Goal: Information Seeking & Learning: Learn about a topic

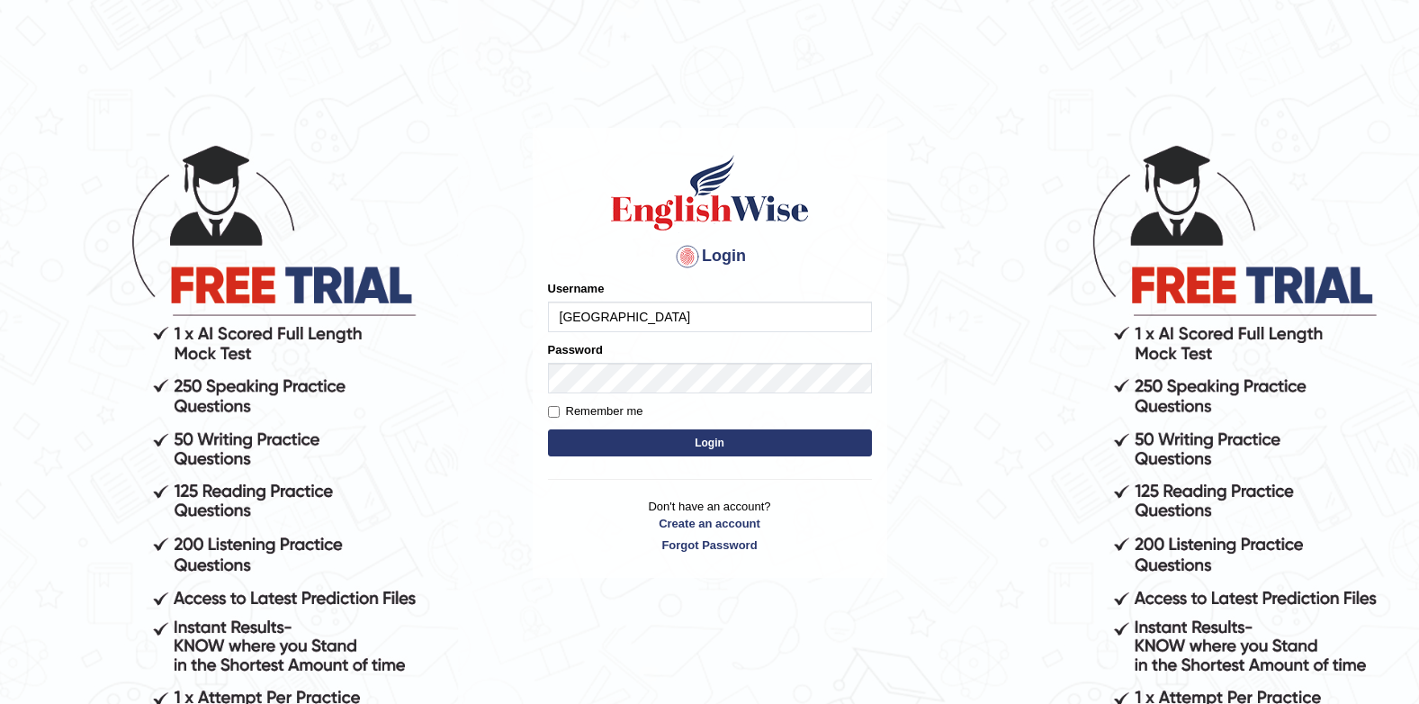
click at [661, 302] on input "Jenishdahal" at bounding box center [710, 317] width 324 height 31
type input "J"
type input "successgrg"
drag, startPoint x: 587, startPoint y: 78, endPoint x: 588, endPoint y: 95, distance: 17.1
click at [587, 78] on main "Login Please fix the following errors: Username successgrg Password Remember me…" at bounding box center [710, 326] width 360 height 510
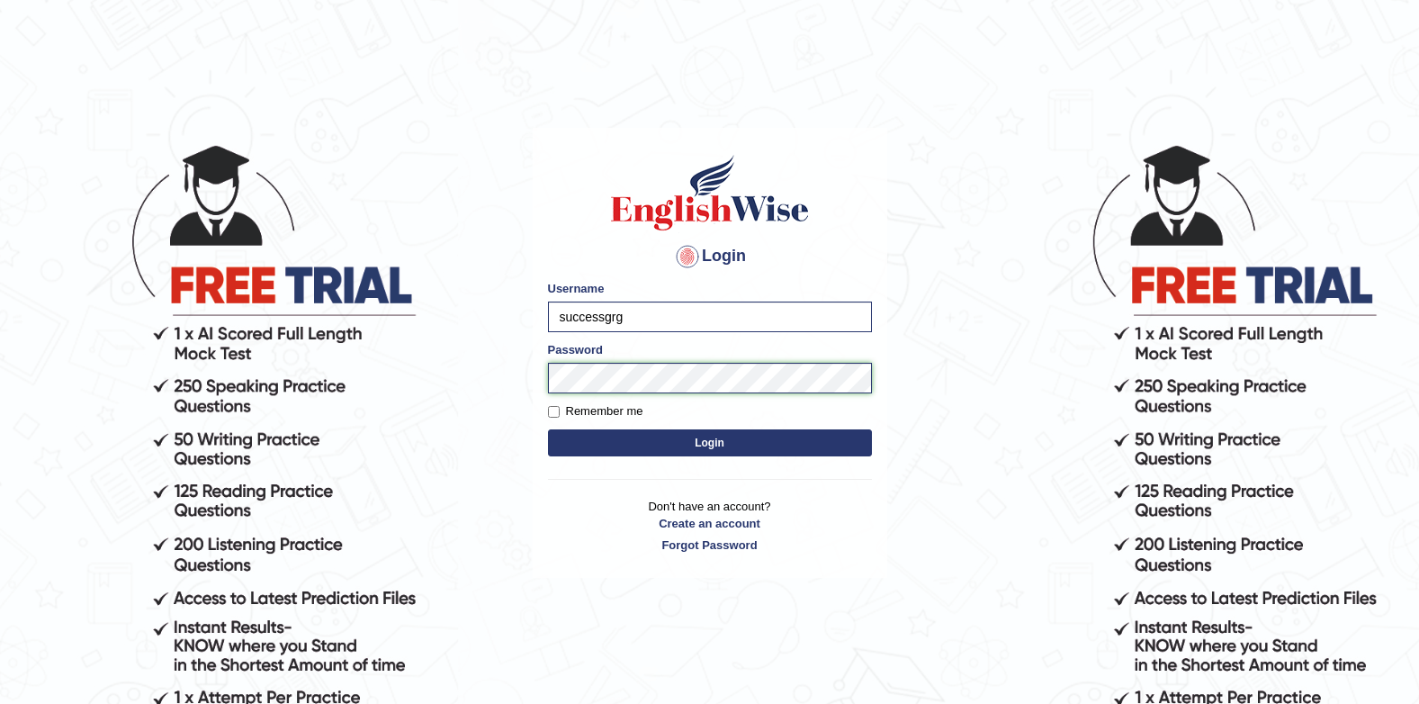
click at [548, 429] on button "Login" at bounding box center [710, 442] width 324 height 27
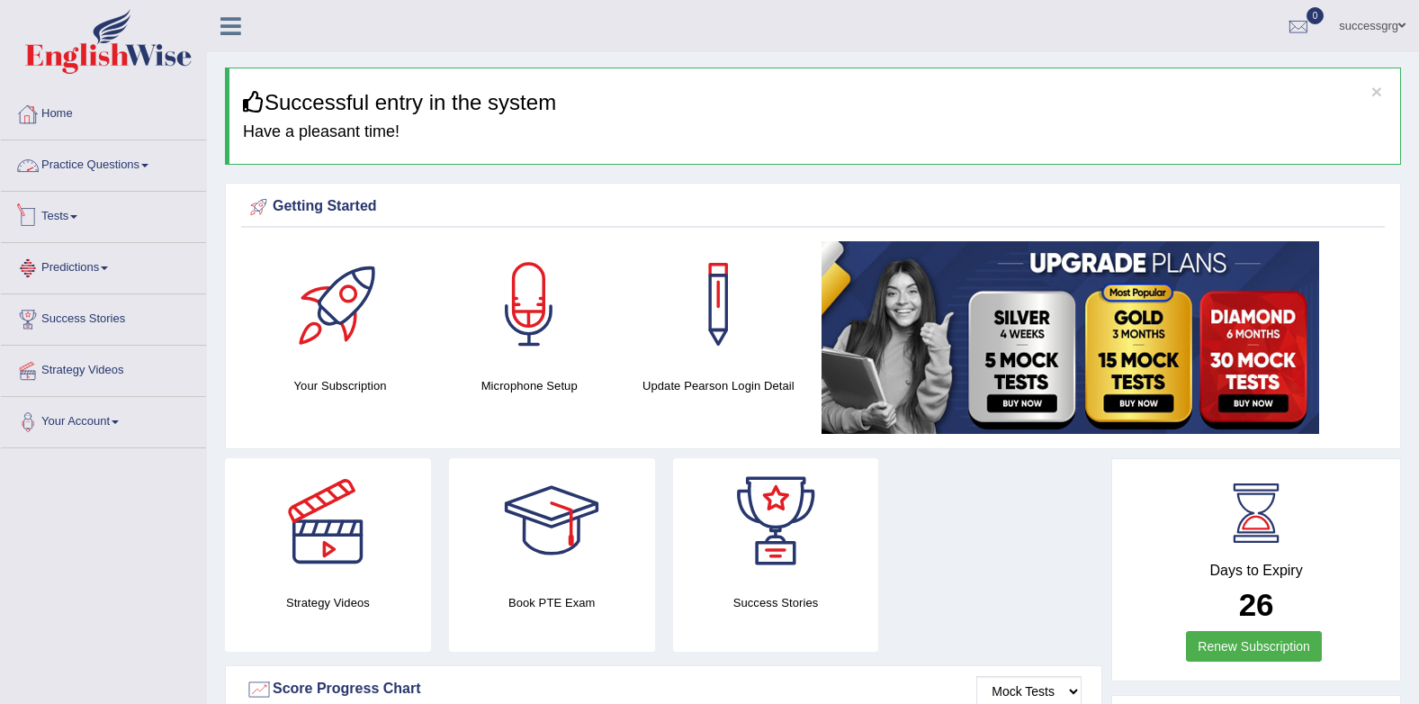
click at [131, 175] on link "Practice Questions" at bounding box center [103, 162] width 205 height 45
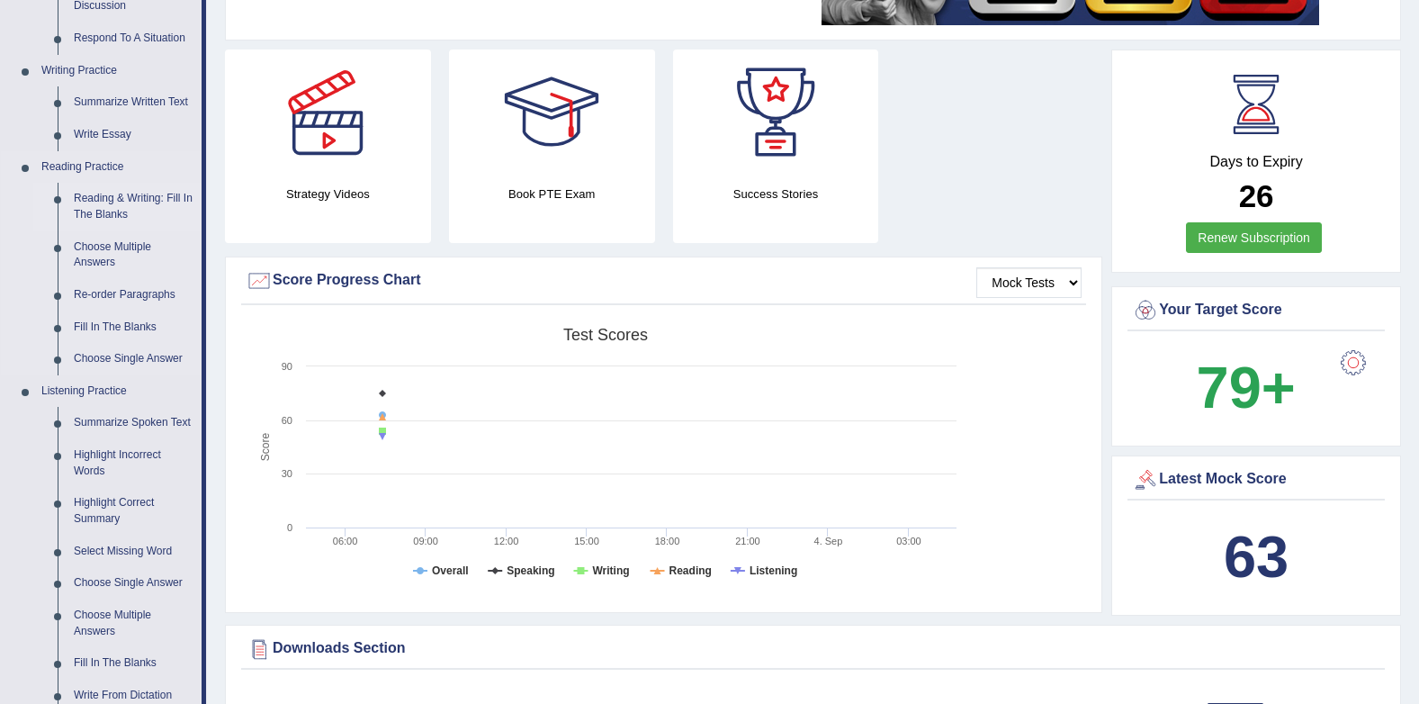
scroll to position [450, 0]
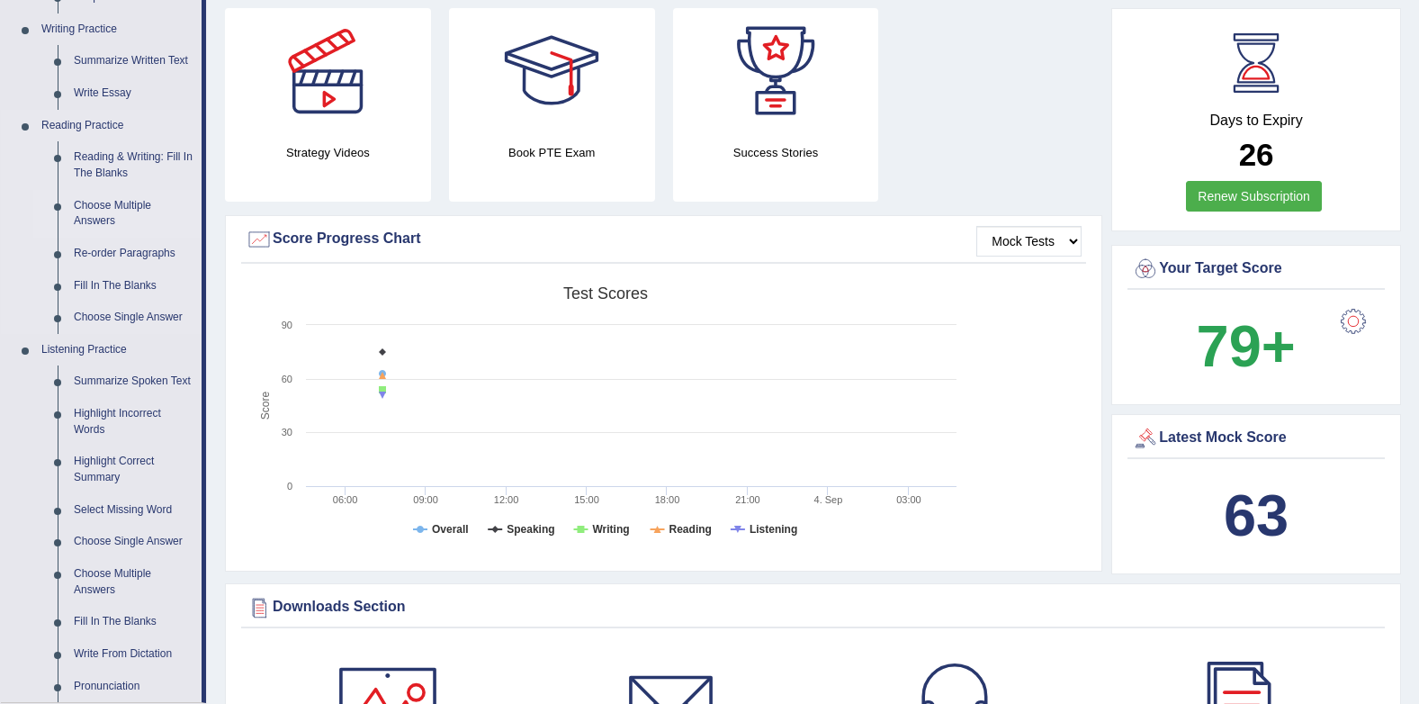
click at [80, 228] on link "Choose Multiple Answers" at bounding box center [134, 214] width 136 height 48
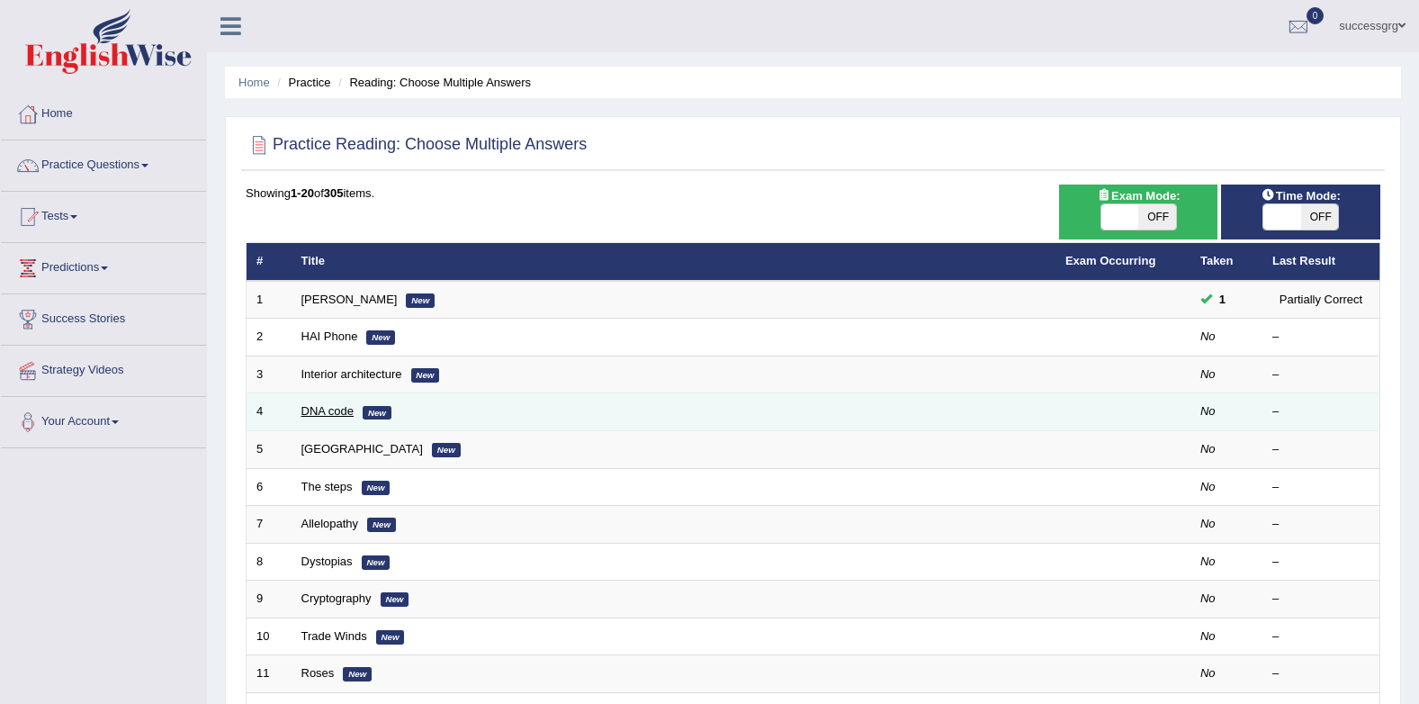
click at [329, 417] on link "DNA code" at bounding box center [328, 411] width 53 height 14
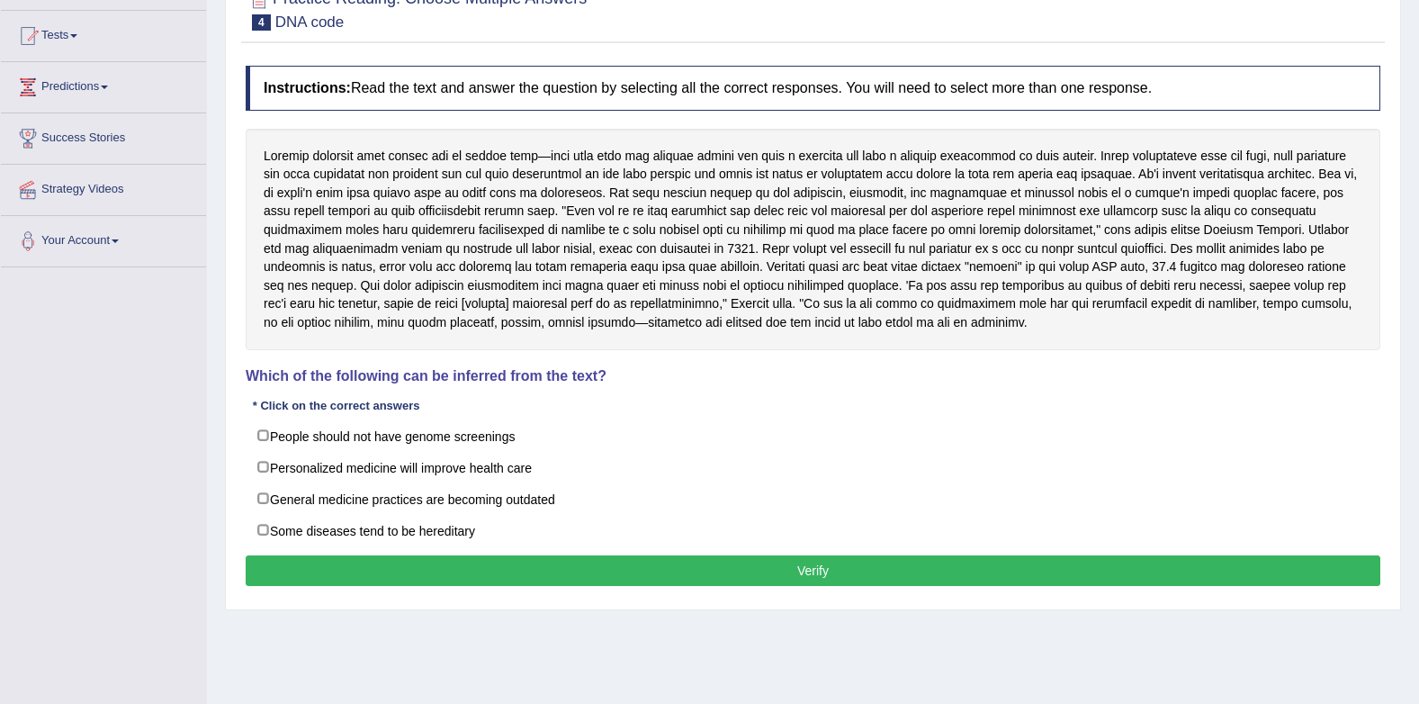
scroll to position [151, 0]
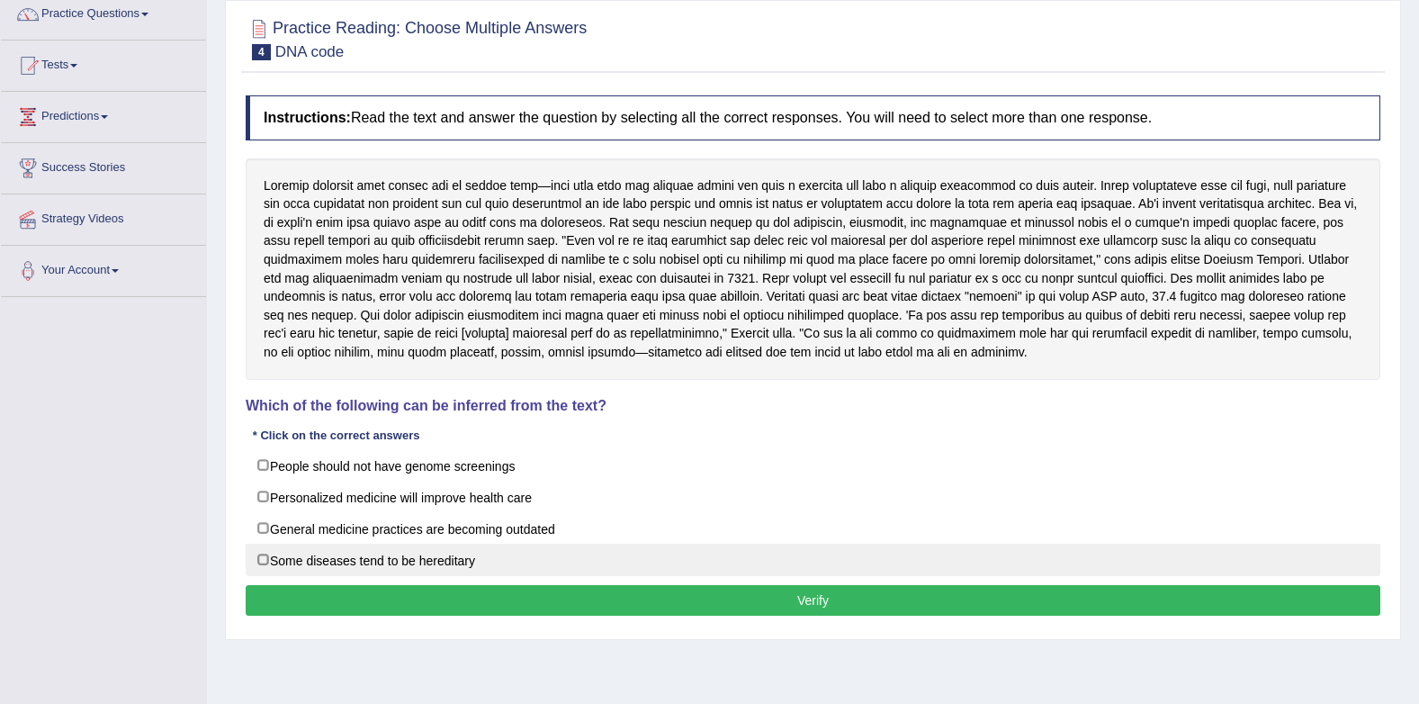
click at [291, 553] on label "Some diseases tend to be hereditary" at bounding box center [813, 560] width 1135 height 32
checkbox input "true"
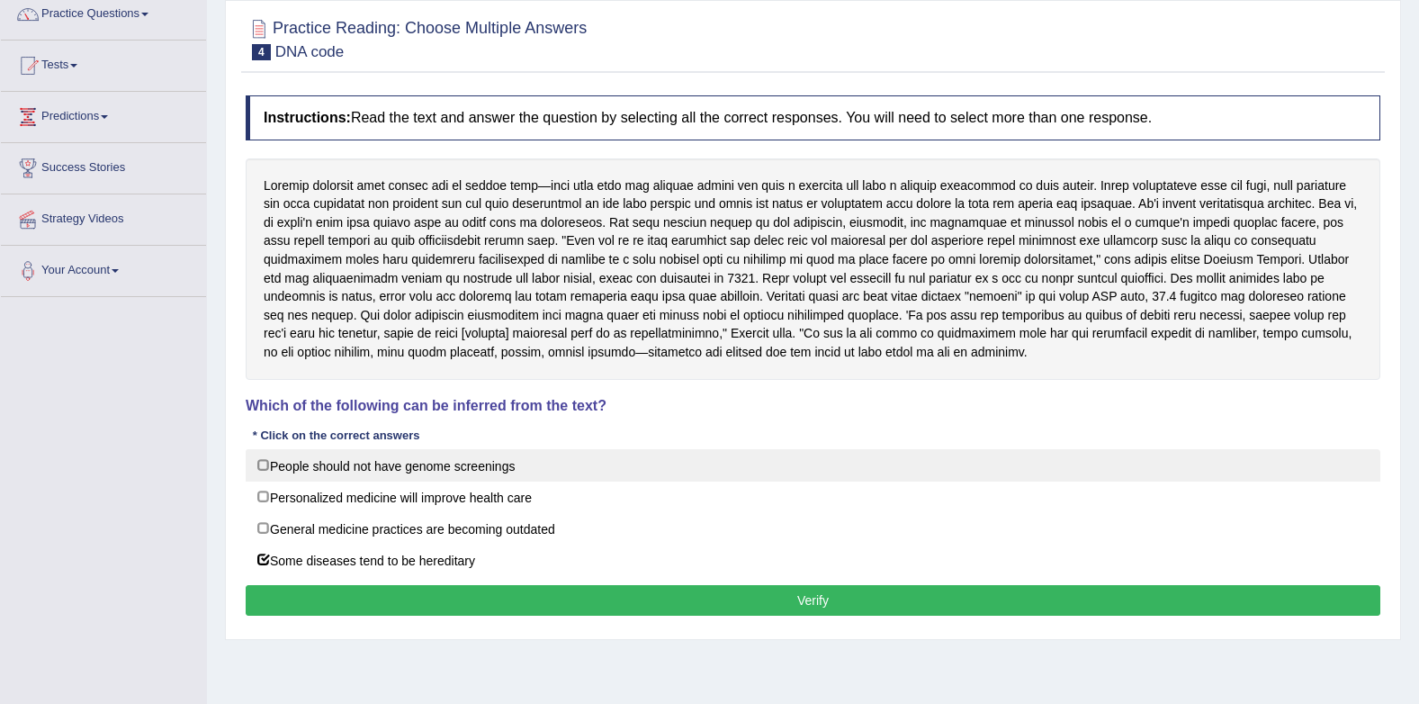
click at [295, 473] on label "People should not have genome screenings" at bounding box center [813, 465] width 1135 height 32
checkbox input "true"
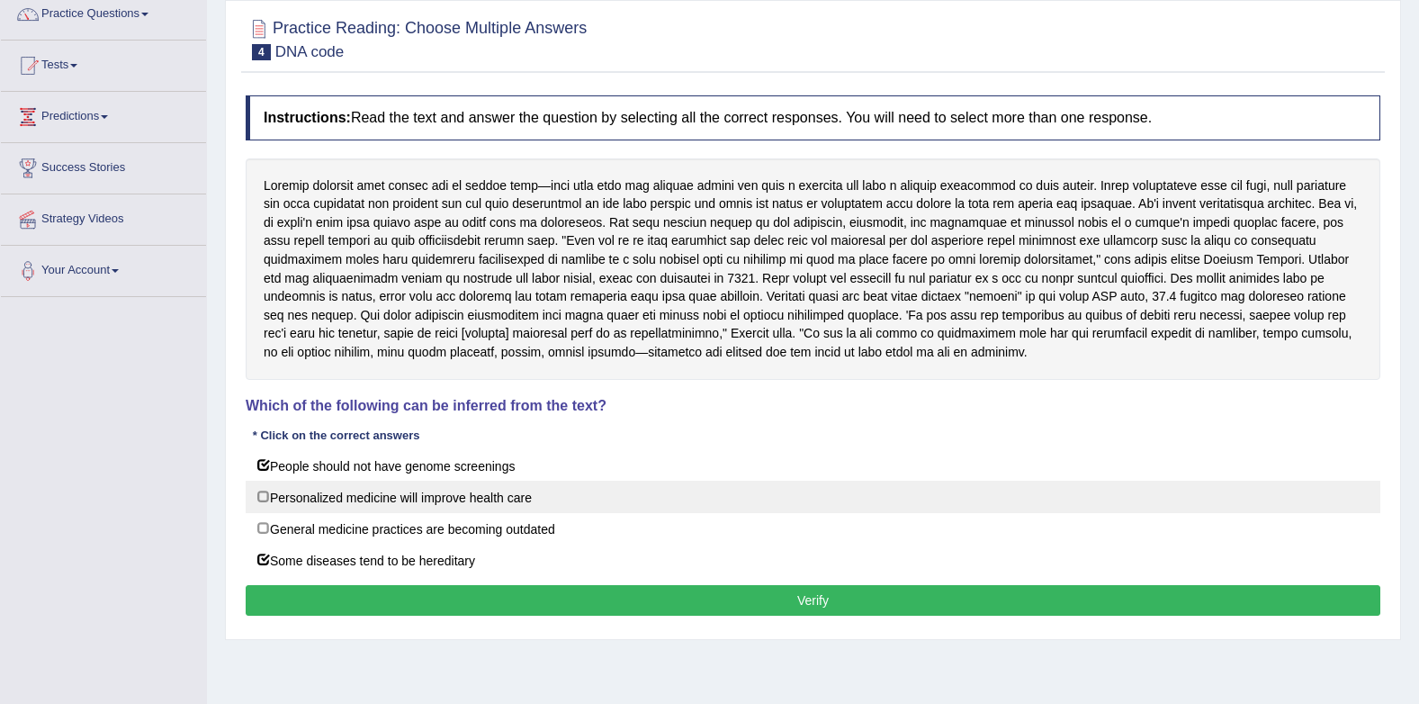
click at [302, 502] on label "Personalized medicine will improve health care" at bounding box center [813, 497] width 1135 height 32
checkbox input "true"
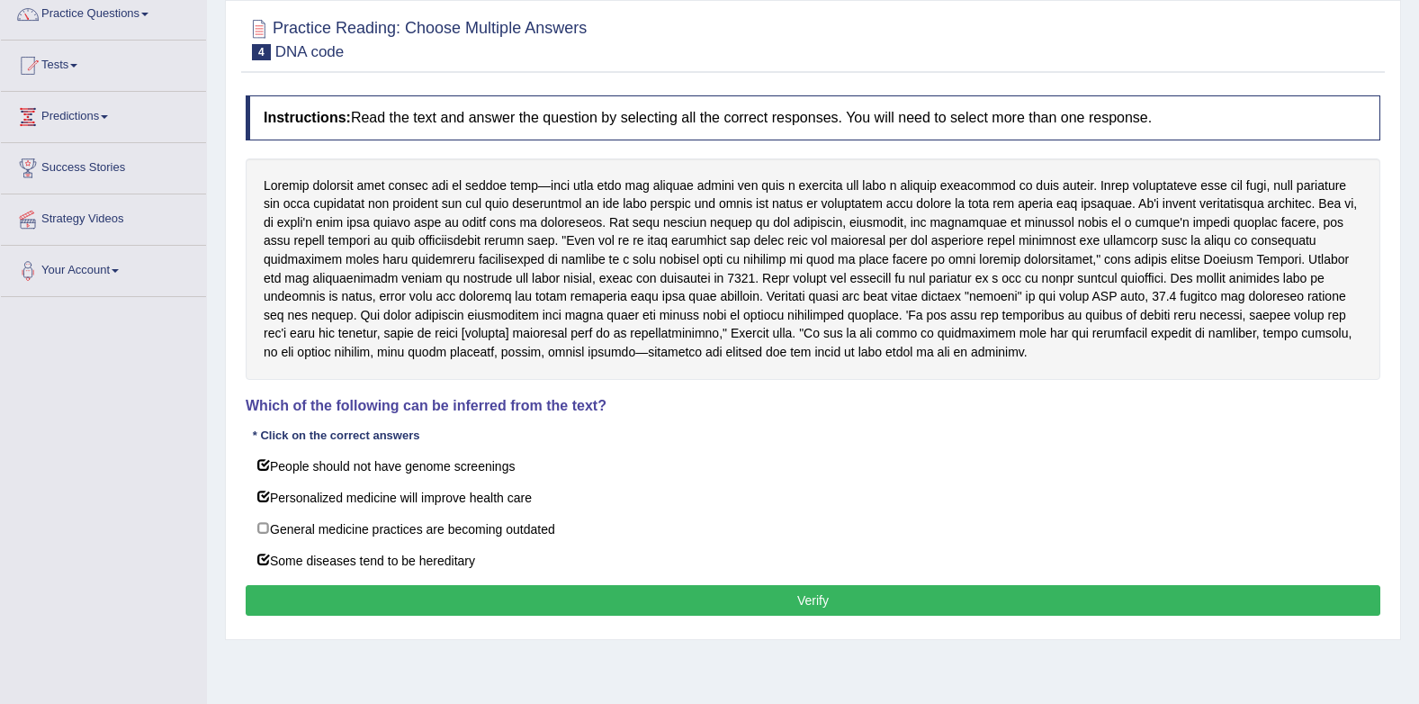
click at [305, 592] on button "Verify" at bounding box center [813, 600] width 1135 height 31
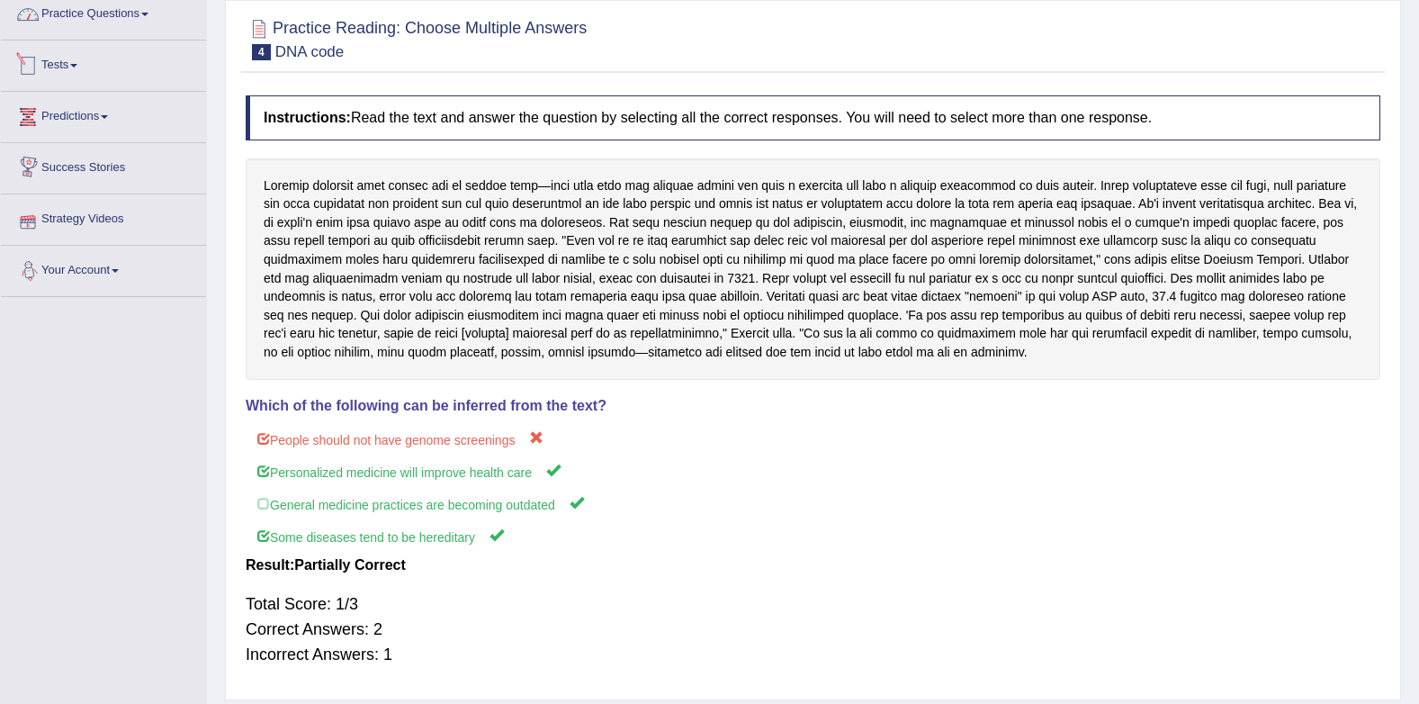
click at [111, 28] on link "Practice Questions" at bounding box center [103, 11] width 205 height 45
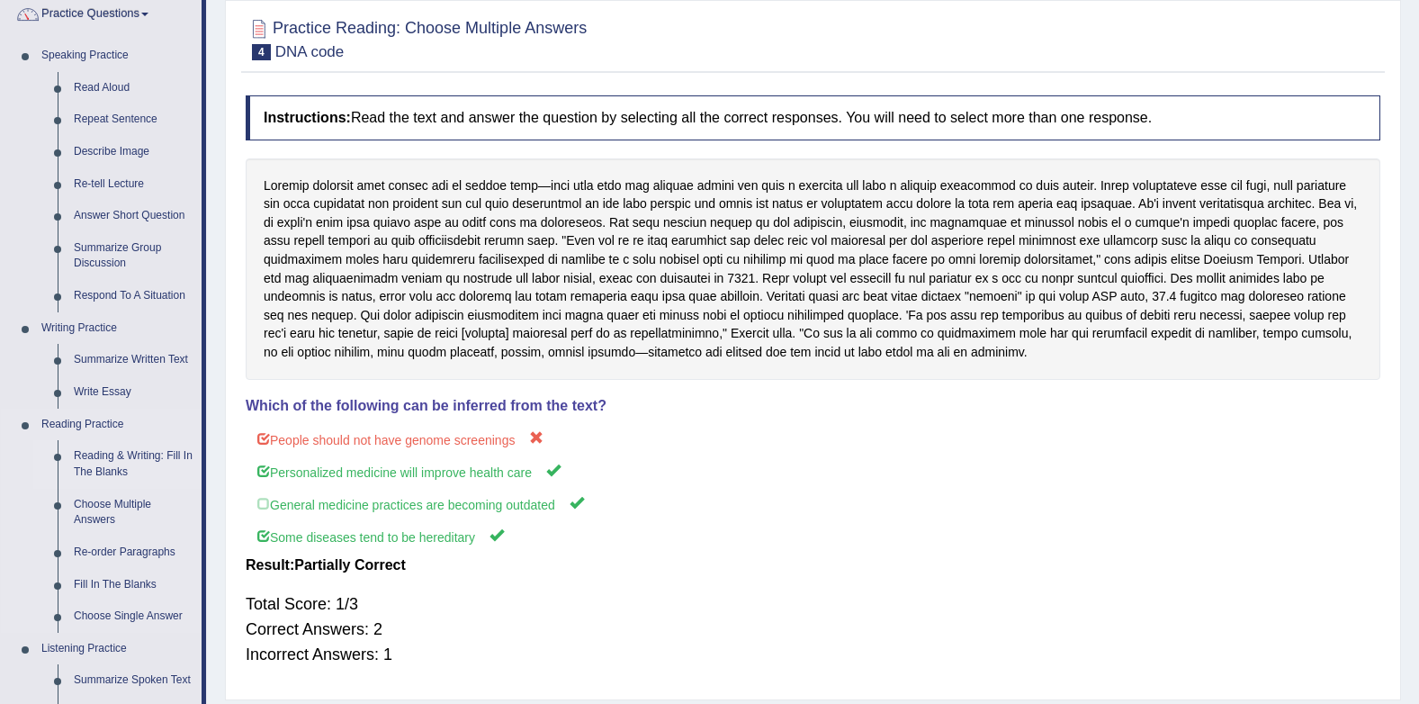
click at [116, 467] on link "Reading & Writing: Fill In The Blanks" at bounding box center [134, 464] width 136 height 48
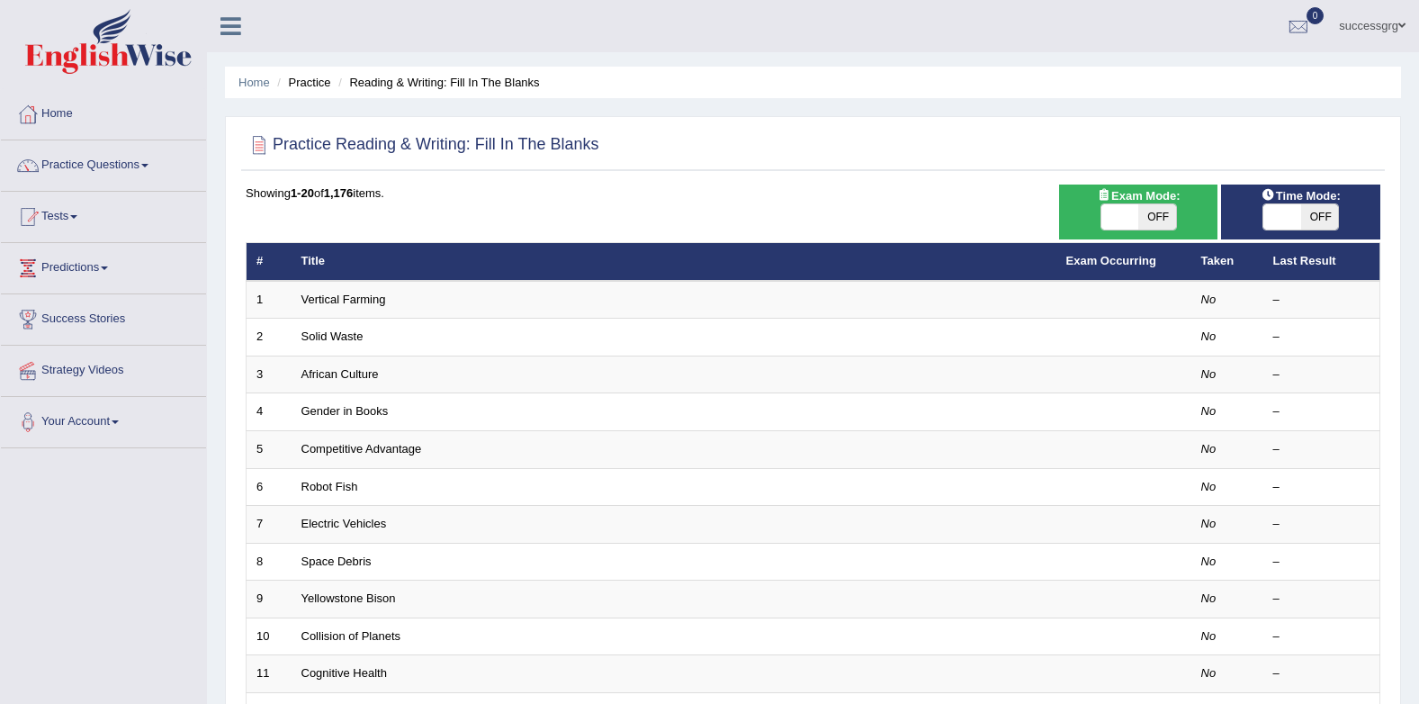
click at [1302, 229] on span "OFF" at bounding box center [1321, 216] width 38 height 25
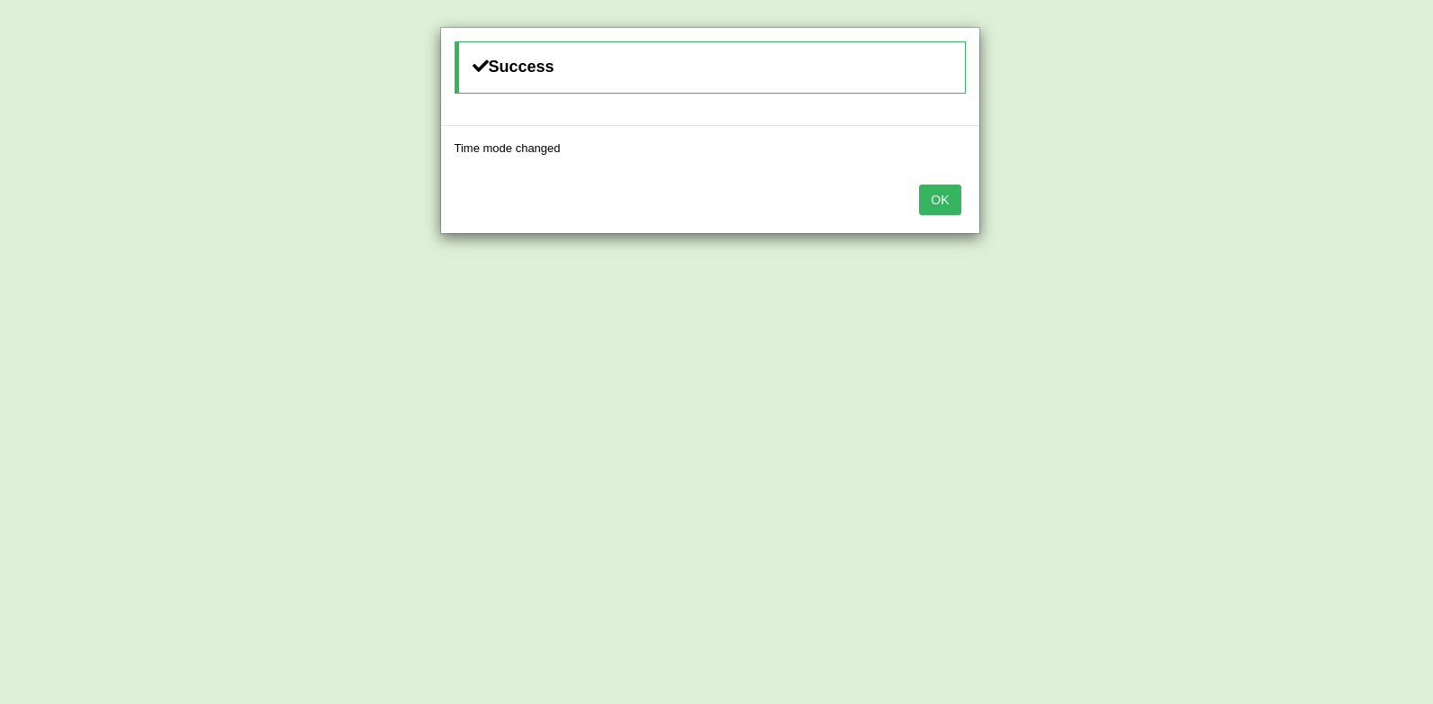
click at [929, 205] on button "OK" at bounding box center [939, 200] width 41 height 31
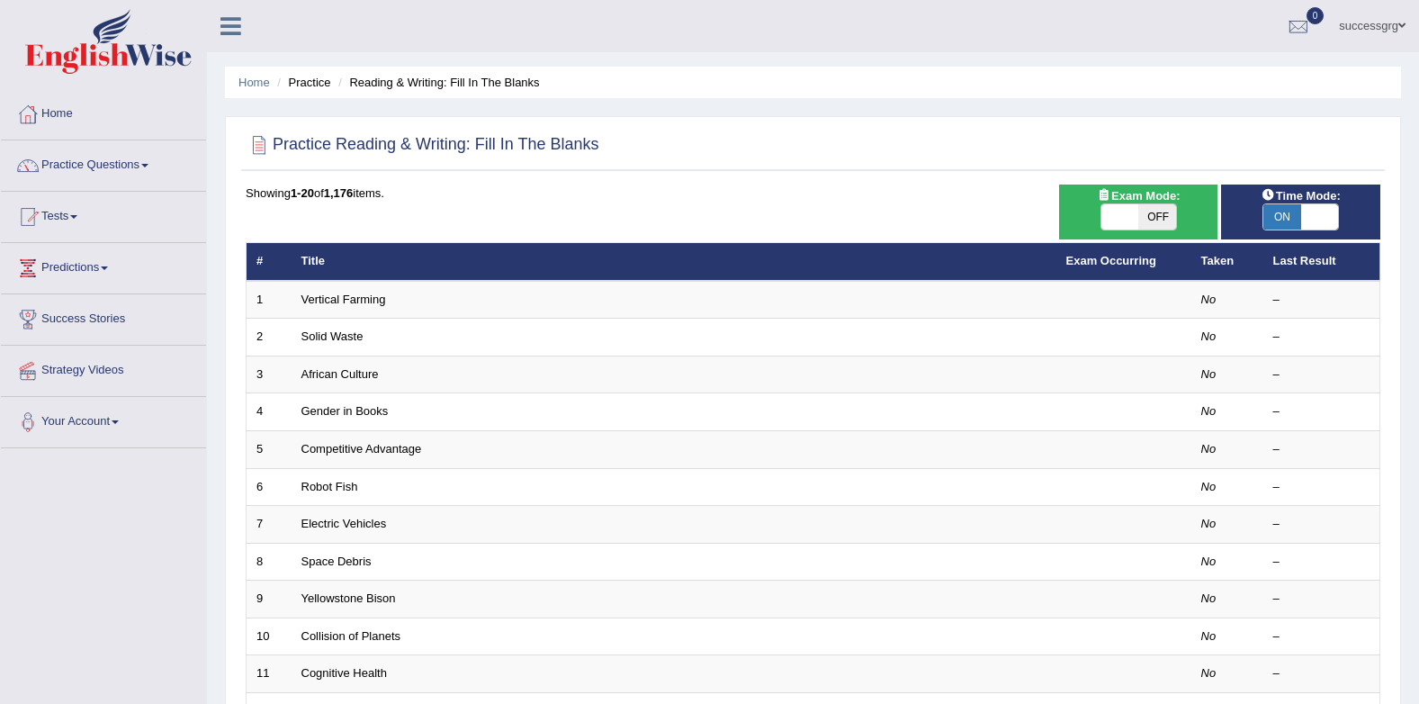
click at [1279, 201] on span "Time Mode:" at bounding box center [1302, 195] width 94 height 19
click at [1287, 215] on span "ON" at bounding box center [1283, 216] width 38 height 25
checkbox input "false"
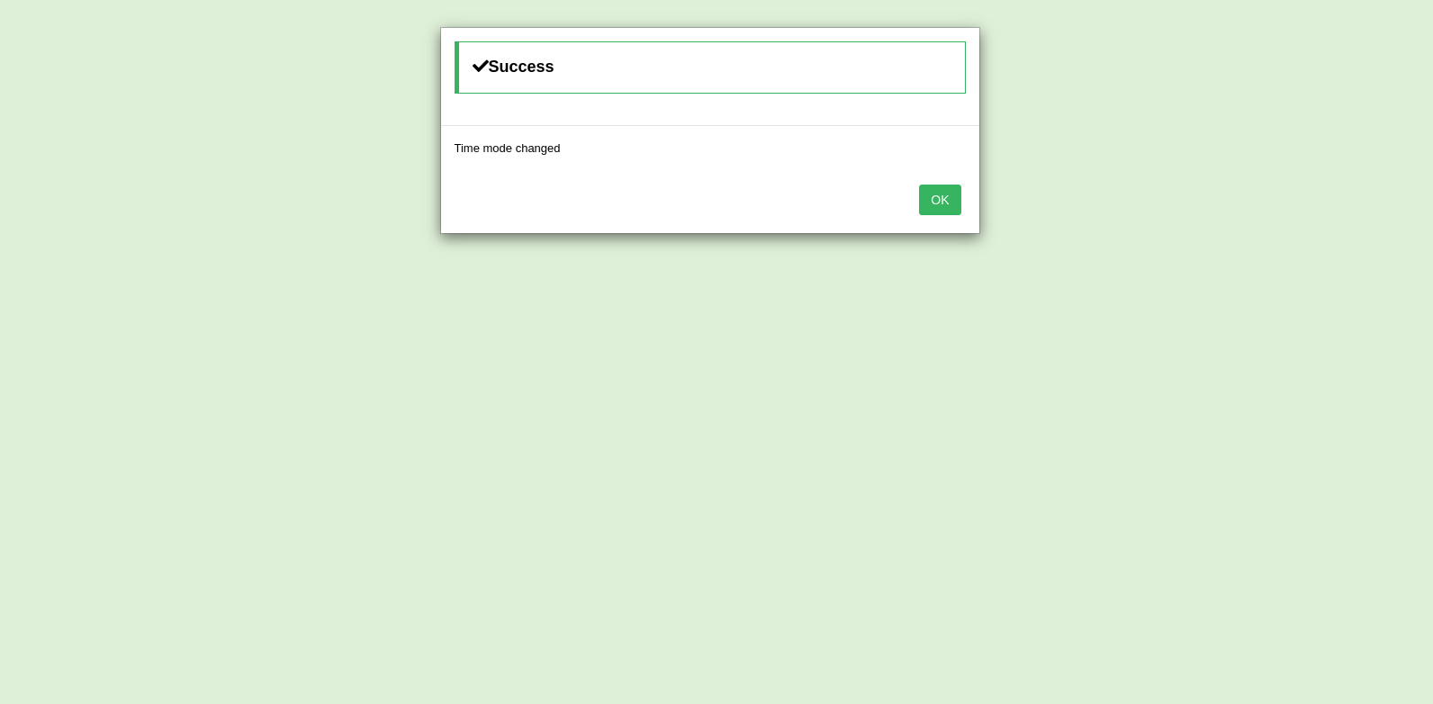
click at [956, 194] on button "OK" at bounding box center [939, 200] width 41 height 31
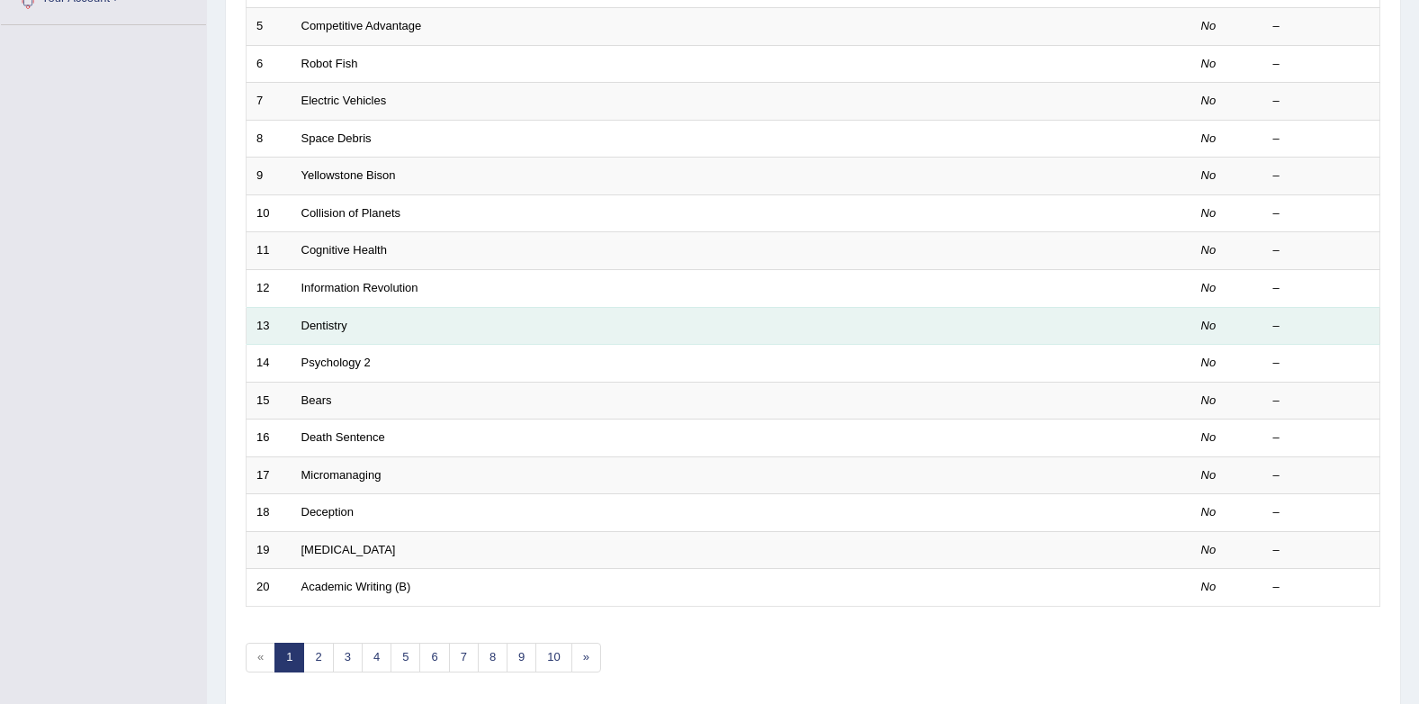
scroll to position [488, 0]
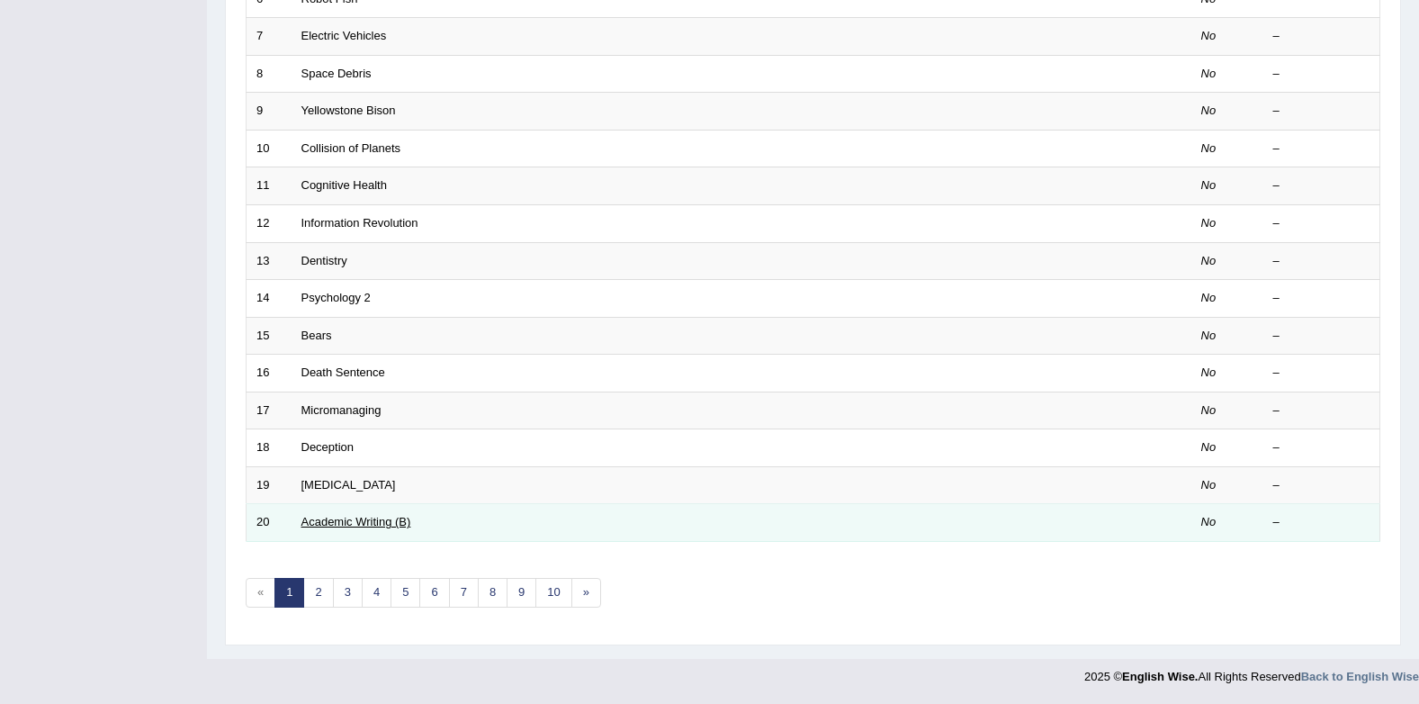
click at [394, 522] on link "Academic Writing (B)" at bounding box center [357, 522] width 110 height 14
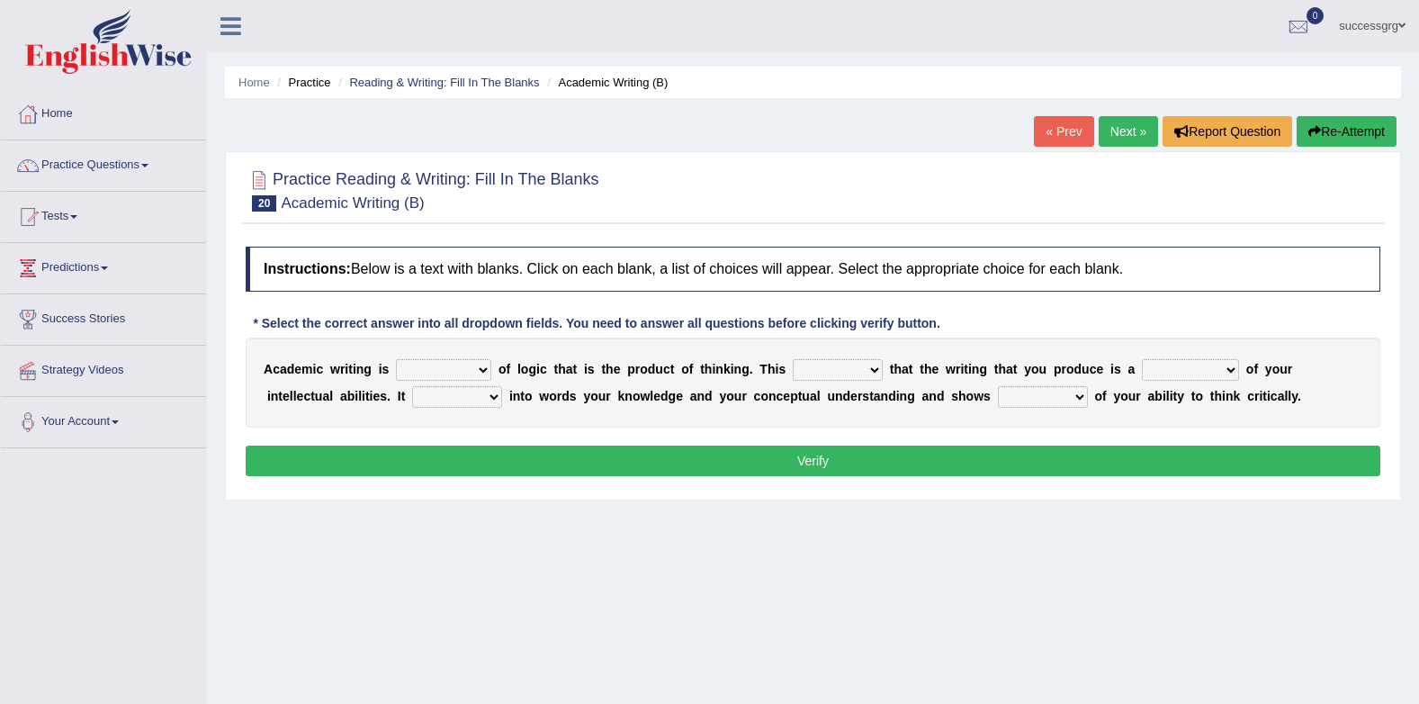
click at [474, 373] on select "expectation entitlement expression exchange" at bounding box center [443, 370] width 95 height 22
select select "exchange"
click at [396, 359] on select "expectation entitlement expression exchange" at bounding box center [443, 370] width 95 height 22
click at [847, 372] on select "means questions stipulates answers" at bounding box center [838, 370] width 90 height 22
select select "means"
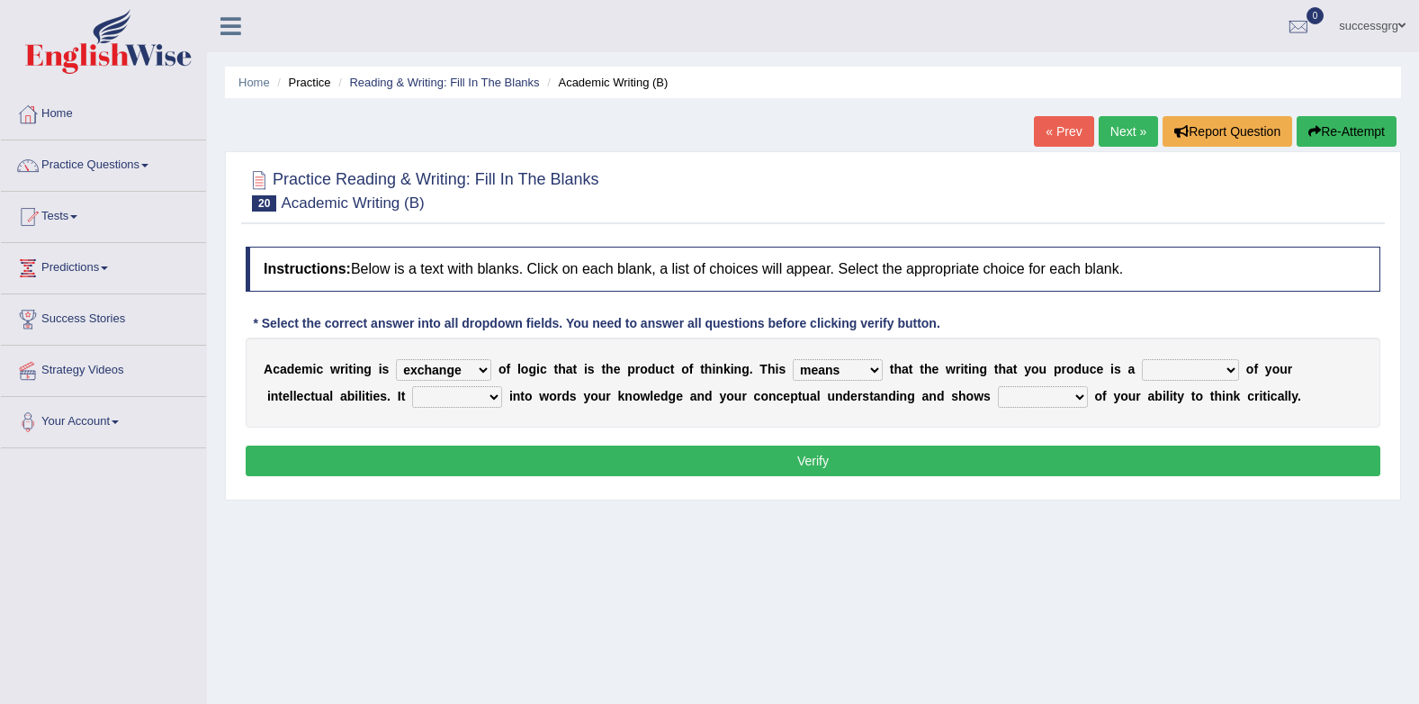
click at [793, 359] on select "means questions stipulates answers" at bounding box center [838, 370] width 90 height 22
click at [1179, 368] on select "redundancy mission credit reflection" at bounding box center [1190, 370] width 97 height 22
select select "reflection"
click at [1142, 359] on select "redundancy mission credit reflection" at bounding box center [1190, 370] width 97 height 22
click at [412, 401] on select "enriches shows allows puts" at bounding box center [457, 397] width 90 height 22
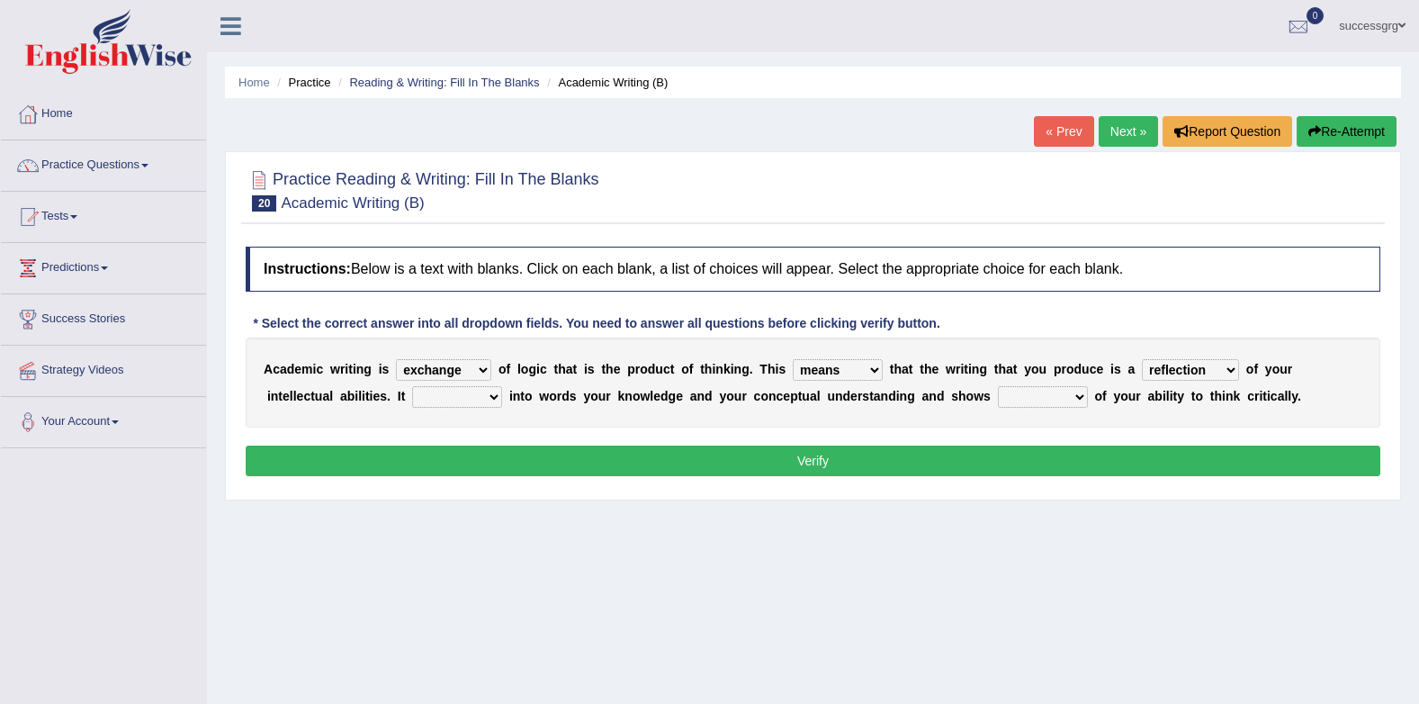
select select "puts"
click at [412, 386] on select "enriches shows allows puts" at bounding box center [457, 397] width 90 height 22
click at [998, 389] on select "hassle excuse capacity evidence" at bounding box center [1043, 397] width 90 height 22
select select "capacity"
click at [998, 386] on select "hassle excuse capacity evidence" at bounding box center [1043, 397] width 90 height 22
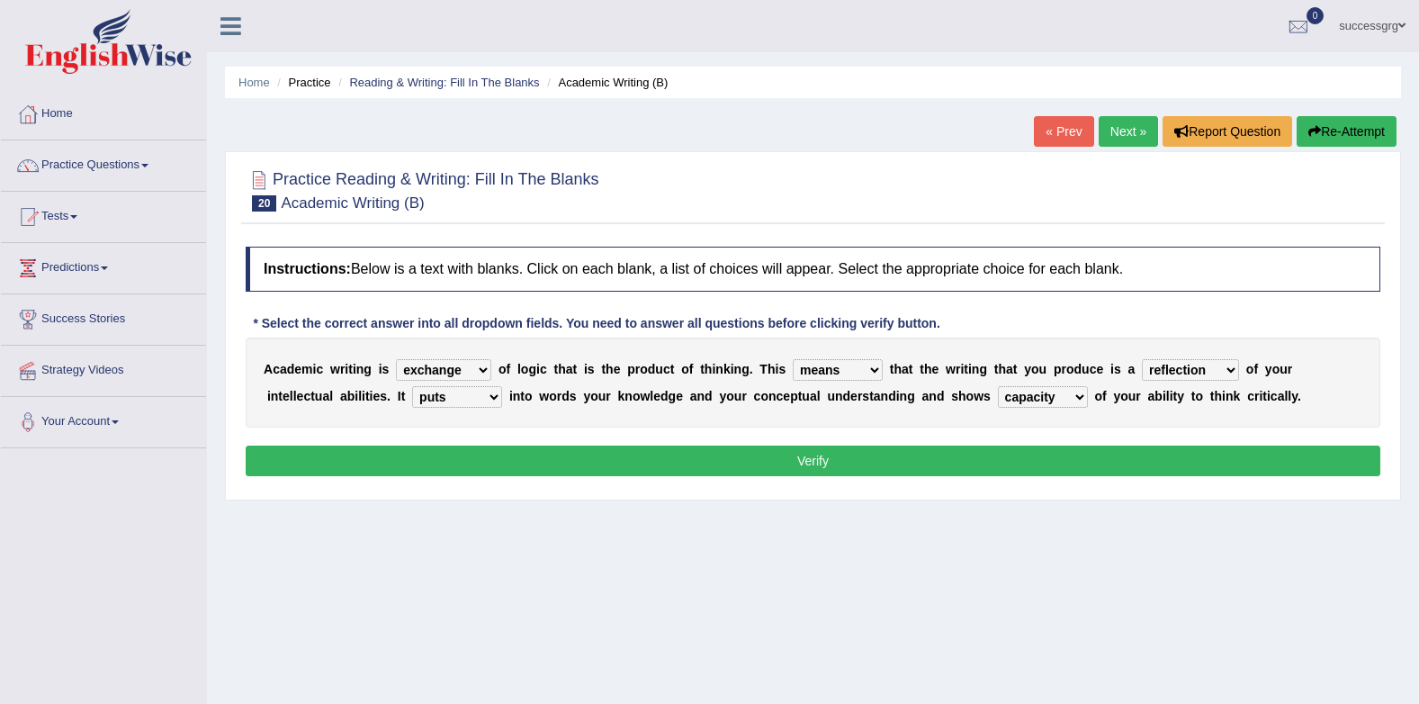
click at [921, 452] on button "Verify" at bounding box center [813, 461] width 1135 height 31
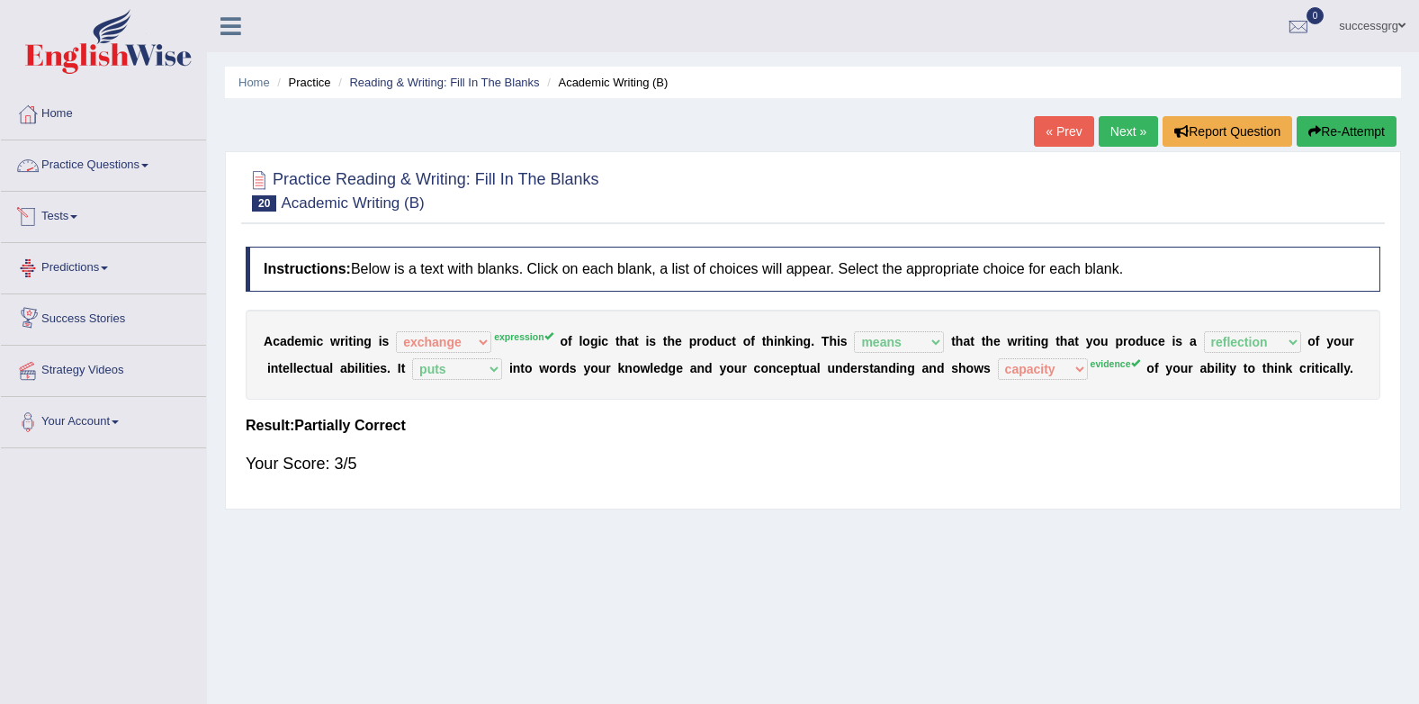
click at [92, 169] on link "Practice Questions" at bounding box center [103, 162] width 205 height 45
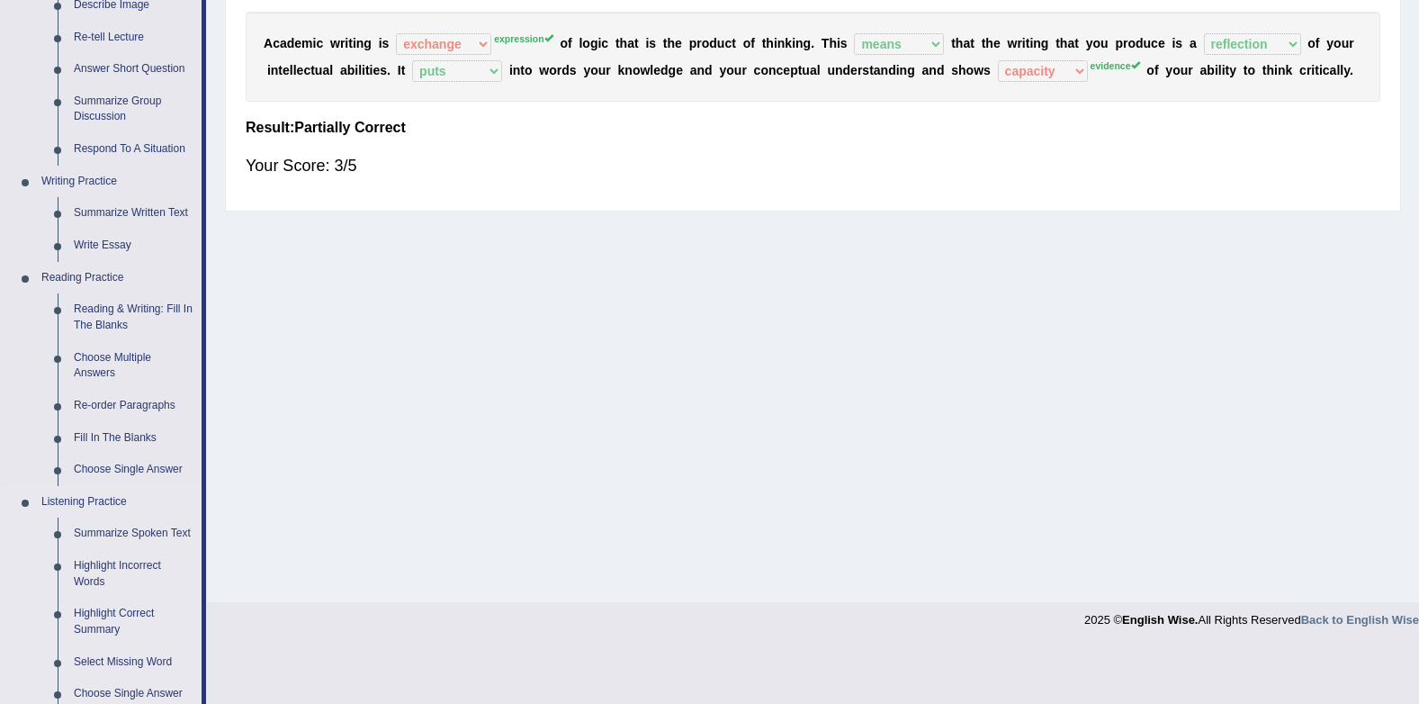
scroll to position [540, 0]
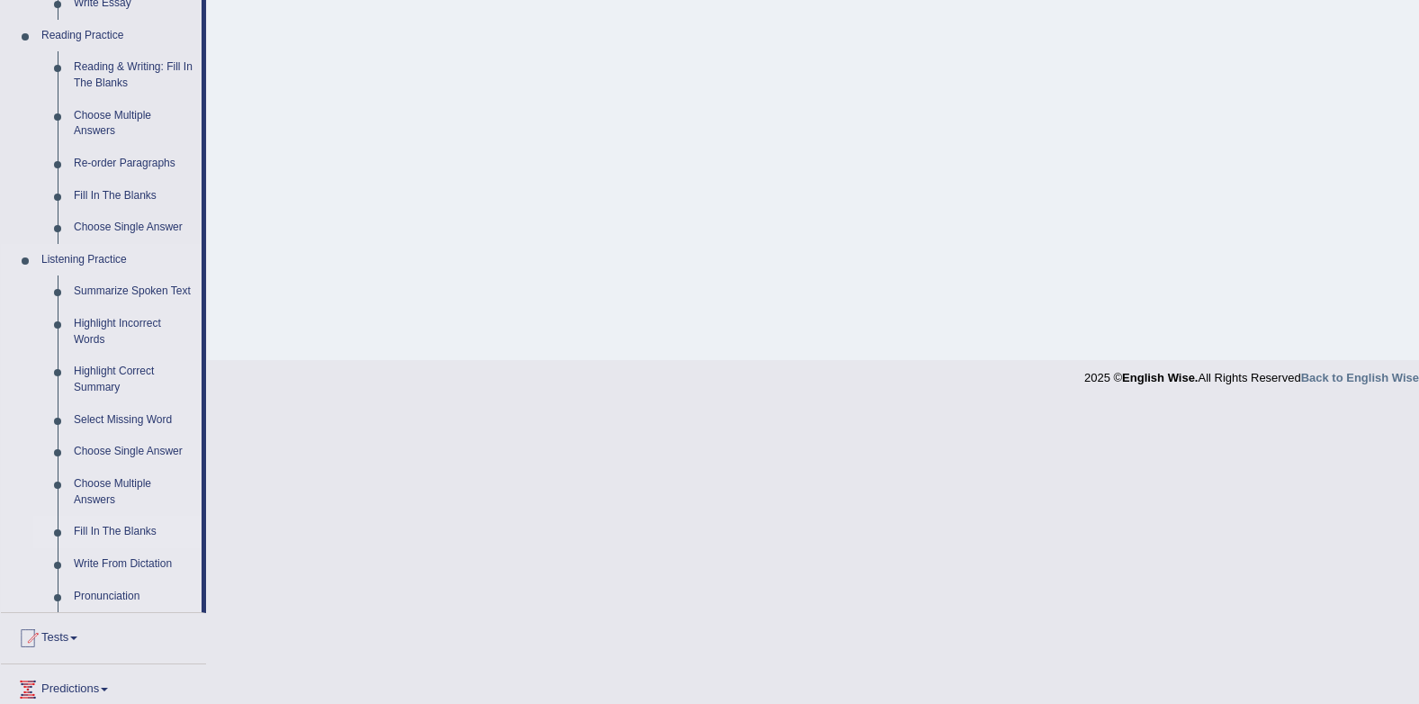
click at [124, 532] on link "Fill In The Blanks" at bounding box center [134, 532] width 136 height 32
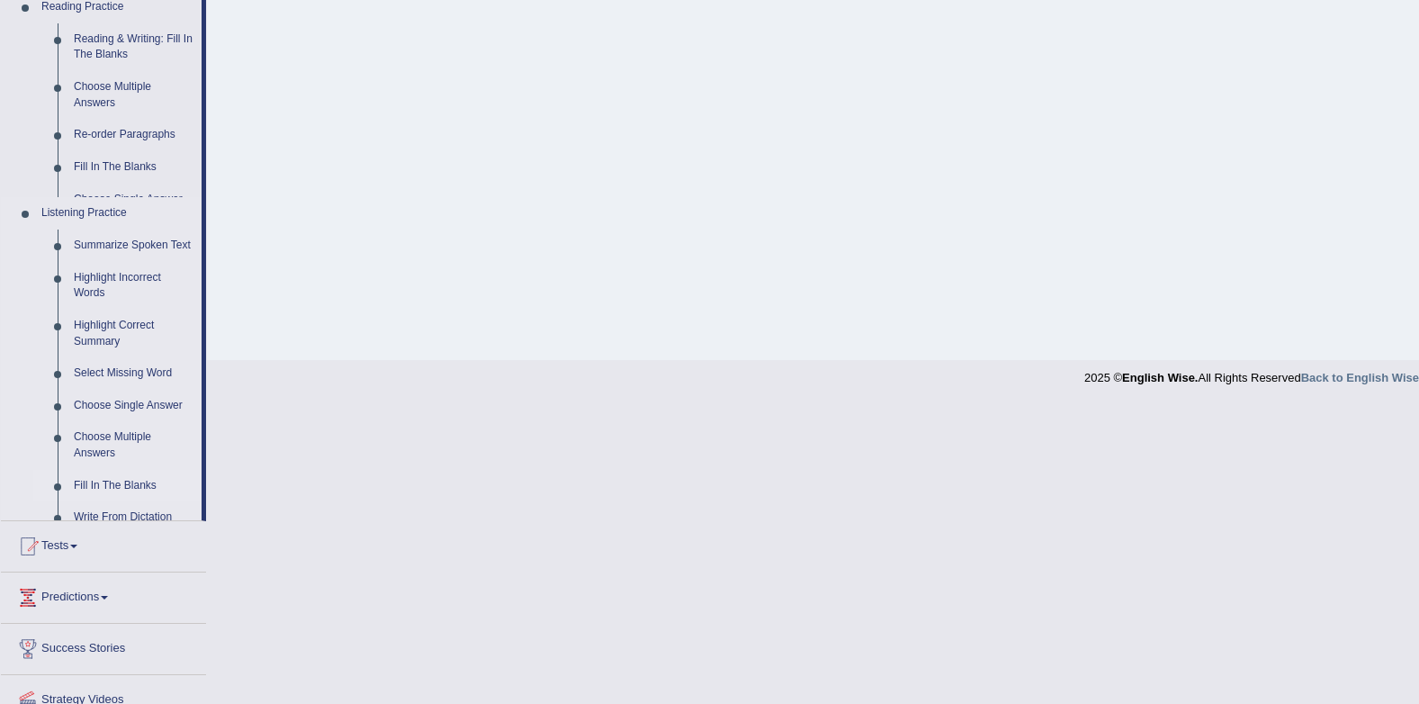
scroll to position [241, 0]
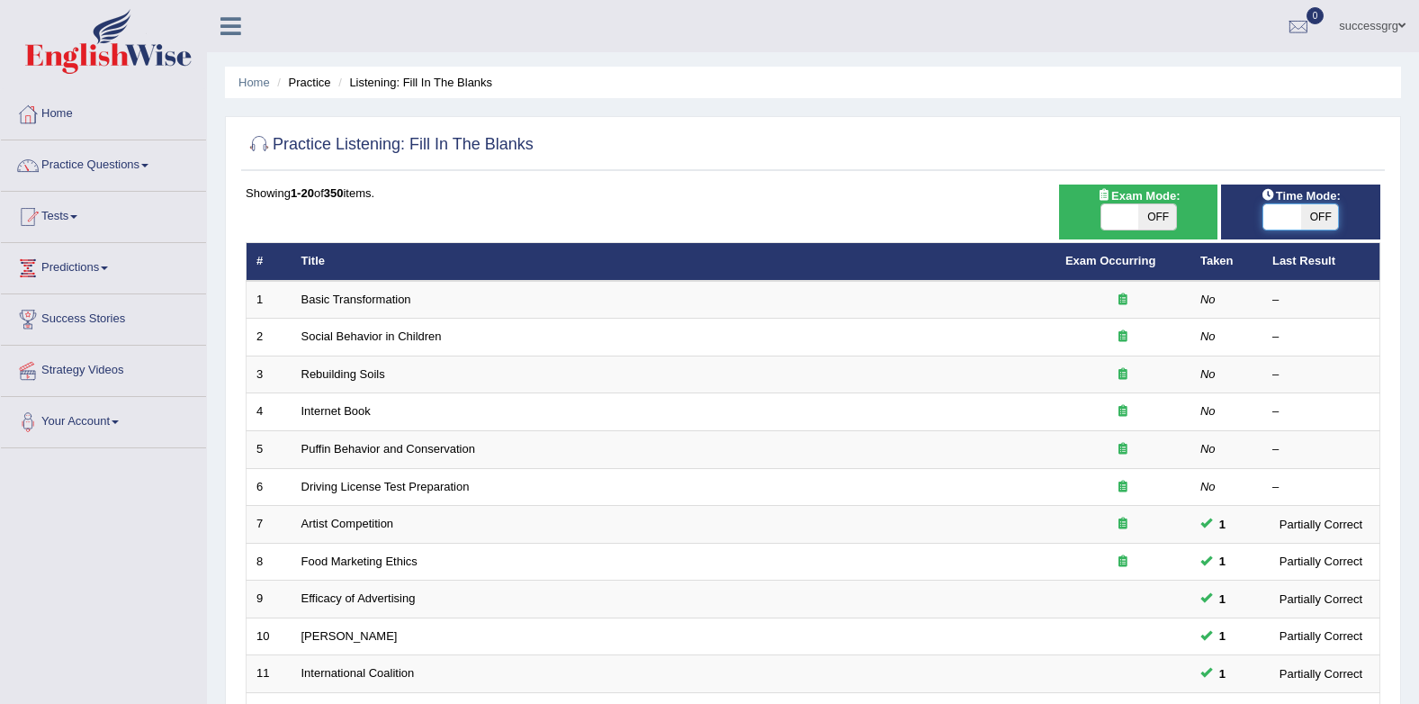
click at [1275, 214] on span at bounding box center [1283, 216] width 38 height 25
checkbox input "true"
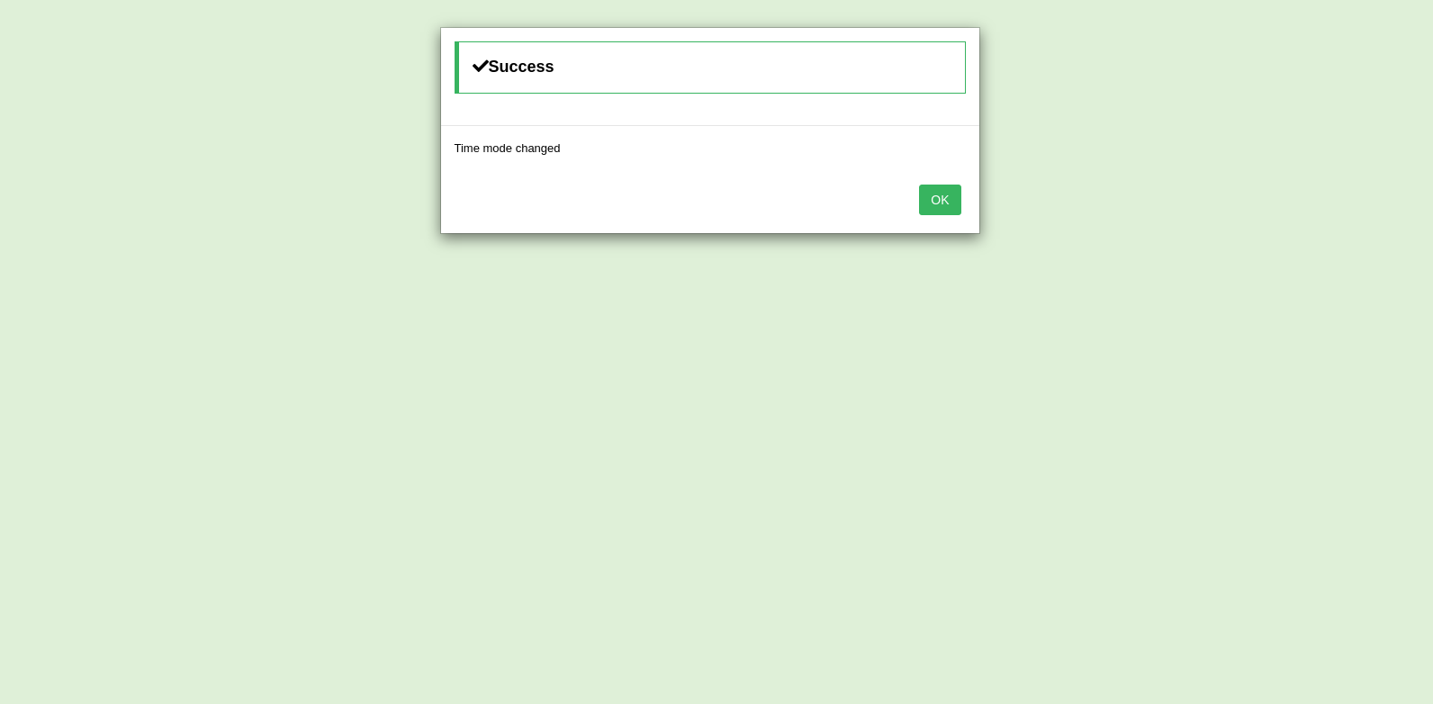
click at [954, 203] on button "OK" at bounding box center [939, 200] width 41 height 31
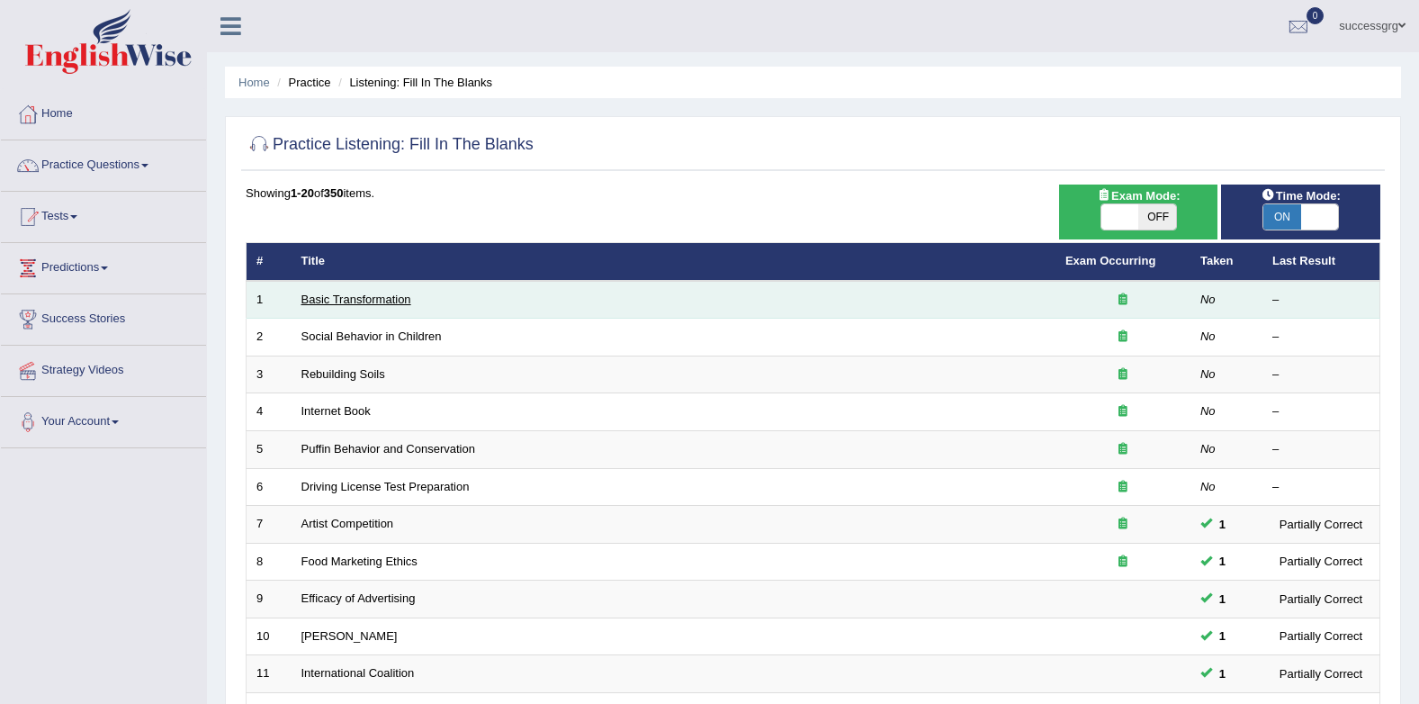
click at [392, 303] on link "Basic Transformation" at bounding box center [357, 300] width 110 height 14
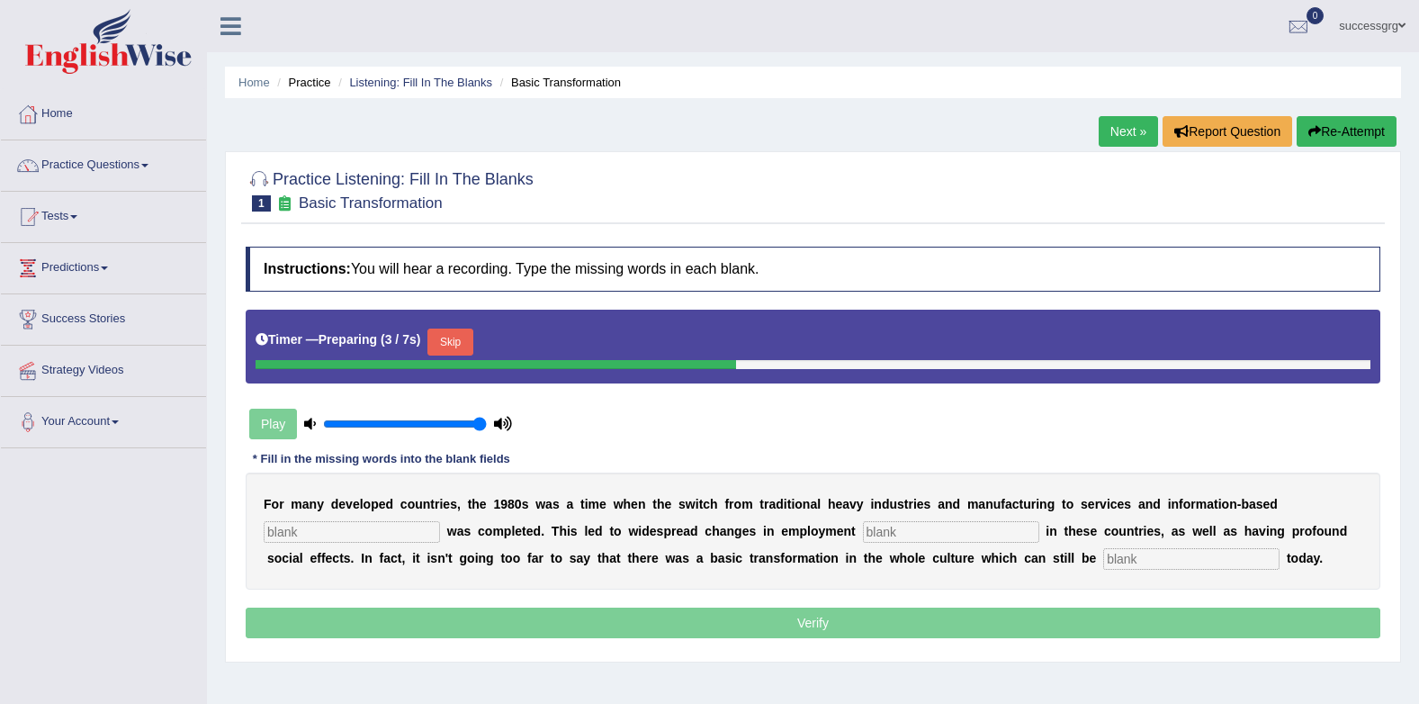
click at [296, 524] on input "text" at bounding box center [352, 532] width 176 height 22
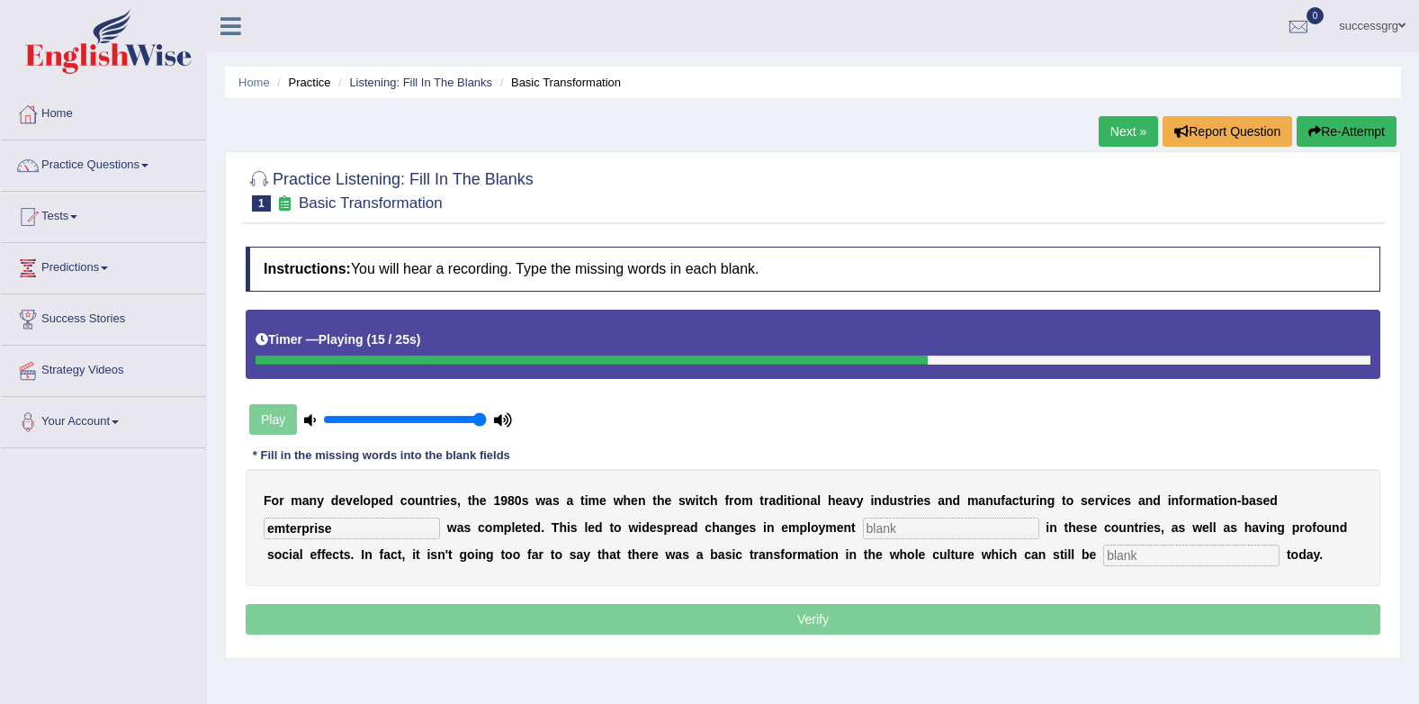
type input "emterprise"
click at [884, 522] on input "text" at bounding box center [951, 529] width 176 height 22
type input "patterns"
click at [1104, 552] on input "text" at bounding box center [1192, 556] width 176 height 22
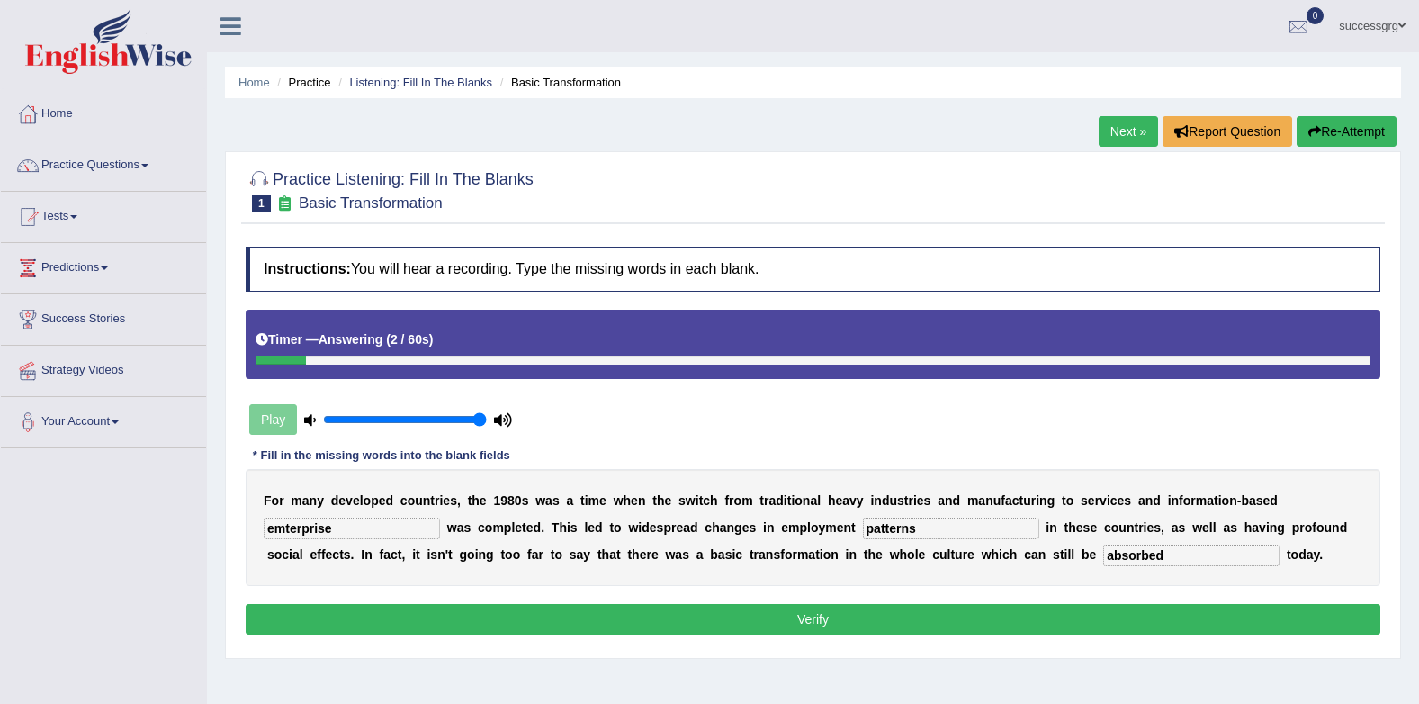
type input "absorbed"
click at [347, 525] on input "emterprise" at bounding box center [352, 529] width 176 height 22
type input "enterprise"
click at [447, 631] on button "Verify" at bounding box center [813, 619] width 1135 height 31
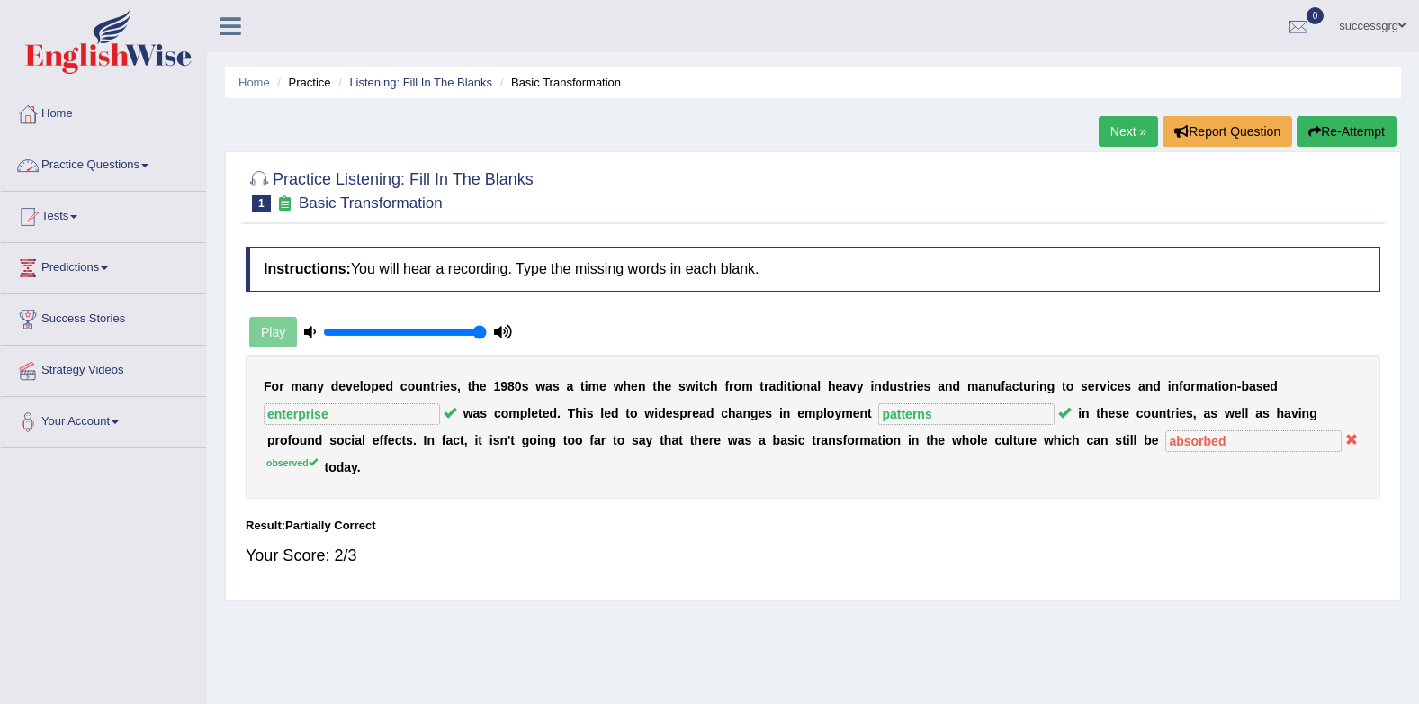
click at [77, 159] on link "Practice Questions" at bounding box center [103, 162] width 205 height 45
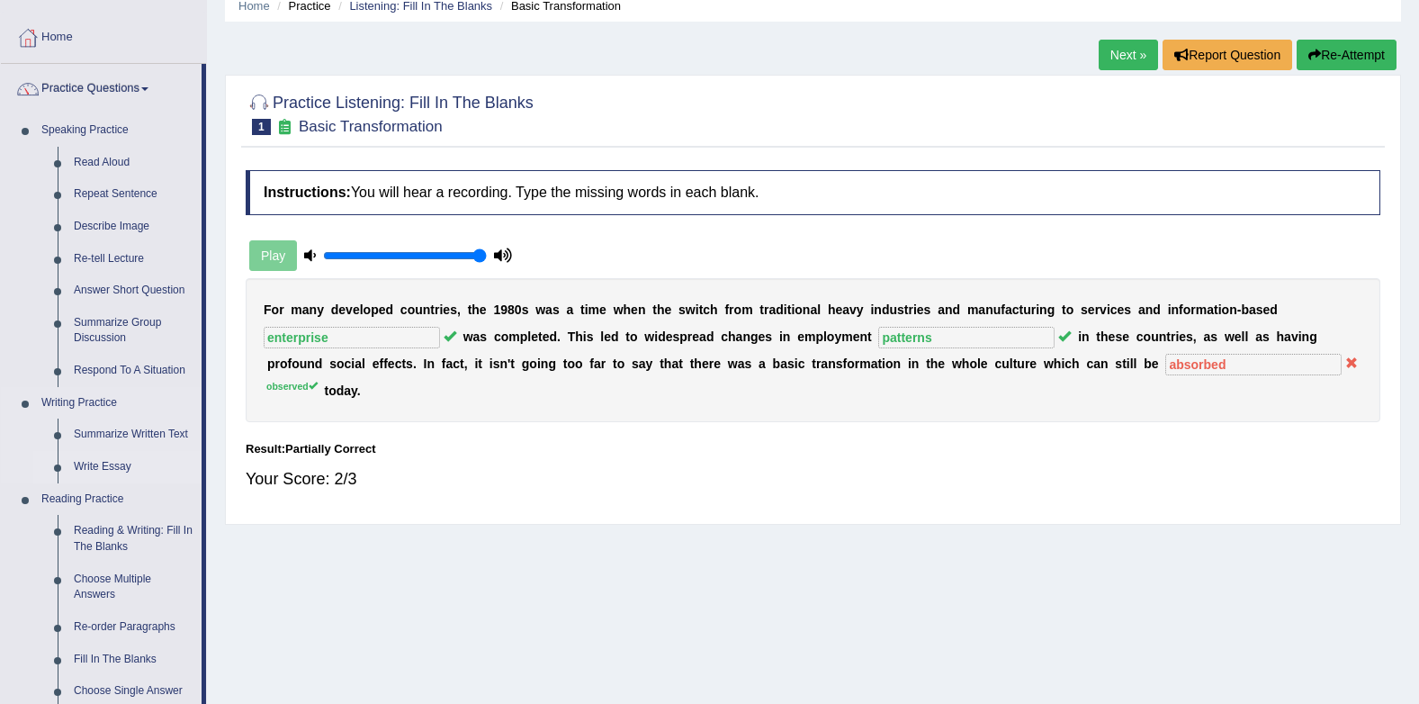
scroll to position [347, 0]
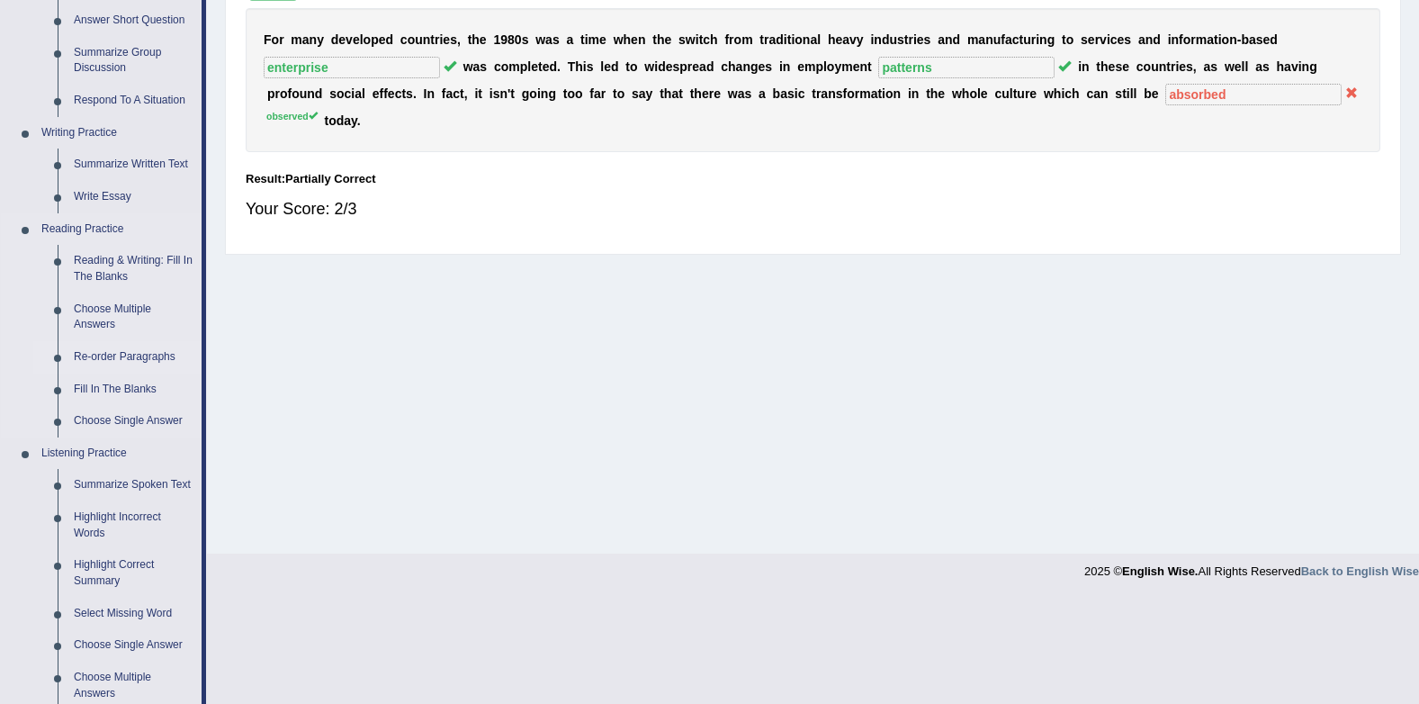
click at [108, 357] on link "Re-order Paragraphs" at bounding box center [134, 357] width 136 height 32
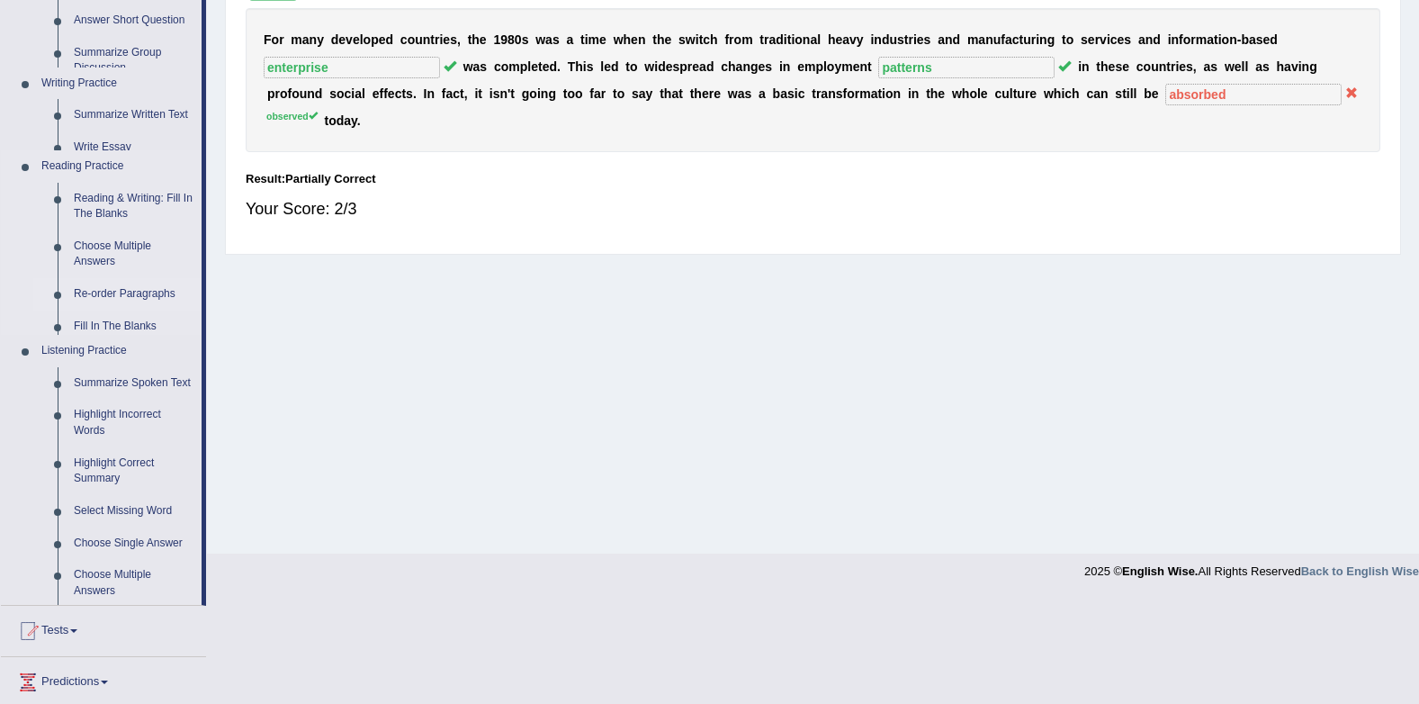
scroll to position [331, 0]
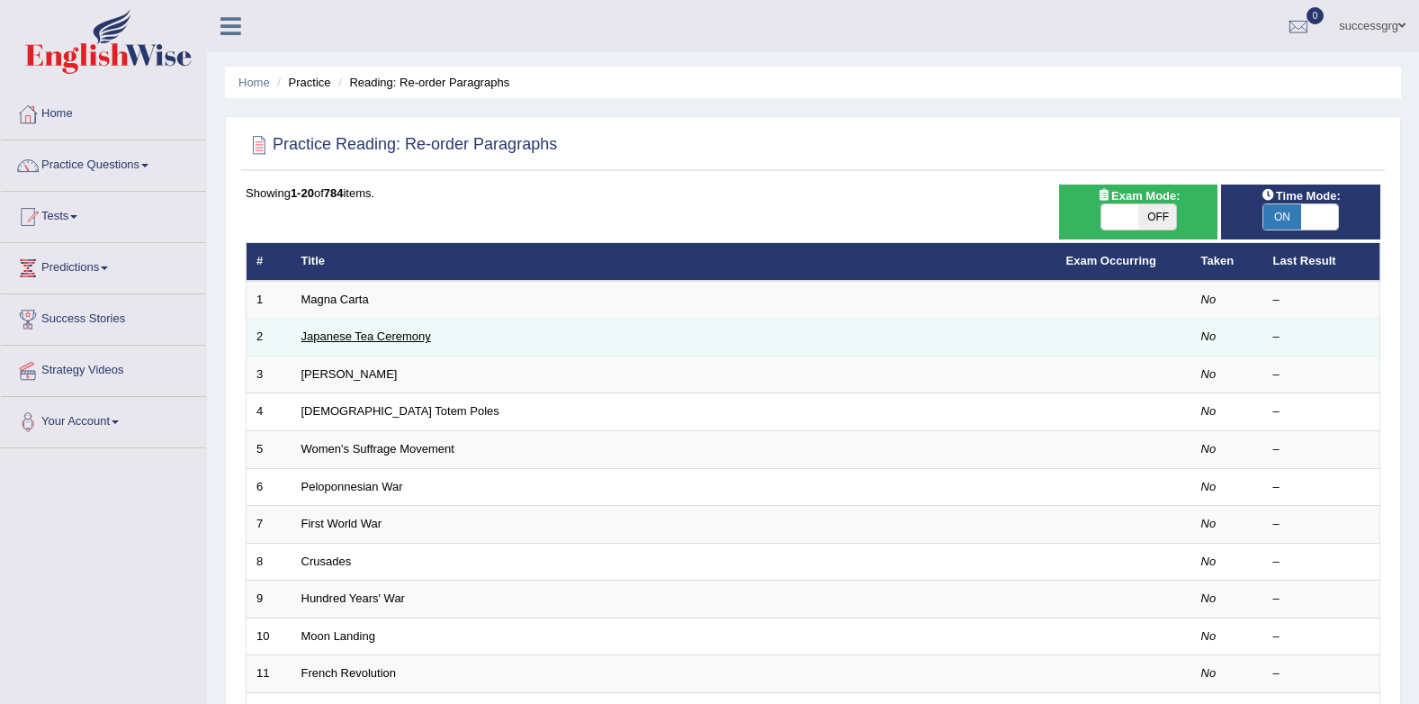
click at [329, 332] on link "Japanese Tea Ceremony" at bounding box center [367, 336] width 130 height 14
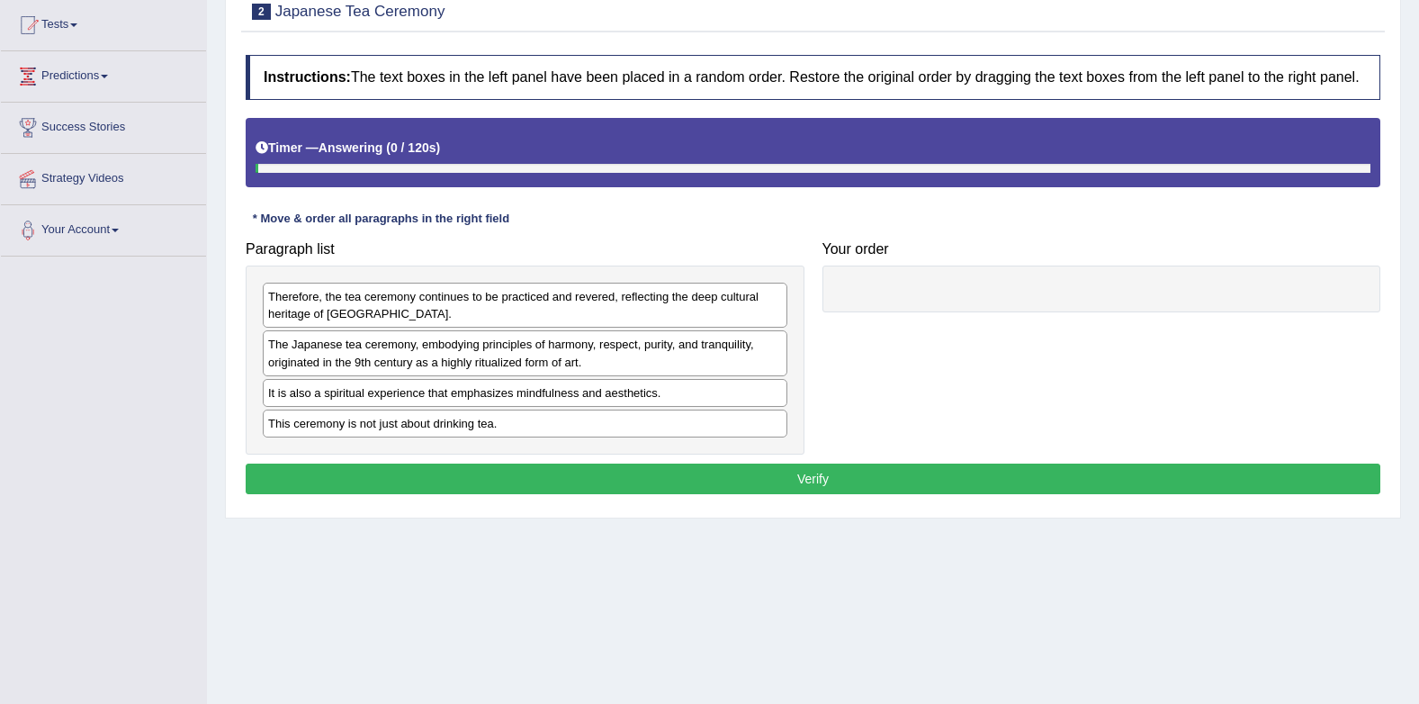
scroll to position [241, 0]
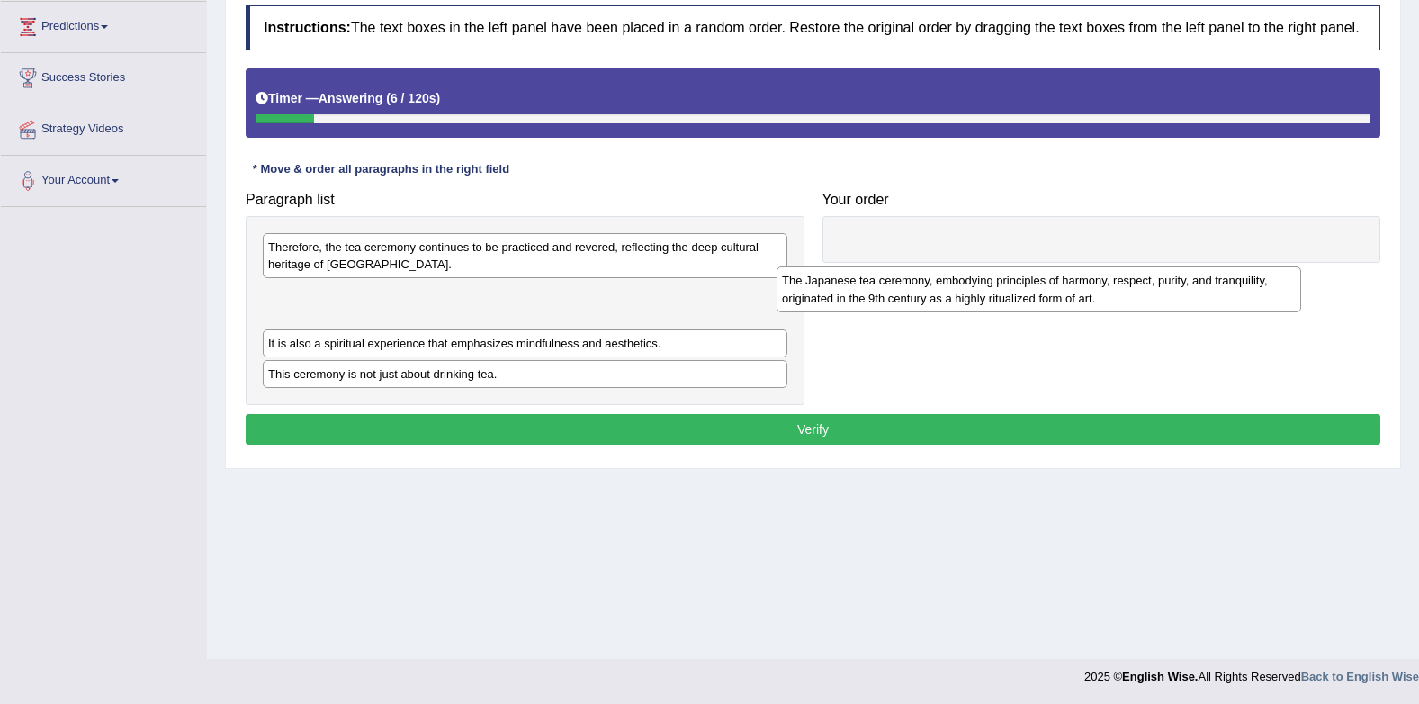
drag, startPoint x: 477, startPoint y: 323, endPoint x: 1006, endPoint y: 302, distance: 529.7
click at [1006, 302] on div "The Japanese tea ceremony, embodying principles of harmony, respect, purity, an…" at bounding box center [1039, 288] width 525 height 45
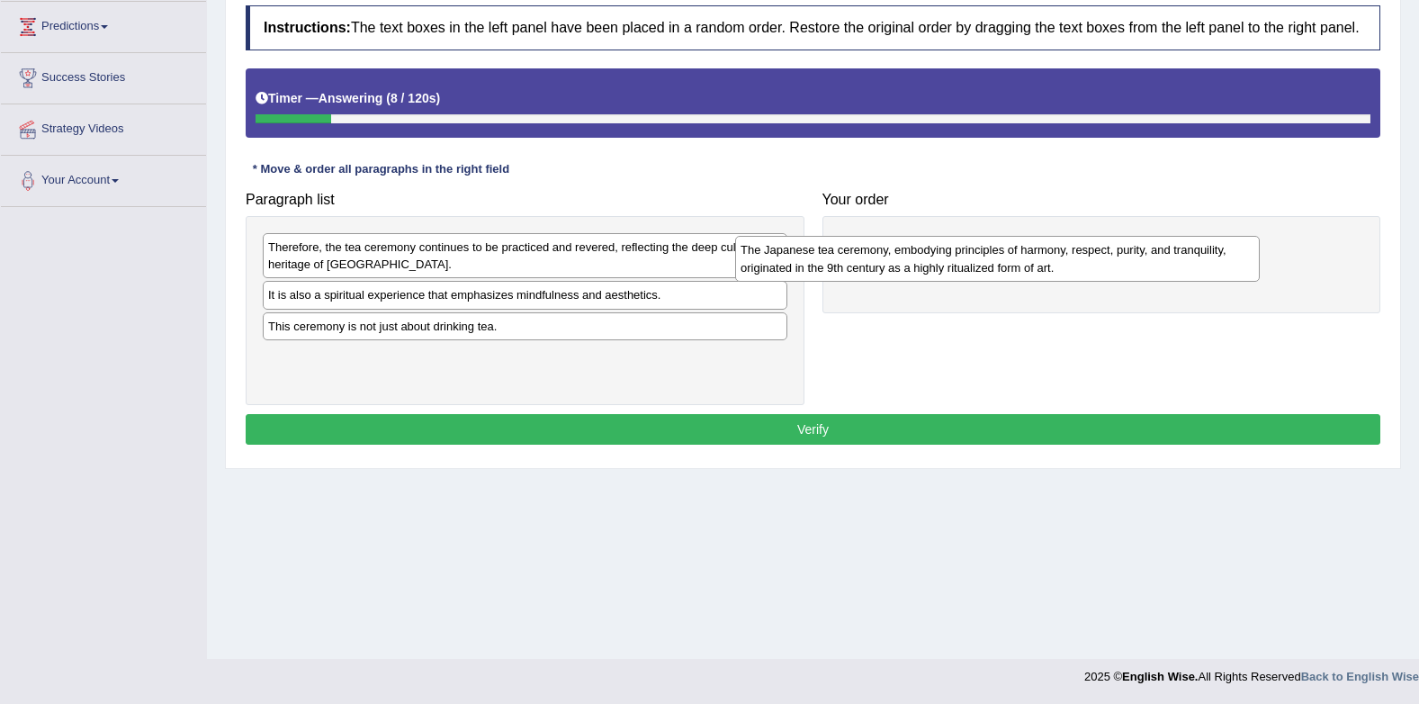
drag, startPoint x: 728, startPoint y: 302, endPoint x: 1206, endPoint y: 244, distance: 481.5
click at [1206, 244] on div "The Japanese tea ceremony, embodying principles of harmony, respect, purity, an…" at bounding box center [997, 258] width 525 height 45
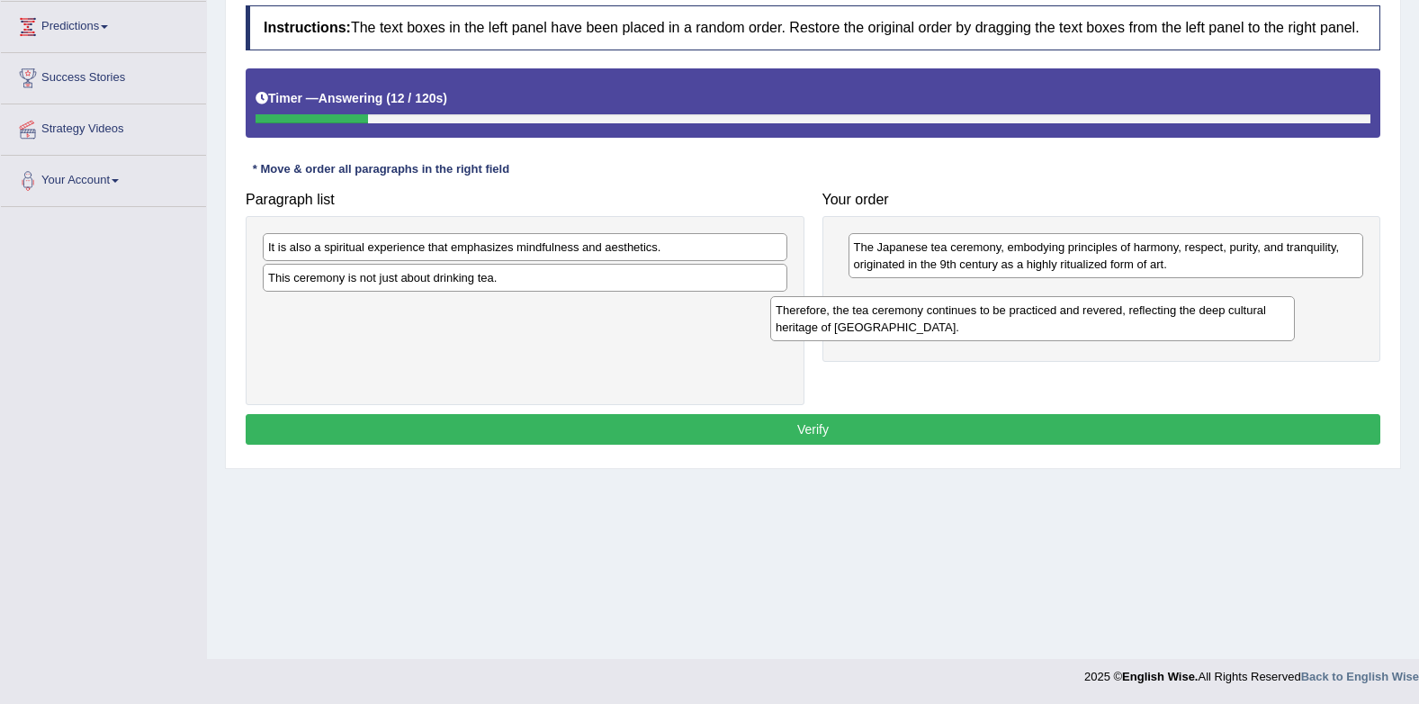
drag, startPoint x: 698, startPoint y: 268, endPoint x: 1239, endPoint y: 334, distance: 544.9
click at [1239, 334] on div "Therefore, the tea ceremony continues to be practiced and revered, reflecting t…" at bounding box center [1032, 318] width 525 height 45
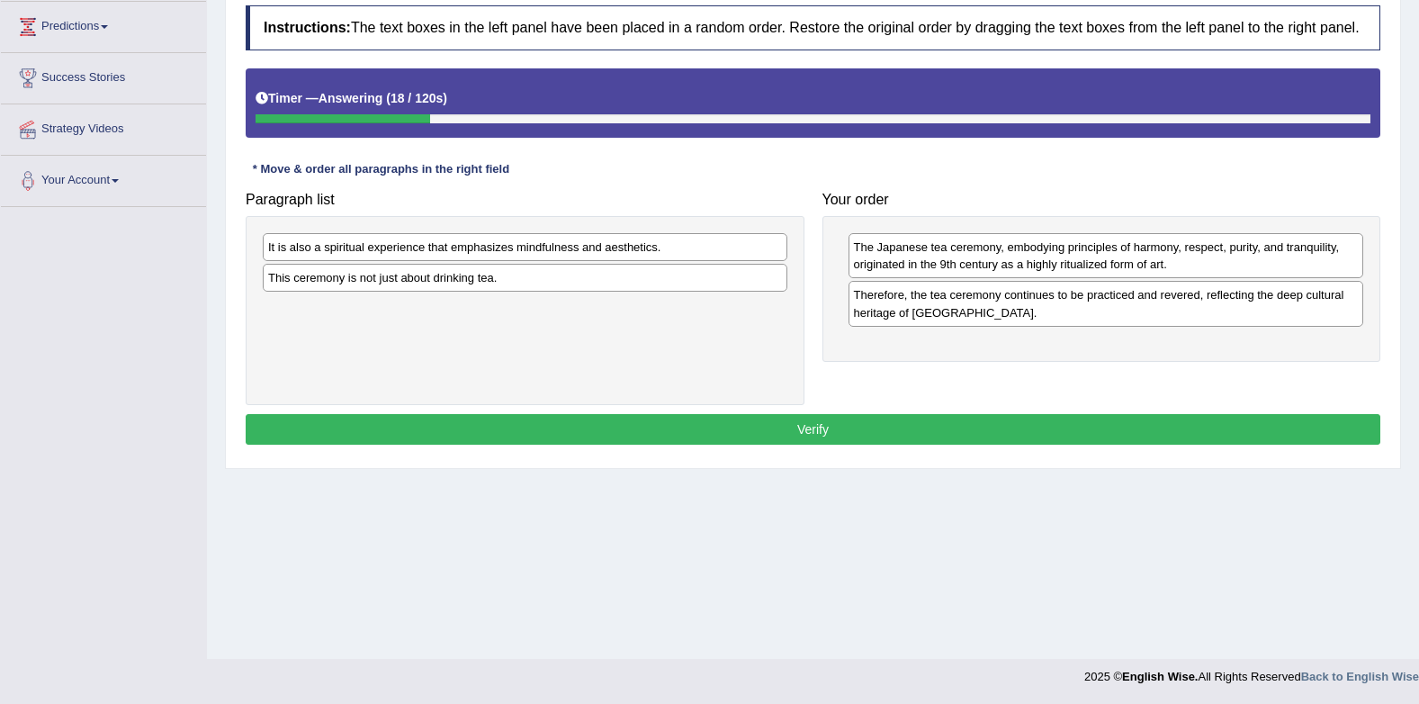
drag, startPoint x: 639, startPoint y: 325, endPoint x: 740, endPoint y: 295, distance: 105.1
click at [752, 307] on div "It is also a spiritual experience that emphasizes mindfulness and aesthetics. T…" at bounding box center [525, 310] width 559 height 189
drag, startPoint x: 712, startPoint y: 271, endPoint x: 1180, endPoint y: 324, distance: 471.1
click at [1180, 354] on div "This ceremony is not just about drinking tea." at bounding box center [933, 368] width 525 height 28
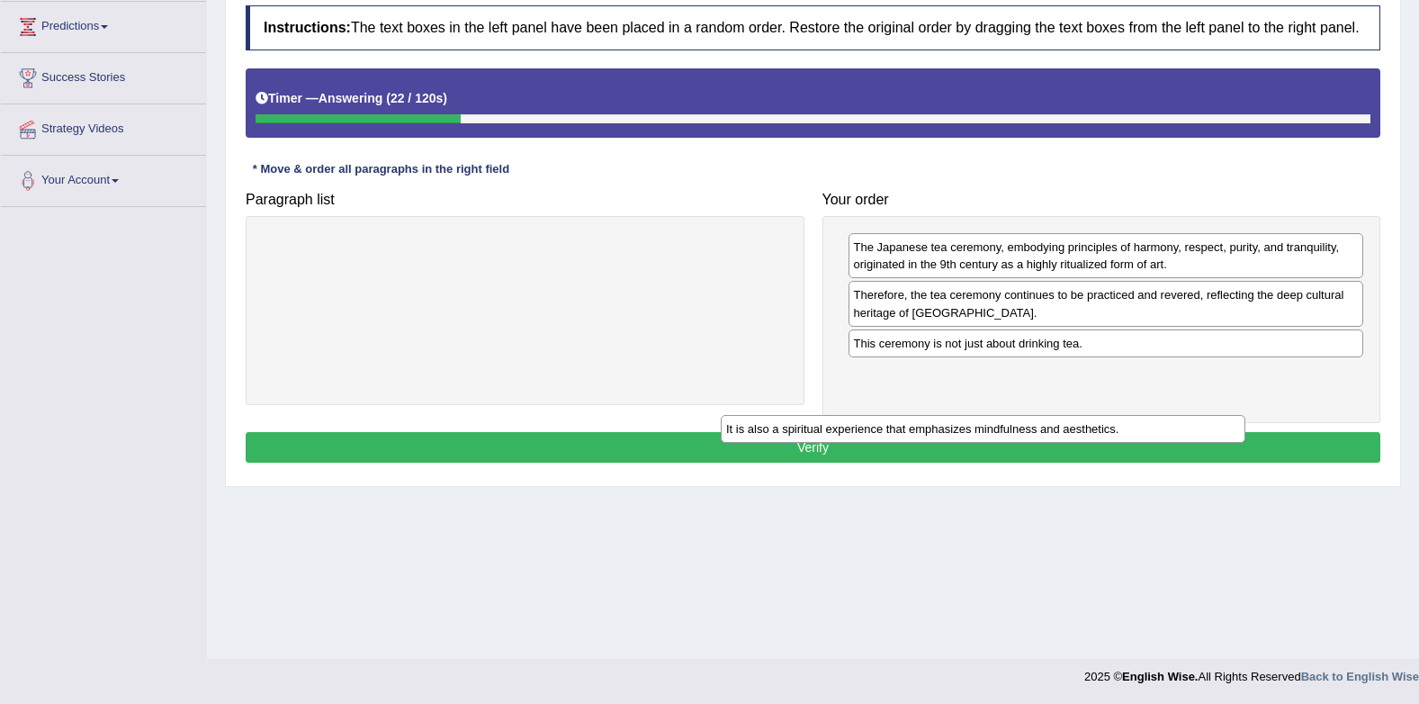
drag, startPoint x: 839, startPoint y: 330, endPoint x: 1176, endPoint y: 418, distance: 347.8
click at [1169, 428] on div "It is also a spiritual experience that emphasizes mindfulness and aesthetics." at bounding box center [983, 429] width 525 height 28
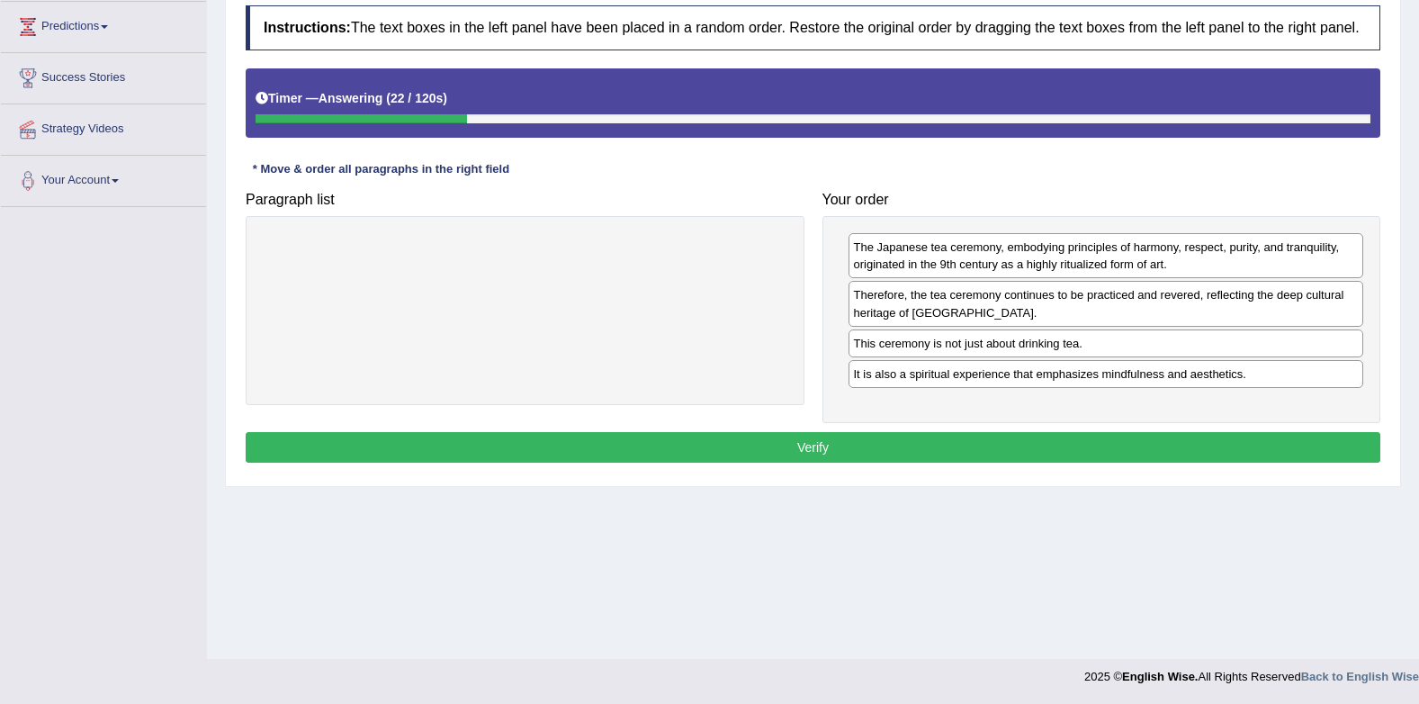
click at [1127, 450] on button "Verify" at bounding box center [813, 447] width 1135 height 31
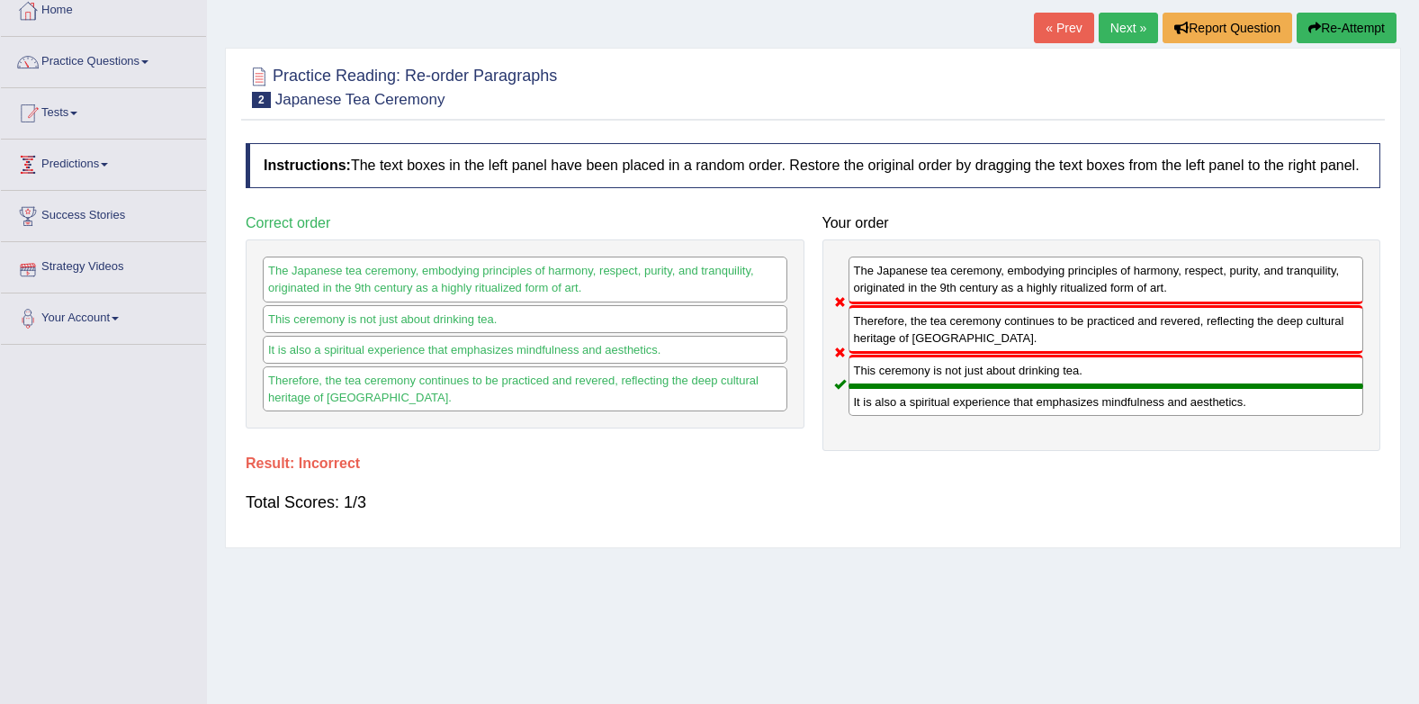
scroll to position [0, 0]
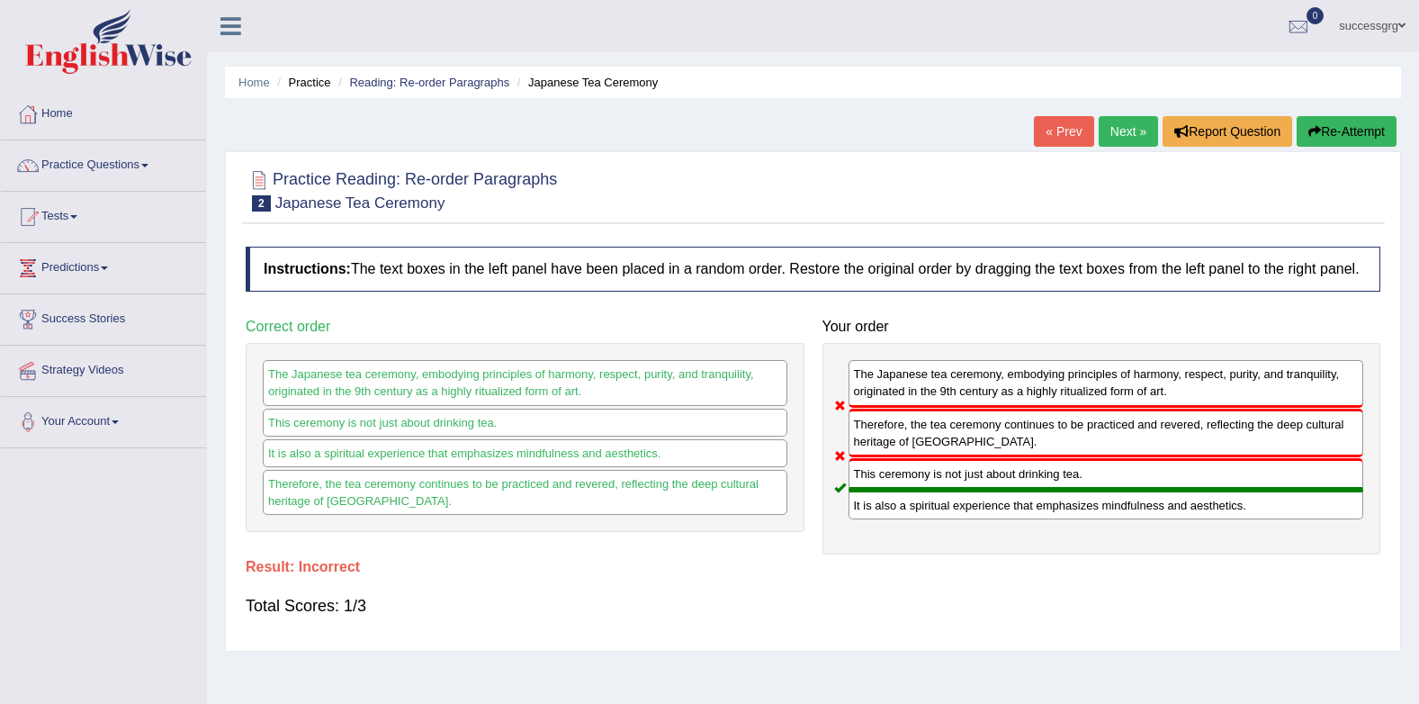
click at [1108, 129] on link "Next »" at bounding box center [1128, 131] width 59 height 31
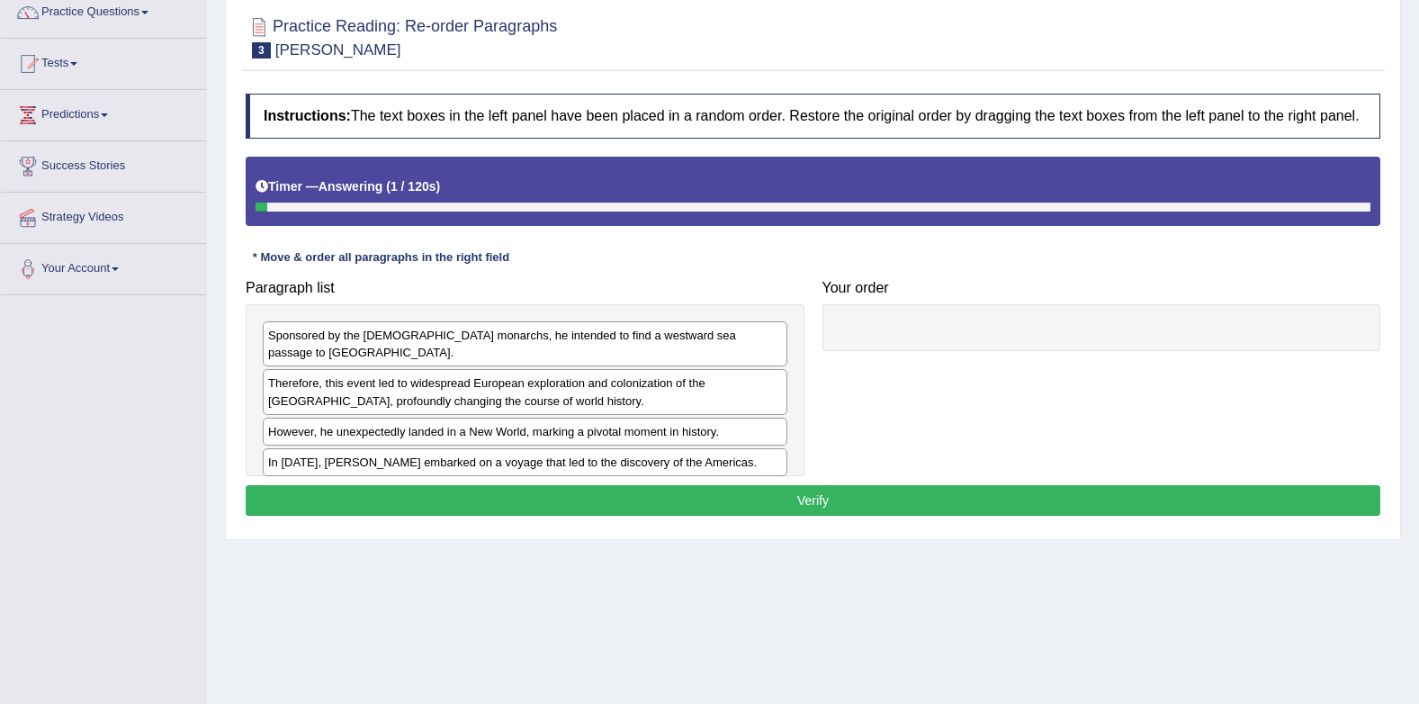
scroll to position [180, 0]
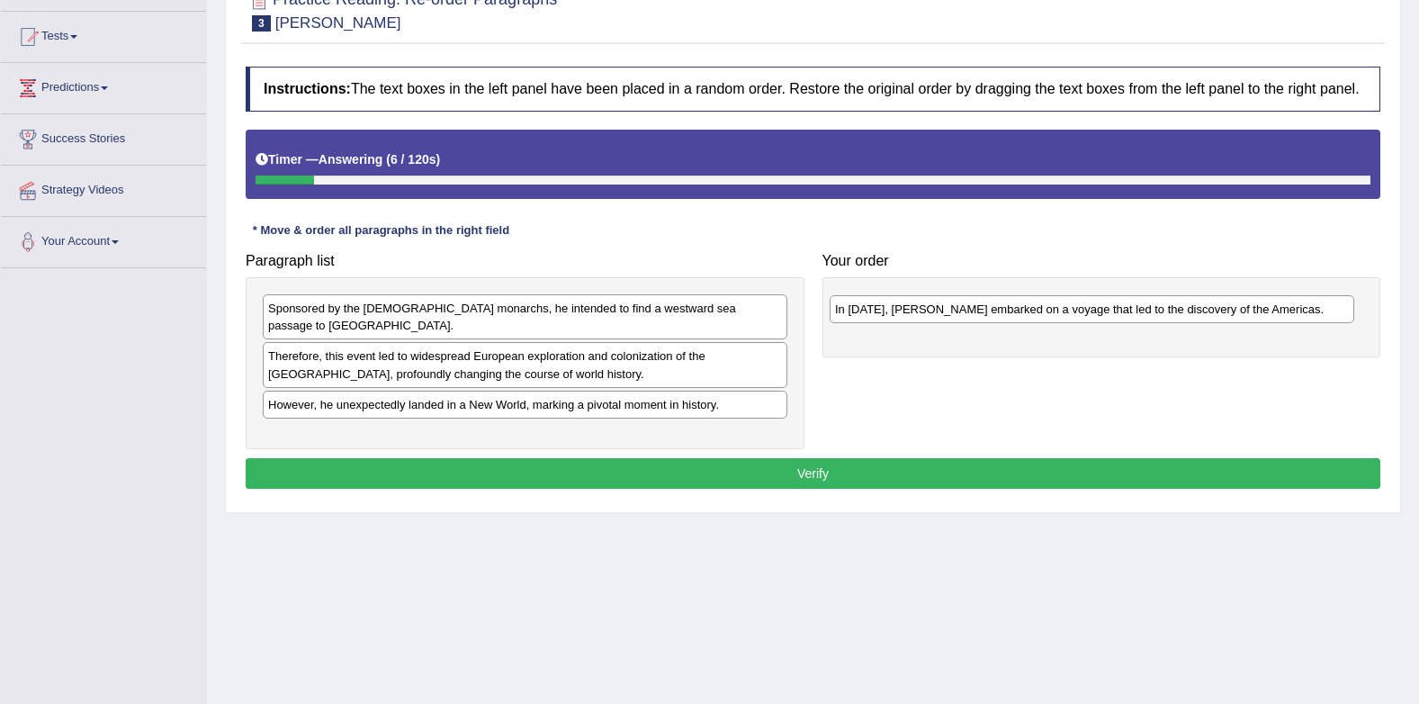
drag, startPoint x: 398, startPoint y: 426, endPoint x: 965, endPoint y: 317, distance: 577.4
click at [965, 317] on div "In 1492, Christopher Columbus embarked on a voyage that led to the discovery of…" at bounding box center [1092, 309] width 525 height 28
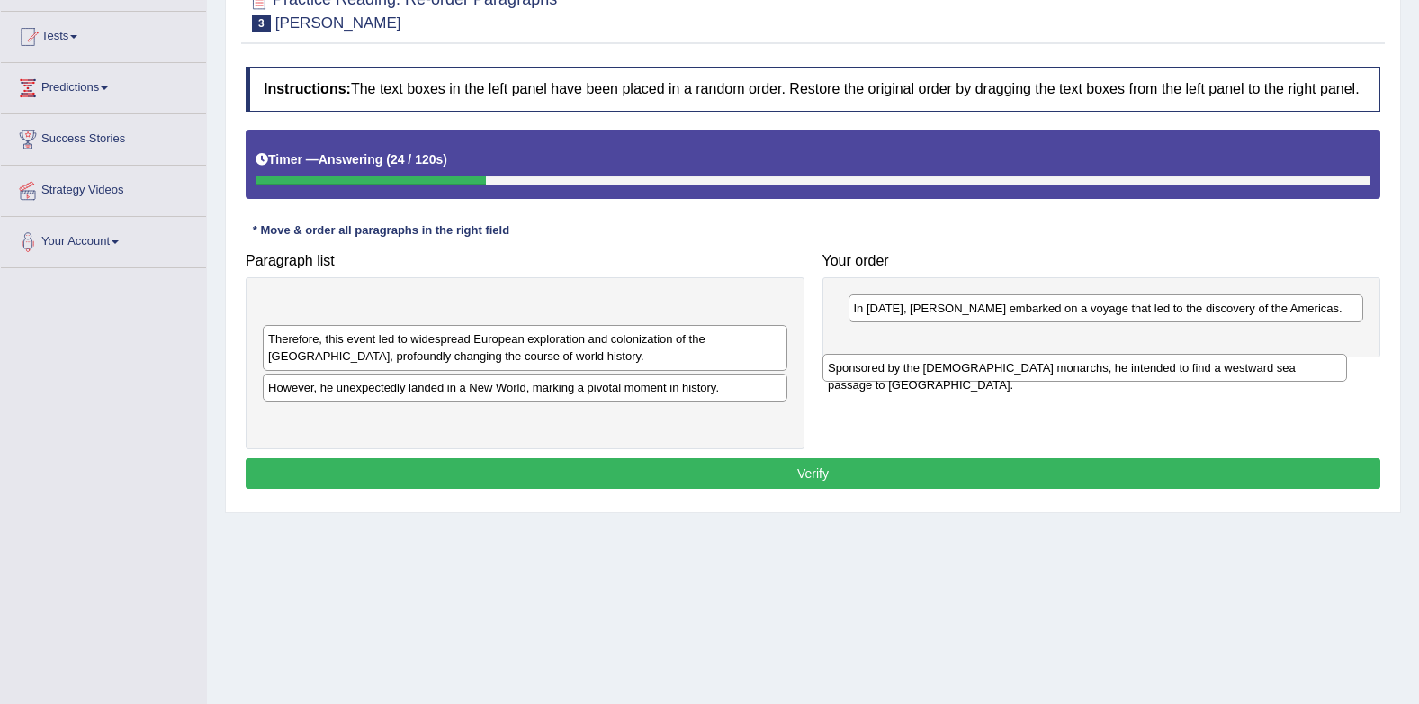
drag, startPoint x: 616, startPoint y: 308, endPoint x: 1191, endPoint y: 366, distance: 578.1
click at [1191, 366] on div "Sponsored by the Spanish monarchs, he intended to find a westward sea passage t…" at bounding box center [1085, 368] width 525 height 28
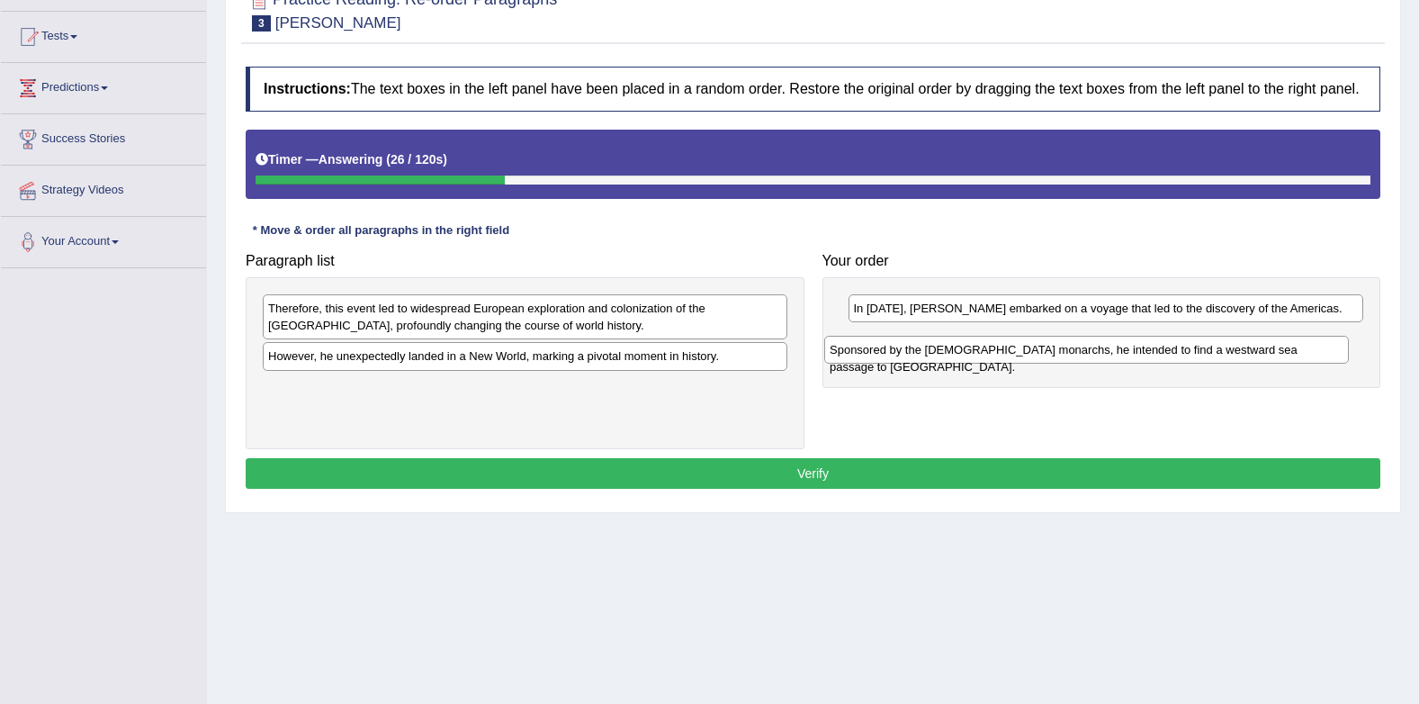
drag, startPoint x: 687, startPoint y: 315, endPoint x: 1248, endPoint y: 356, distance: 563.2
click at [1248, 356] on div "Sponsored by the Spanish monarchs, he intended to find a westward sea passage t…" at bounding box center [1086, 350] width 525 height 28
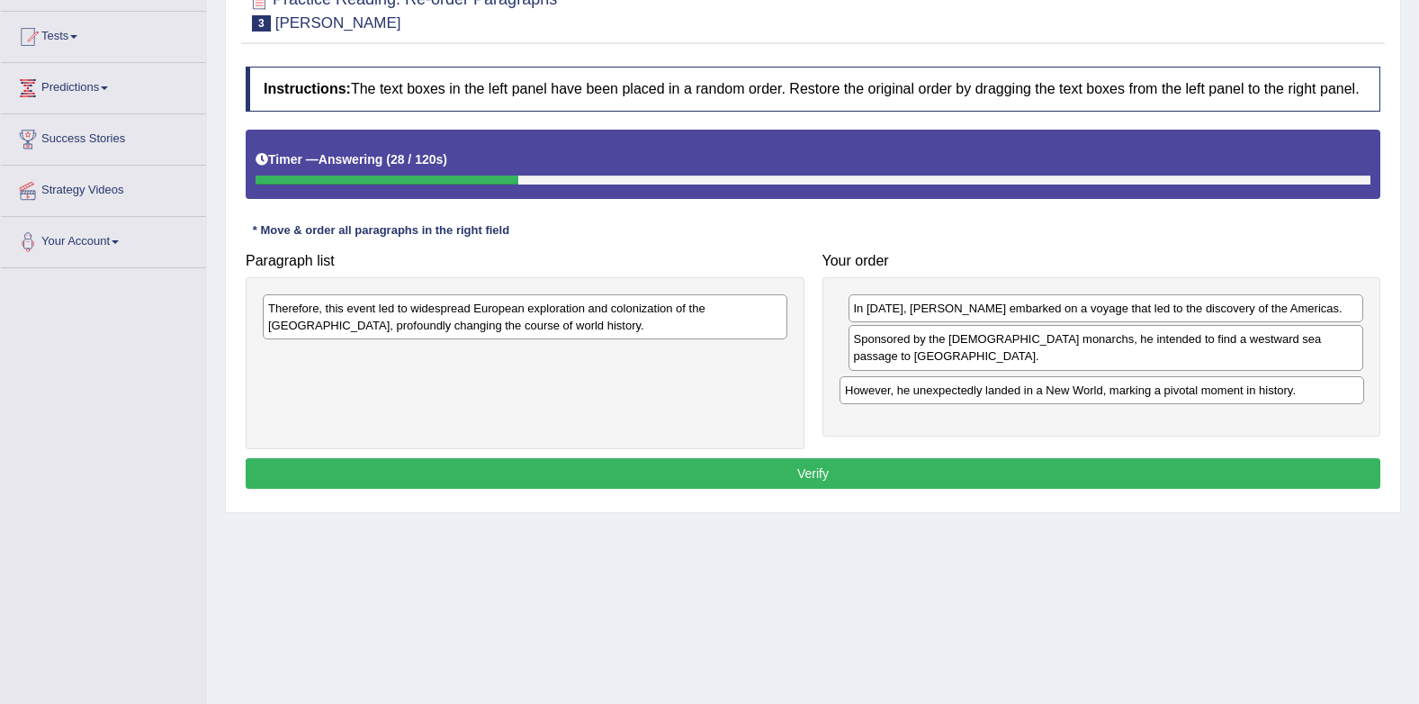
drag, startPoint x: 545, startPoint y: 358, endPoint x: 1088, endPoint y: 382, distance: 543.3
click at [1127, 383] on div "However, he unexpectedly landed in a New World, marking a pivotal moment in his…" at bounding box center [1102, 390] width 525 height 28
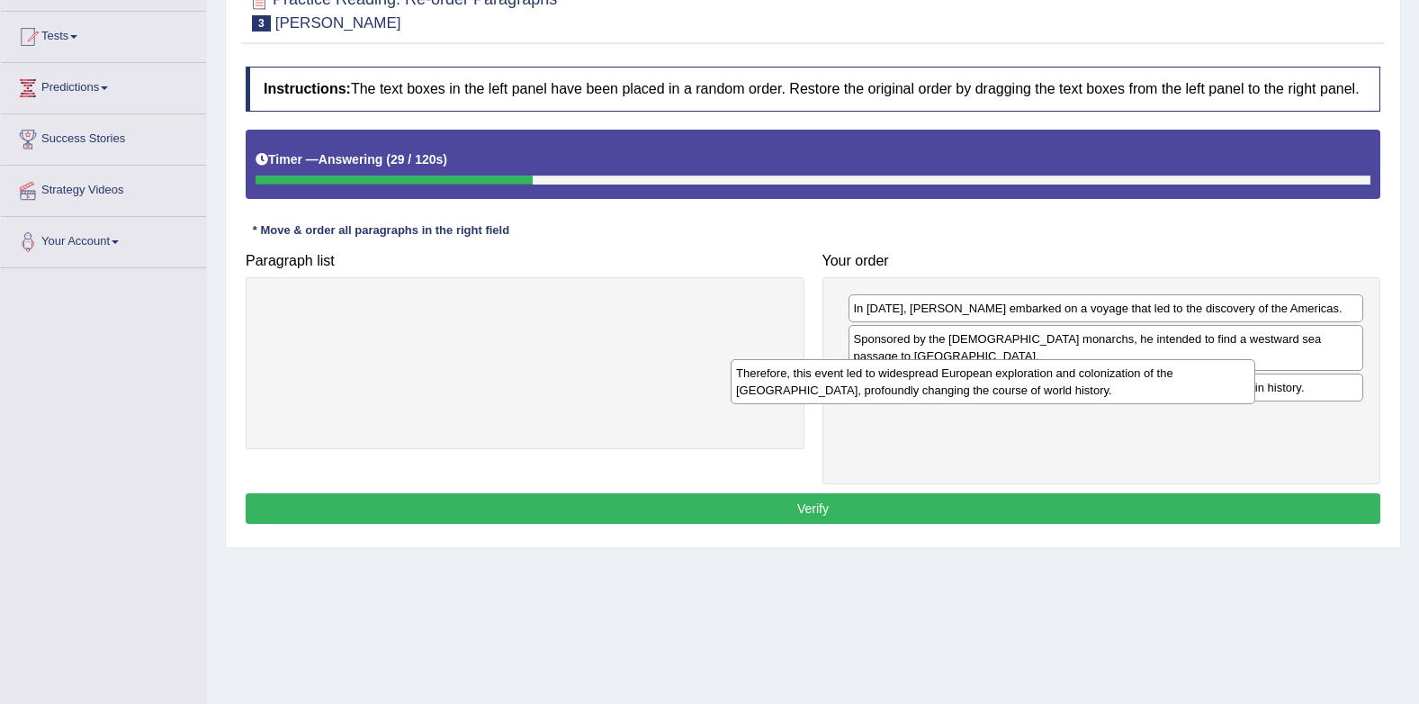
drag, startPoint x: 659, startPoint y: 321, endPoint x: 1151, endPoint y: 392, distance: 497.3
click at [1151, 392] on div "Therefore, this event led to widespread European exploration and colonization o…" at bounding box center [993, 381] width 525 height 45
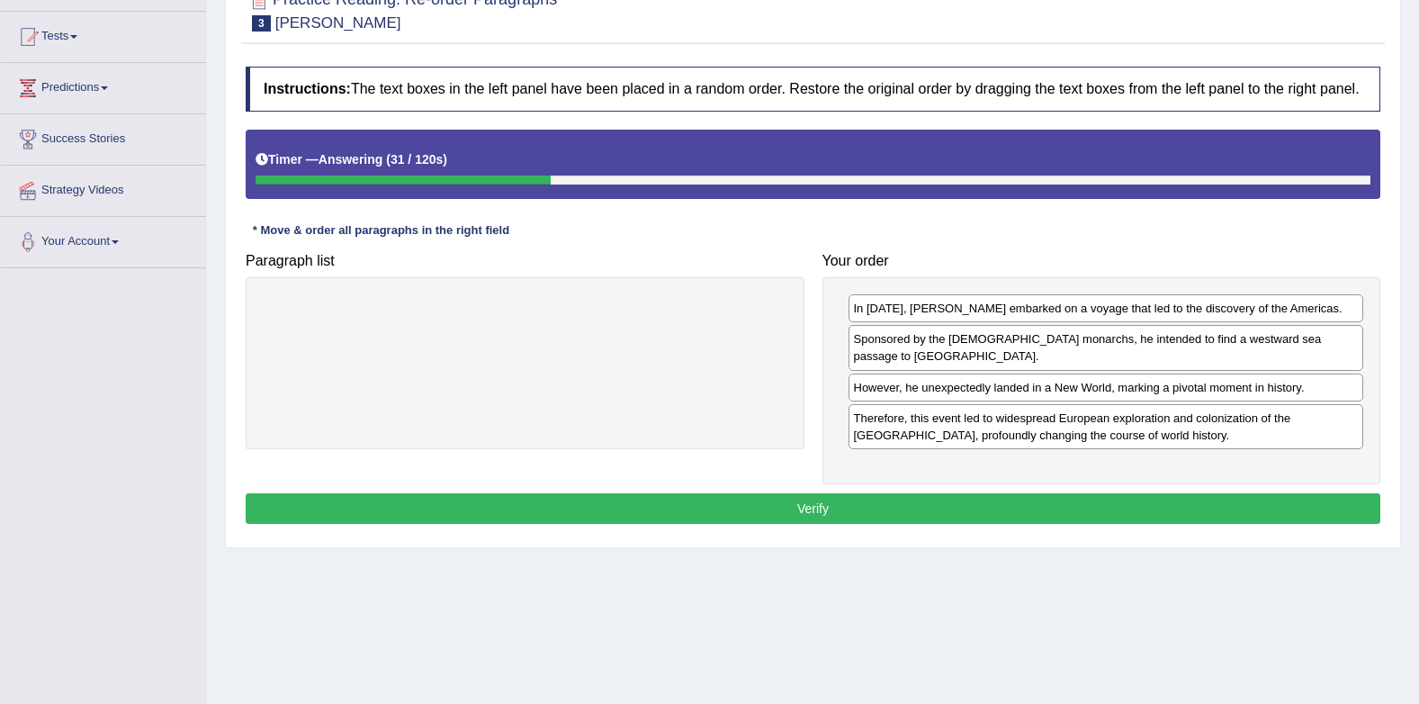
click at [969, 493] on button "Verify" at bounding box center [813, 508] width 1135 height 31
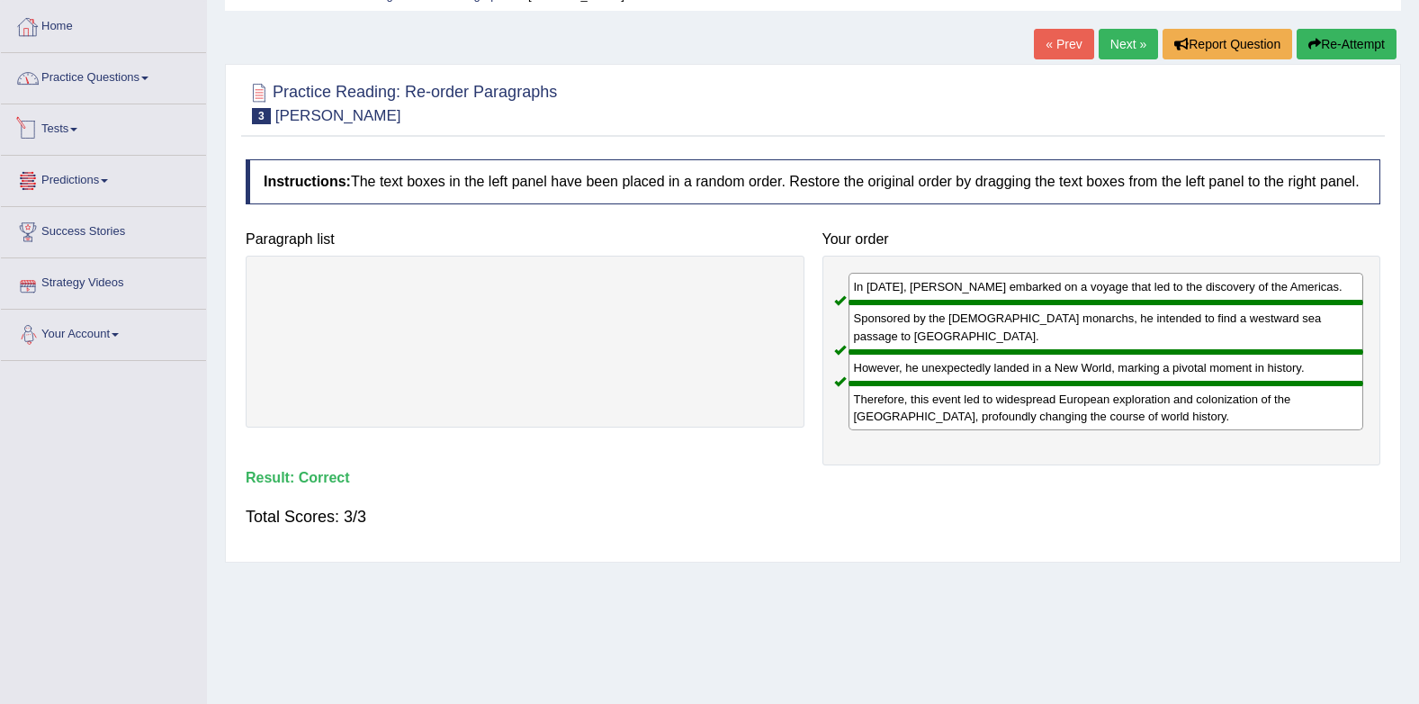
scroll to position [0, 0]
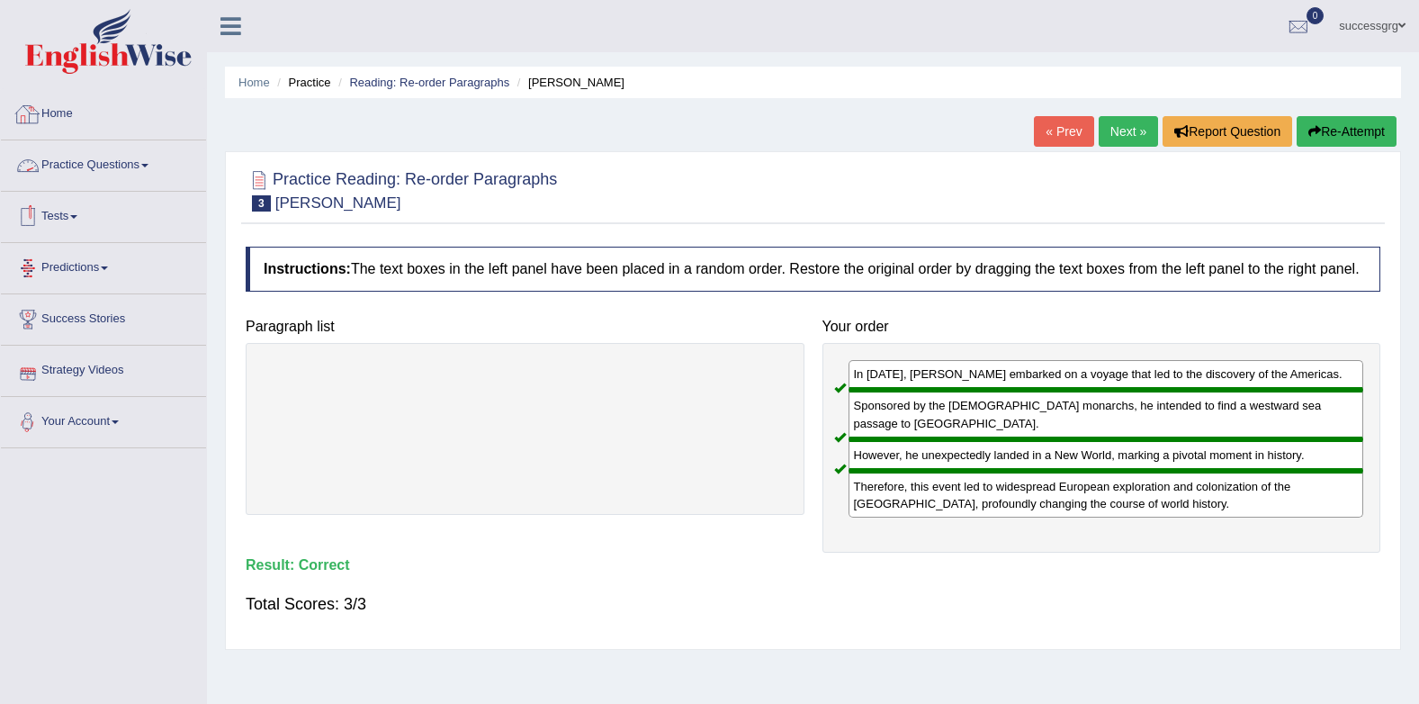
click at [109, 158] on link "Practice Questions" at bounding box center [103, 162] width 205 height 45
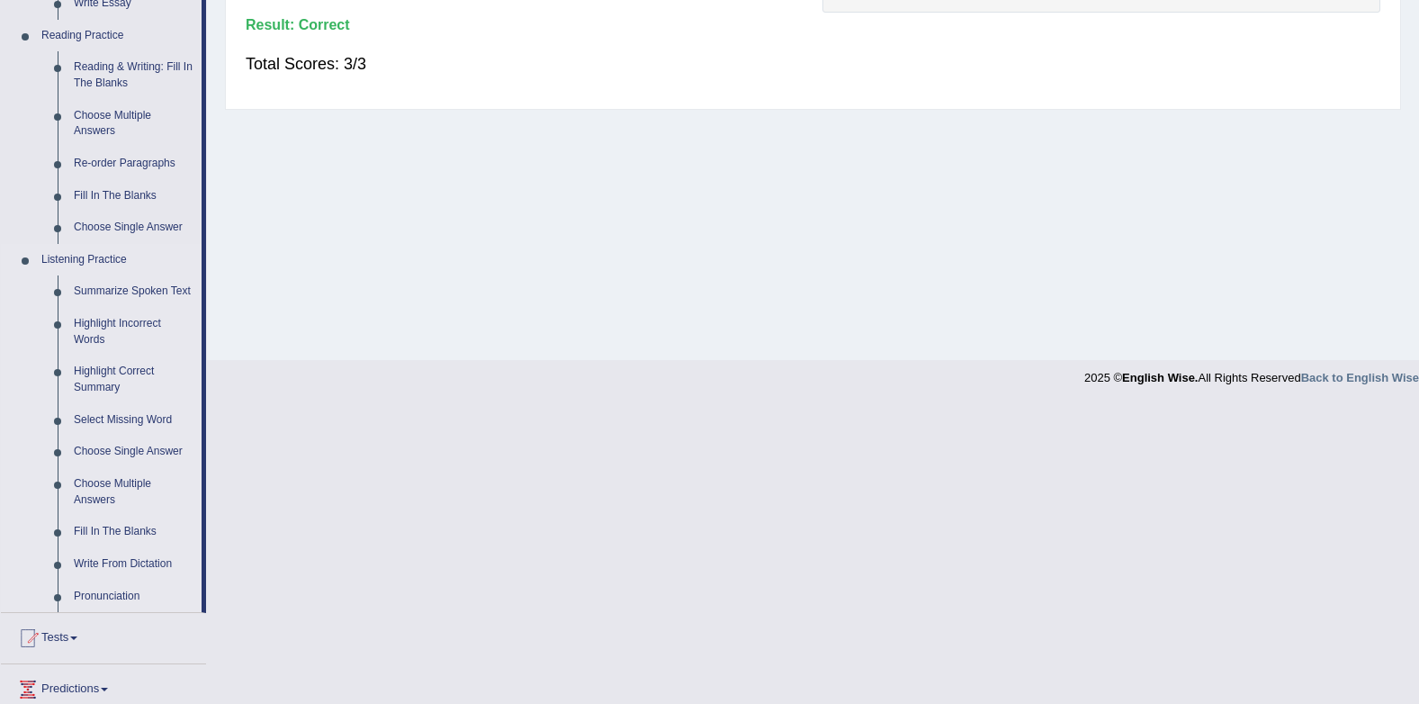
scroll to position [270, 0]
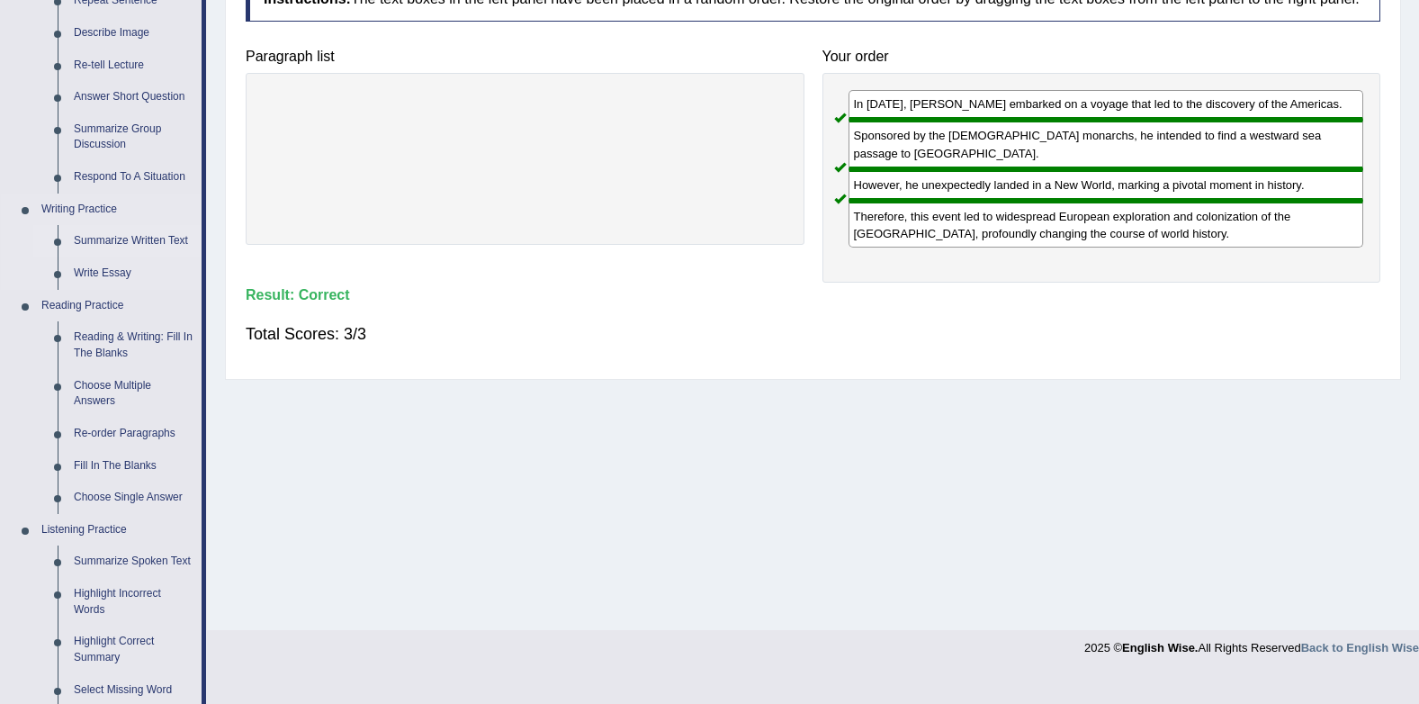
click at [160, 244] on link "Summarize Written Text" at bounding box center [134, 241] width 136 height 32
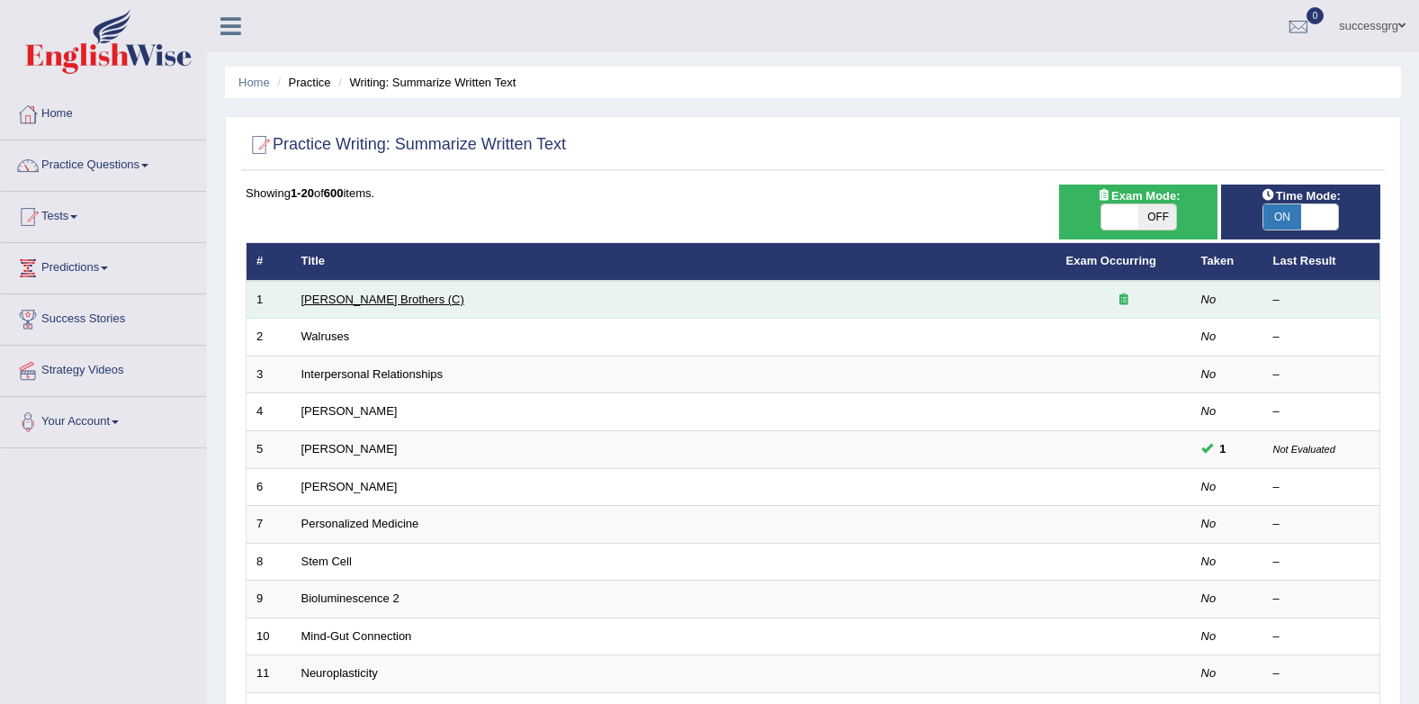
click at [326, 298] on link "Wright Brothers (C)" at bounding box center [383, 300] width 163 height 14
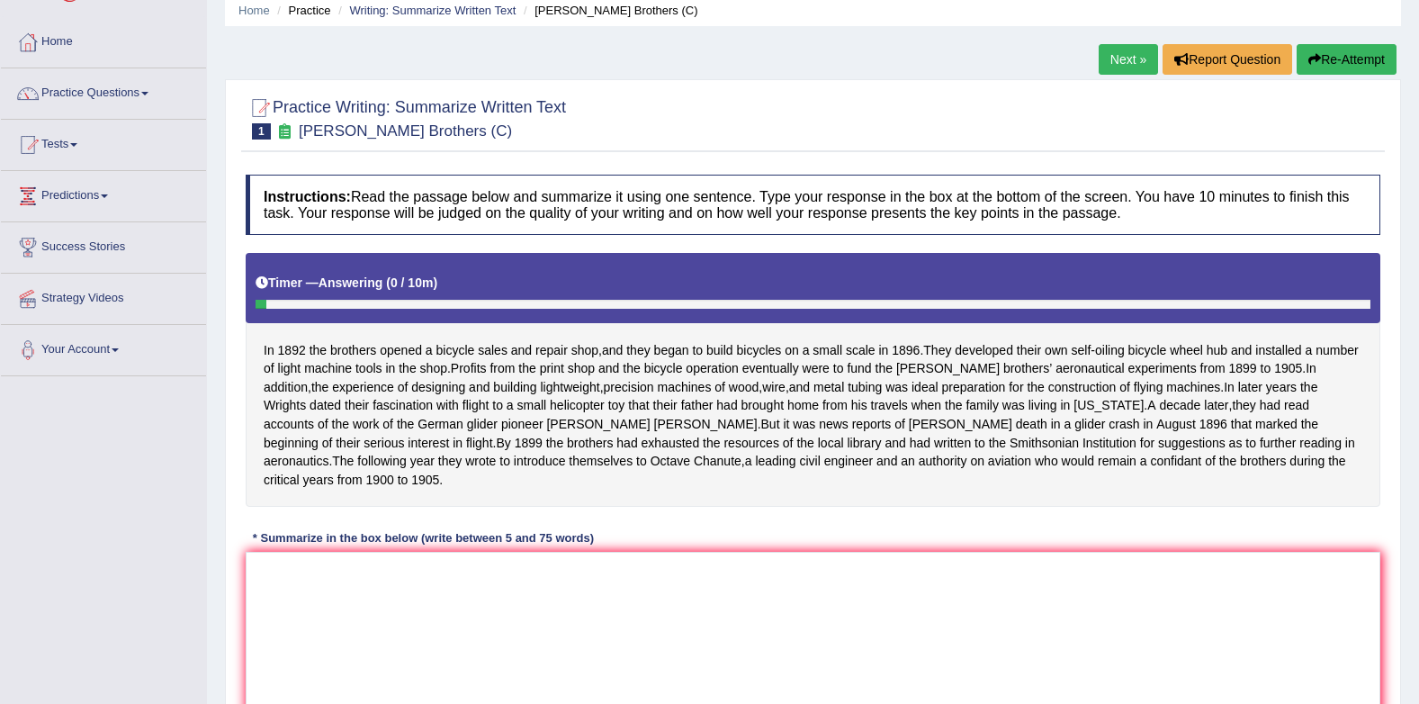
scroll to position [180, 0]
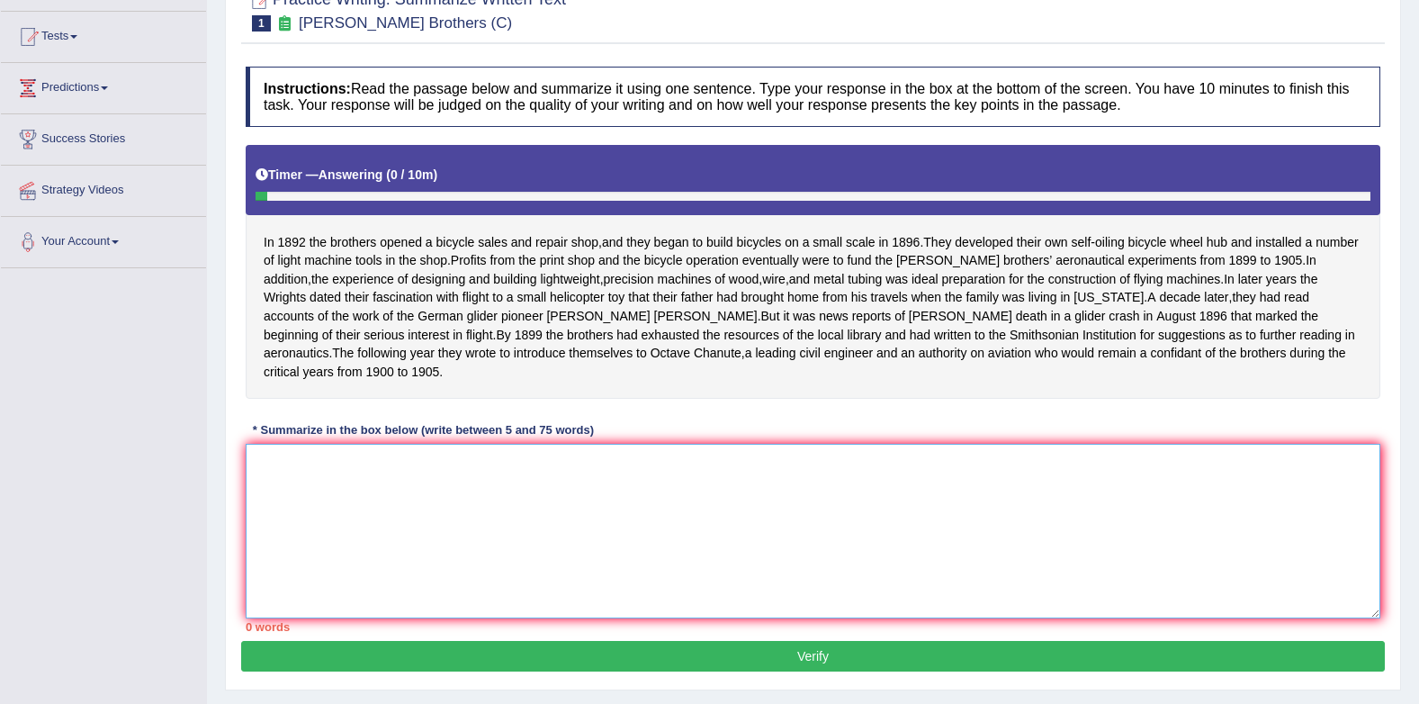
click at [443, 480] on textarea at bounding box center [813, 531] width 1135 height 175
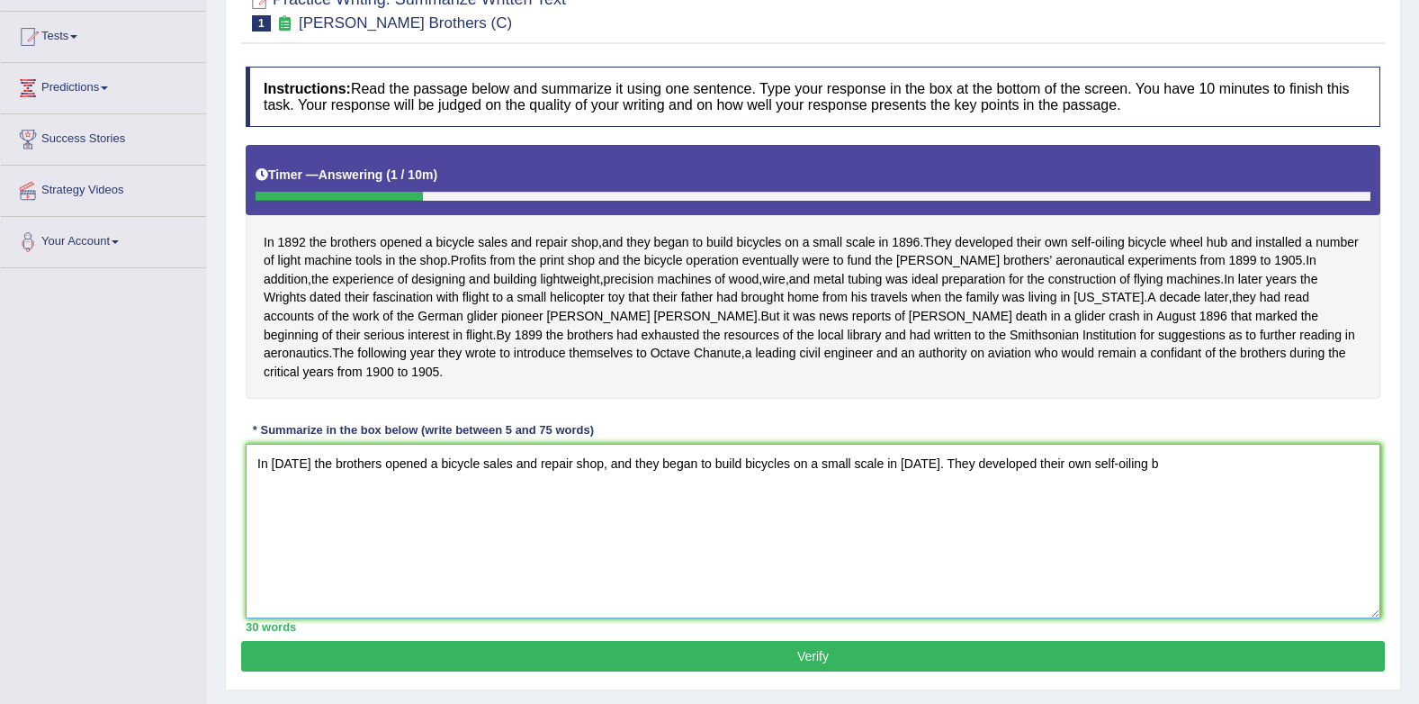
click at [920, 463] on textarea "In 1892 the brothers opened a bicycle sales and repair shop, and they began to …" at bounding box center [813, 531] width 1135 height 175
click at [928, 464] on textarea "In 1892 the brothers opened a bicycle sales and repair shop, and they began to …" at bounding box center [813, 531] width 1135 height 175
click at [1138, 477] on textarea "In 1892 the brothers opened a bicycle sales and repair shop, and they began to …" at bounding box center [813, 531] width 1135 height 175
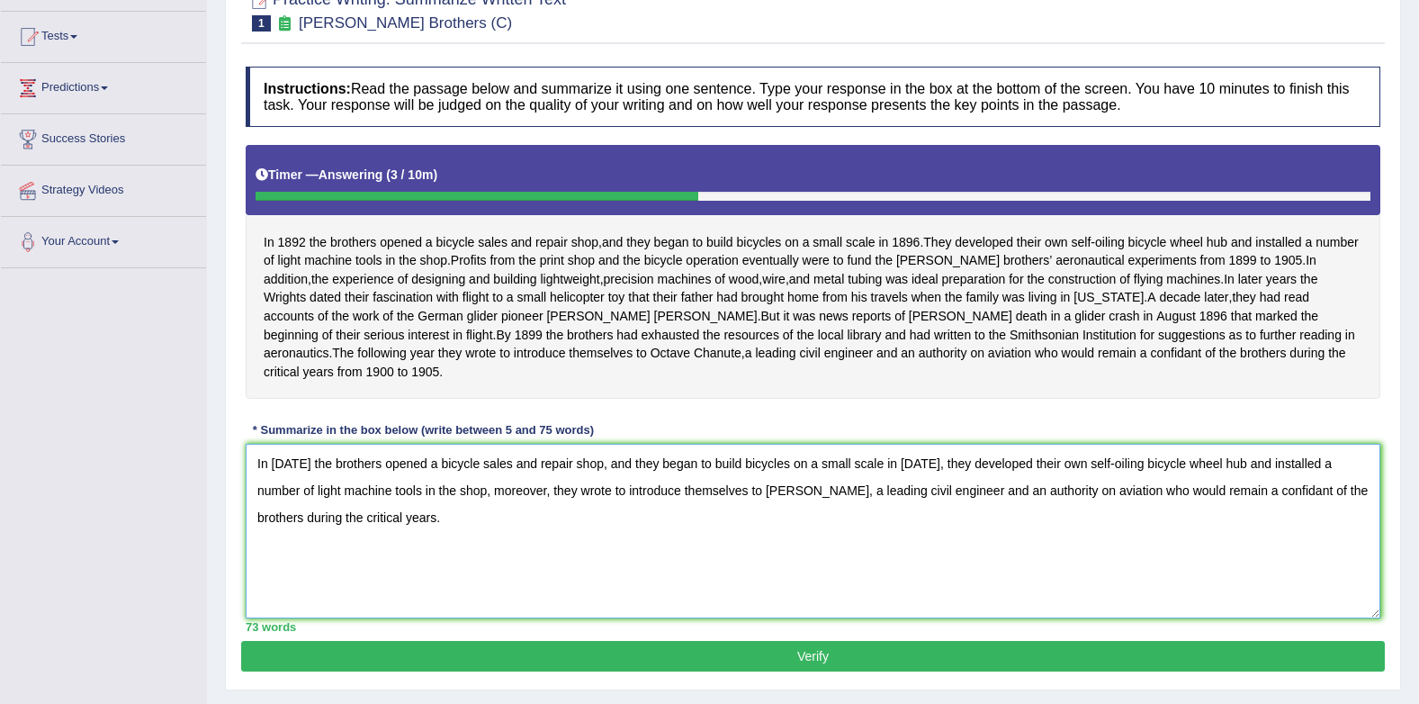
type textarea "In 1892 the brothers opened a bicycle sales and repair shop, and they began to …"
click at [518, 652] on button "Verify" at bounding box center [813, 656] width 1144 height 31
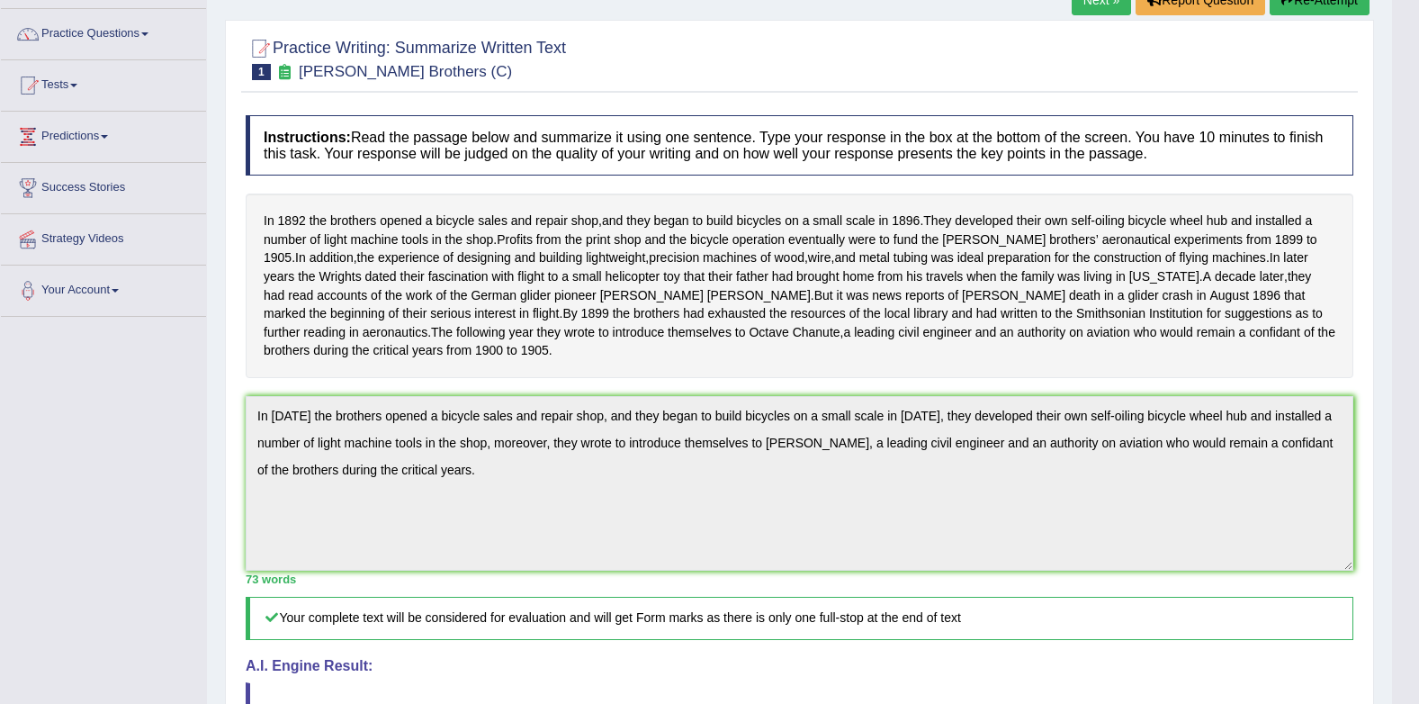
scroll to position [19, 0]
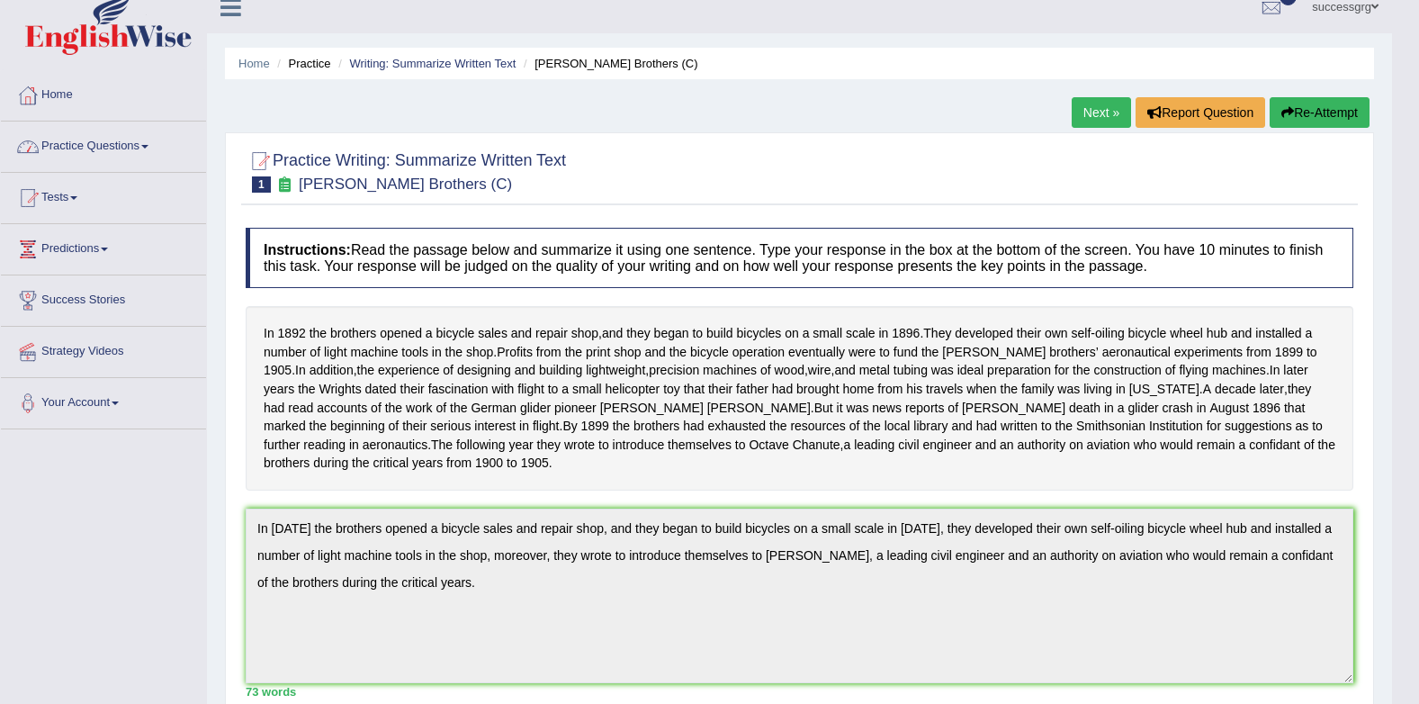
click at [84, 151] on link "Practice Questions" at bounding box center [103, 144] width 205 height 45
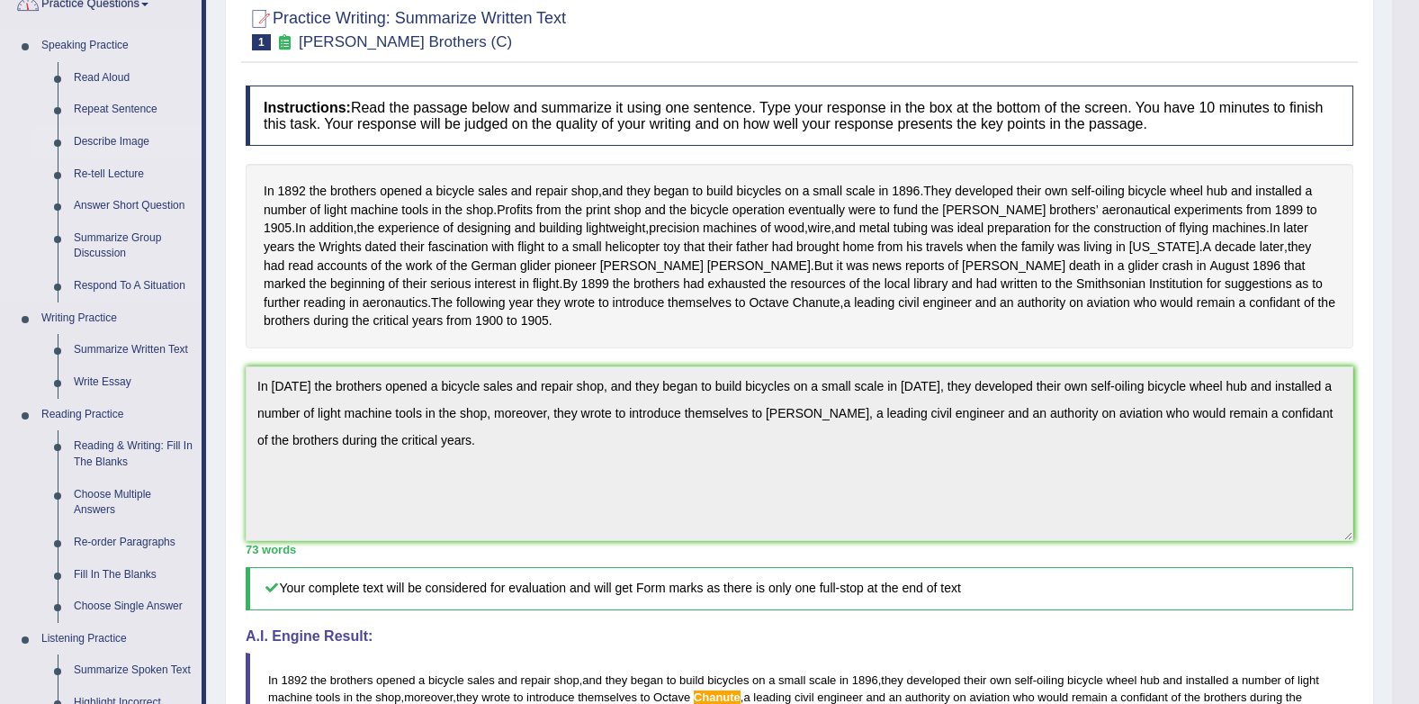
scroll to position [289, 0]
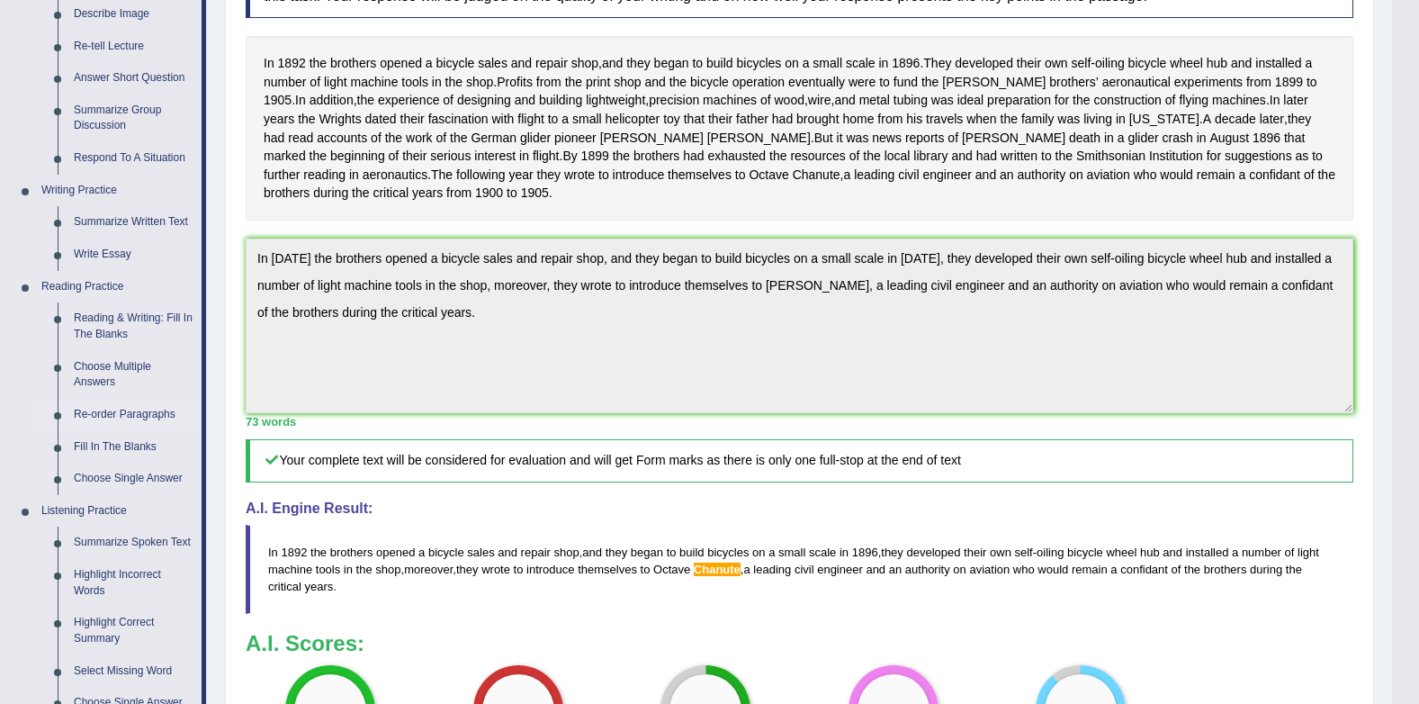
click at [103, 410] on link "Re-order Paragraphs" at bounding box center [134, 415] width 136 height 32
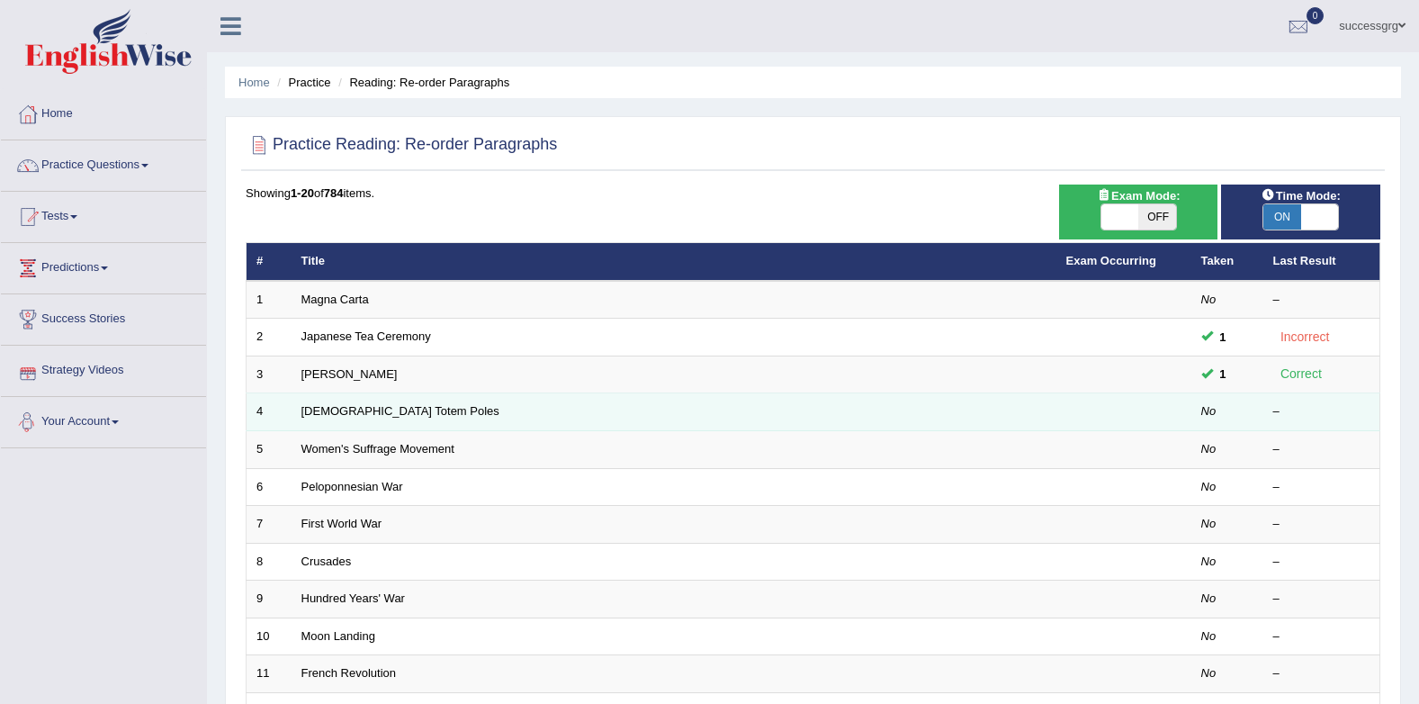
click at [298, 416] on td "[DEMOGRAPHIC_DATA] Totem Poles" at bounding box center [674, 412] width 765 height 38
click at [365, 410] on link "[DEMOGRAPHIC_DATA] Totem Poles" at bounding box center [401, 411] width 198 height 14
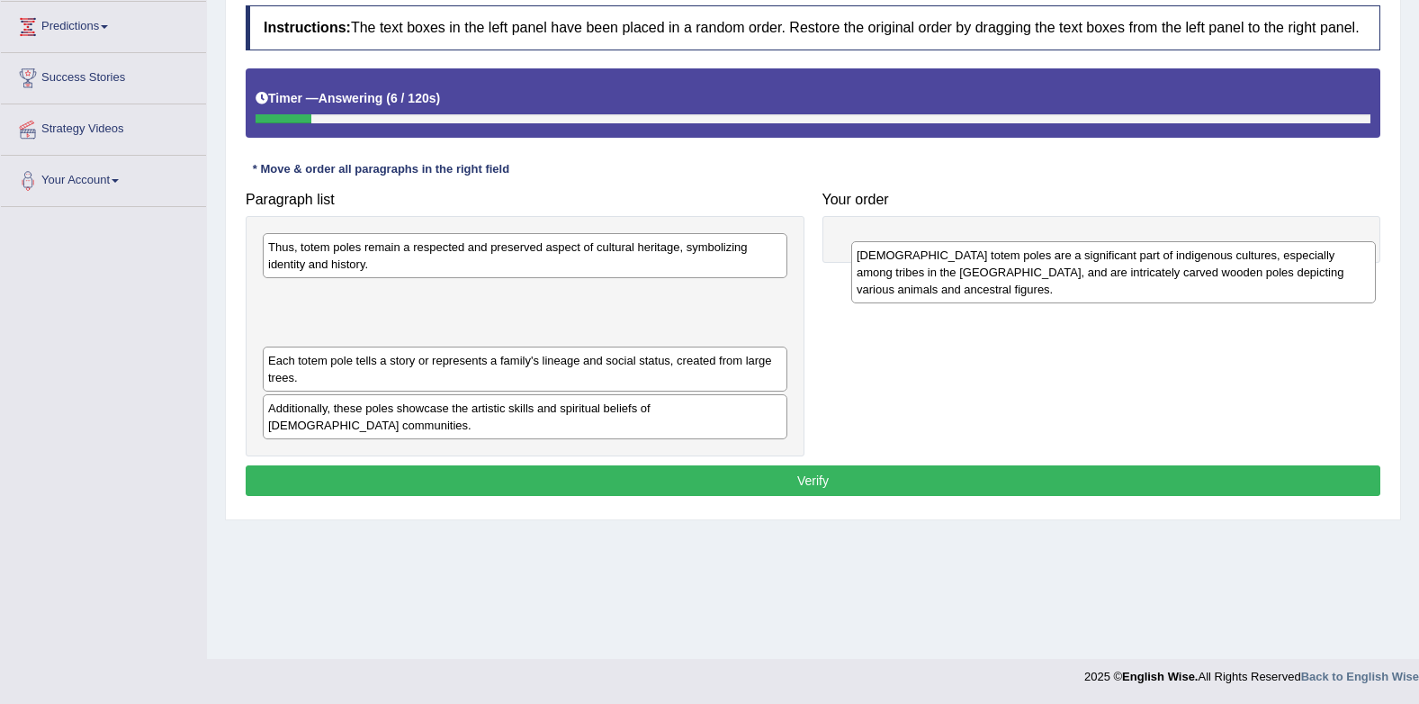
drag, startPoint x: 501, startPoint y: 273, endPoint x: 1090, endPoint y: 281, distance: 588.7
click at [1090, 281] on div "Native American totem poles are a significant part of indigenous cultures, espe…" at bounding box center [1113, 272] width 525 height 62
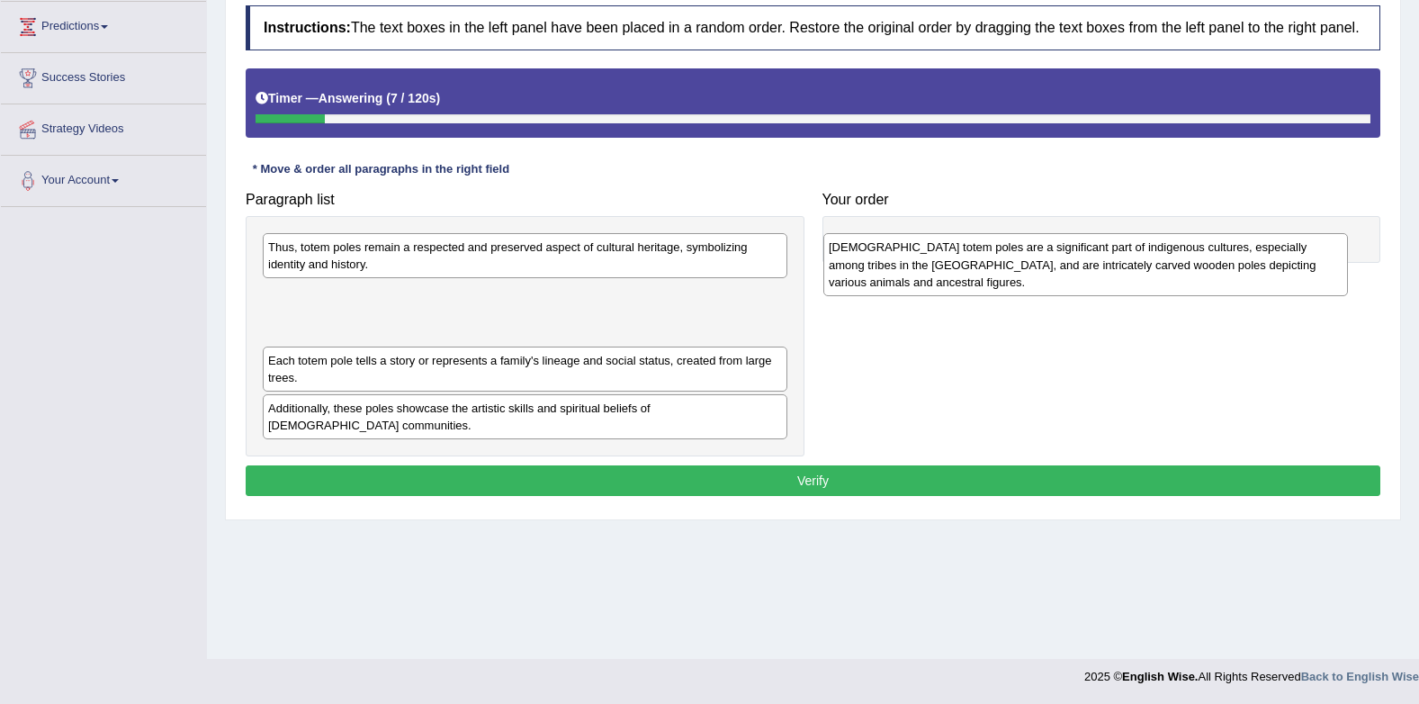
drag, startPoint x: 681, startPoint y: 314, endPoint x: 1242, endPoint y: 266, distance: 562.8
click at [1242, 266] on div "Native American totem poles are a significant part of indigenous cultures, espe…" at bounding box center [1086, 264] width 525 height 62
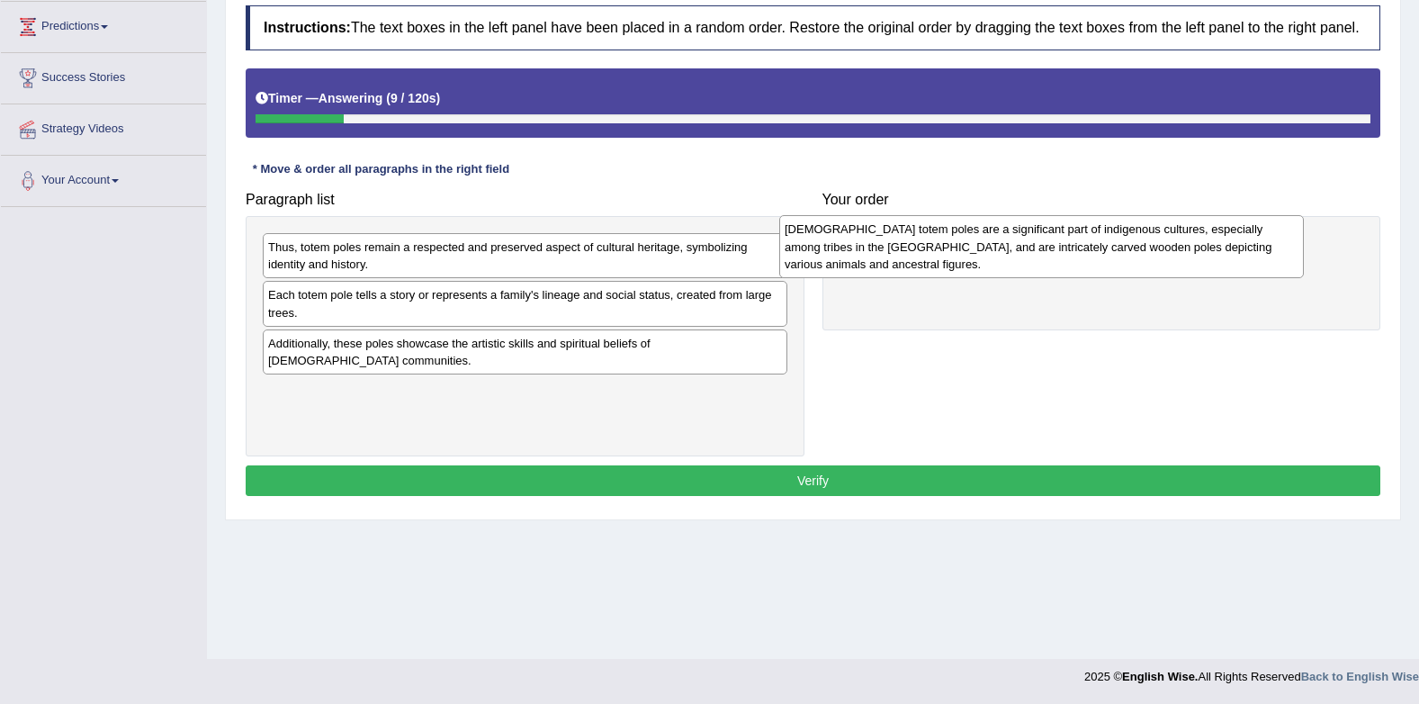
drag, startPoint x: 513, startPoint y: 317, endPoint x: 1030, endPoint y: 251, distance: 520.8
click at [1030, 251] on div "Native American totem poles are a significant part of indigenous cultures, espe…" at bounding box center [1041, 246] width 525 height 62
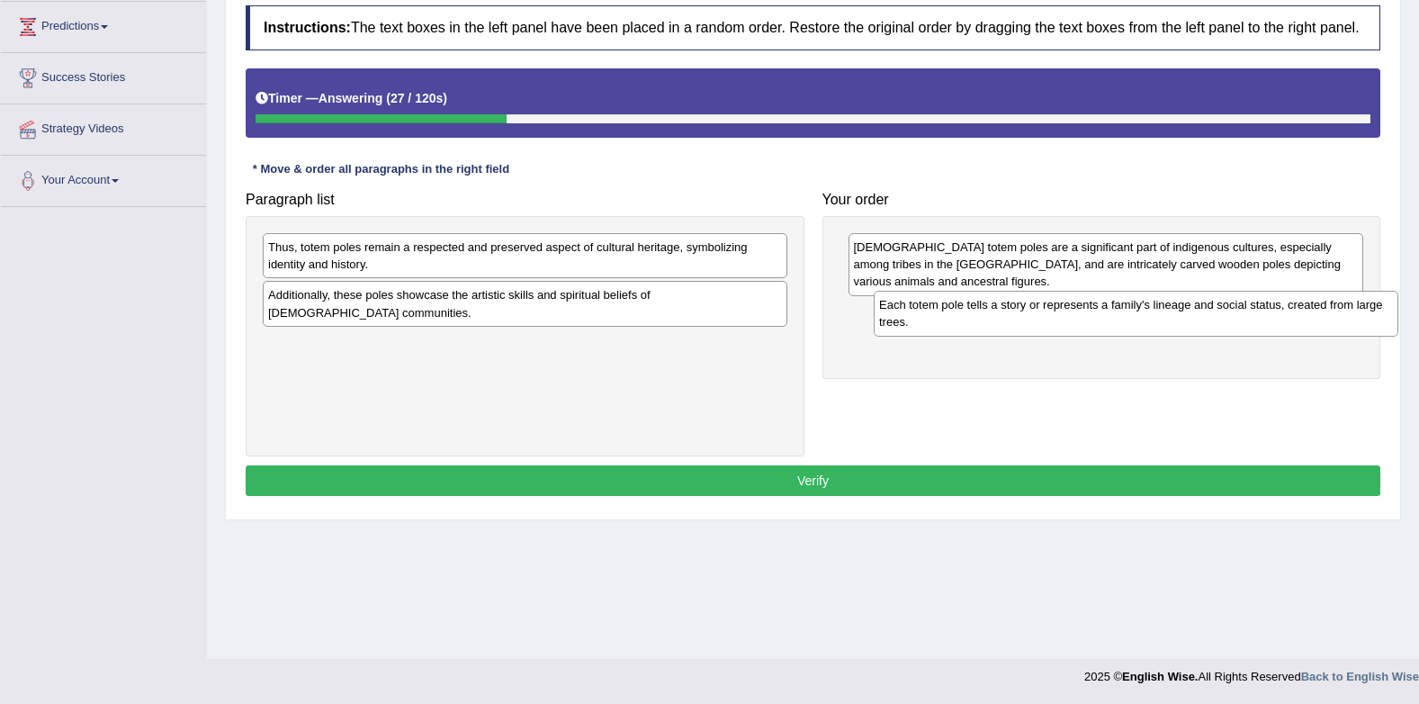
drag, startPoint x: 414, startPoint y: 302, endPoint x: 1025, endPoint y: 312, distance: 611.2
click at [1025, 312] on div "Each totem pole tells a story or represents a family's lineage and social statu…" at bounding box center [1136, 313] width 525 height 45
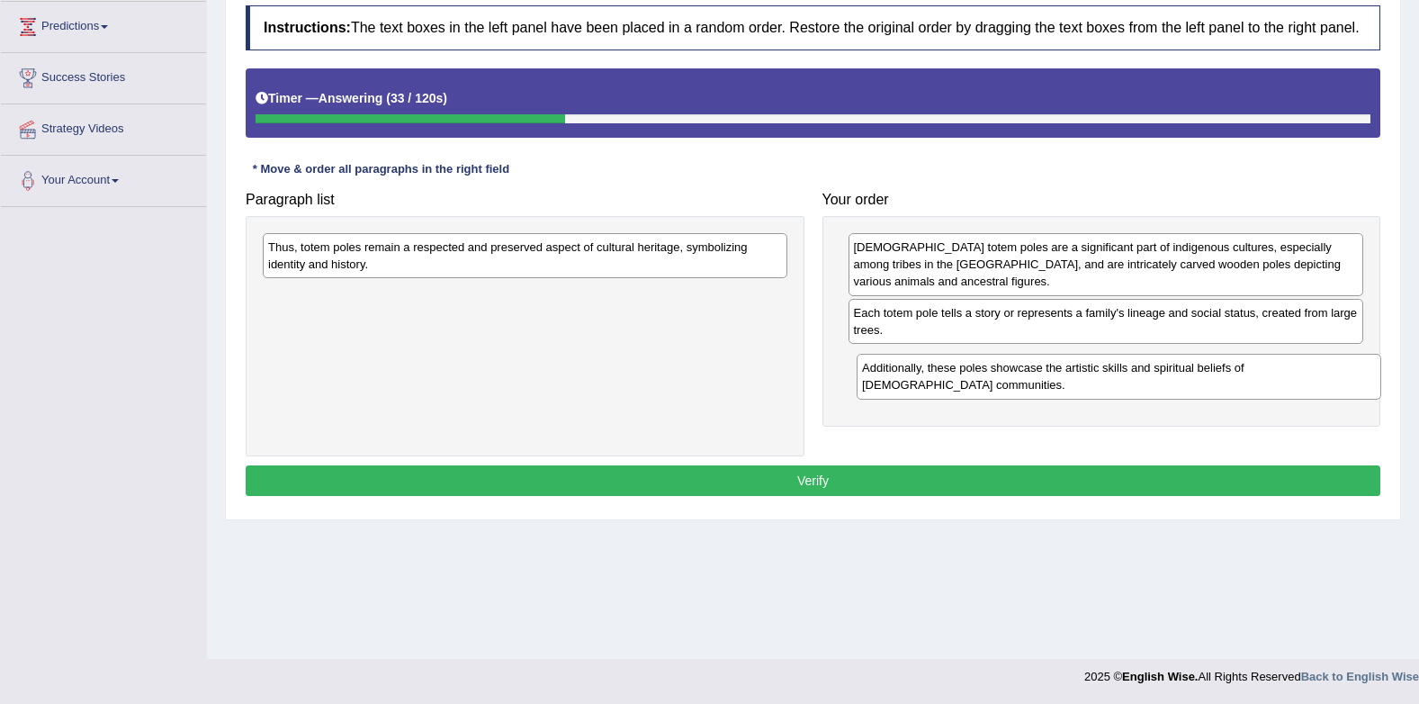
drag, startPoint x: 580, startPoint y: 308, endPoint x: 1174, endPoint y: 381, distance: 598.5
click at [1174, 381] on div "Additionally, these poles showcase the artistic skills and spiritual beliefs of…" at bounding box center [1119, 376] width 525 height 45
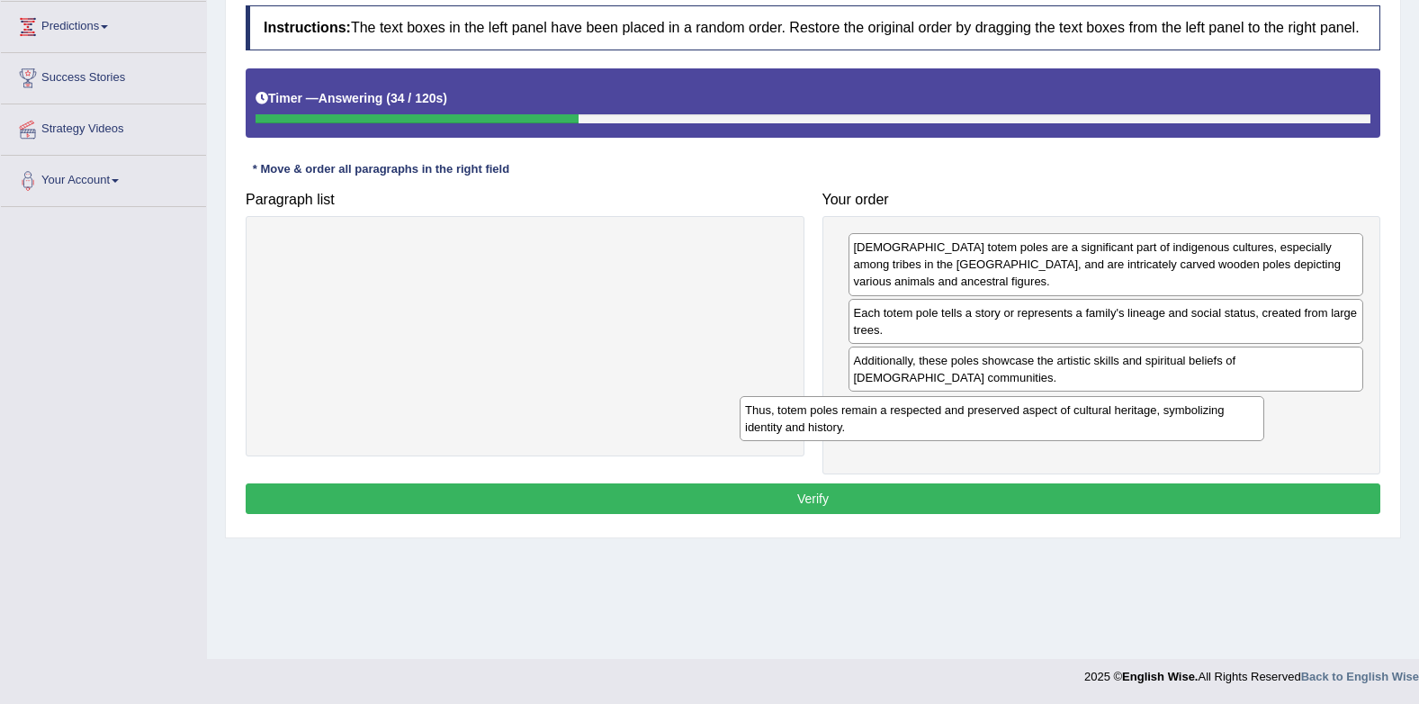
drag, startPoint x: 682, startPoint y: 263, endPoint x: 1151, endPoint y: 434, distance: 499.2
click at [1160, 426] on div "Thus, totem poles remain a respected and preserved aspect of cultural heritage,…" at bounding box center [1002, 418] width 525 height 45
click at [1100, 509] on button "Verify" at bounding box center [813, 498] width 1135 height 31
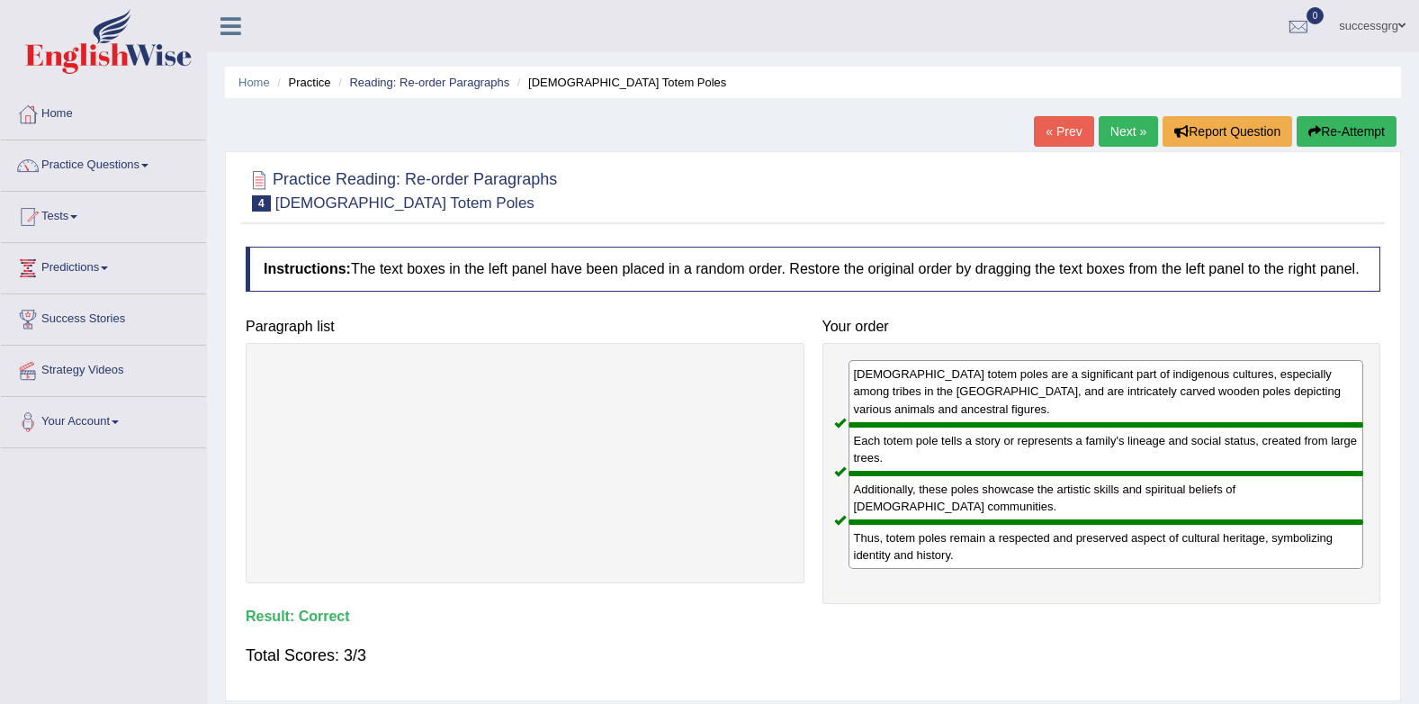
click at [1113, 140] on link "Next »" at bounding box center [1128, 131] width 59 height 31
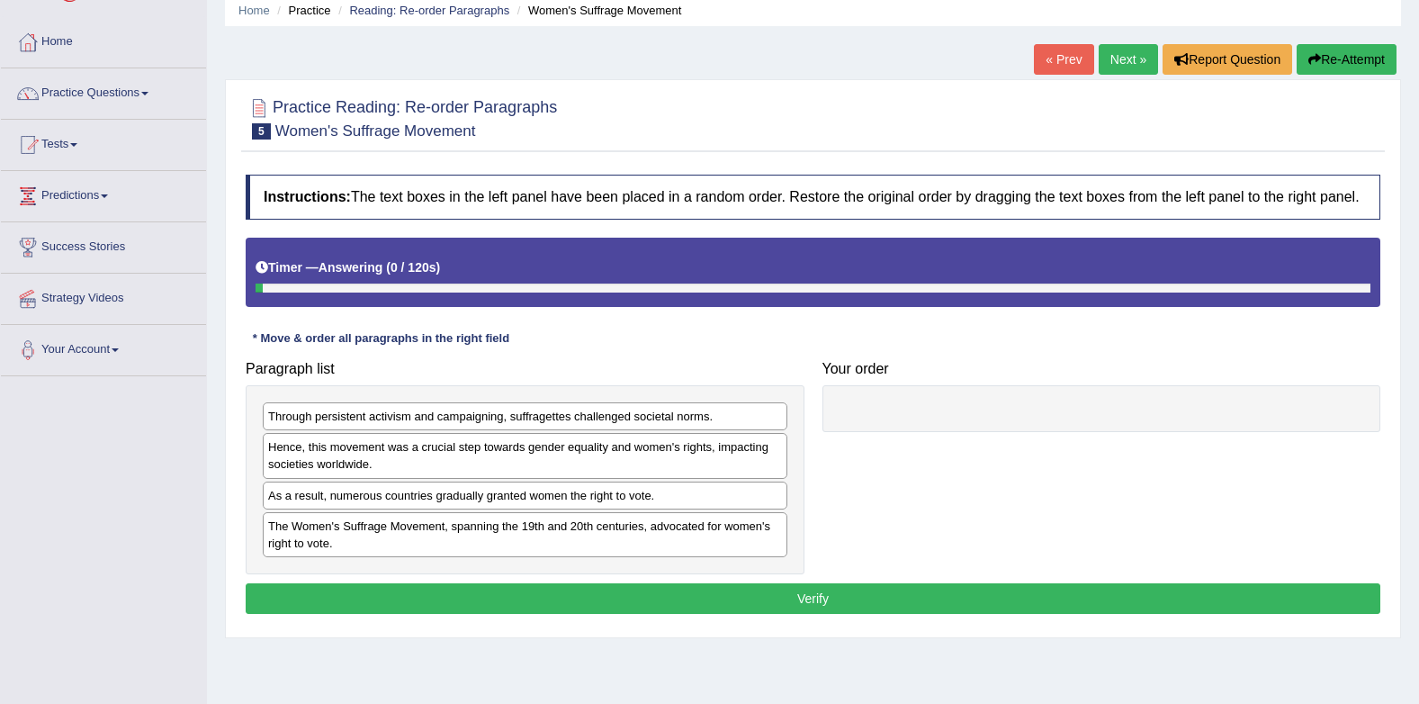
scroll to position [180, 0]
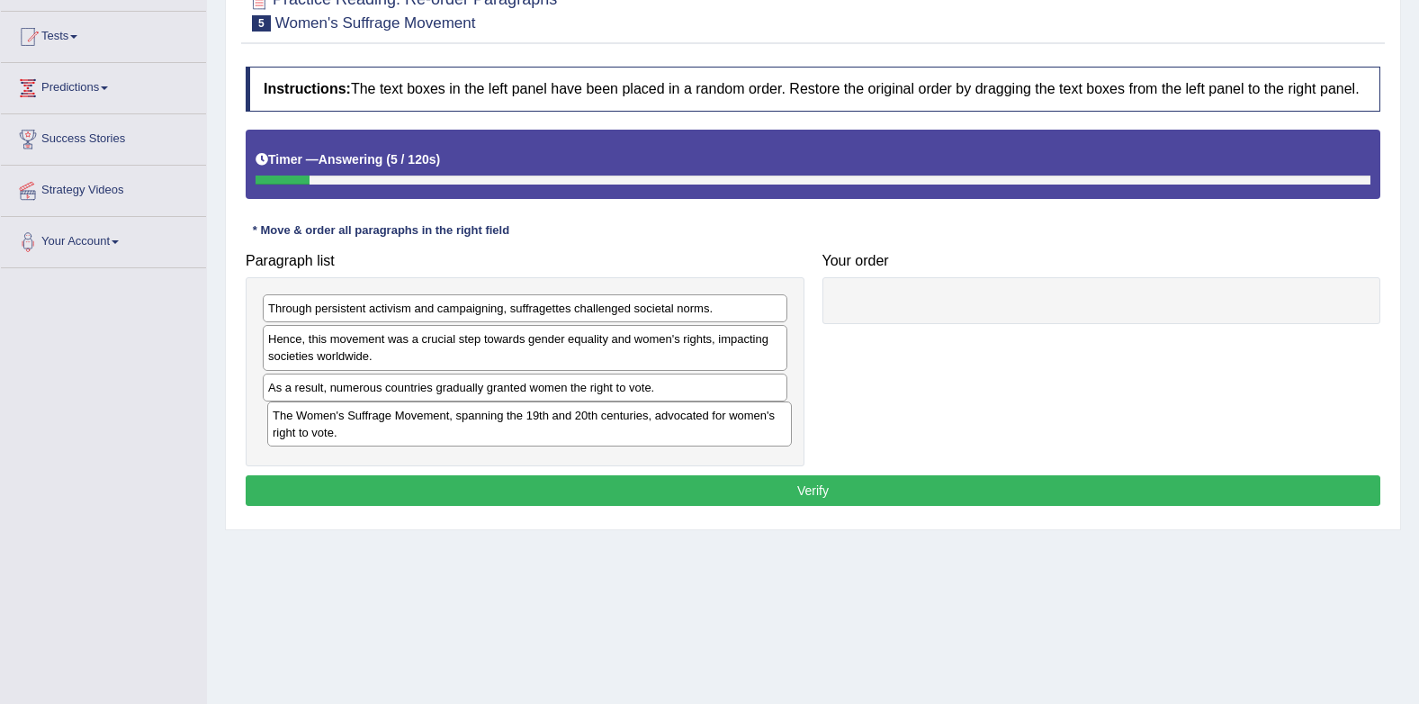
click at [400, 424] on div "The Women's Suffrage Movement, spanning the 19th and 20th centuries, advocated …" at bounding box center [529, 423] width 525 height 45
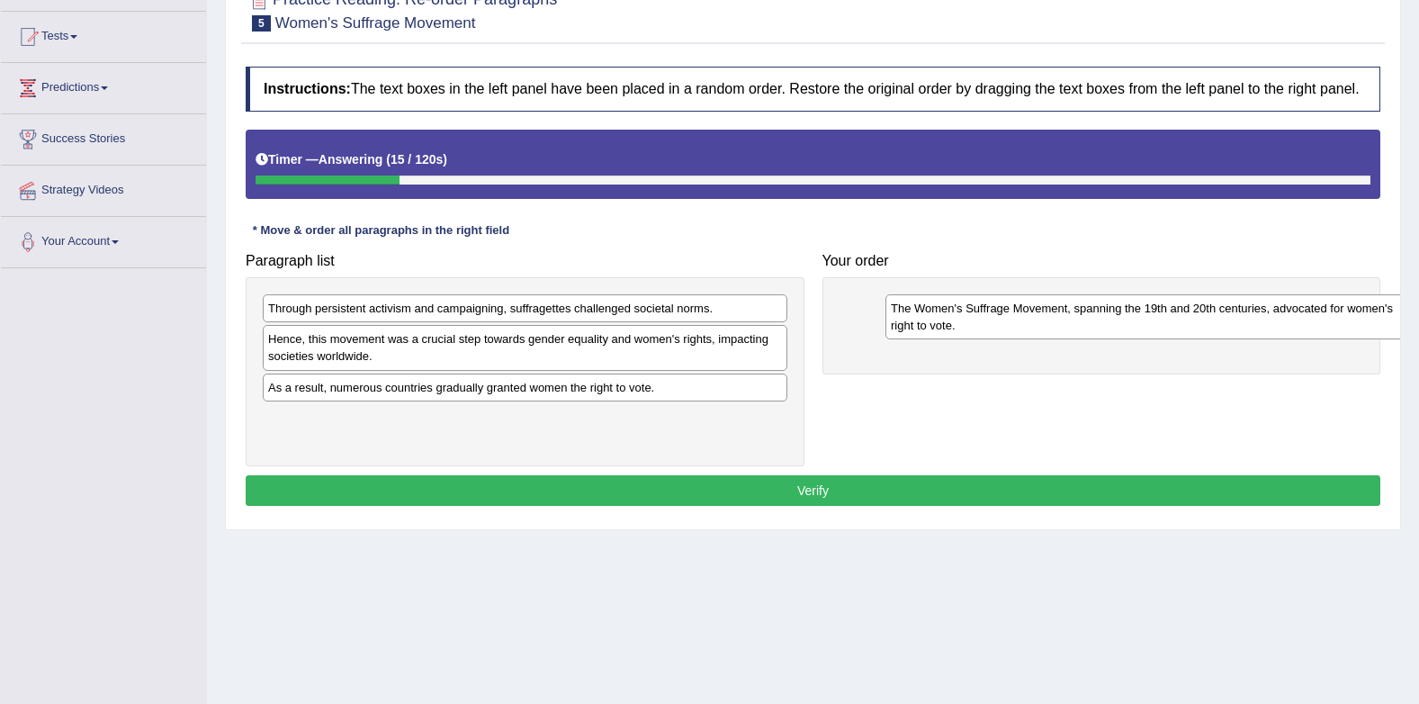
drag, startPoint x: 481, startPoint y: 430, endPoint x: 1104, endPoint y: 320, distance: 632.5
click at [1104, 320] on div "The Women's Suffrage Movement, spanning the 19th and 20th centuries, advocated …" at bounding box center [1148, 316] width 525 height 45
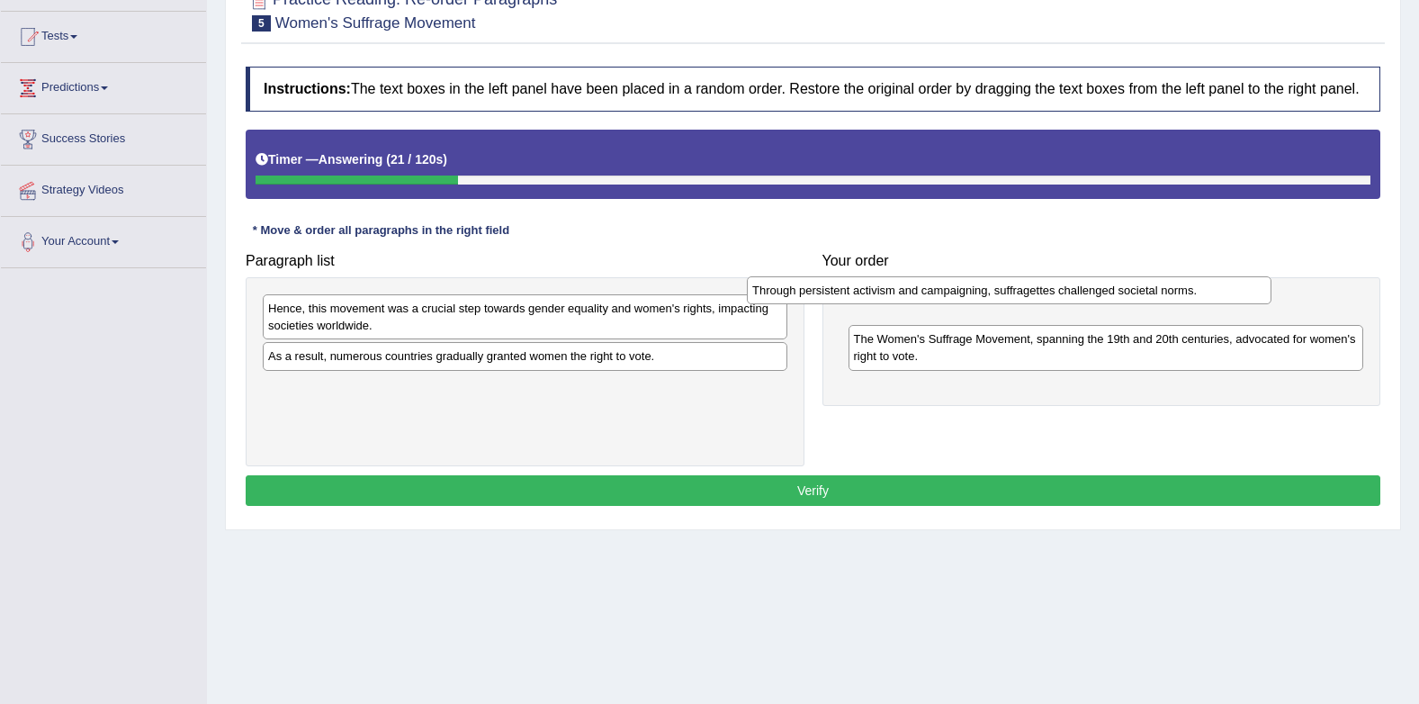
drag, startPoint x: 689, startPoint y: 310, endPoint x: 1174, endPoint y: 292, distance: 485.5
click at [1174, 292] on div "Through persistent activism and campaigning, suffragettes challenged societal n…" at bounding box center [1009, 290] width 525 height 28
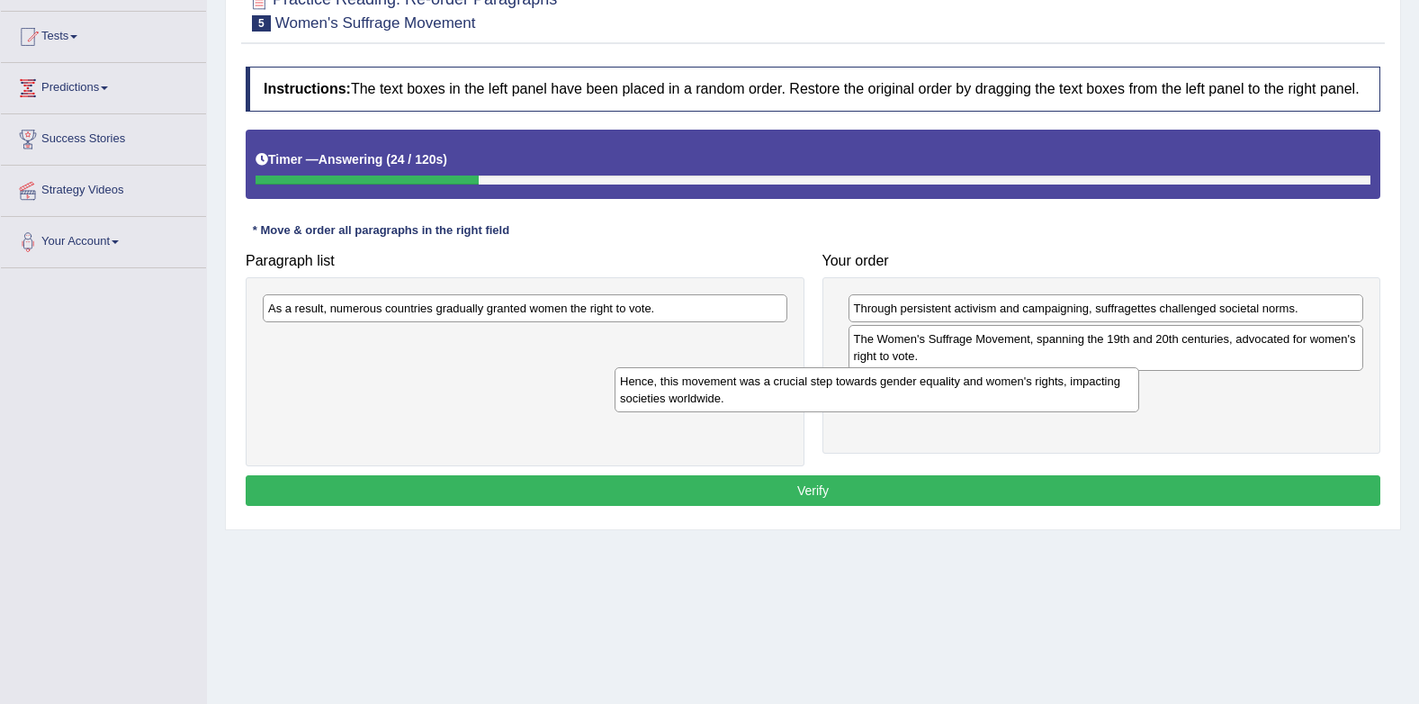
drag, startPoint x: 600, startPoint y: 322, endPoint x: 1138, endPoint y: 391, distance: 541.7
click at [1137, 392] on div "Hence, this movement was a crucial step towards gender equality and women's rig…" at bounding box center [877, 389] width 525 height 45
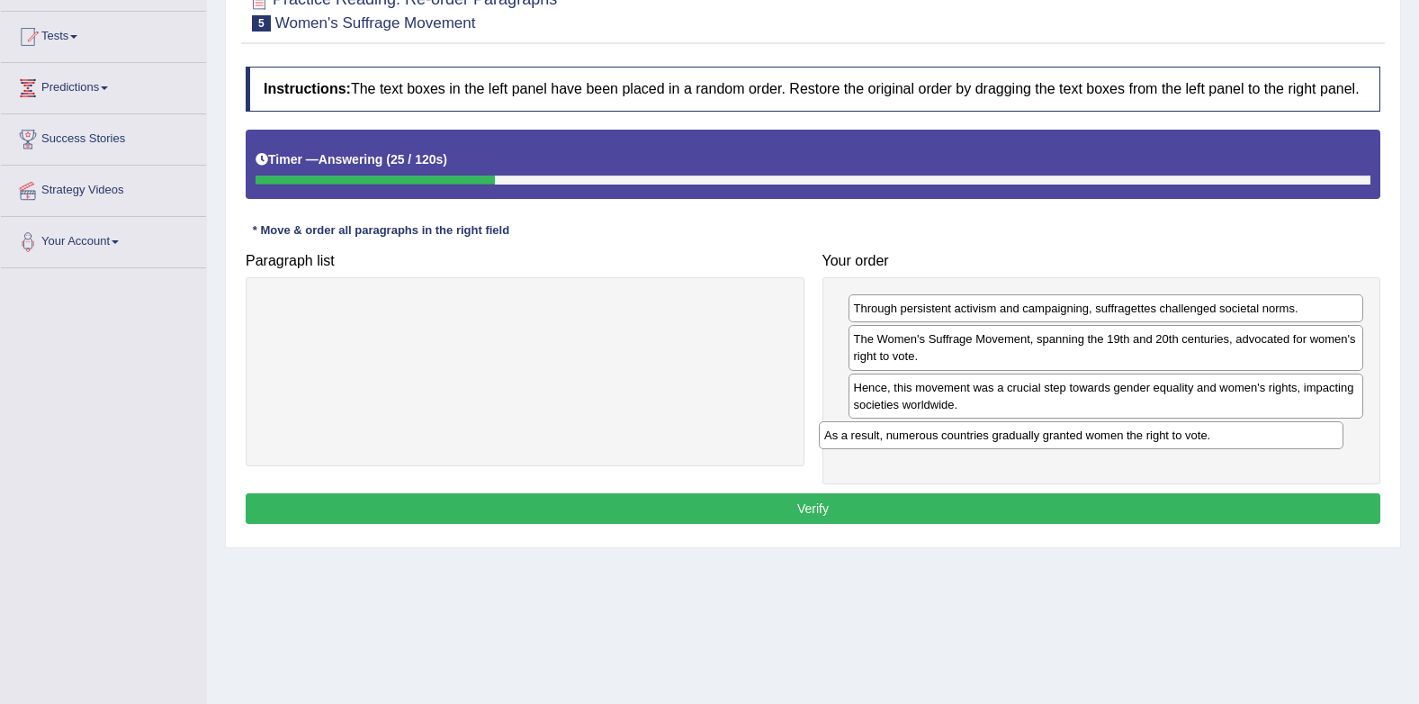
drag, startPoint x: 666, startPoint y: 314, endPoint x: 1222, endPoint y: 441, distance: 570.6
click at [1222, 441] on div "As a result, numerous countries gradually granted women the right to vote." at bounding box center [1081, 435] width 525 height 28
click at [1192, 502] on button "Verify" at bounding box center [813, 508] width 1135 height 31
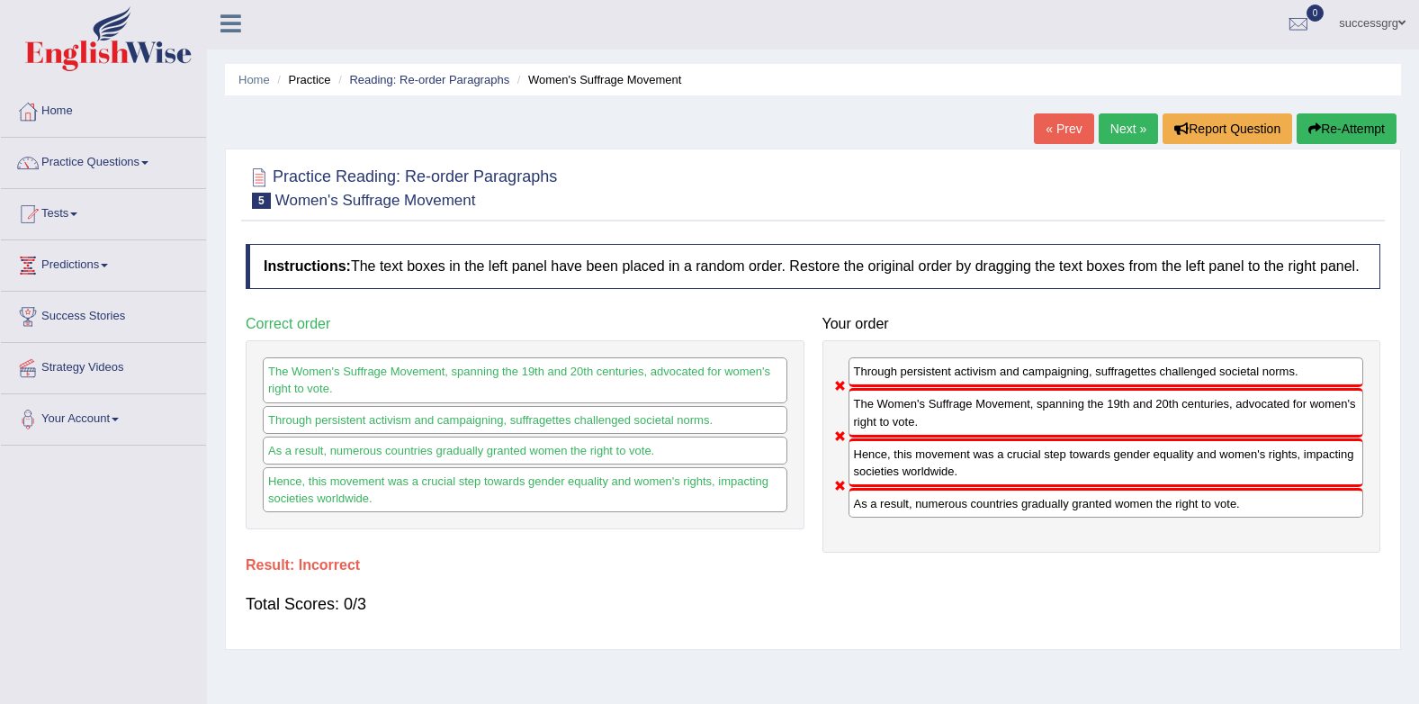
scroll to position [0, 0]
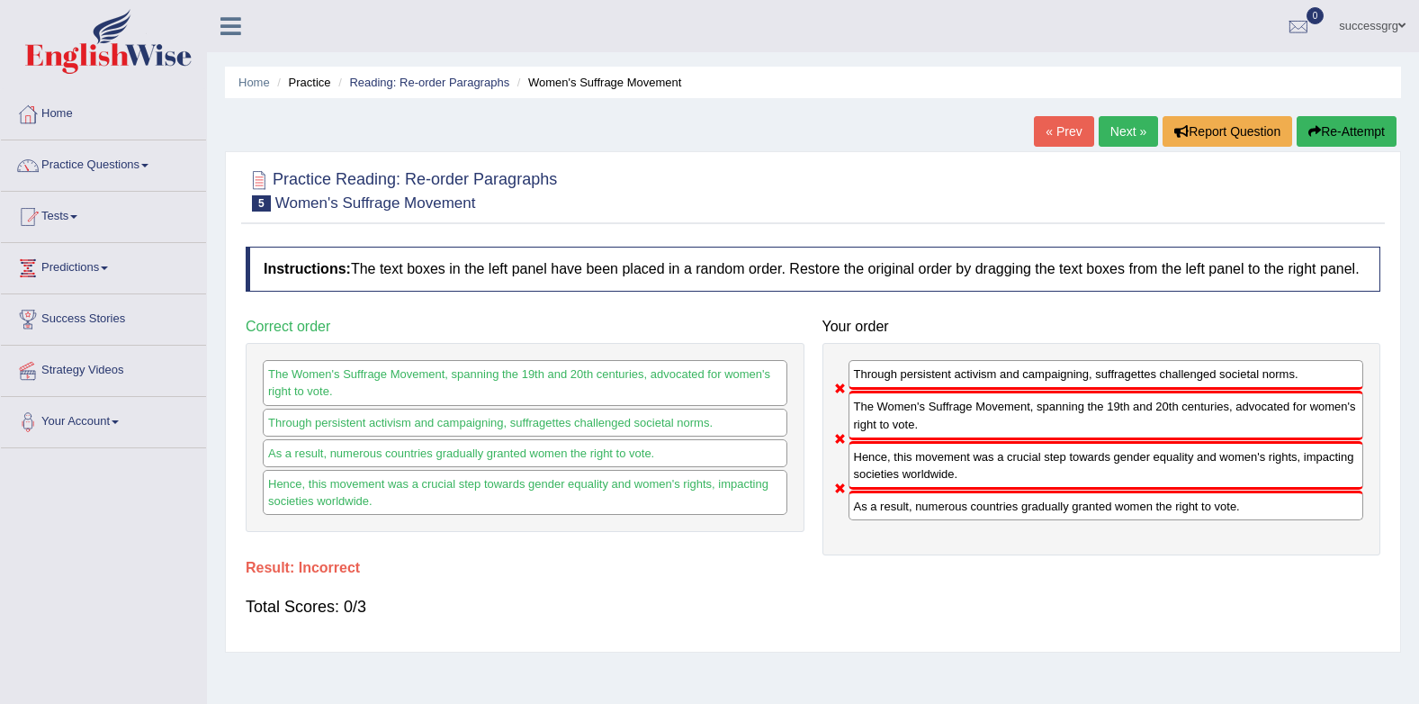
click at [1131, 113] on div "Home Practice Reading: Re-order Paragraphs Women's Suffrage Movement « Prev Nex…" at bounding box center [813, 450] width 1212 height 900
click at [1131, 122] on link "Next »" at bounding box center [1128, 131] width 59 height 31
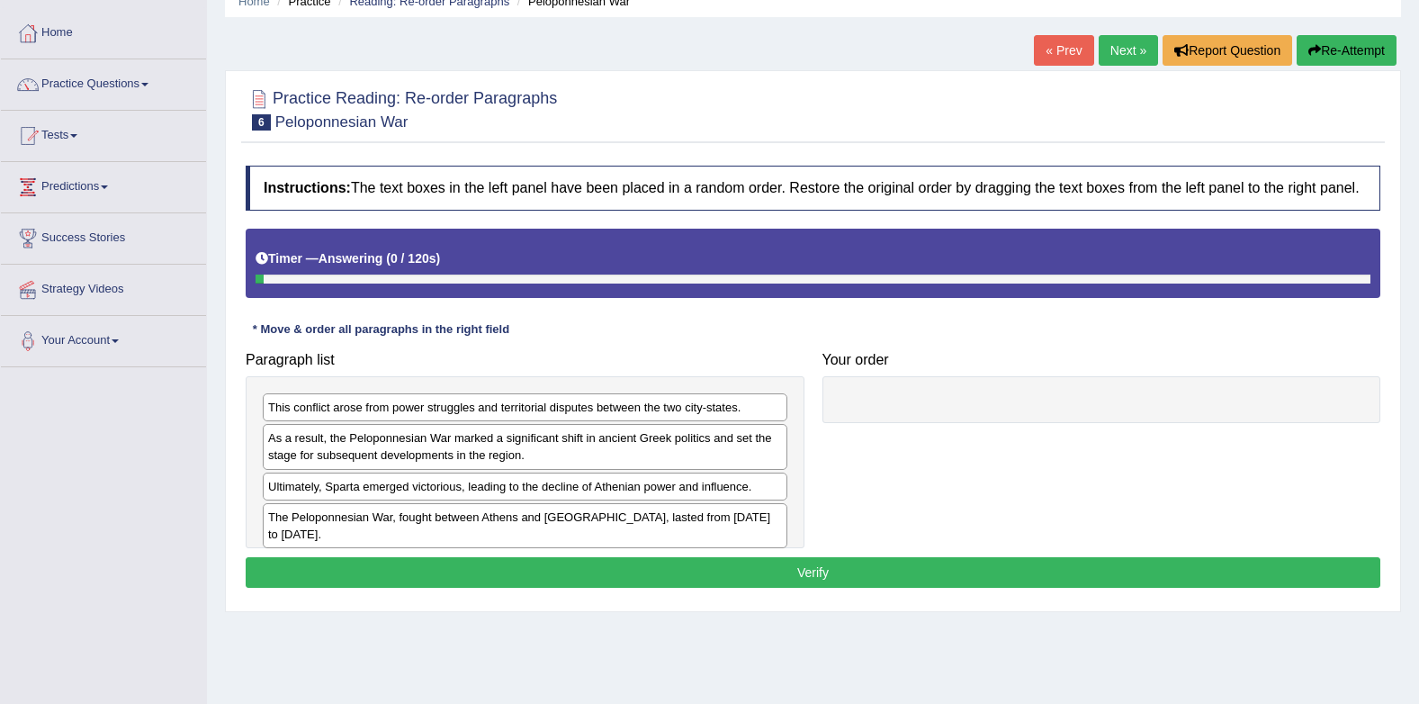
scroll to position [180, 0]
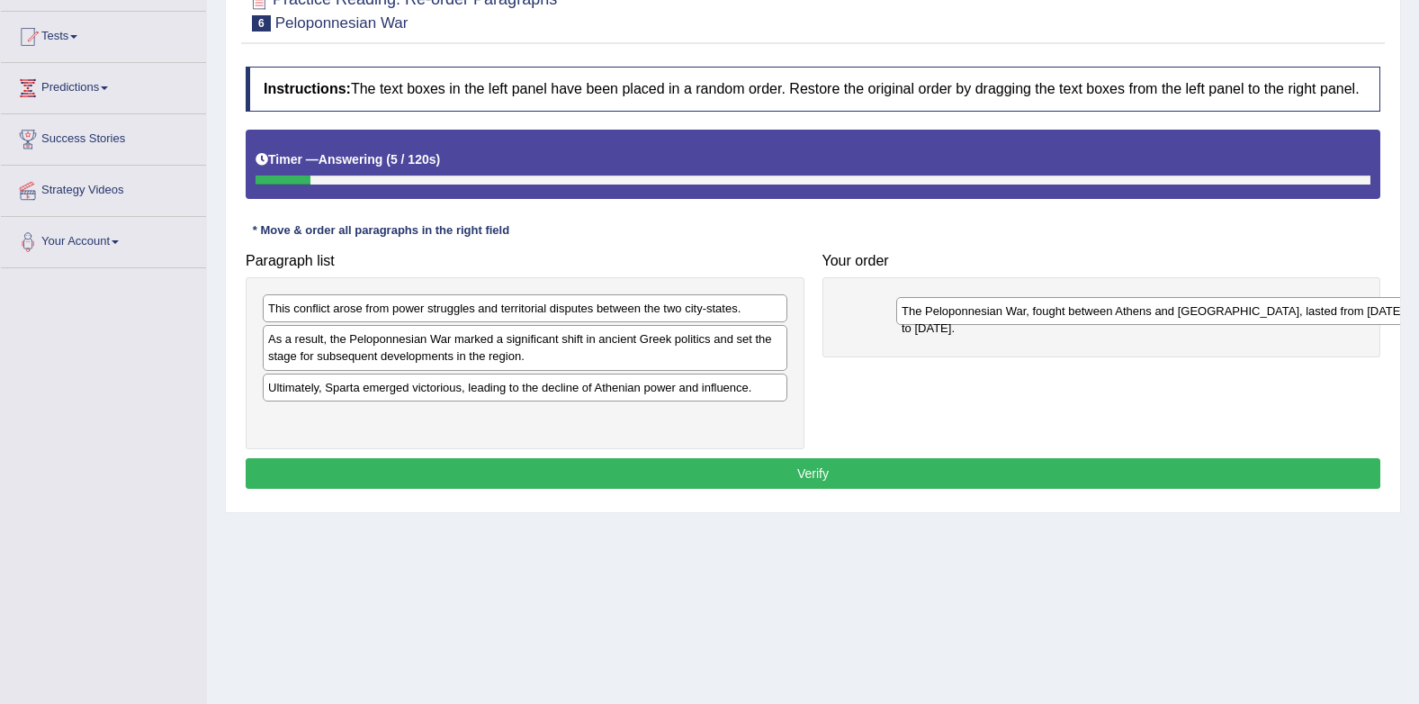
drag, startPoint x: 392, startPoint y: 427, endPoint x: 1017, endPoint y: 316, distance: 635.3
click at [1019, 316] on div "The Peloponnesian War, fought between Athens and [GEOGRAPHIC_DATA], lasted from…" at bounding box center [1158, 311] width 525 height 28
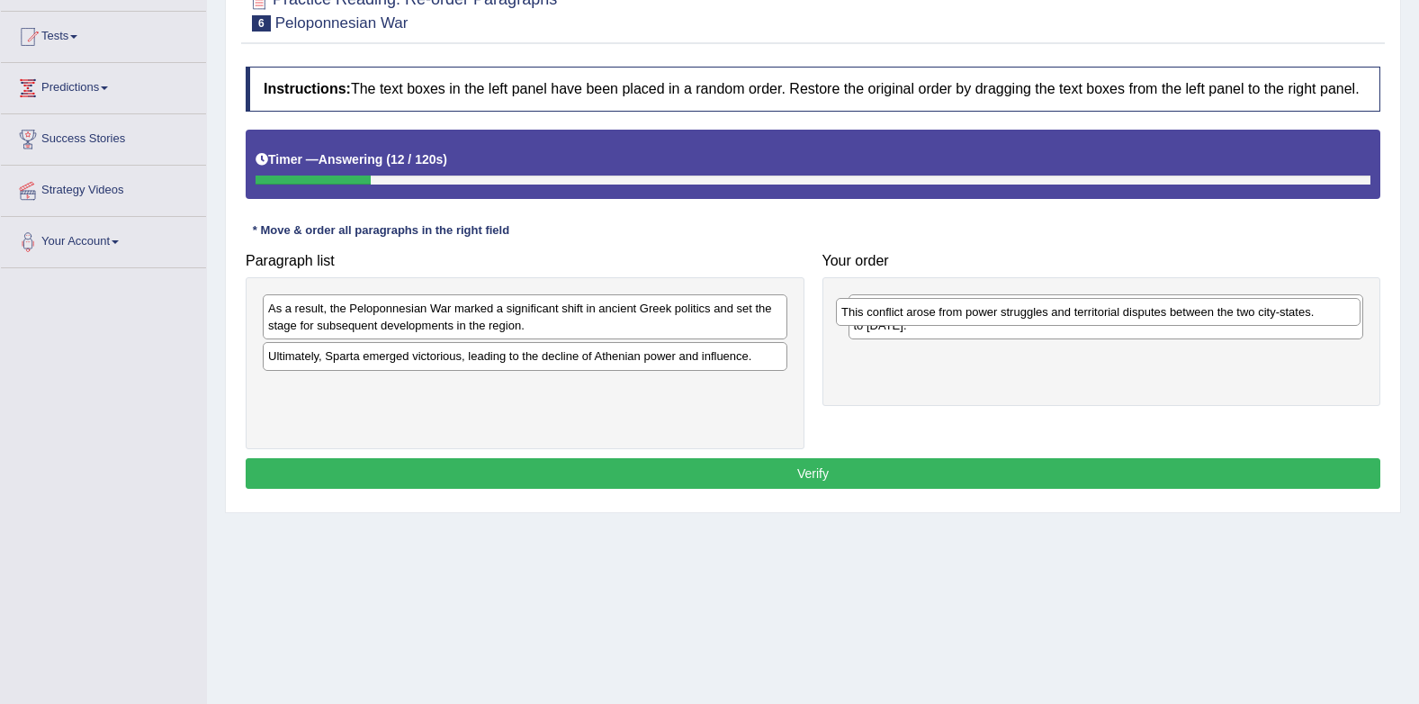
drag, startPoint x: 590, startPoint y: 320, endPoint x: 1166, endPoint y: 323, distance: 575.2
click at [1166, 323] on div "This conflict arose from power struggles and territorial disputes between the t…" at bounding box center [1098, 312] width 525 height 28
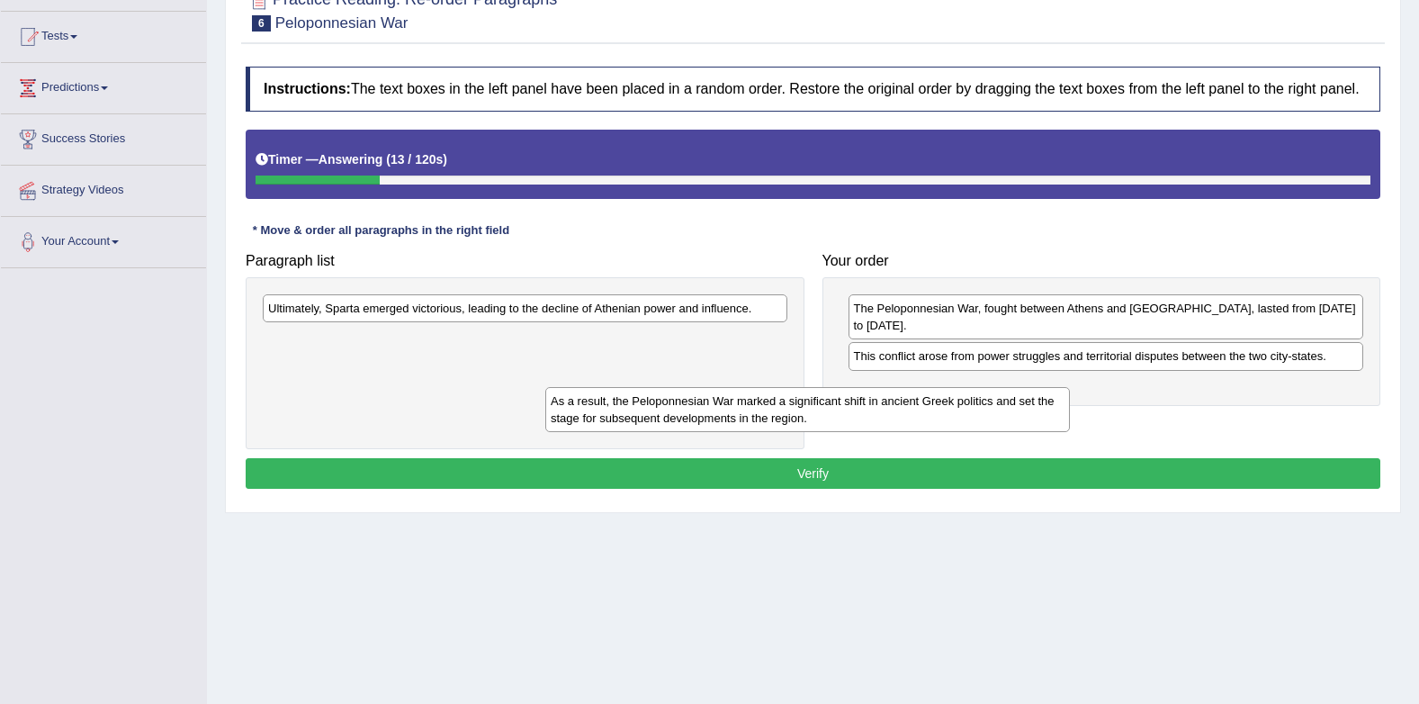
drag, startPoint x: 873, startPoint y: 392, endPoint x: 1316, endPoint y: 429, distance: 444.4
click at [1070, 429] on div "As a result, the Peloponnesian War marked a significant shift in ancient Greek …" at bounding box center [807, 409] width 525 height 45
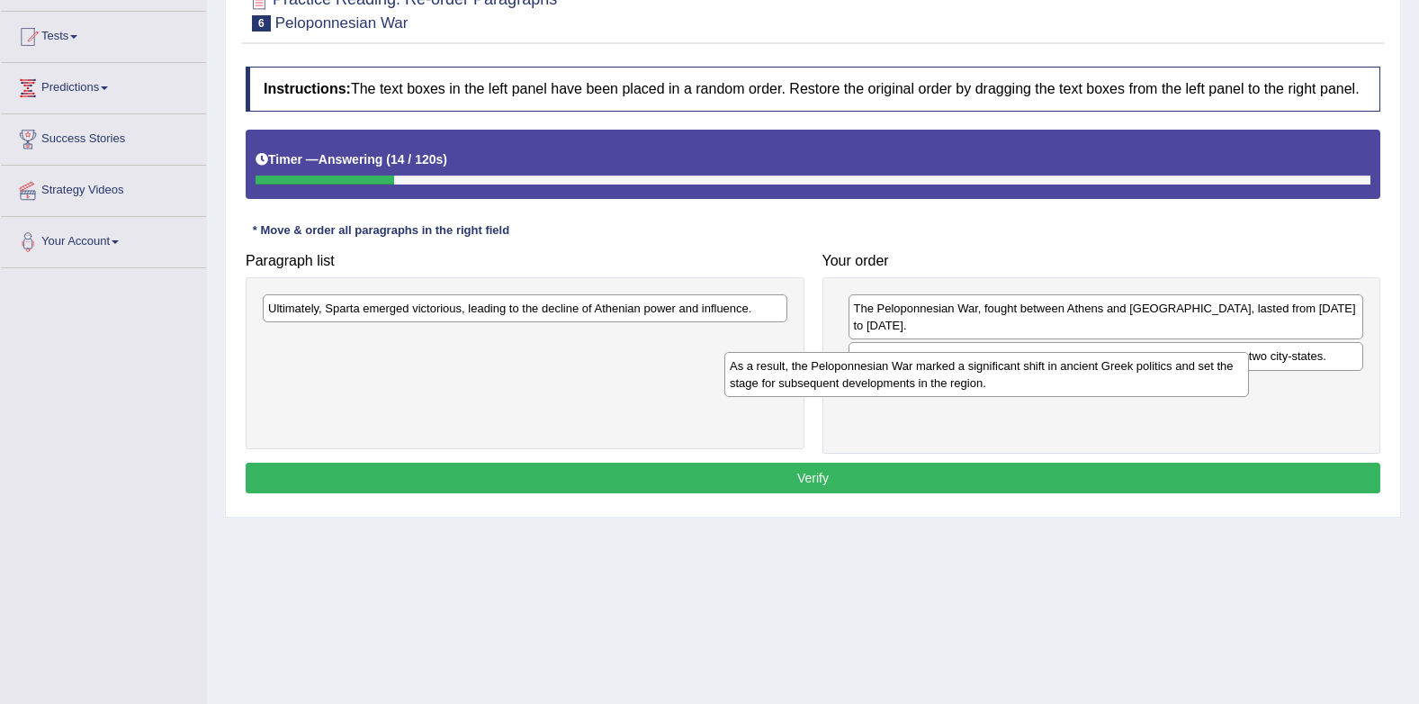
drag, startPoint x: 930, startPoint y: 391, endPoint x: 1286, endPoint y: 387, distance: 356.5
click at [1249, 387] on div "As a result, the Peloponnesian War marked a significant shift in ancient Greek …" at bounding box center [987, 374] width 525 height 45
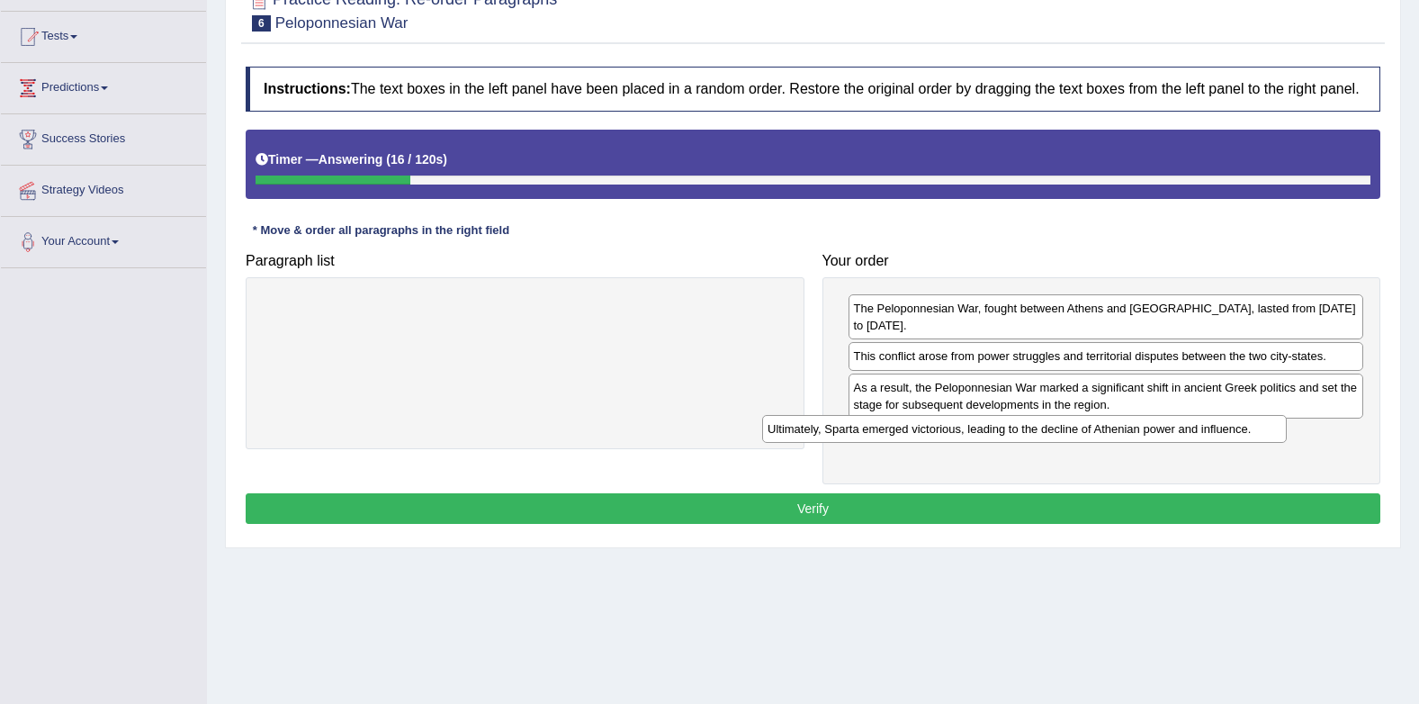
drag, startPoint x: 625, startPoint y: 320, endPoint x: 1208, endPoint y: 444, distance: 596.2
click at [1208, 443] on div "Ultimately, Sparta emerged victorious, leading to the decline of Athenian power…" at bounding box center [1024, 429] width 525 height 28
click at [1187, 494] on button "Verify" at bounding box center [813, 508] width 1135 height 31
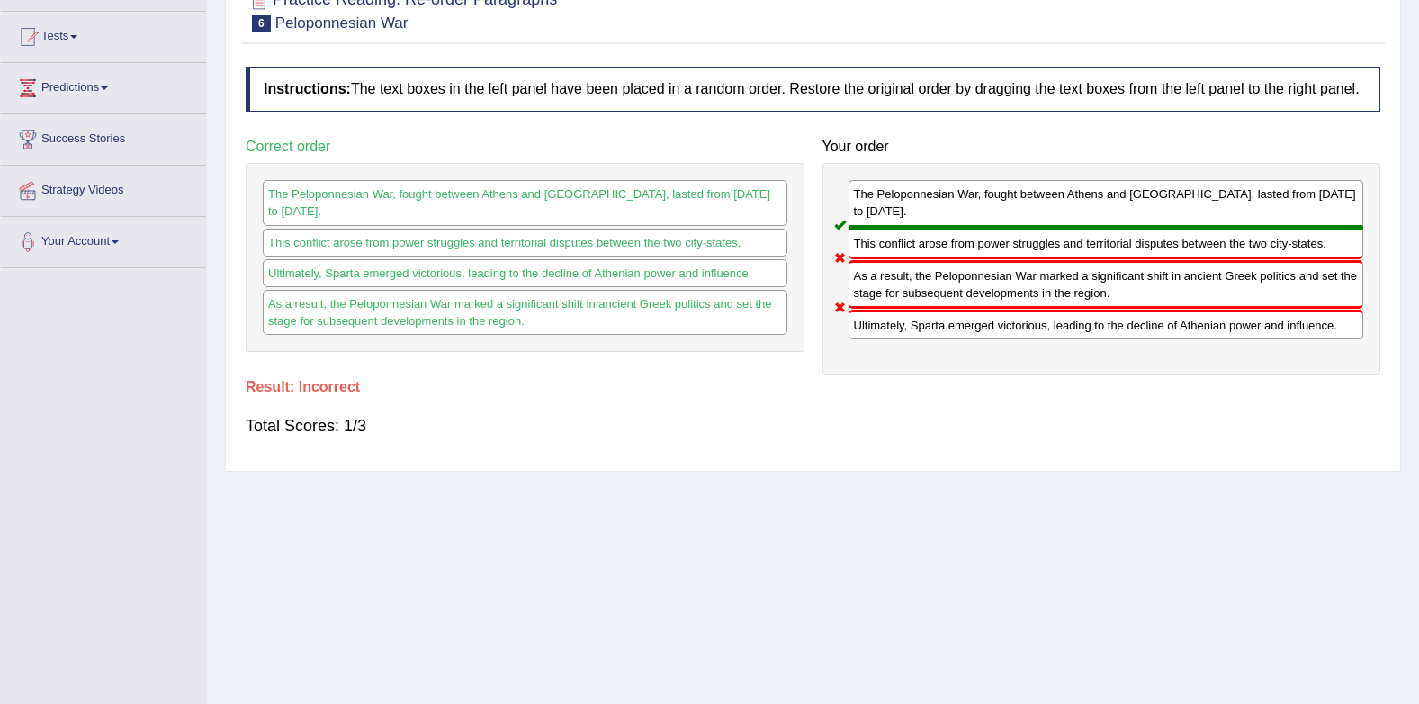
drag, startPoint x: 943, startPoint y: 317, endPoint x: 1015, endPoint y: 182, distance: 153.0
click at [1014, 183] on div "The Peloponnesian War, fought between Athens and Sparta, lasted from 431 to 404…" at bounding box center [1102, 269] width 559 height 212
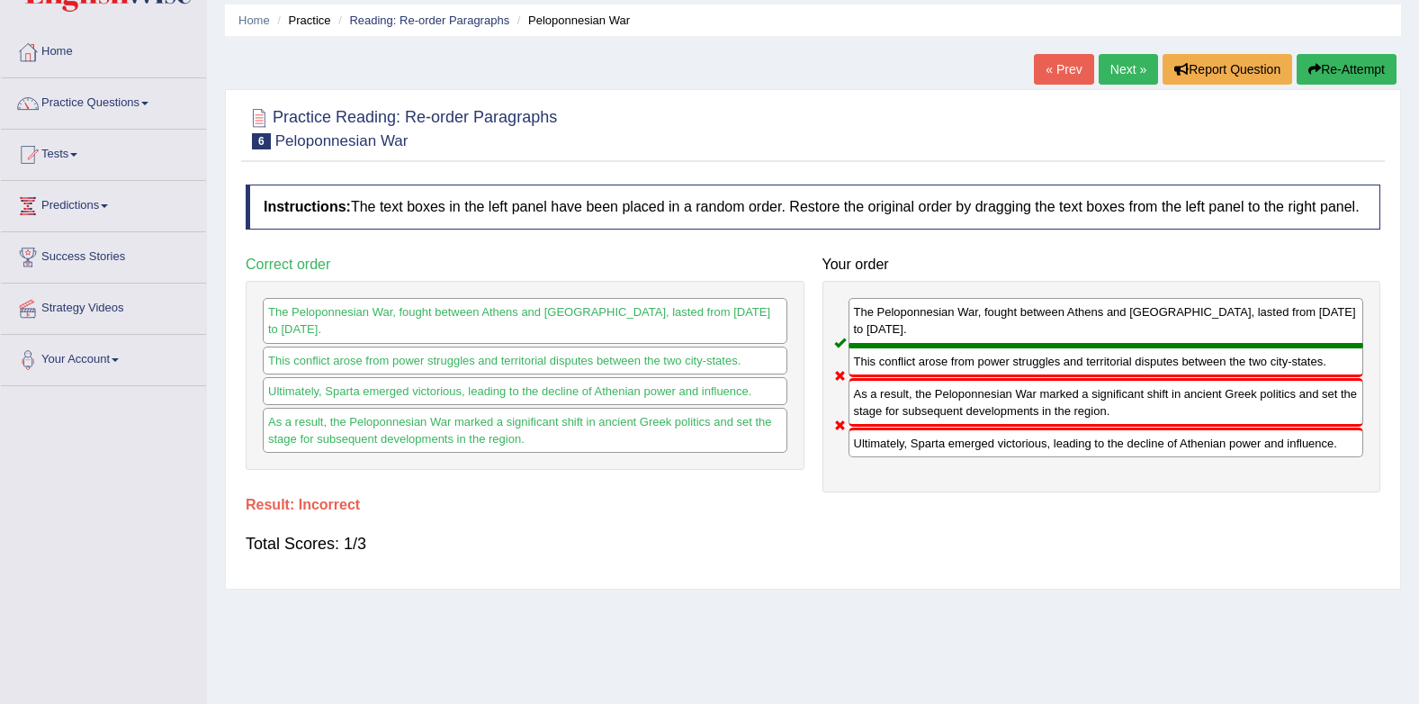
scroll to position [0, 0]
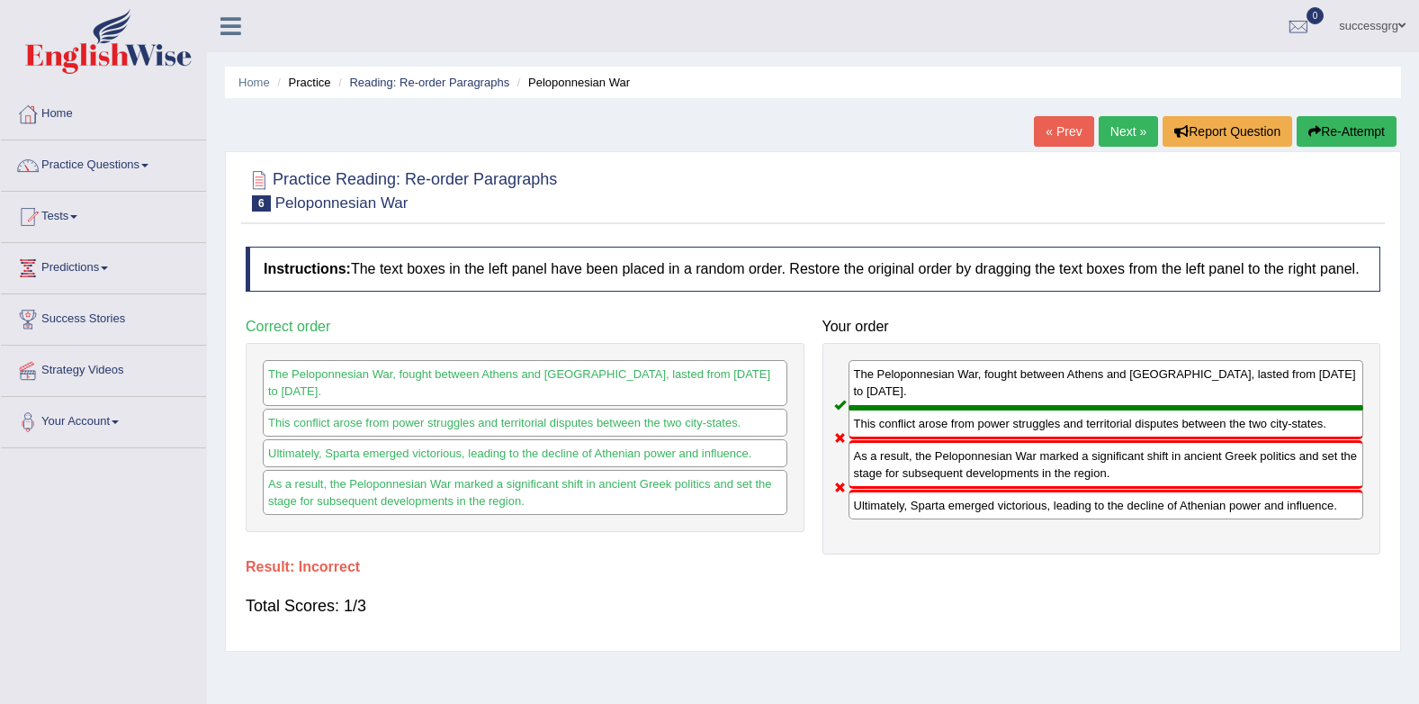
click at [1120, 122] on link "Next »" at bounding box center [1128, 131] width 59 height 31
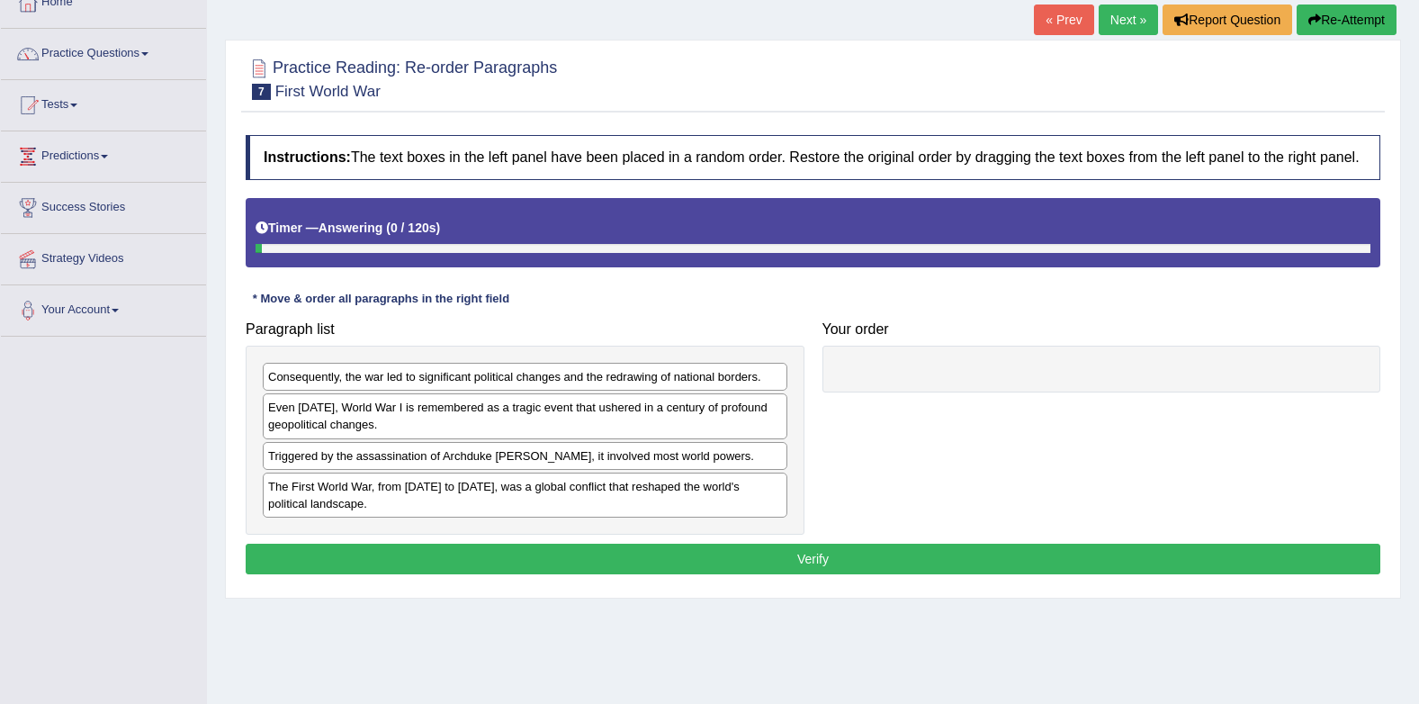
scroll to position [241, 0]
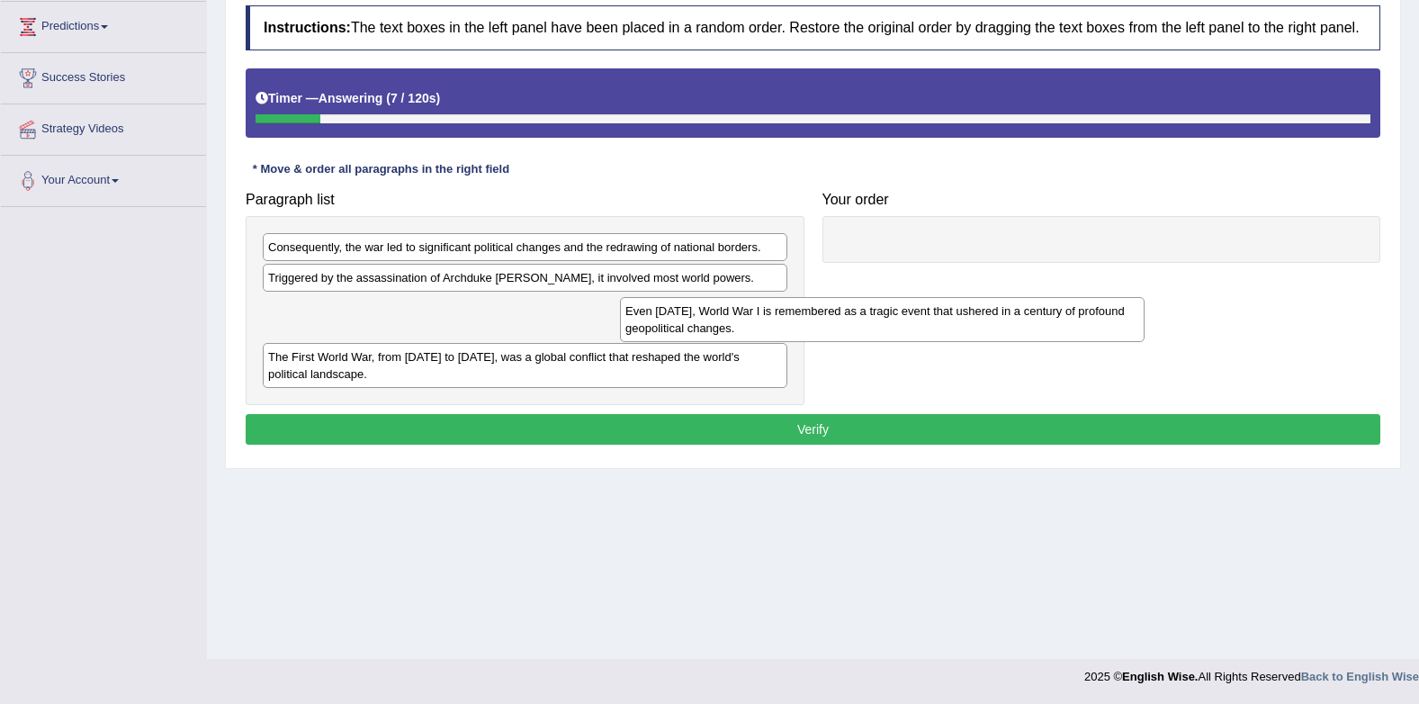
drag, startPoint x: 405, startPoint y: 297, endPoint x: 905, endPoint y: 285, distance: 500.6
click at [904, 297] on div "Even [DATE], World War I is remembered as a tragic event that ushered in a cent…" at bounding box center [882, 319] width 525 height 45
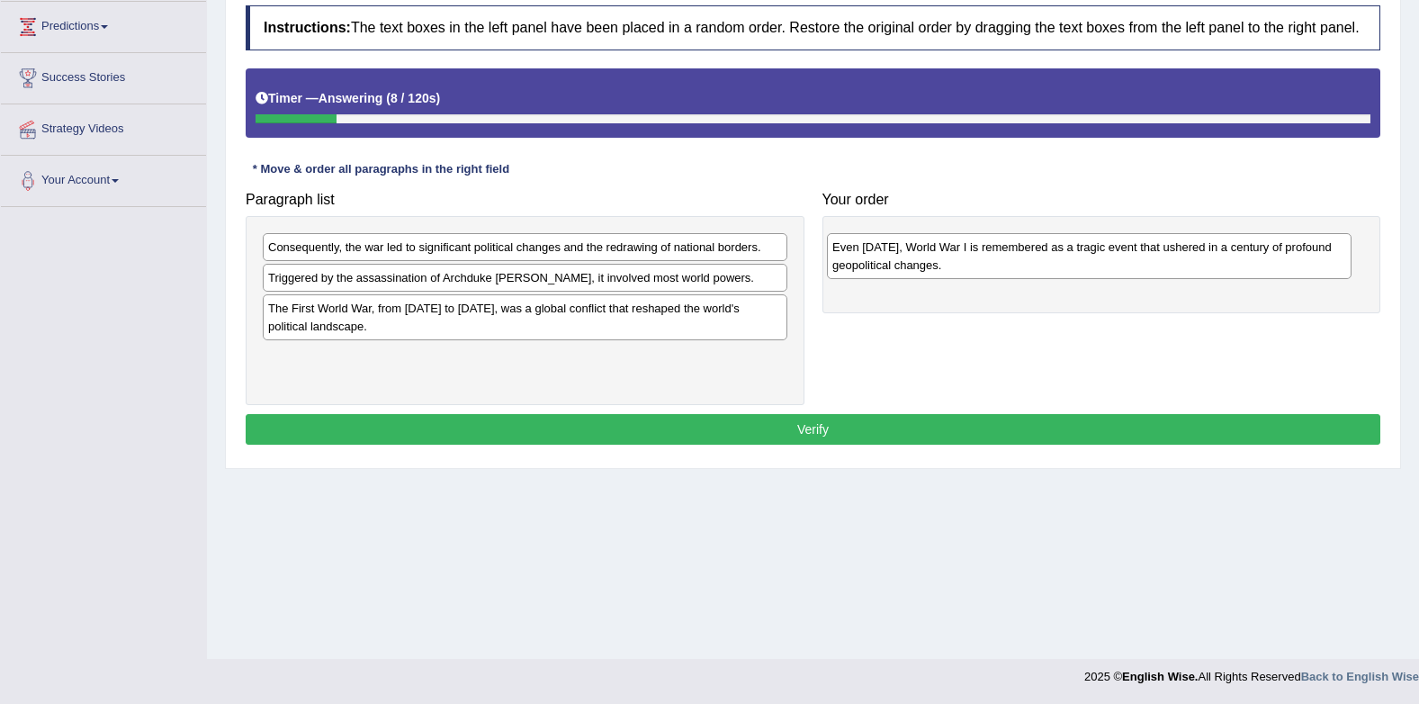
drag, startPoint x: 459, startPoint y: 327, endPoint x: 1035, endPoint y: 264, distance: 579.5
click at [1035, 264] on div "Even [DATE], World War I is remembered as a tragic event that ushered in a cent…" at bounding box center [1089, 255] width 525 height 45
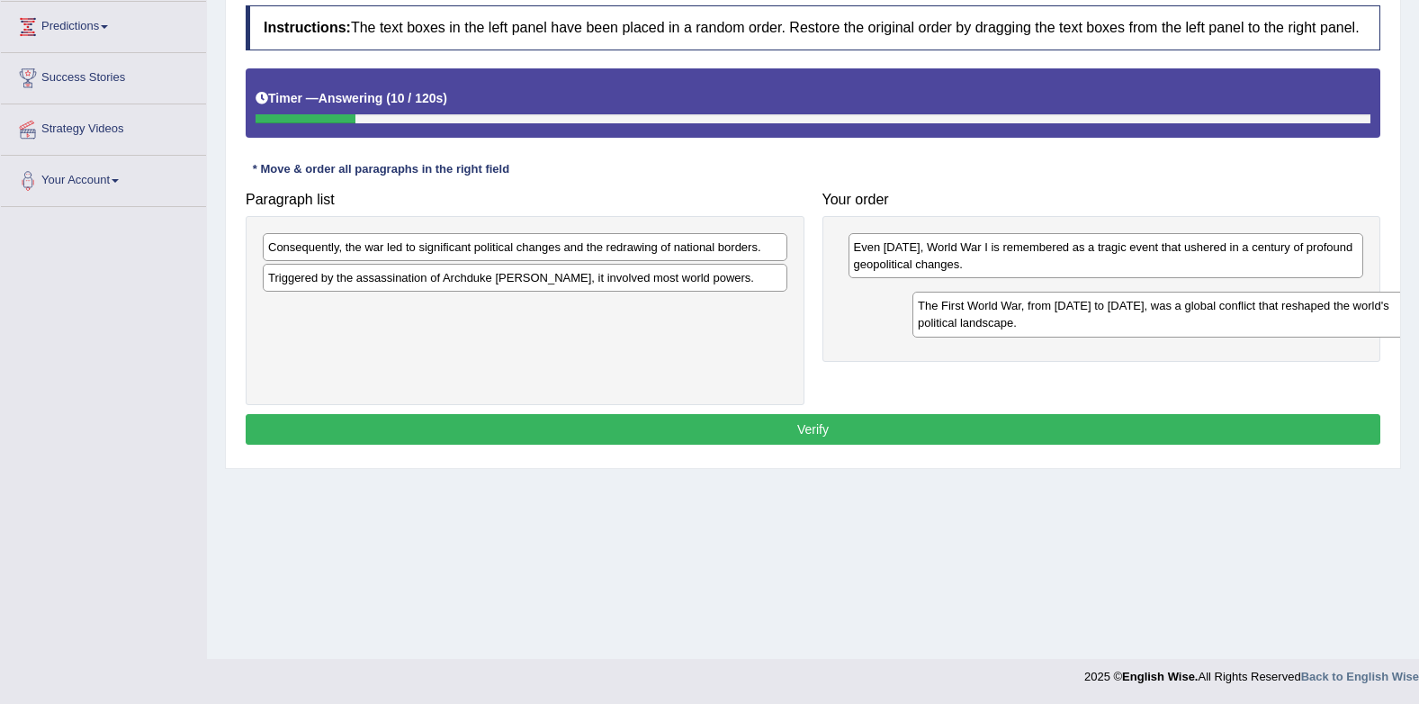
drag, startPoint x: 560, startPoint y: 316, endPoint x: 1210, endPoint y: 313, distance: 649.9
click at [1210, 313] on div "The First World War, from [DATE] to [DATE], was a global conflict that reshaped…" at bounding box center [1175, 314] width 525 height 45
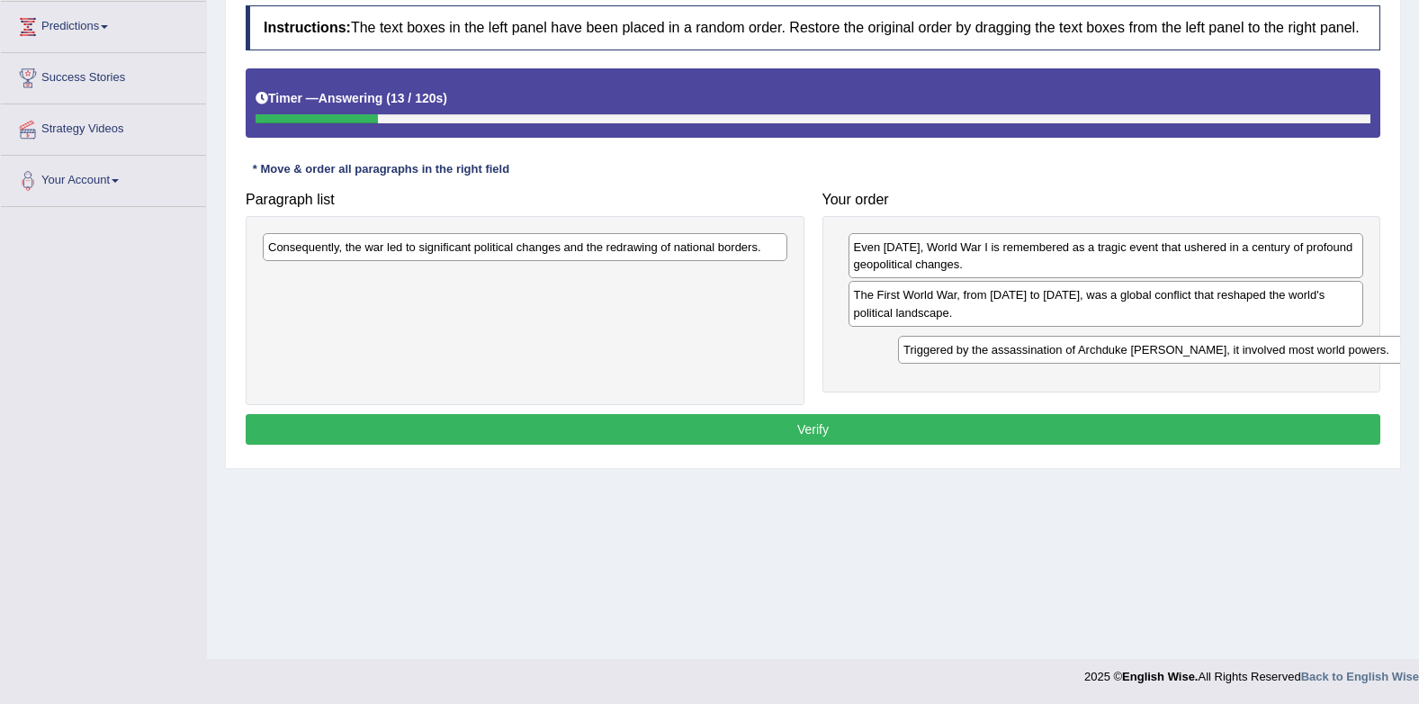
drag, startPoint x: 522, startPoint y: 277, endPoint x: 1158, endPoint y: 349, distance: 639.5
click at [1158, 349] on div "Triggered by the assassination of Archduke [PERSON_NAME], it involved most worl…" at bounding box center [1160, 350] width 525 height 28
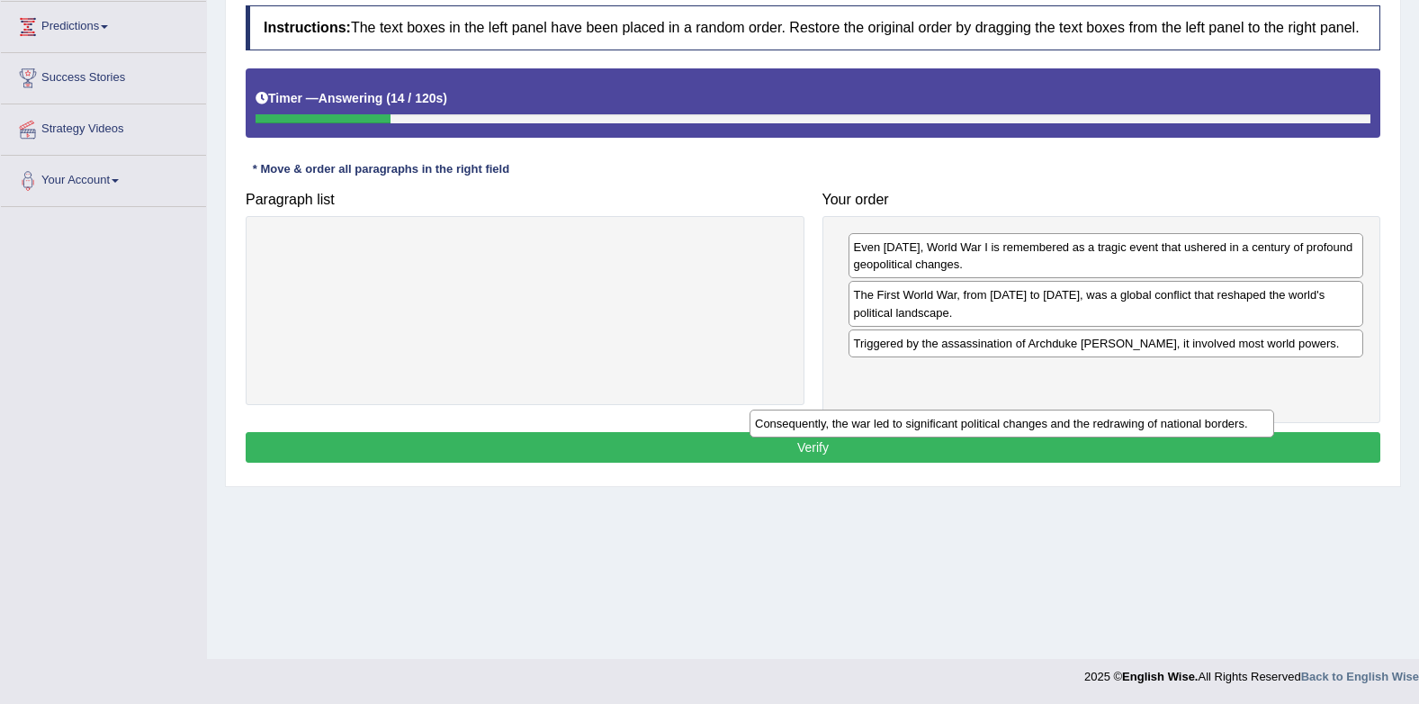
drag, startPoint x: 607, startPoint y: 249, endPoint x: 1190, endPoint y: 420, distance: 607.8
click at [1188, 421] on div "Consequently, the war led to significant political changes and the redrawing of…" at bounding box center [1012, 424] width 525 height 28
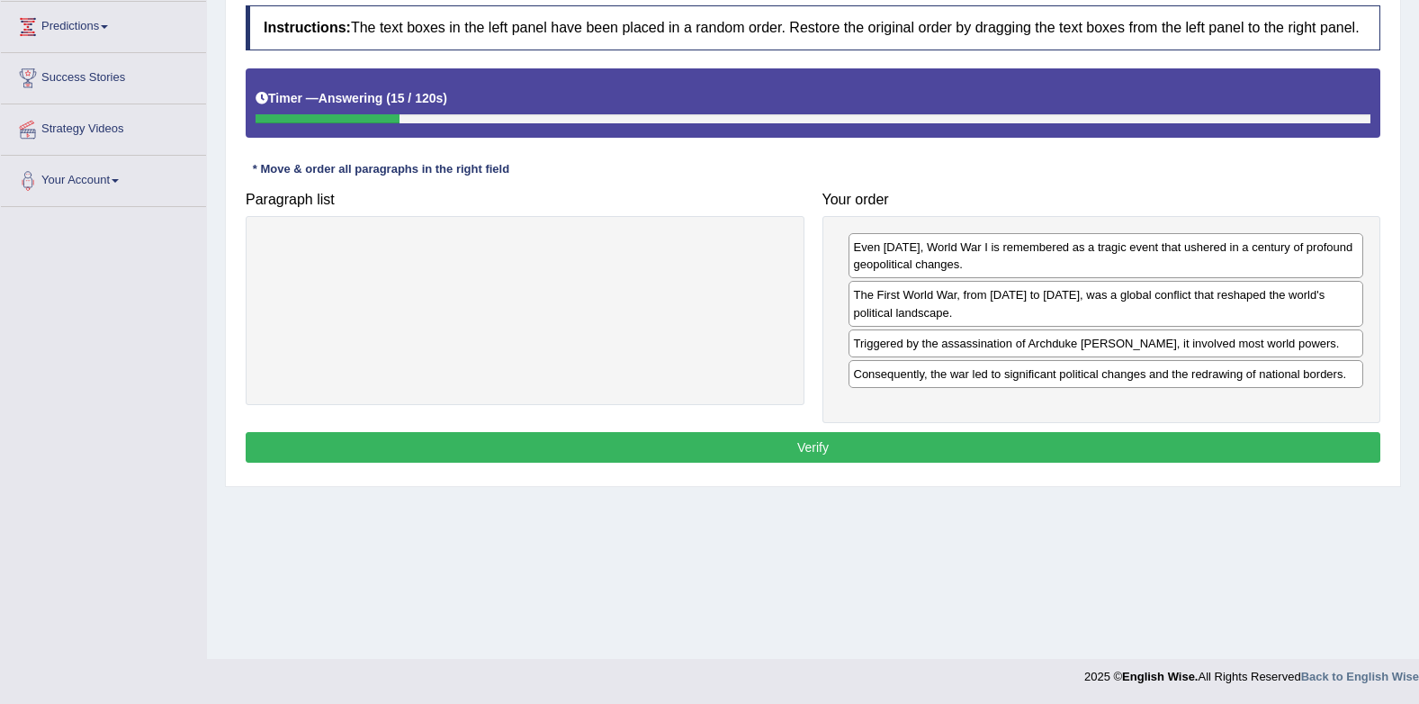
click at [1232, 443] on button "Verify" at bounding box center [813, 447] width 1135 height 31
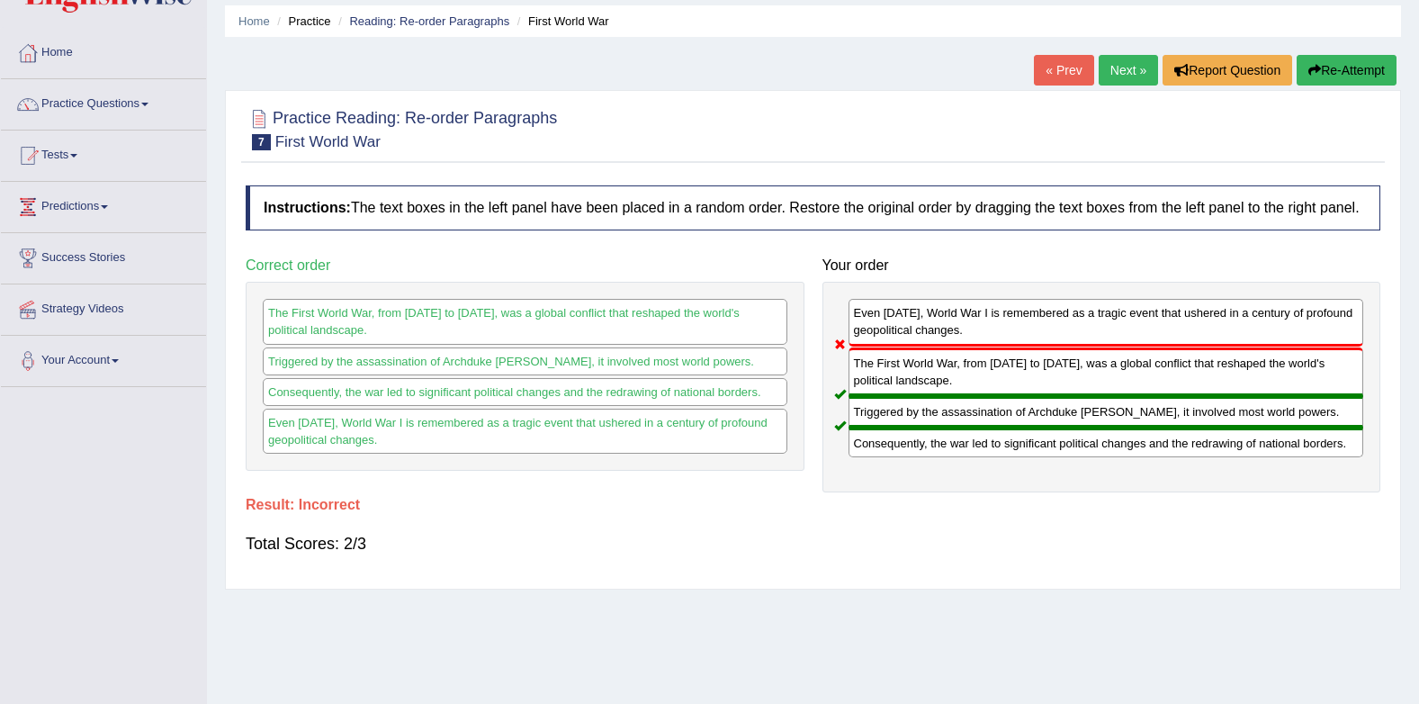
scroll to position [0, 0]
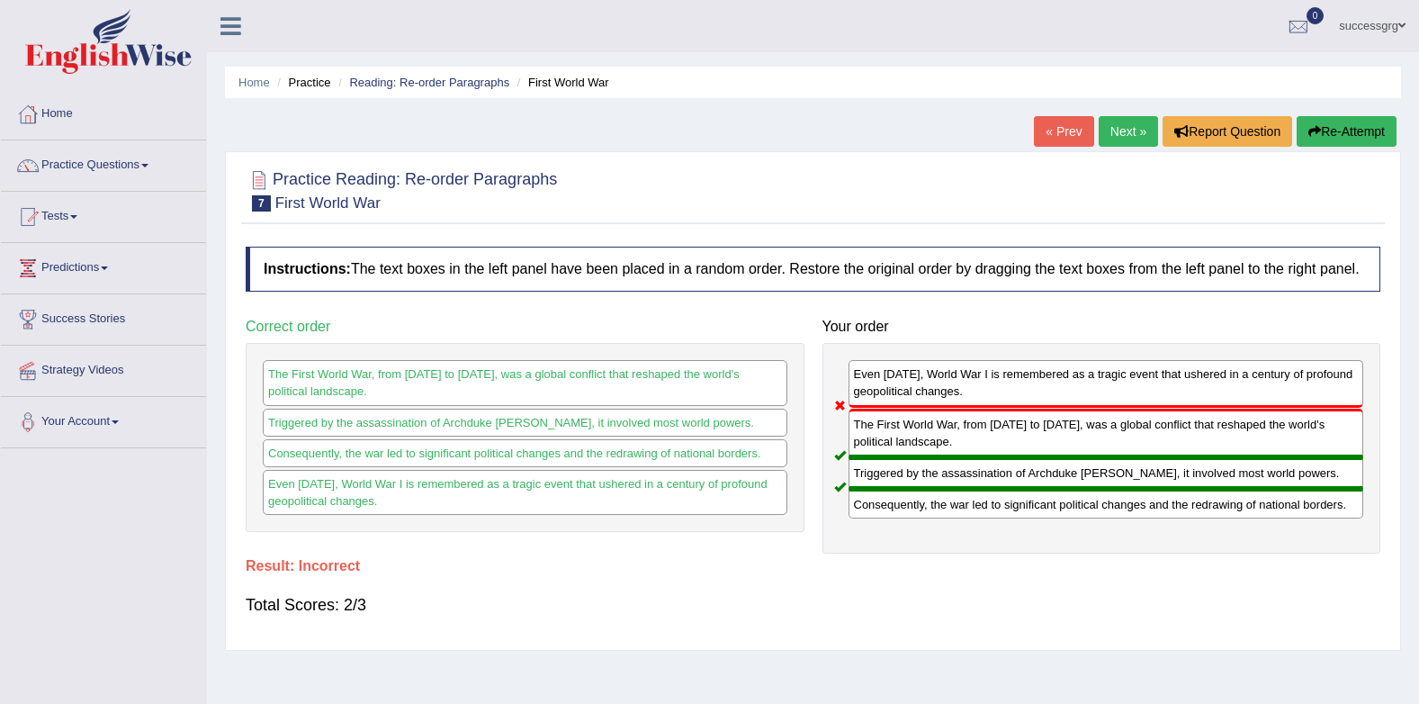
click at [1122, 128] on link "Next »" at bounding box center [1128, 131] width 59 height 31
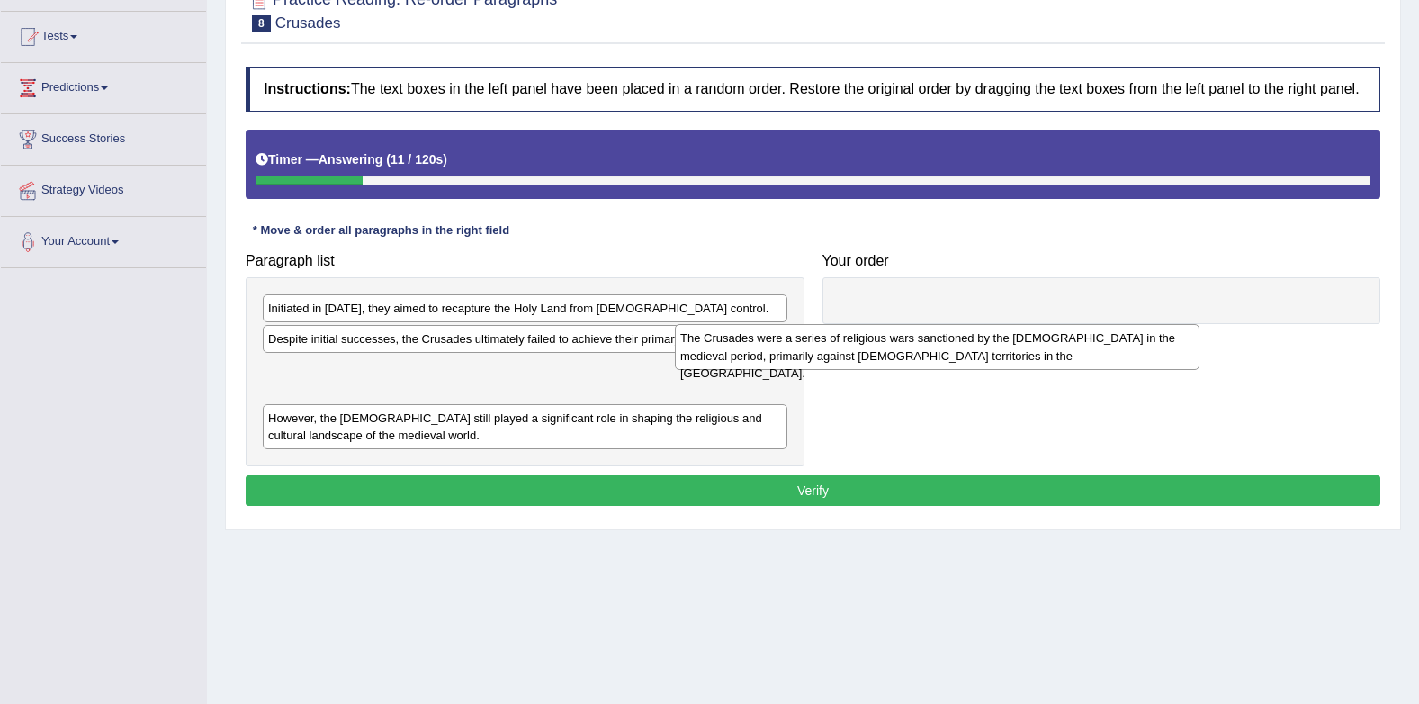
drag, startPoint x: 528, startPoint y: 403, endPoint x: 844, endPoint y: 338, distance: 322.7
click at [836, 338] on div "The Crusades were a series of religious wars sanctioned by the Latin Church in …" at bounding box center [937, 346] width 525 height 45
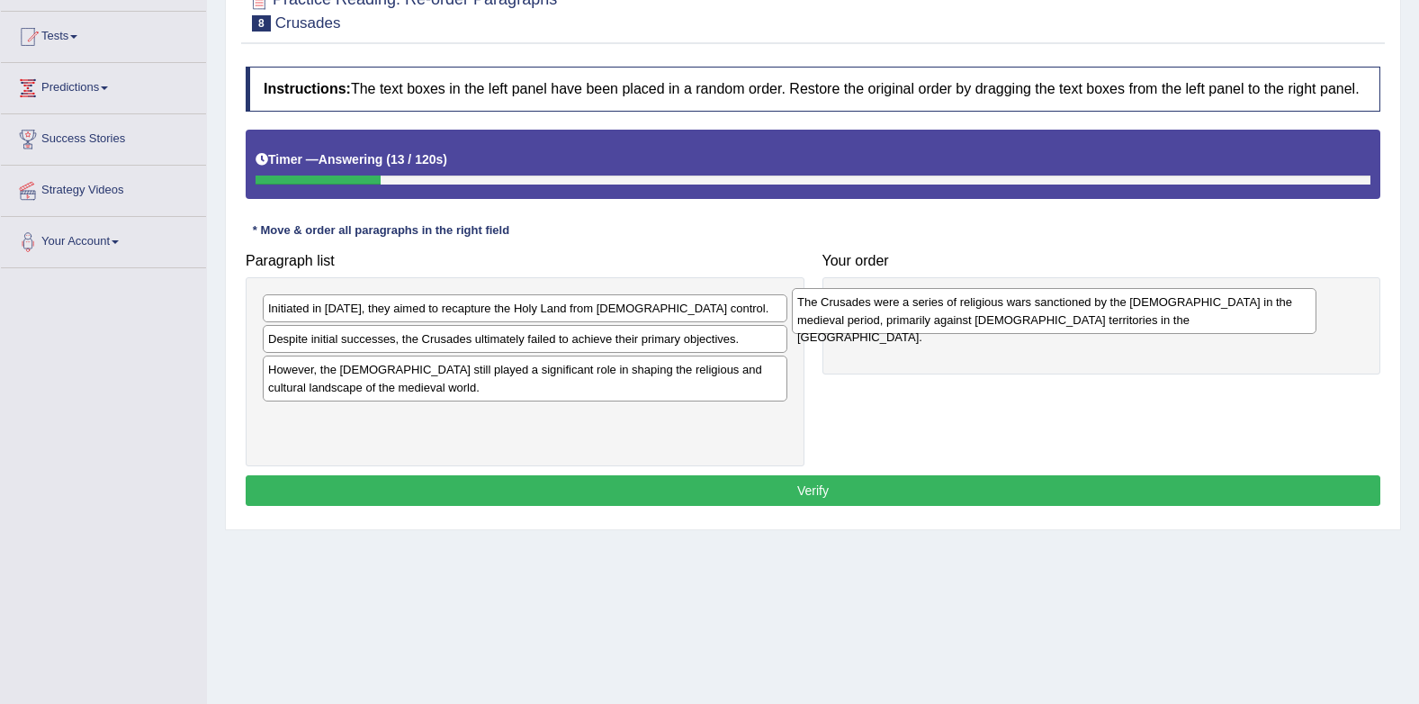
drag, startPoint x: 625, startPoint y: 381, endPoint x: 1172, endPoint y: 313, distance: 551.4
click at [1172, 313] on div "The Crusades were a series of religious wars sanctioned by the Latin Church in …" at bounding box center [1054, 310] width 525 height 45
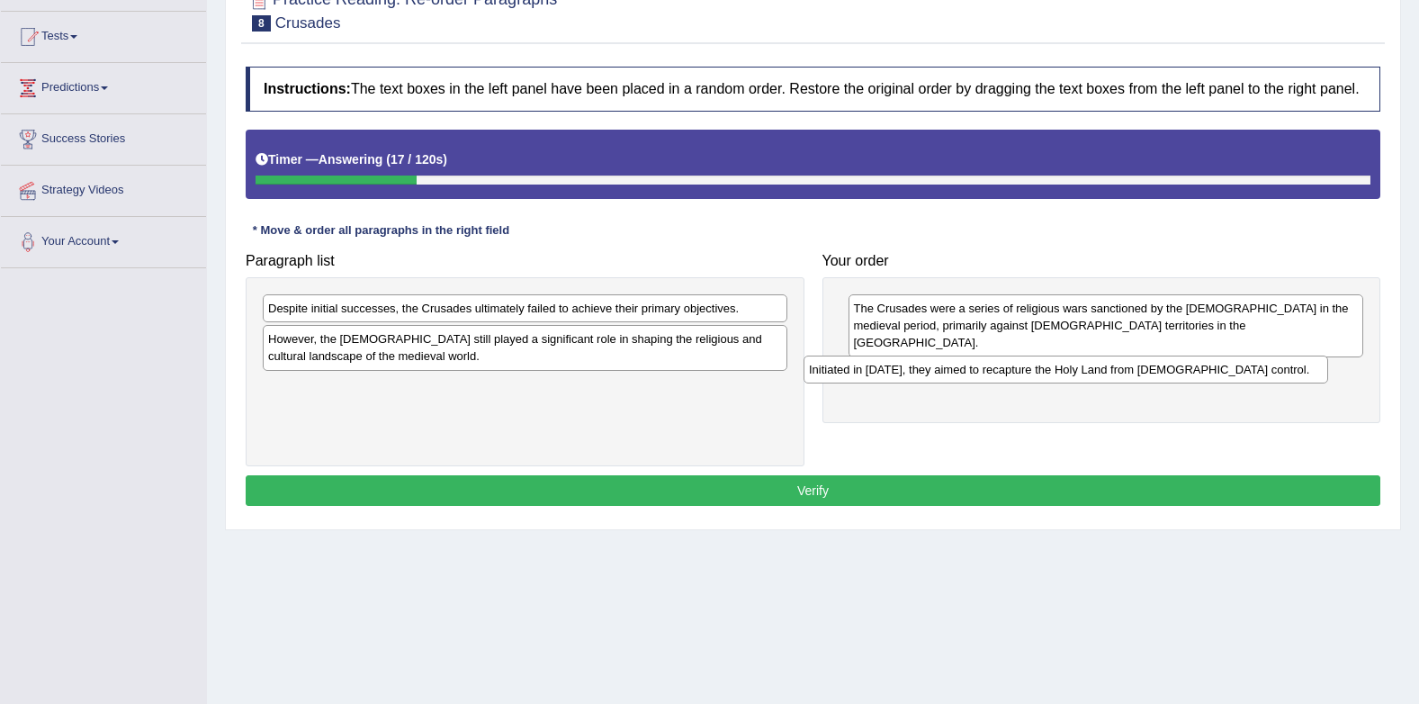
drag, startPoint x: 626, startPoint y: 317, endPoint x: 1175, endPoint y: 377, distance: 551.5
click at [1175, 377] on div "Initiated in 1095, they aimed to recapture the Holy Land from Muslim control." at bounding box center [1066, 370] width 525 height 28
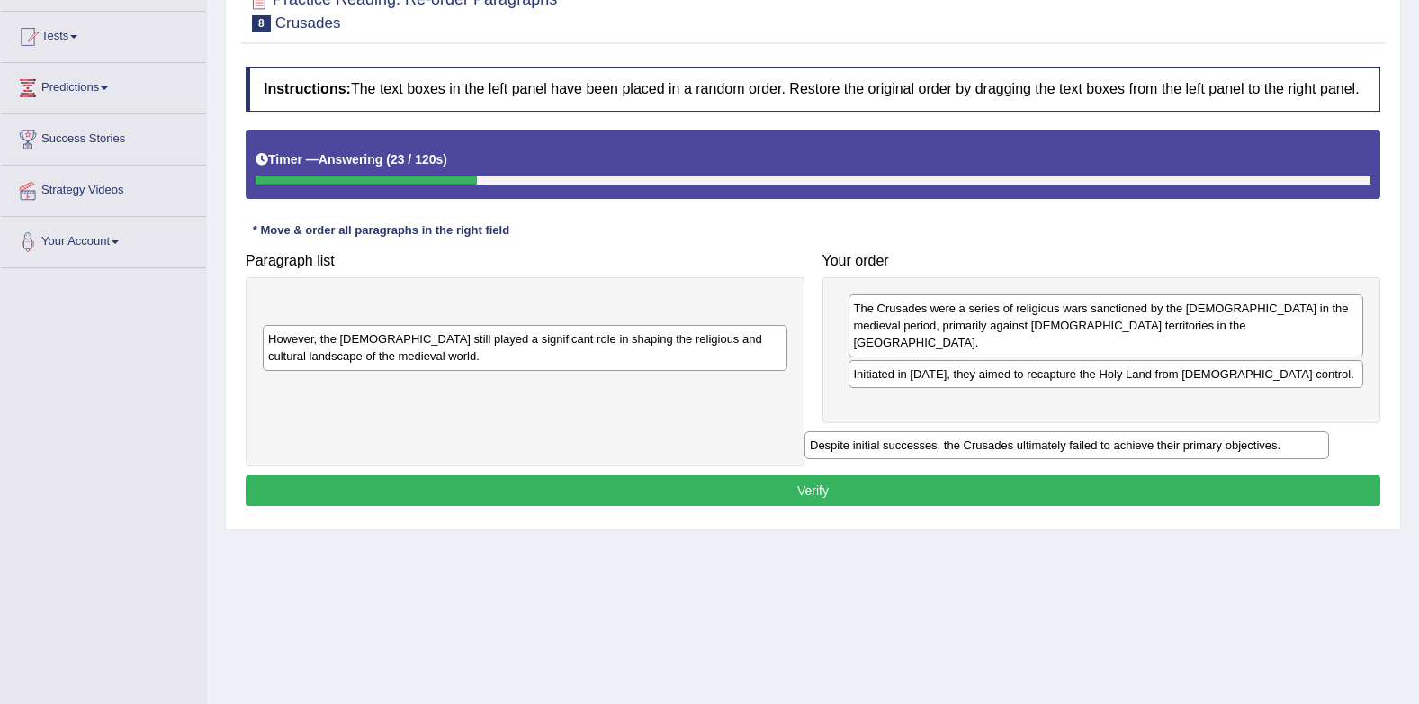
drag, startPoint x: 601, startPoint y: 311, endPoint x: 1156, endPoint y: 394, distance: 560.7
click at [1156, 431] on div "Despite initial successes, the Crusades ultimately failed to achieve their prim…" at bounding box center [1067, 445] width 525 height 28
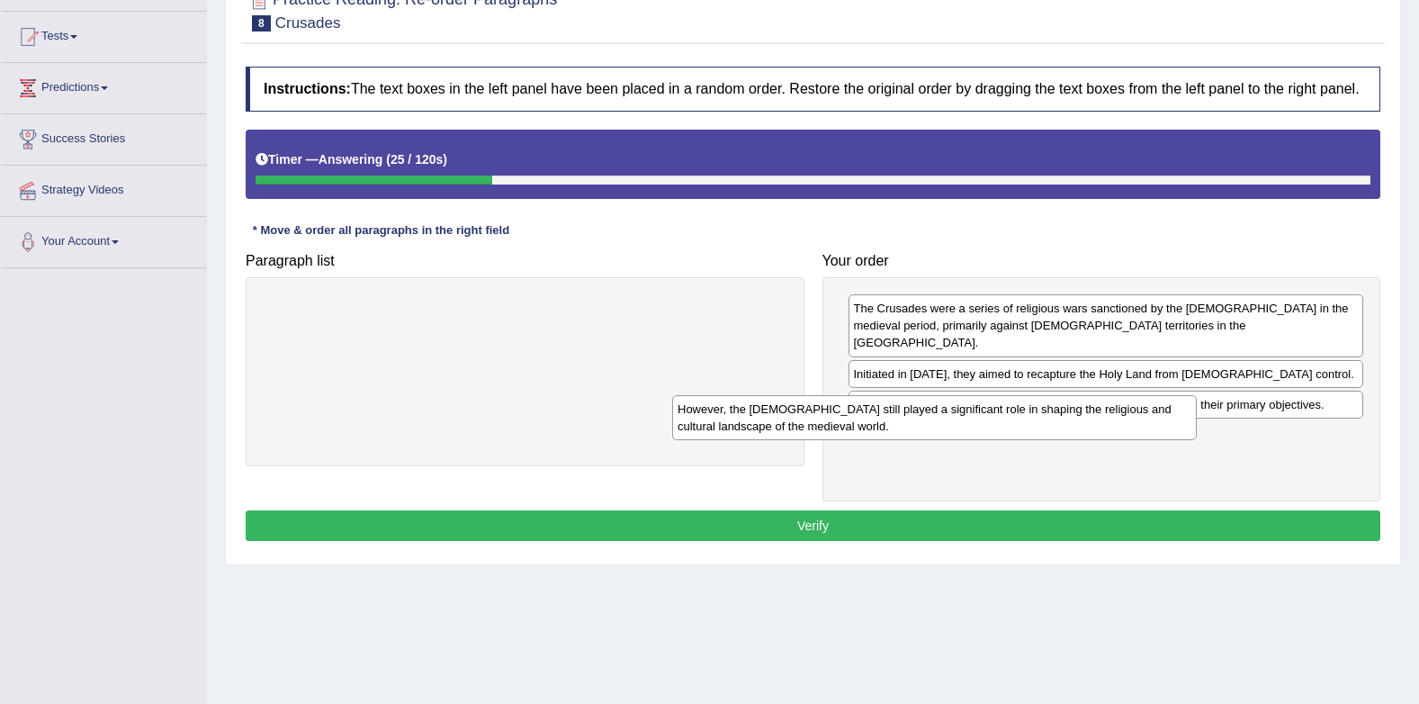
drag, startPoint x: 715, startPoint y: 329, endPoint x: 1212, endPoint y: 441, distance: 509.4
click at [1197, 440] on div "However, the Crusades still played a significant role in shaping the religious …" at bounding box center [934, 417] width 525 height 45
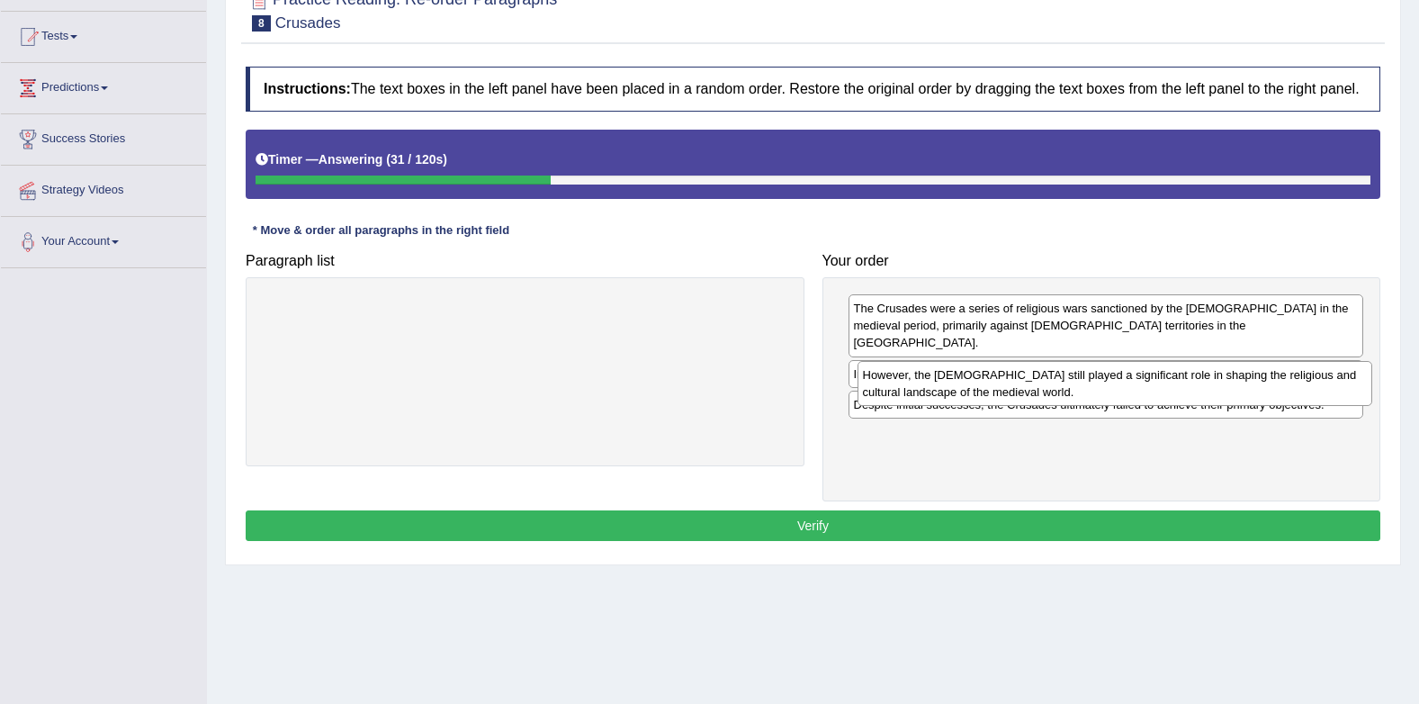
drag, startPoint x: 937, startPoint y: 440, endPoint x: 931, endPoint y: 395, distance: 45.4
click at [931, 395] on div "However, the Crusades still played a significant role in shaping the religious …" at bounding box center [1116, 383] width 516 height 45
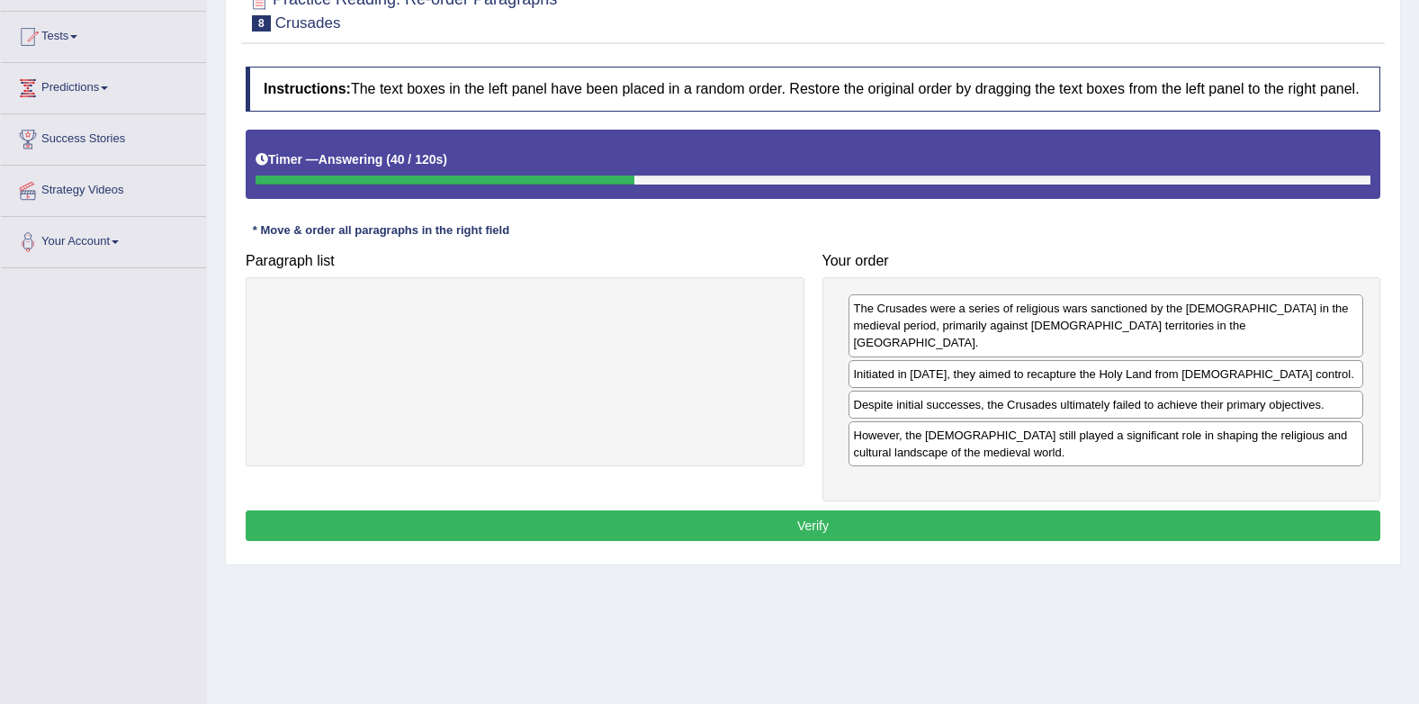
click at [964, 510] on button "Verify" at bounding box center [813, 525] width 1135 height 31
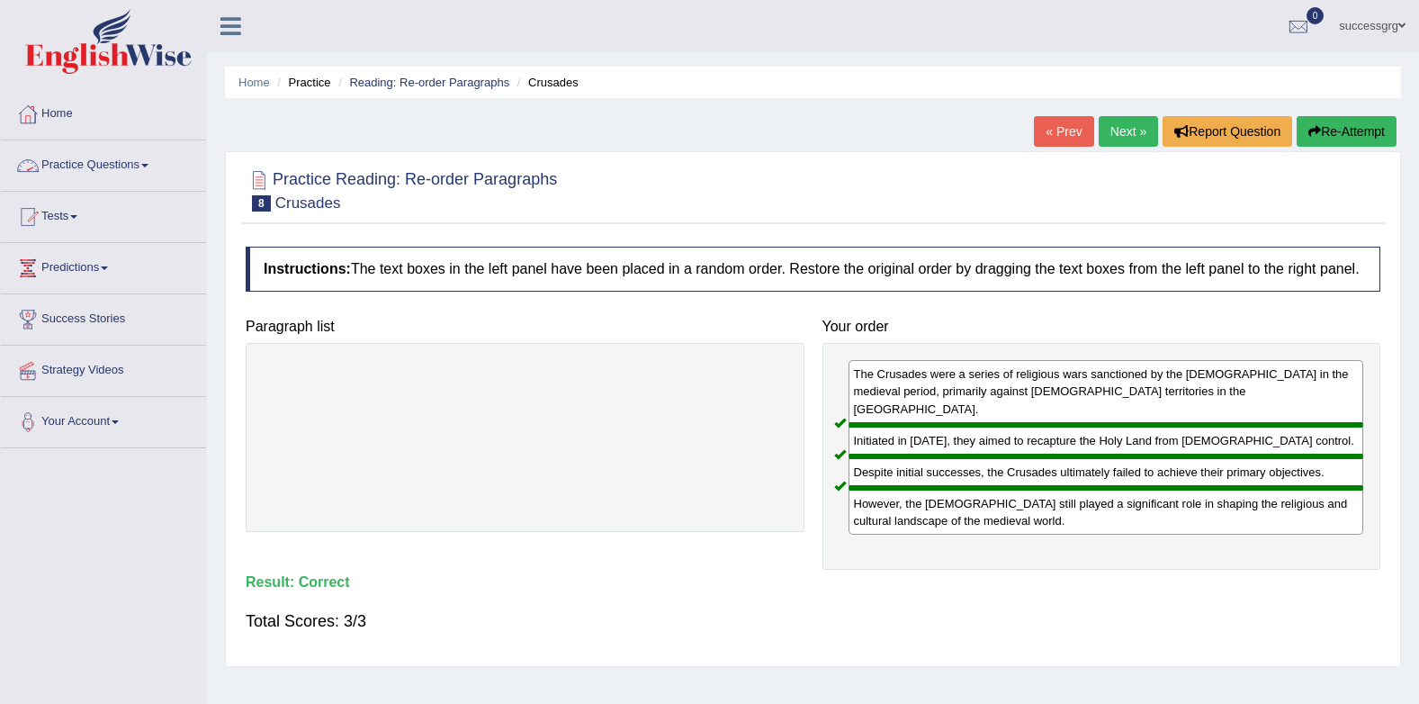
click at [126, 160] on link "Practice Questions" at bounding box center [103, 162] width 205 height 45
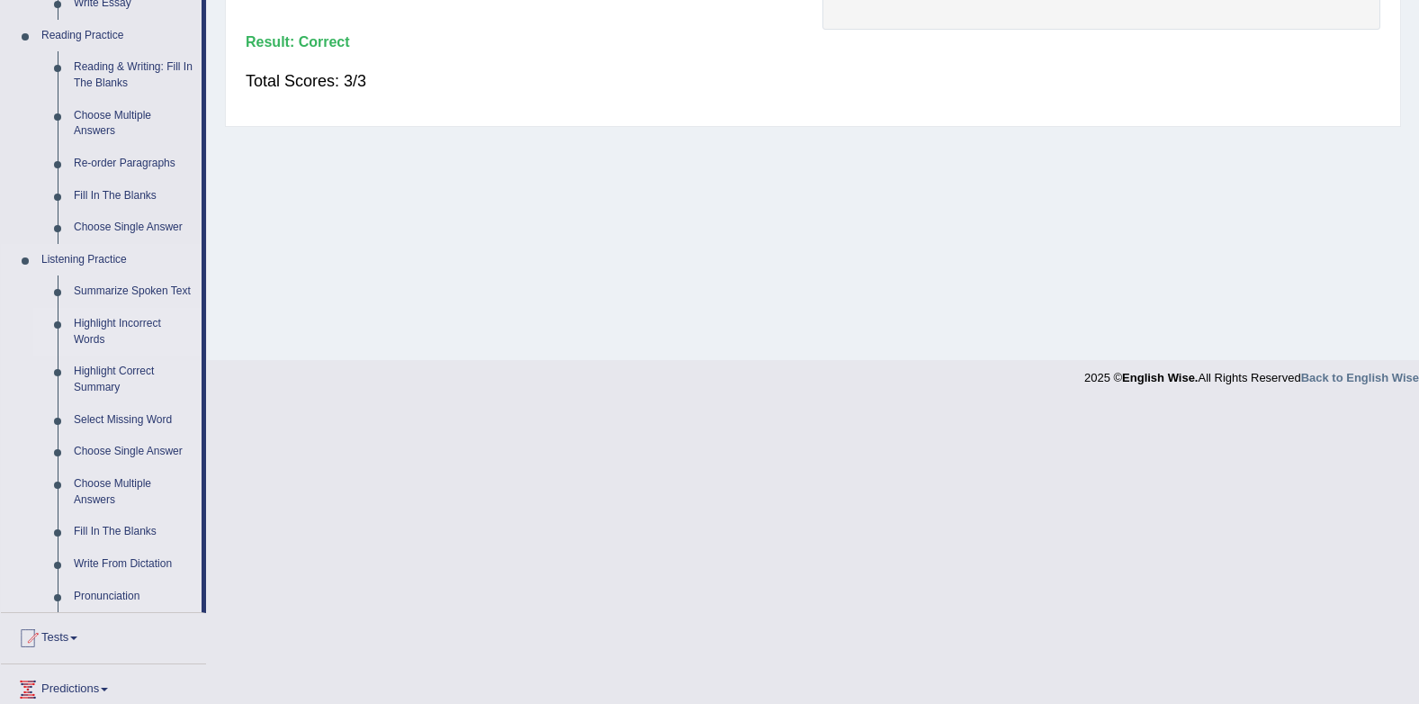
scroll to position [180, 0]
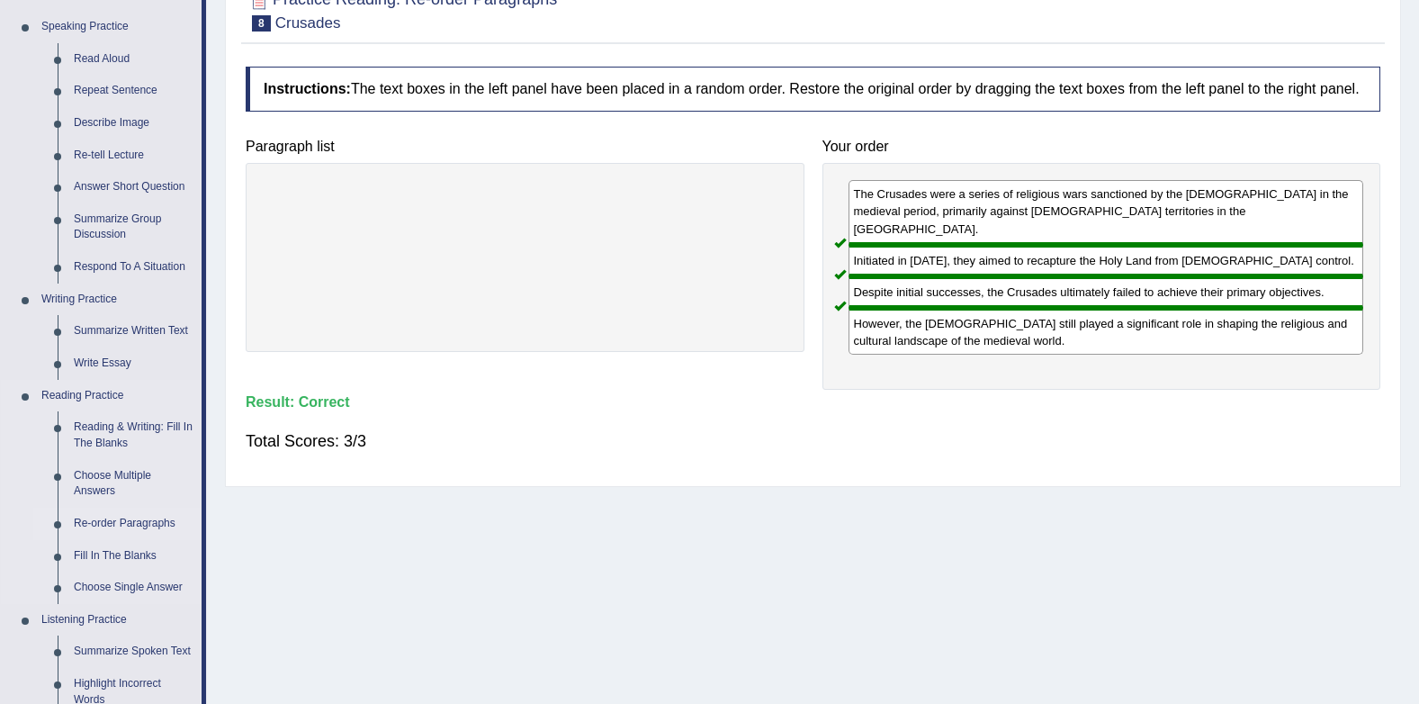
click at [95, 522] on link "Re-order Paragraphs" at bounding box center [134, 524] width 136 height 32
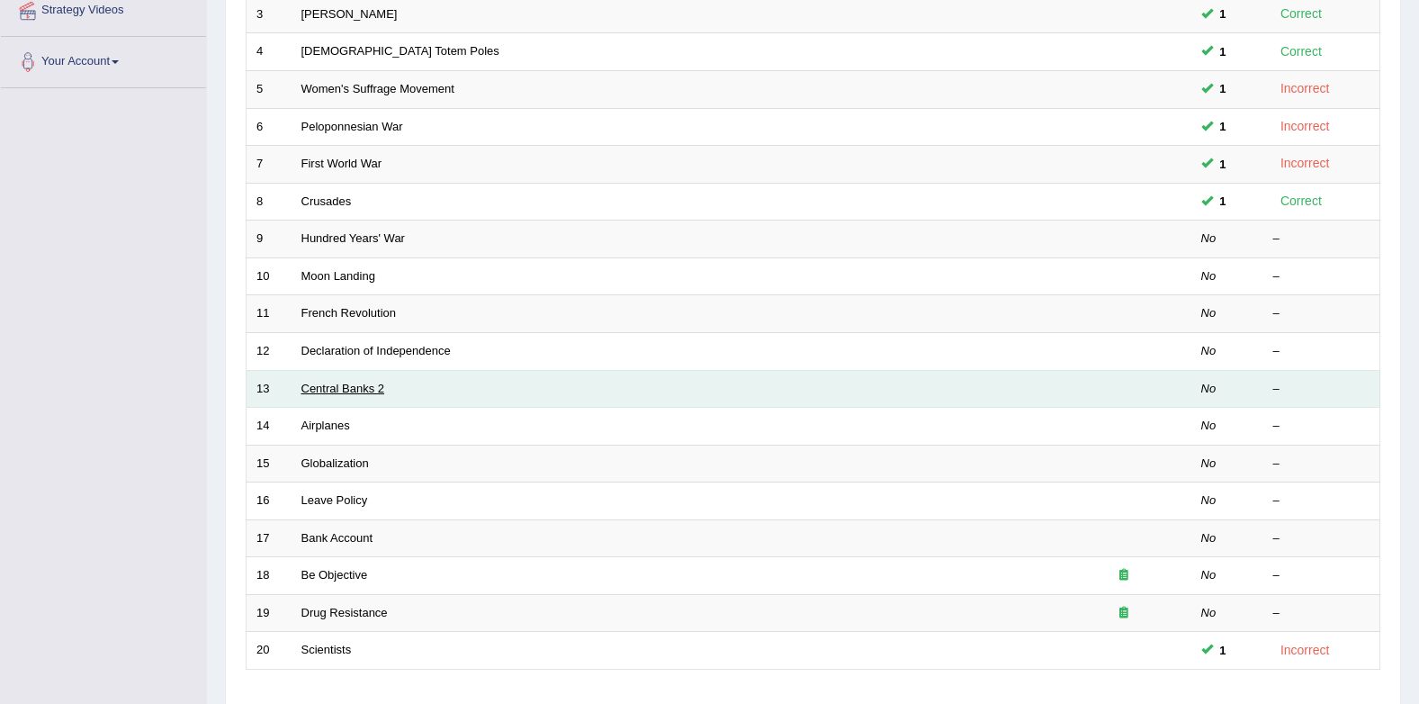
click at [339, 389] on link "Central Banks 2" at bounding box center [344, 389] width 84 height 14
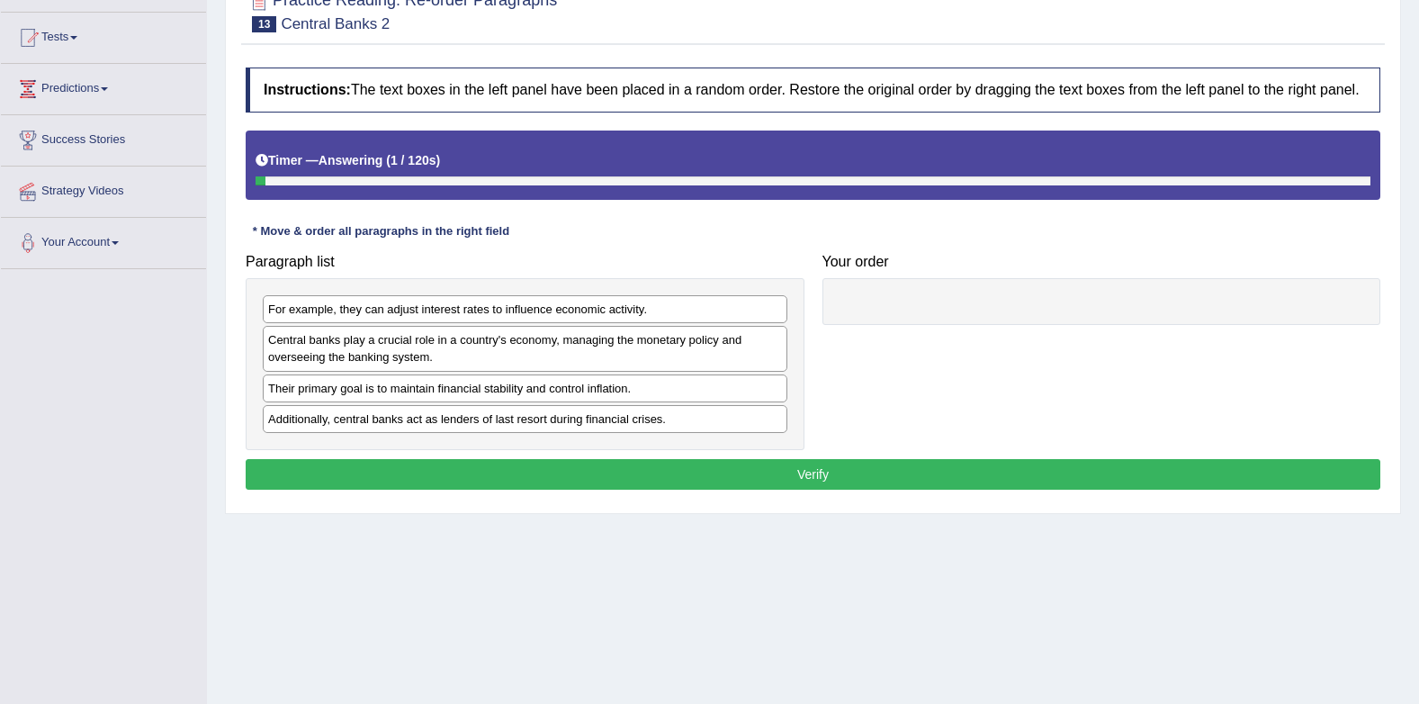
scroll to position [180, 0]
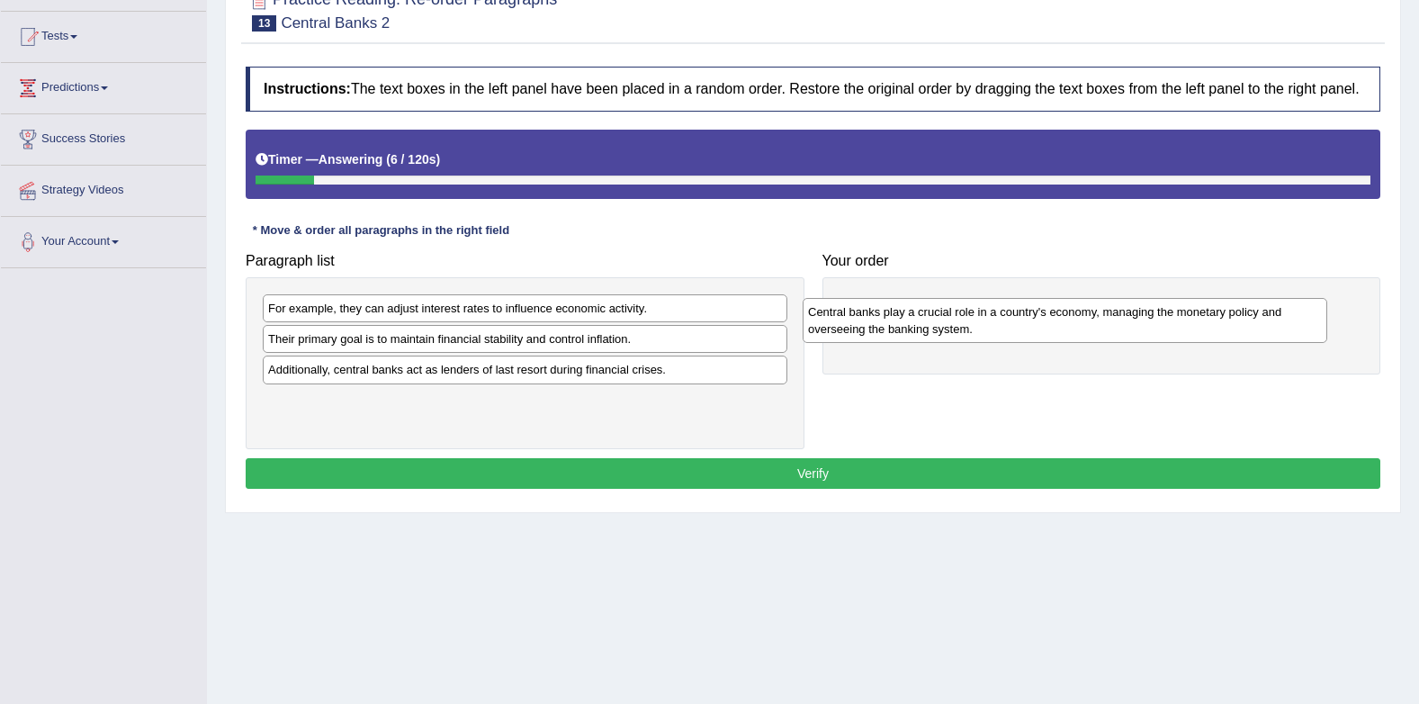
drag, startPoint x: 562, startPoint y: 359, endPoint x: 1119, endPoint y: 332, distance: 557.8
click at [1119, 332] on div "Central banks play a crucial role in a country's economy, managing the monetary…" at bounding box center [1065, 320] width 525 height 45
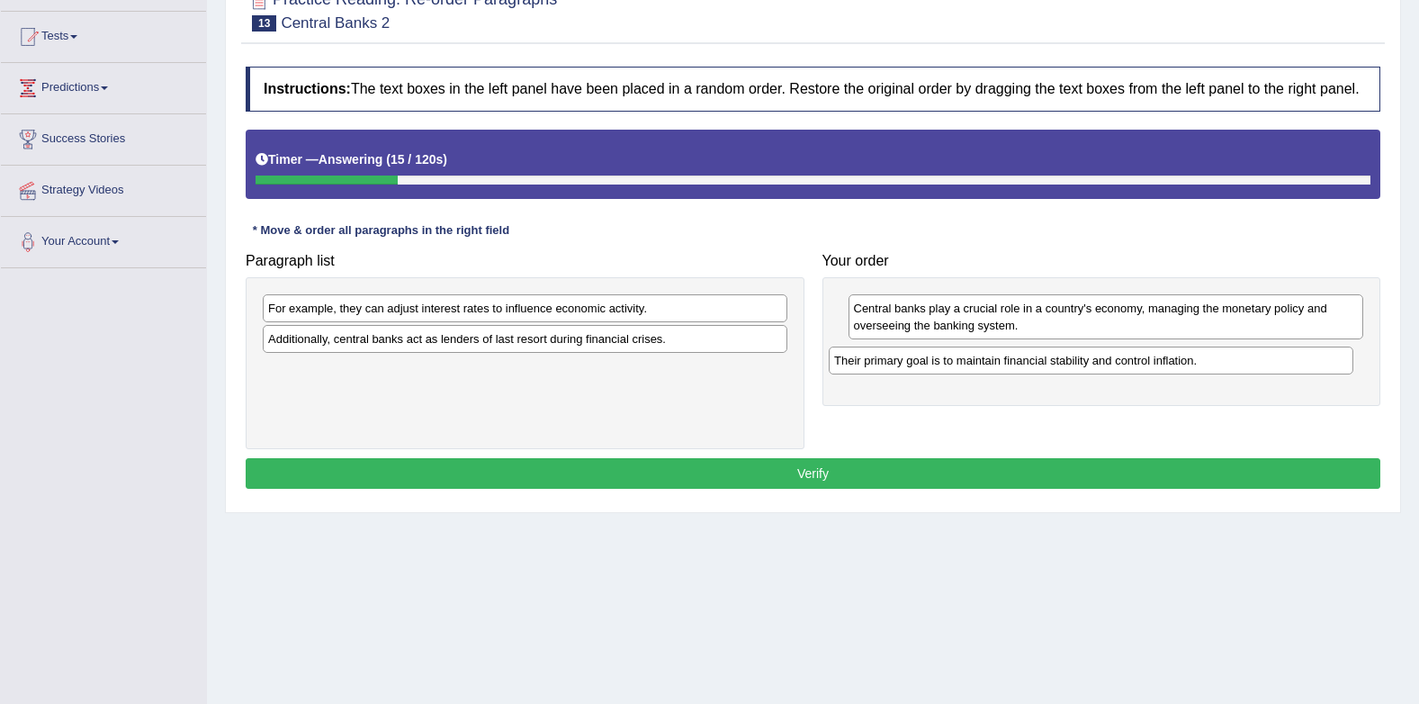
drag, startPoint x: 572, startPoint y: 338, endPoint x: 1140, endPoint y: 360, distance: 567.5
click at [1140, 360] on div "Their primary goal is to maintain financial stability and control inflation." at bounding box center [1091, 361] width 525 height 28
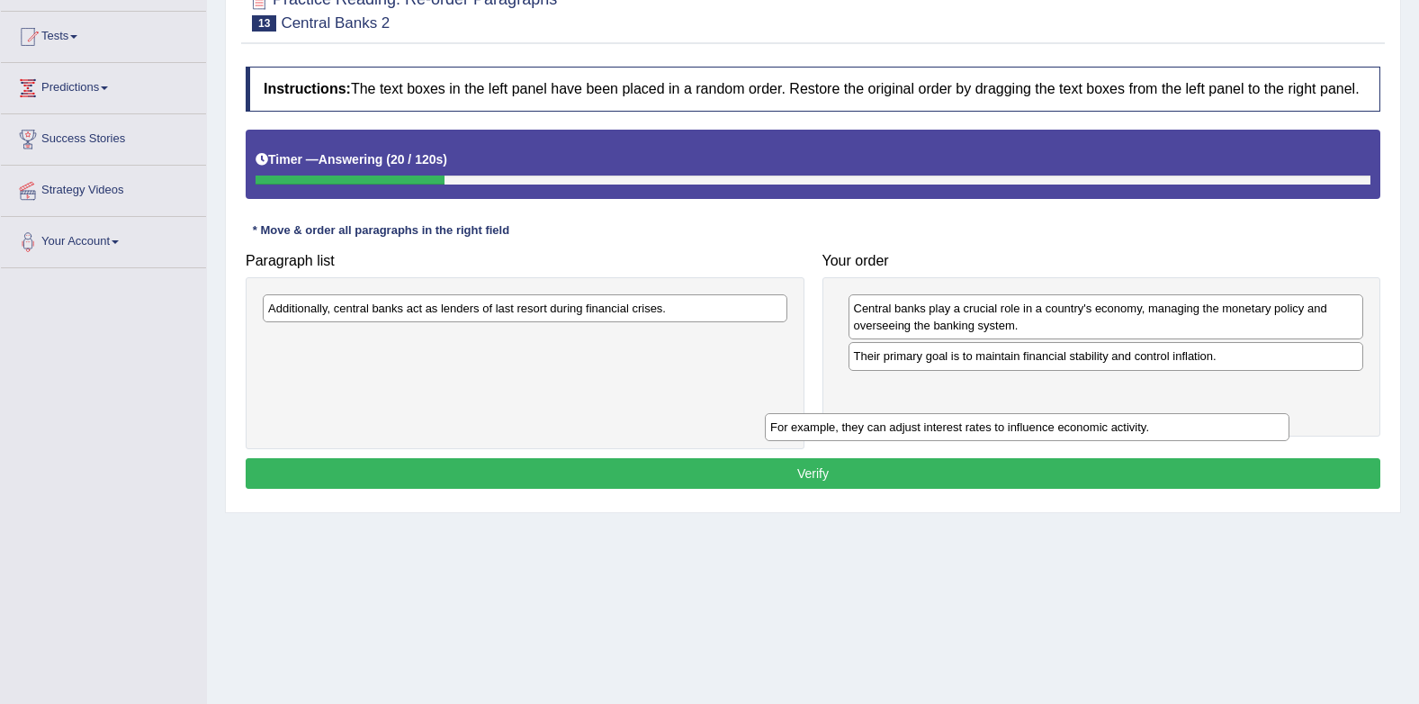
drag, startPoint x: 1075, startPoint y: 422, endPoint x: 1192, endPoint y: 391, distance: 121.2
click at [1186, 413] on div "For example, they can adjust interest rates to influence economic activity." at bounding box center [1027, 427] width 525 height 28
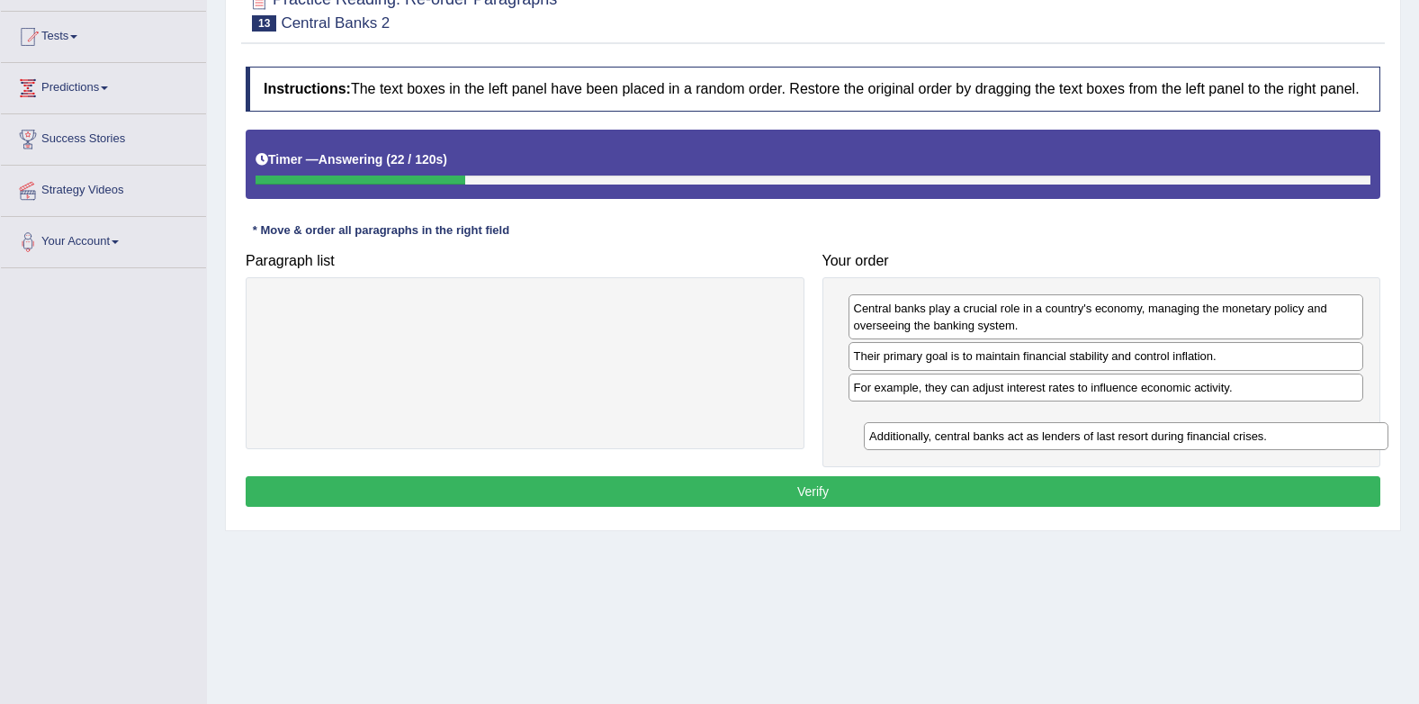
drag, startPoint x: 658, startPoint y: 311, endPoint x: 1259, endPoint y: 438, distance: 614.7
click at [1259, 438] on div "Additionally, central banks act as lenders of last resort during financial cris…" at bounding box center [1126, 436] width 525 height 28
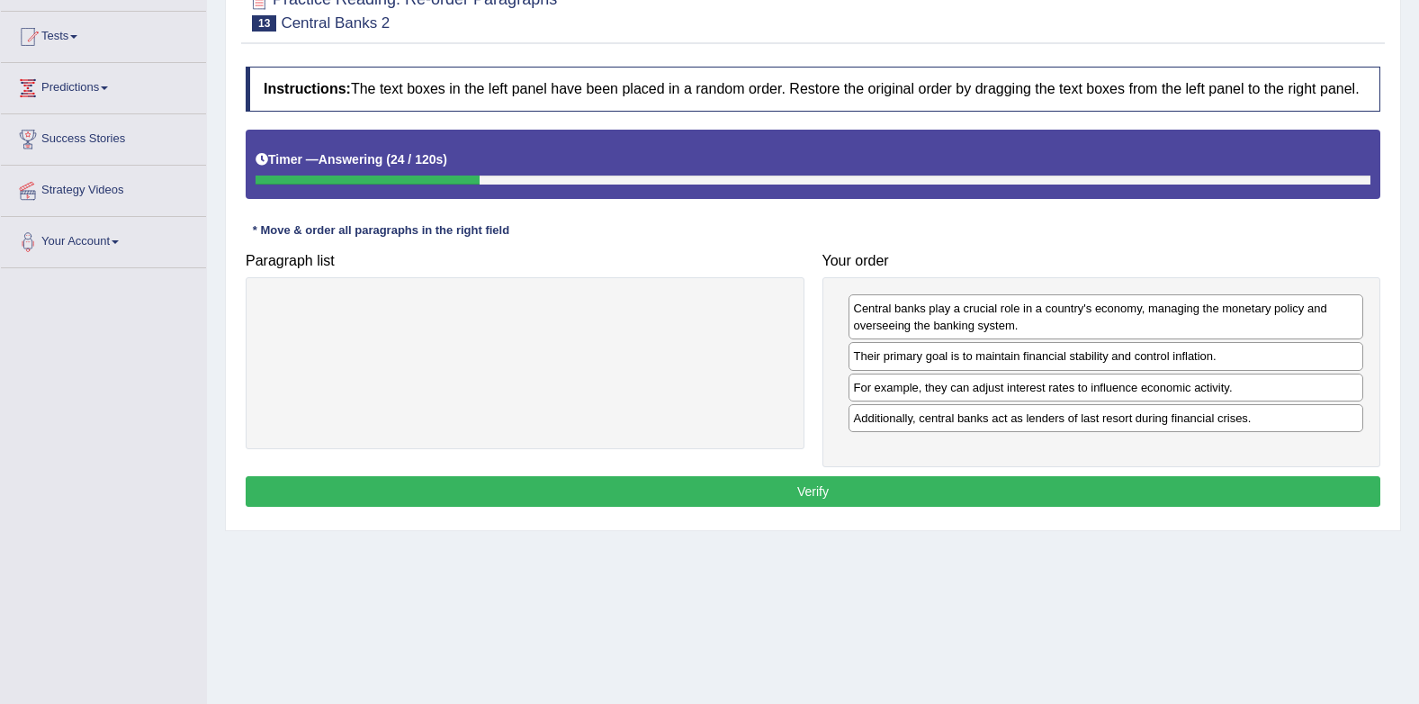
click at [1132, 491] on button "Verify" at bounding box center [813, 491] width 1135 height 31
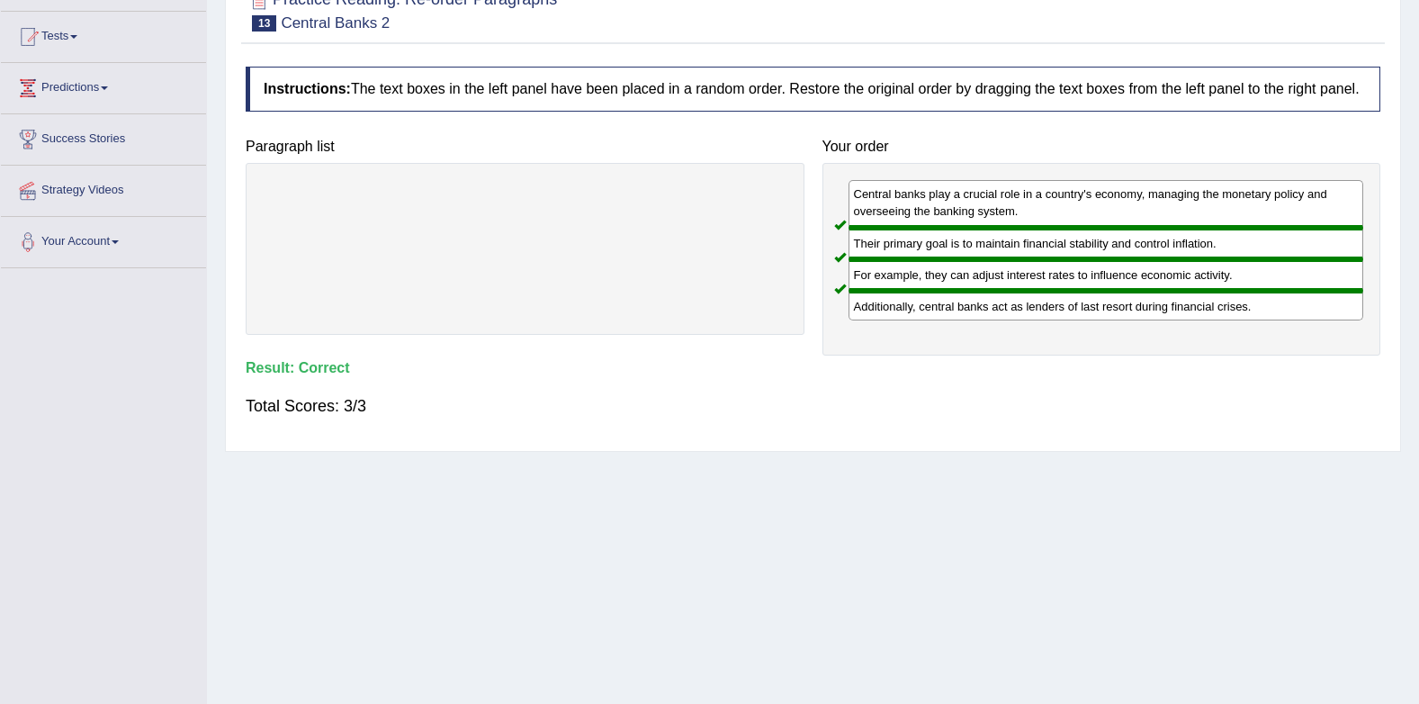
scroll to position [0, 0]
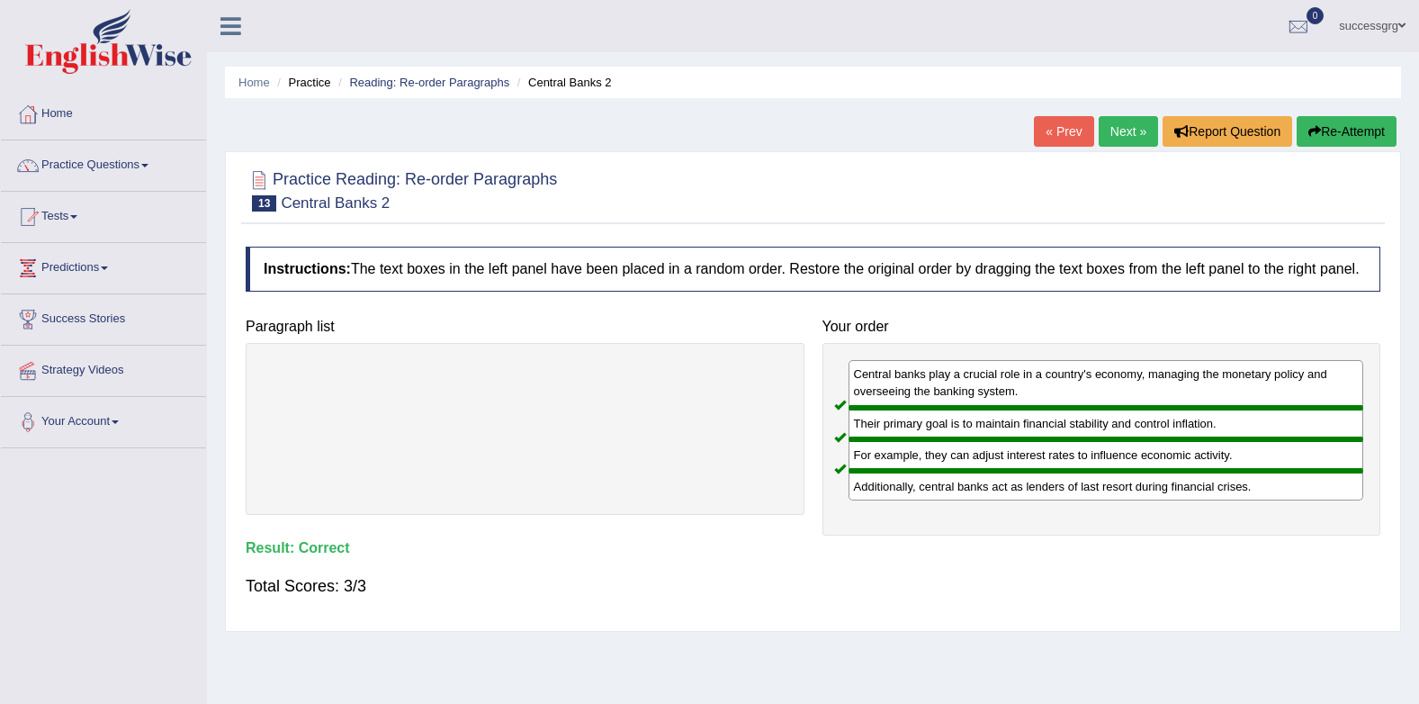
click at [1108, 138] on link "Next »" at bounding box center [1128, 131] width 59 height 31
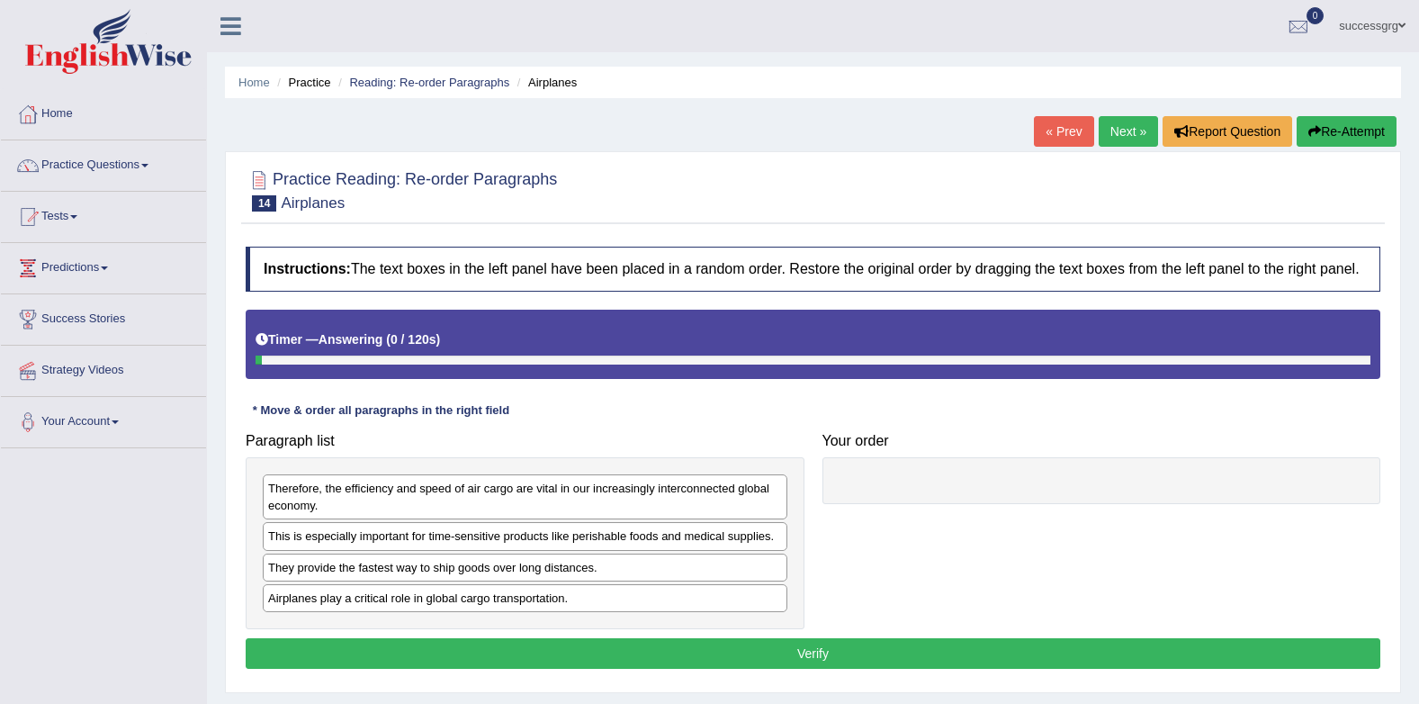
scroll to position [180, 0]
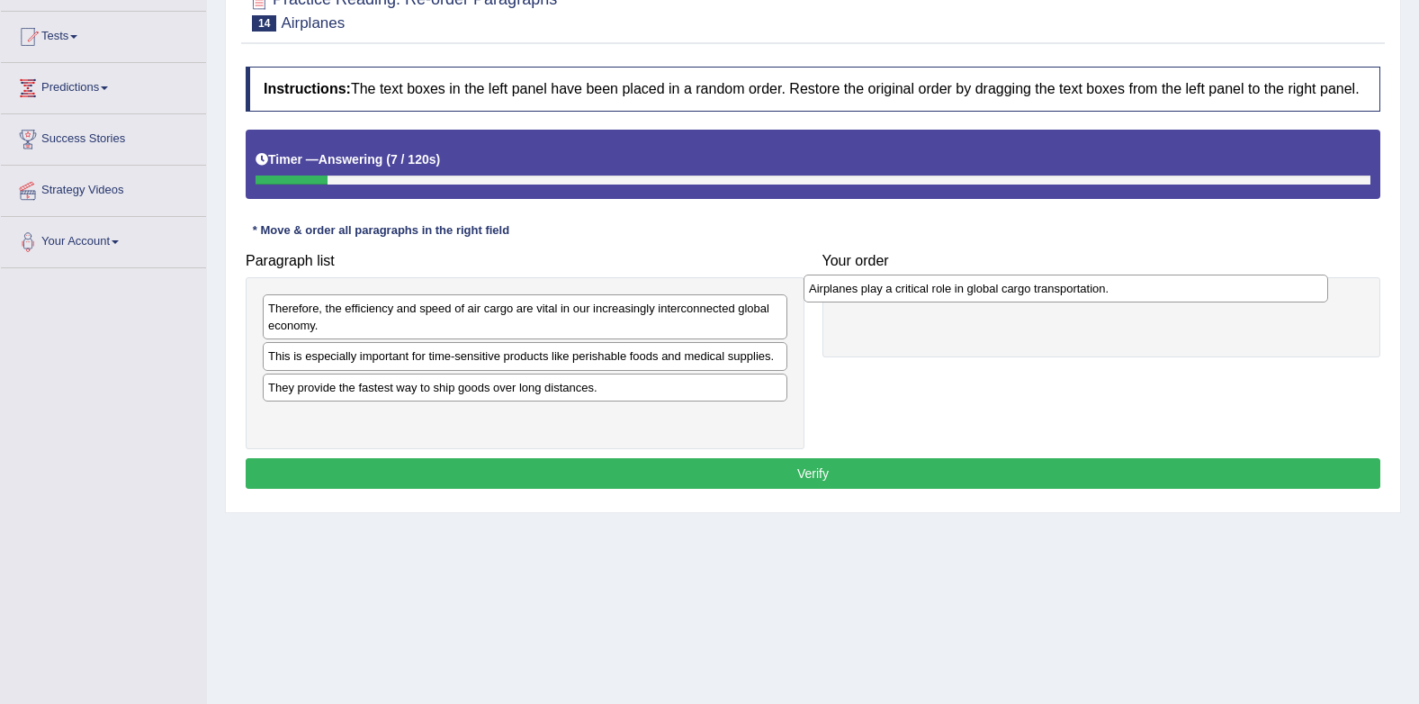
drag, startPoint x: 504, startPoint y: 423, endPoint x: 1045, endPoint y: 293, distance: 556.3
click at [1045, 293] on div "Airplanes play a critical role in global cargo transportation." at bounding box center [1066, 289] width 525 height 28
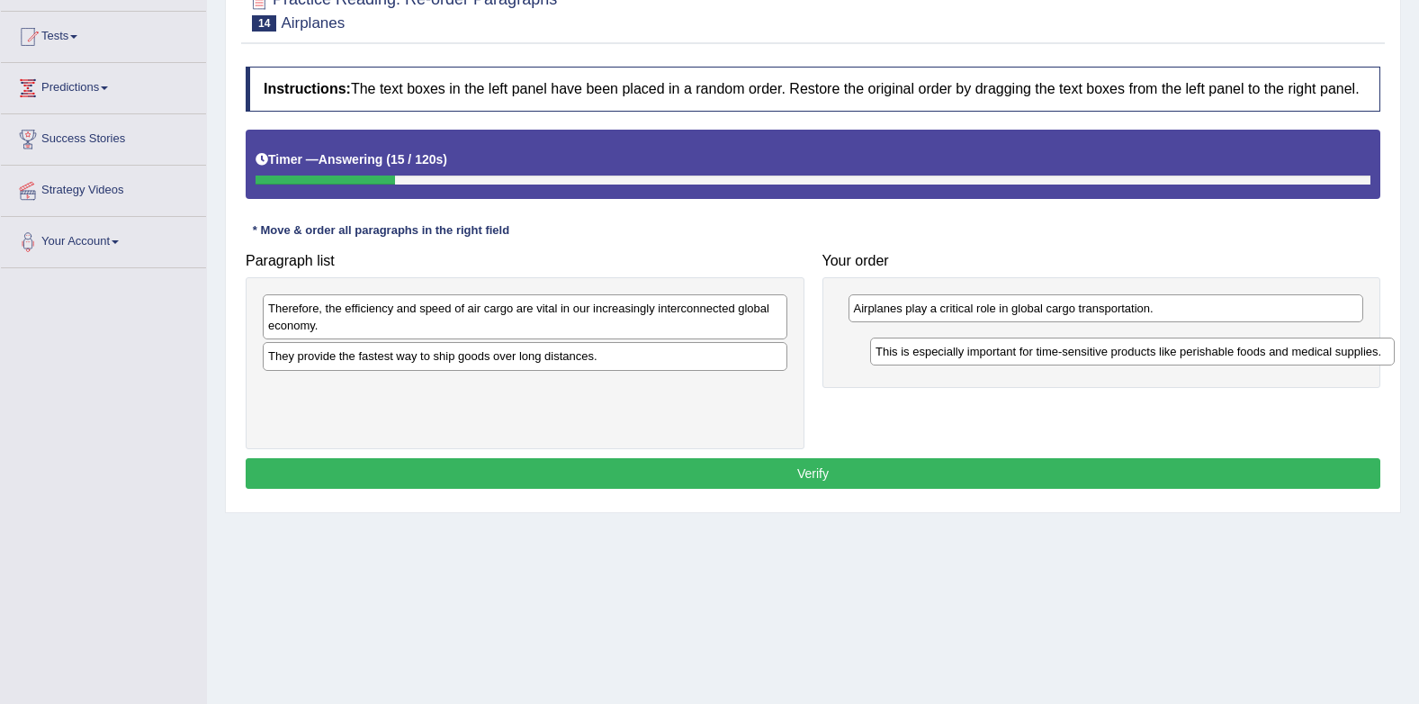
drag, startPoint x: 509, startPoint y: 360, endPoint x: 1125, endPoint y: 351, distance: 616.6
click at [1125, 351] on div "This is especially important for time-sensitive products like perishable foods …" at bounding box center [1132, 352] width 525 height 28
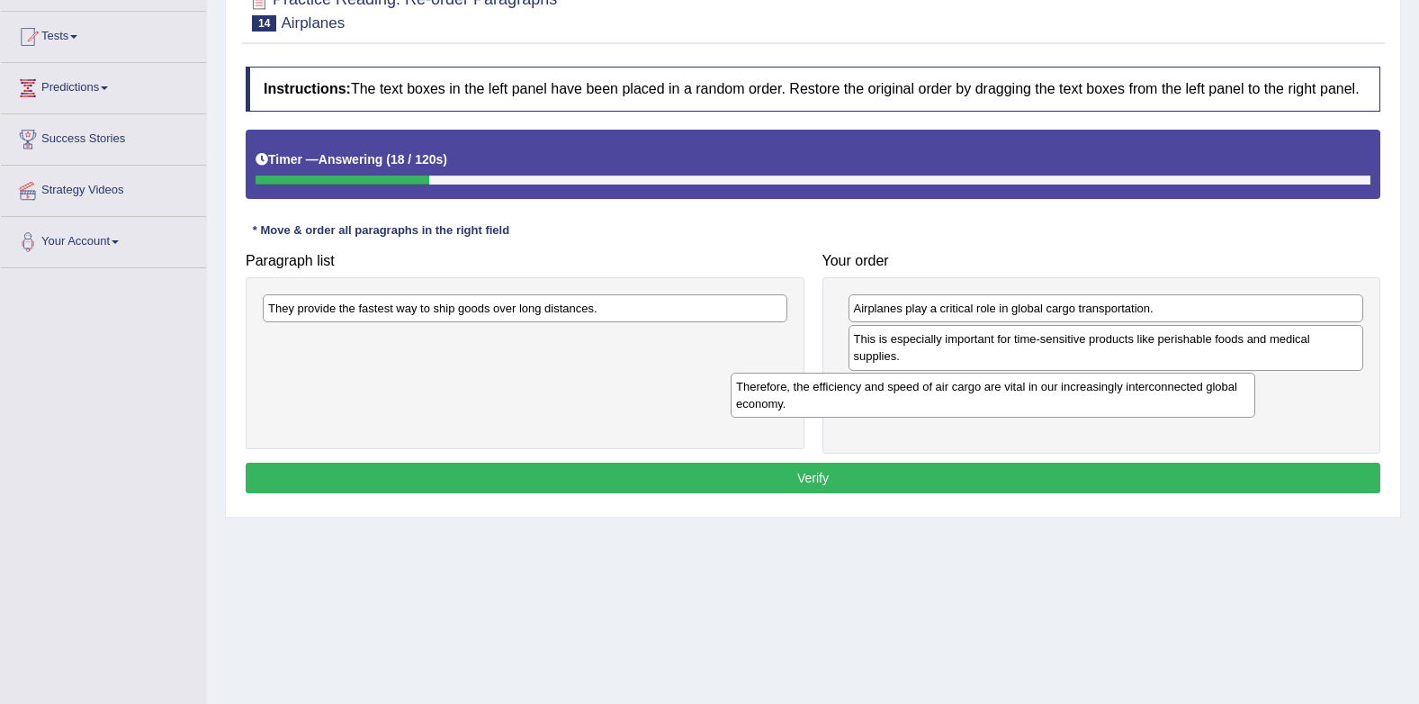
drag, startPoint x: 585, startPoint y: 379, endPoint x: 967, endPoint y: 388, distance: 381.7
click at [980, 406] on div "Therefore, the efficiency and speed of air cargo are vital in our increasingly …" at bounding box center [993, 395] width 525 height 45
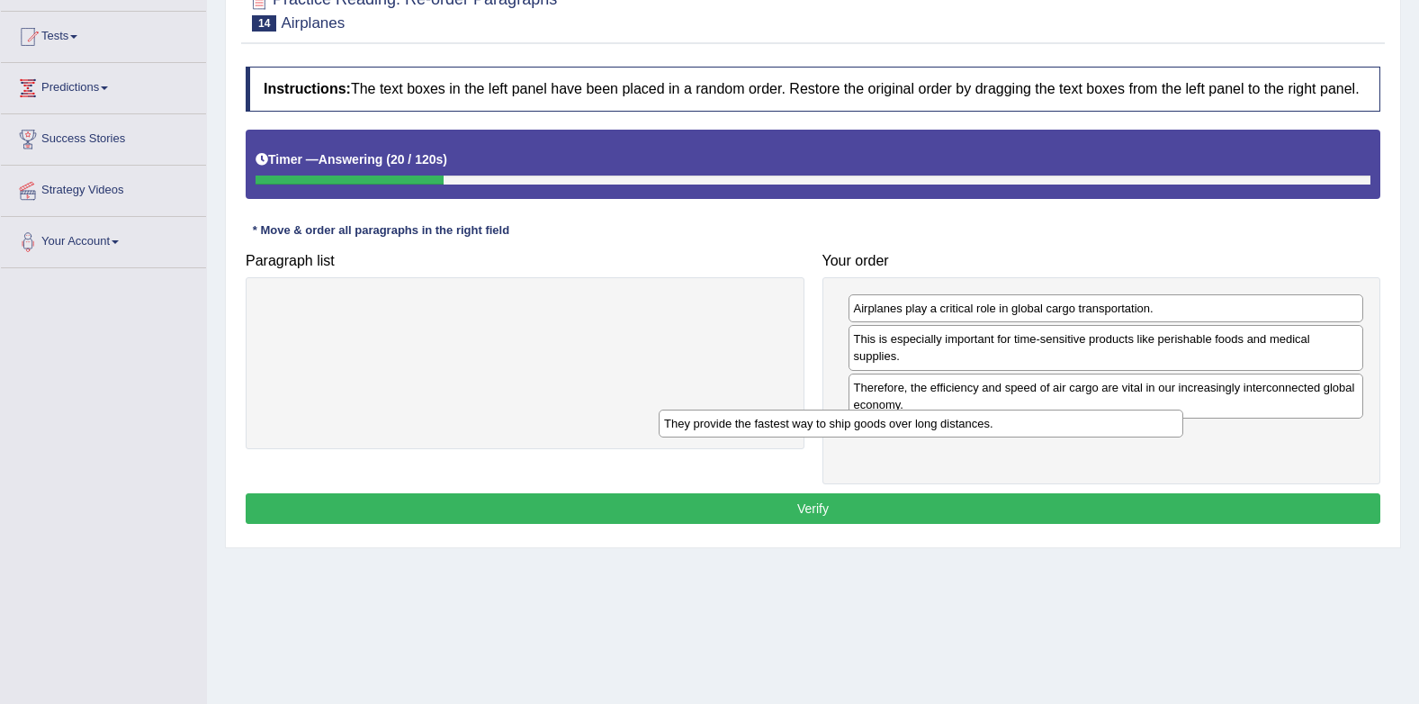
drag, startPoint x: 579, startPoint y: 313, endPoint x: 1050, endPoint y: 420, distance: 483.7
click at [1042, 420] on div "They provide the fastest way to ship goods over long distances." at bounding box center [921, 424] width 525 height 28
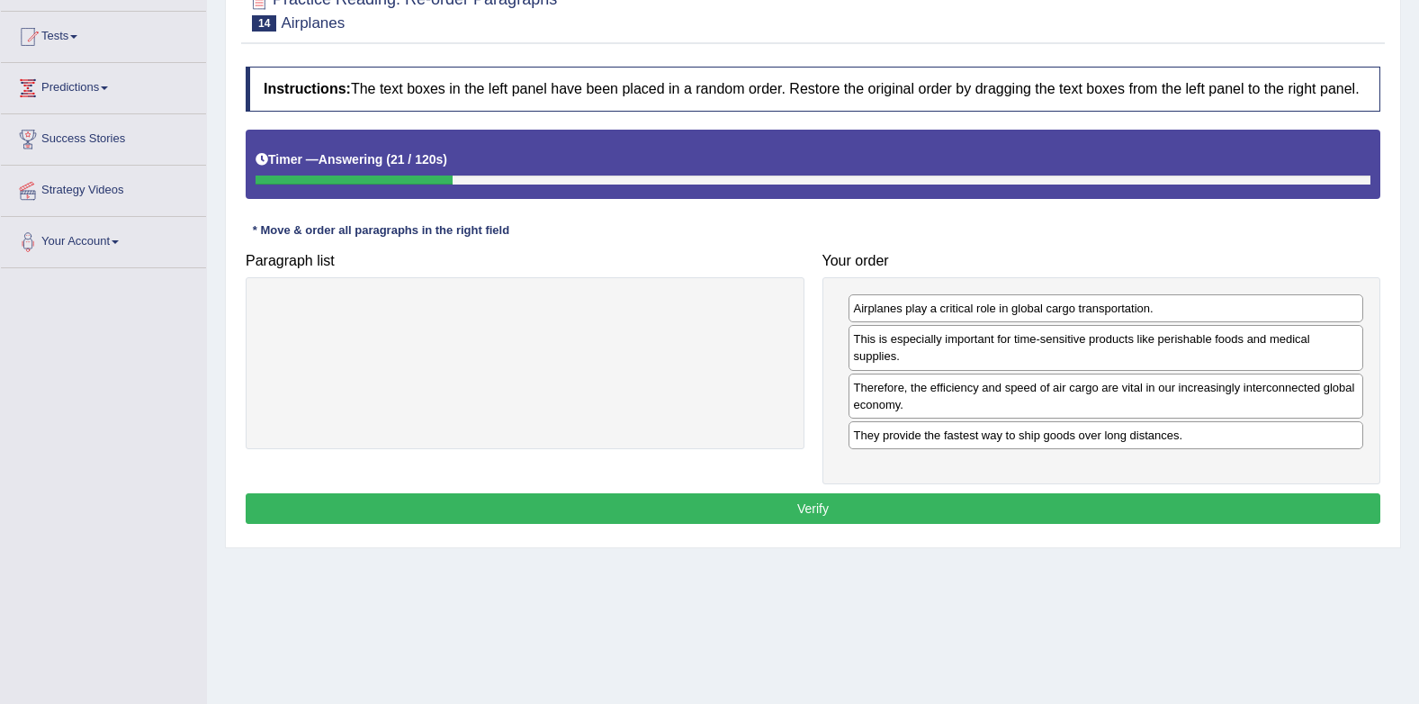
click at [1018, 510] on button "Verify" at bounding box center [813, 508] width 1135 height 31
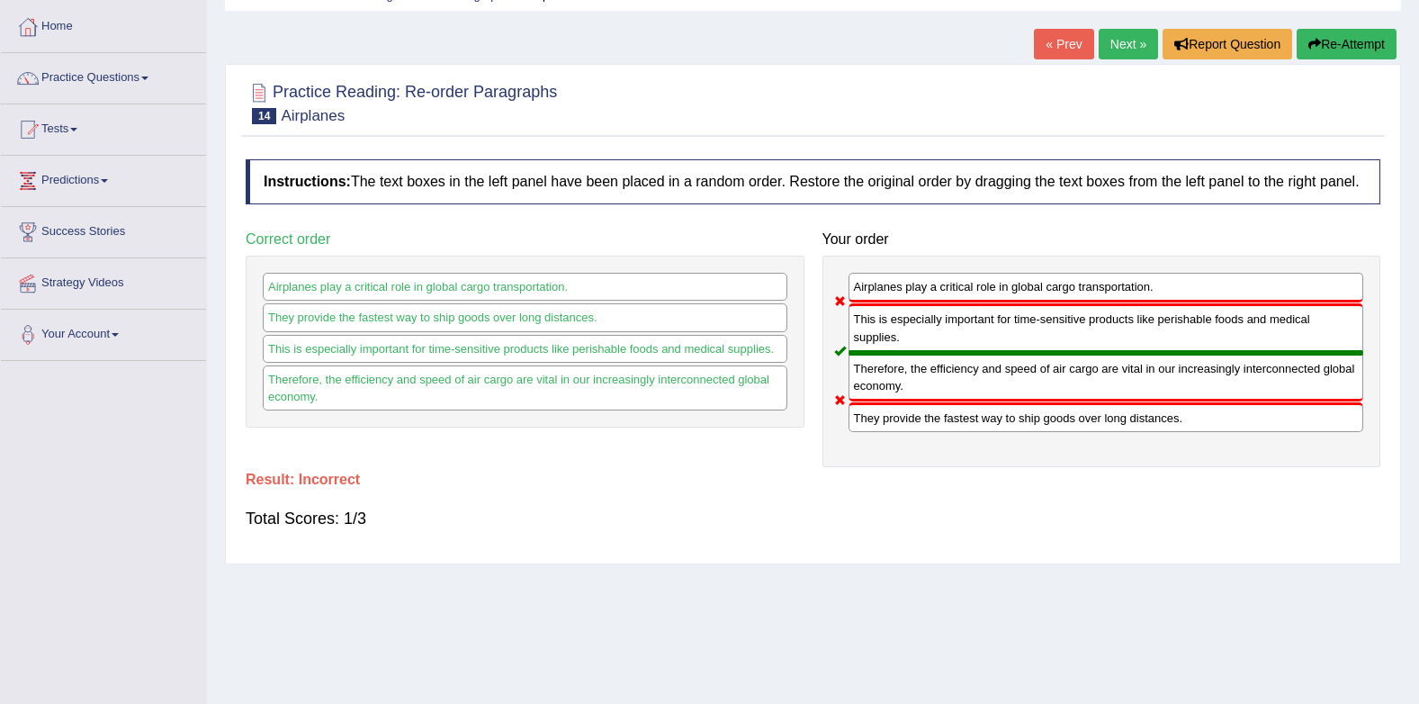
scroll to position [0, 0]
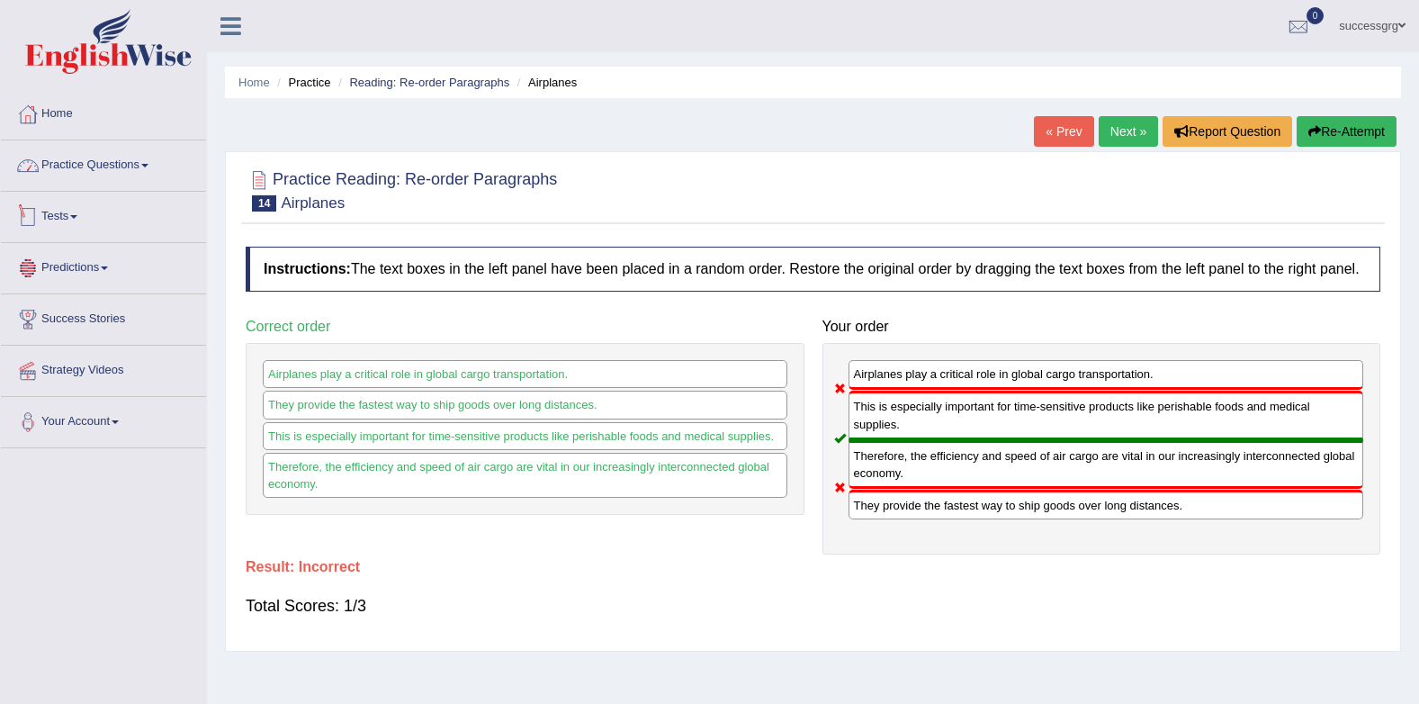
click at [102, 158] on link "Practice Questions" at bounding box center [103, 162] width 205 height 45
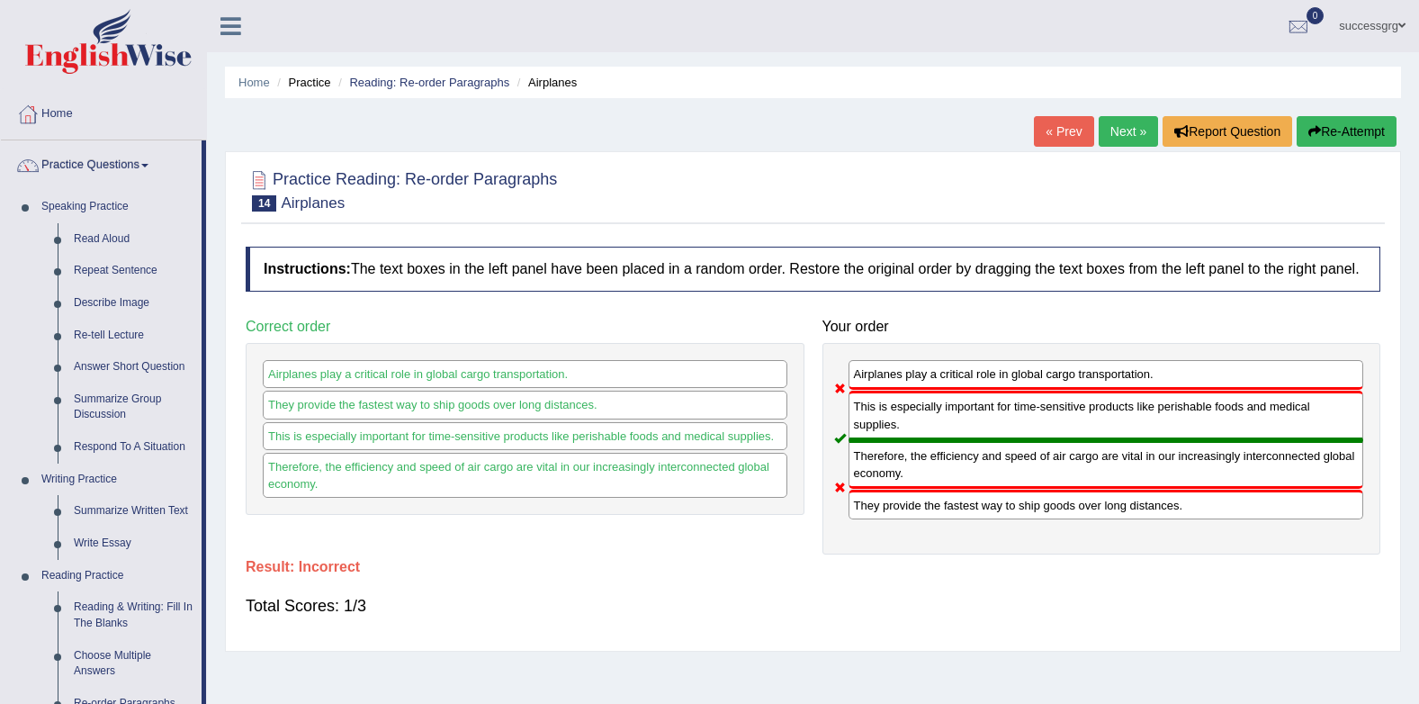
click at [1121, 141] on link "Next »" at bounding box center [1128, 131] width 59 height 31
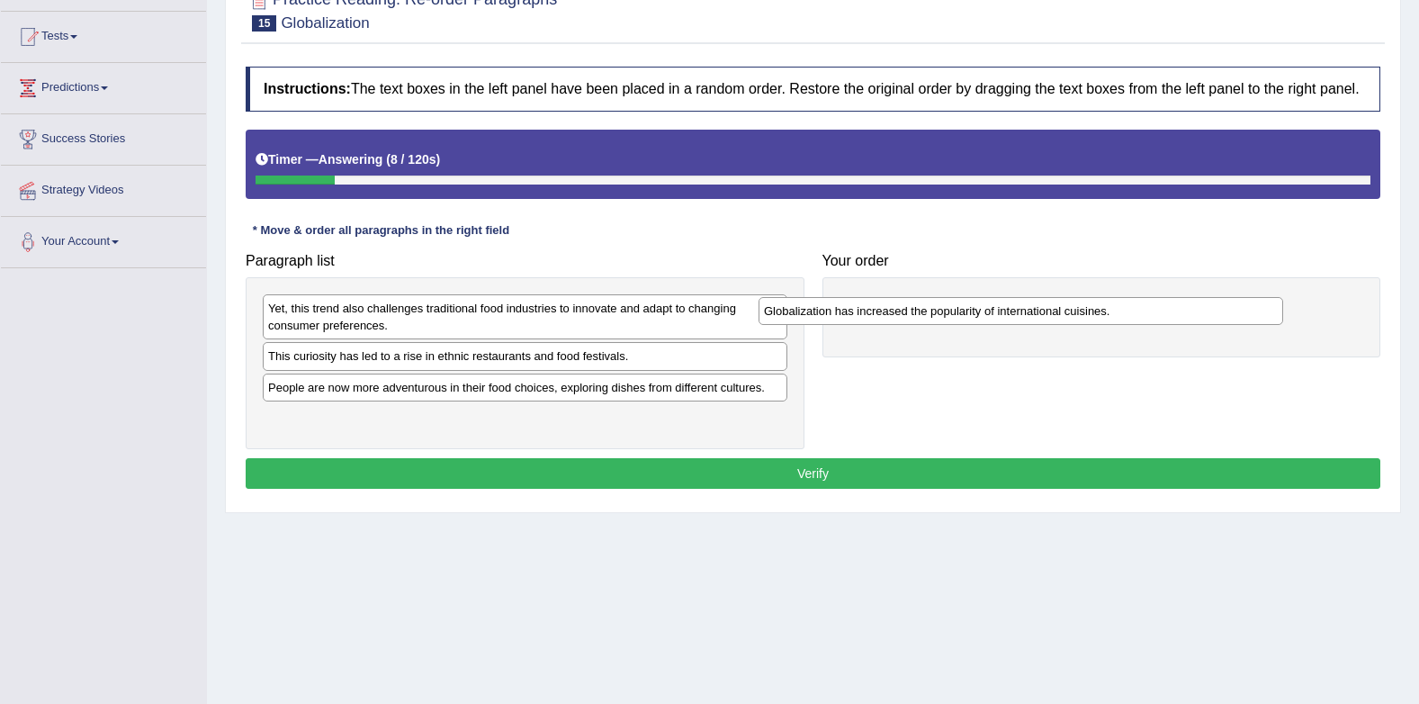
drag, startPoint x: 519, startPoint y: 394, endPoint x: 1020, endPoint y: 314, distance: 506.8
click at [1019, 315] on div "Globalization has increased the popularity of international cuisines." at bounding box center [1021, 311] width 525 height 28
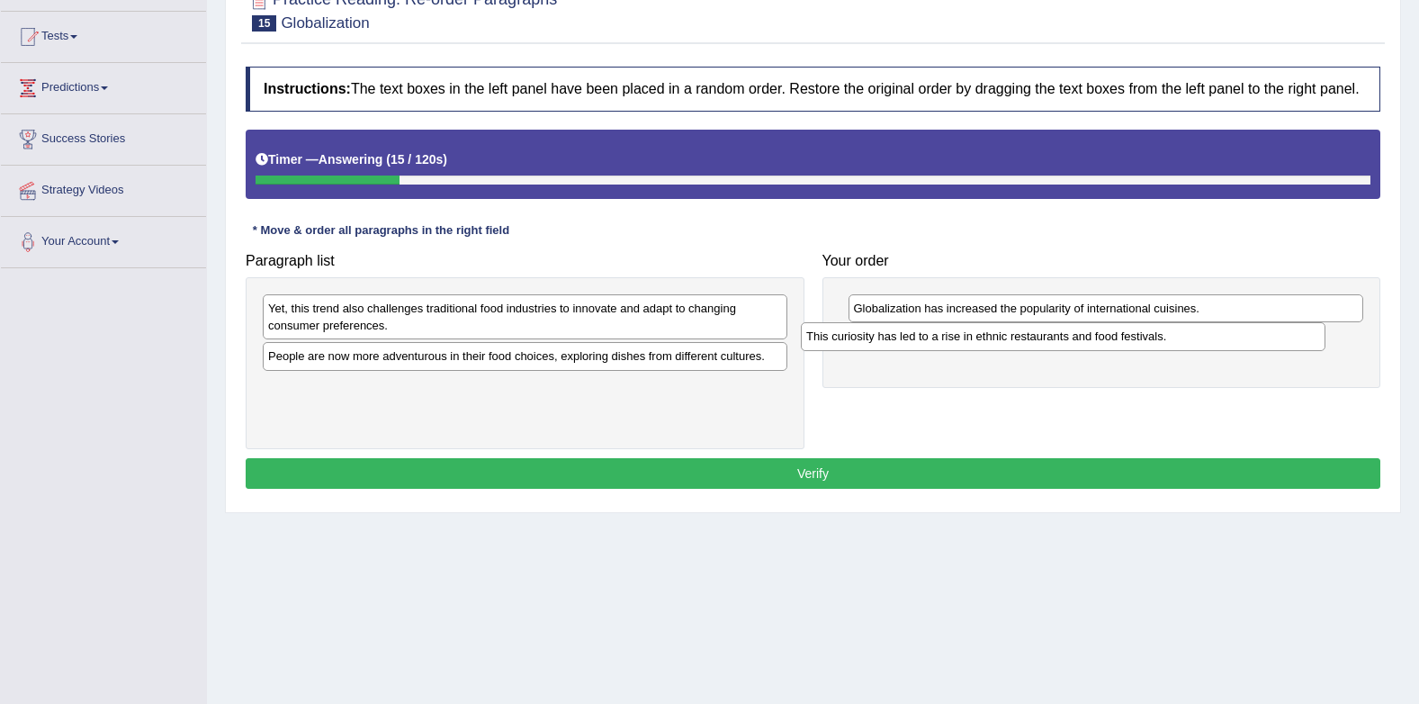
drag, startPoint x: 791, startPoint y: 365, endPoint x: 1152, endPoint y: 345, distance: 361.5
click at [1152, 345] on div "This curiosity has led to a rise in ethnic restaurants and food festivals." at bounding box center [1063, 336] width 525 height 28
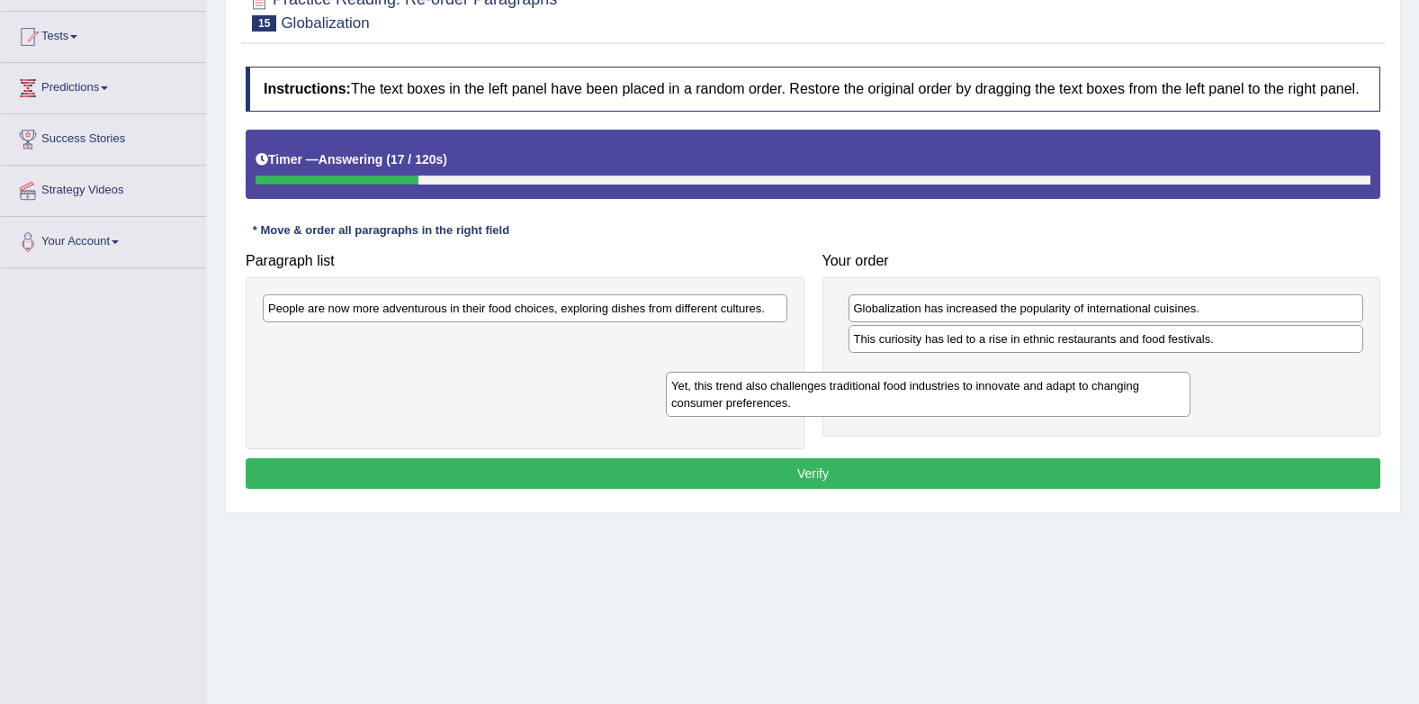
drag, startPoint x: 733, startPoint y: 323, endPoint x: 1221, endPoint y: 381, distance: 492.1
click at [1191, 381] on div "Yet, this trend also challenges traditional food industries to innovate and ada…" at bounding box center [928, 394] width 525 height 45
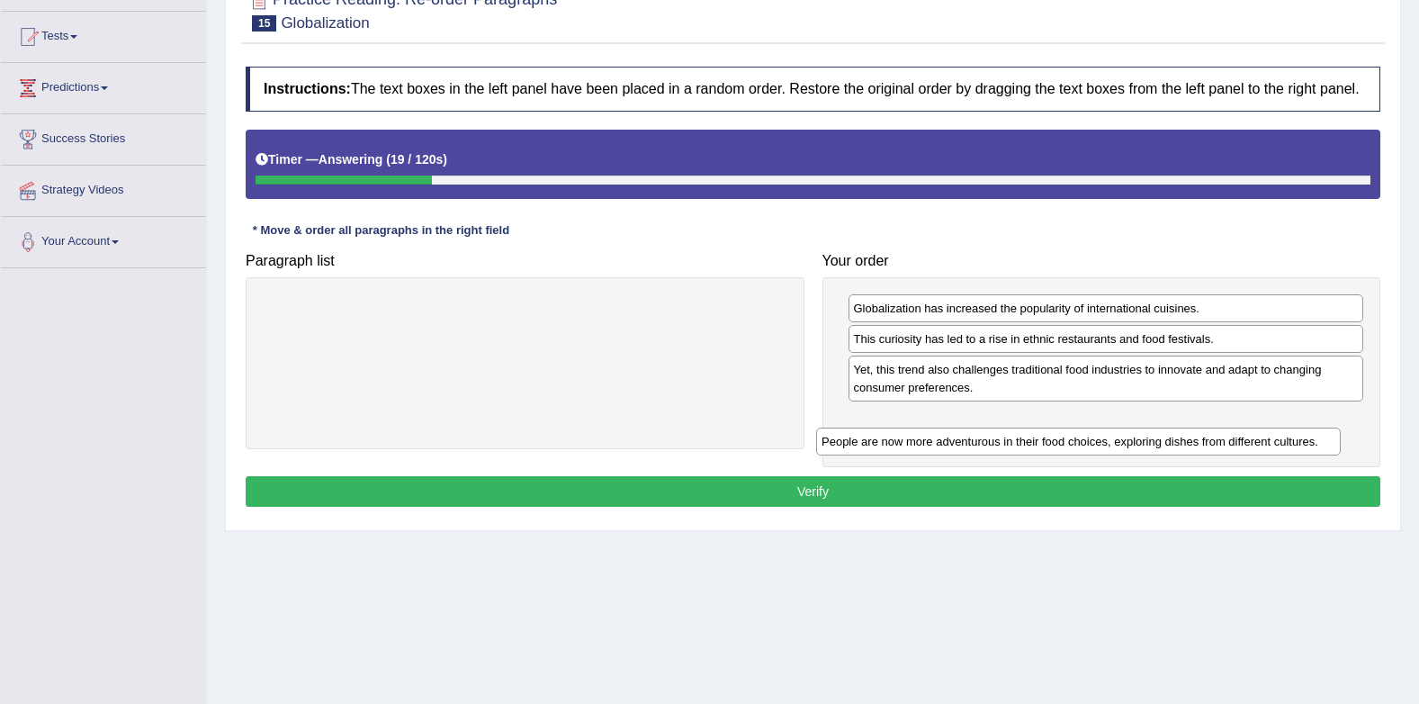
drag, startPoint x: 703, startPoint y: 313, endPoint x: 1278, endPoint y: 418, distance: 584.6
click at [1278, 428] on div "People are now more adventurous in their food choices, exploring dishes from di…" at bounding box center [1078, 442] width 525 height 28
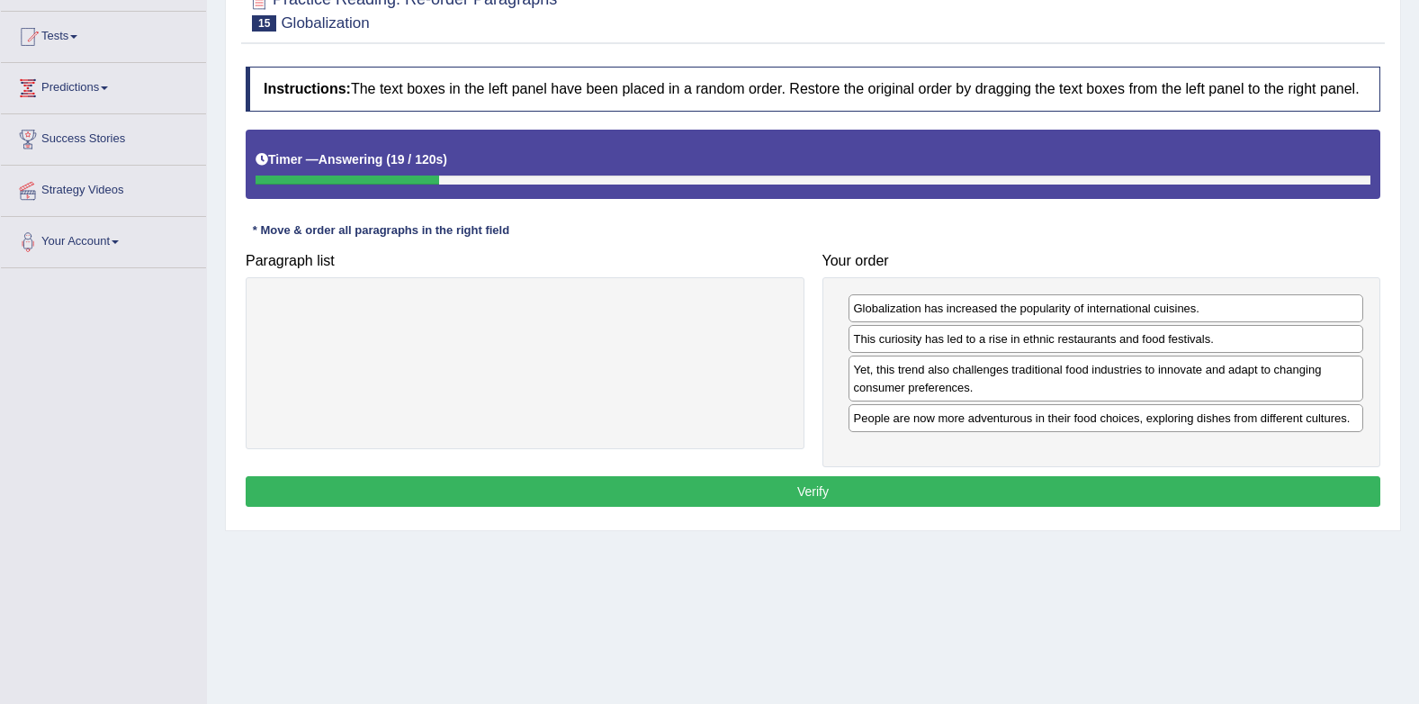
click at [1242, 487] on button "Verify" at bounding box center [813, 491] width 1135 height 31
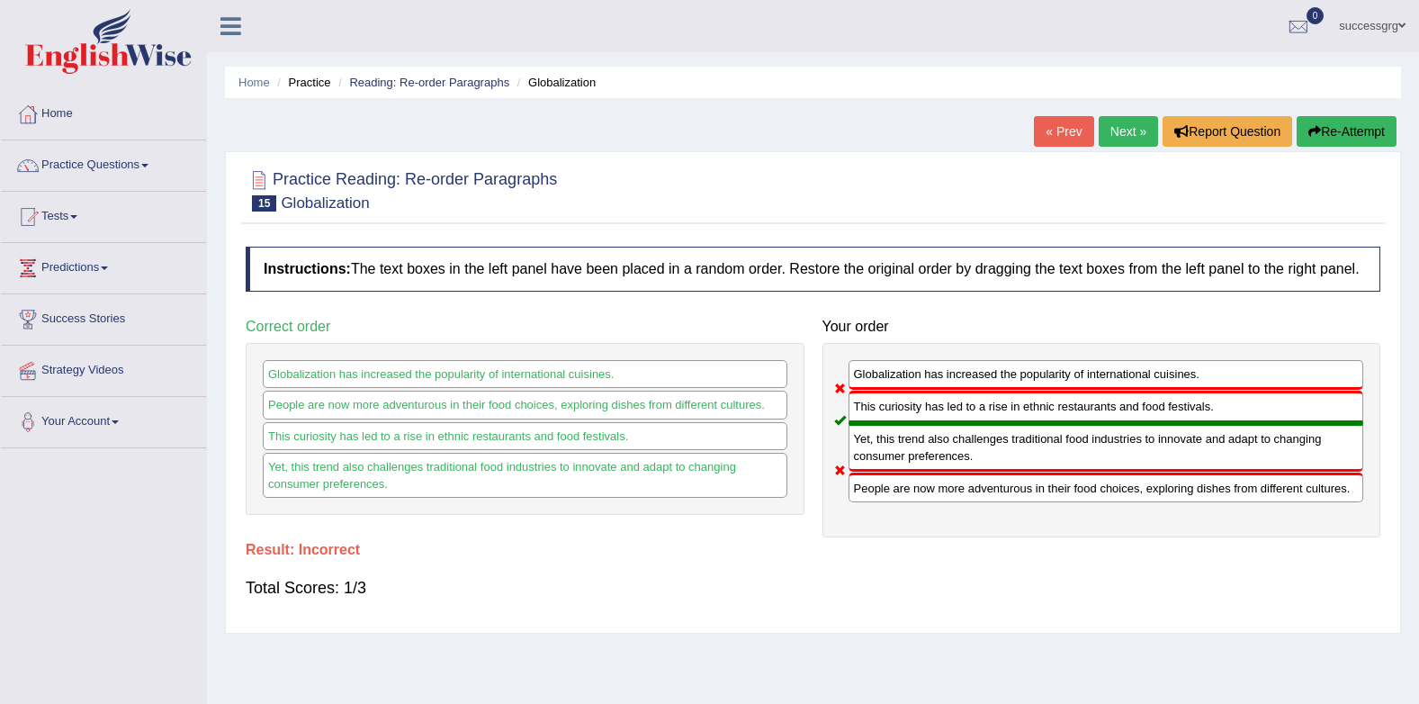
click at [1131, 132] on link "Next »" at bounding box center [1128, 131] width 59 height 31
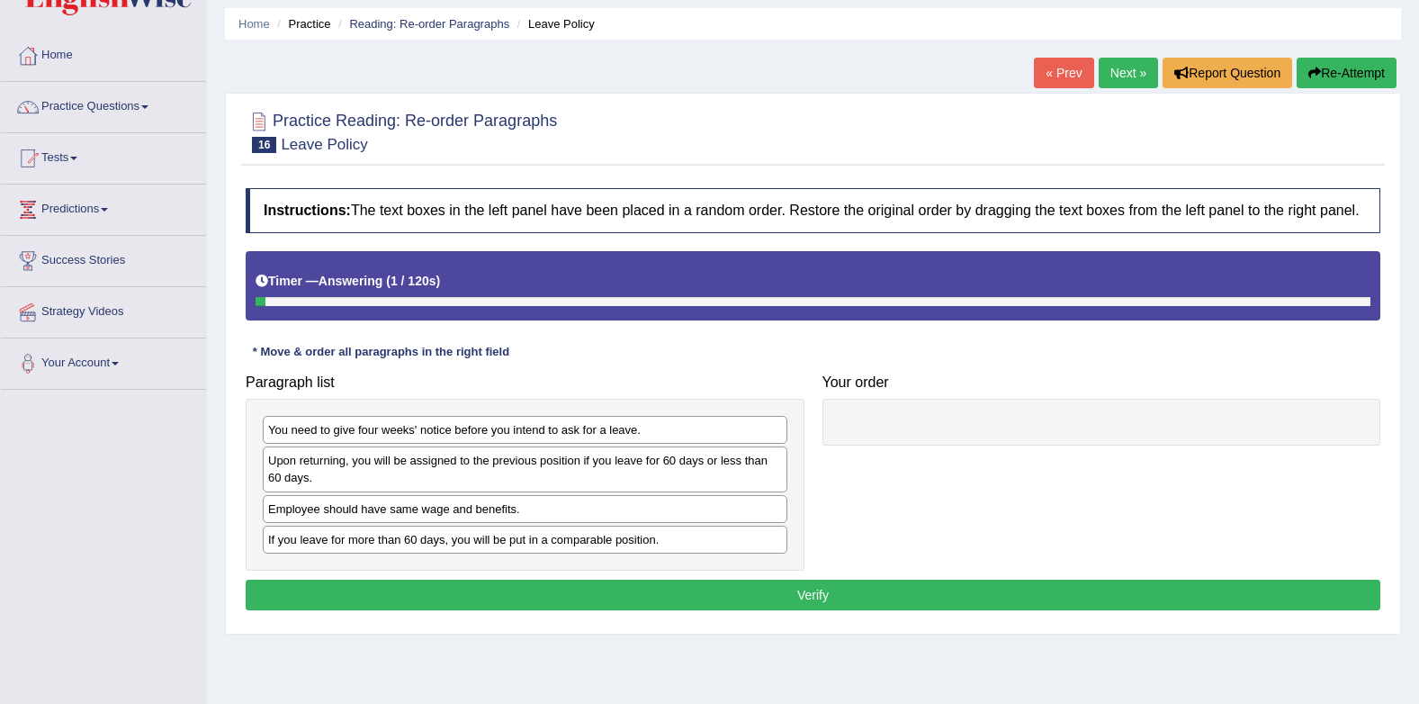
scroll to position [90, 0]
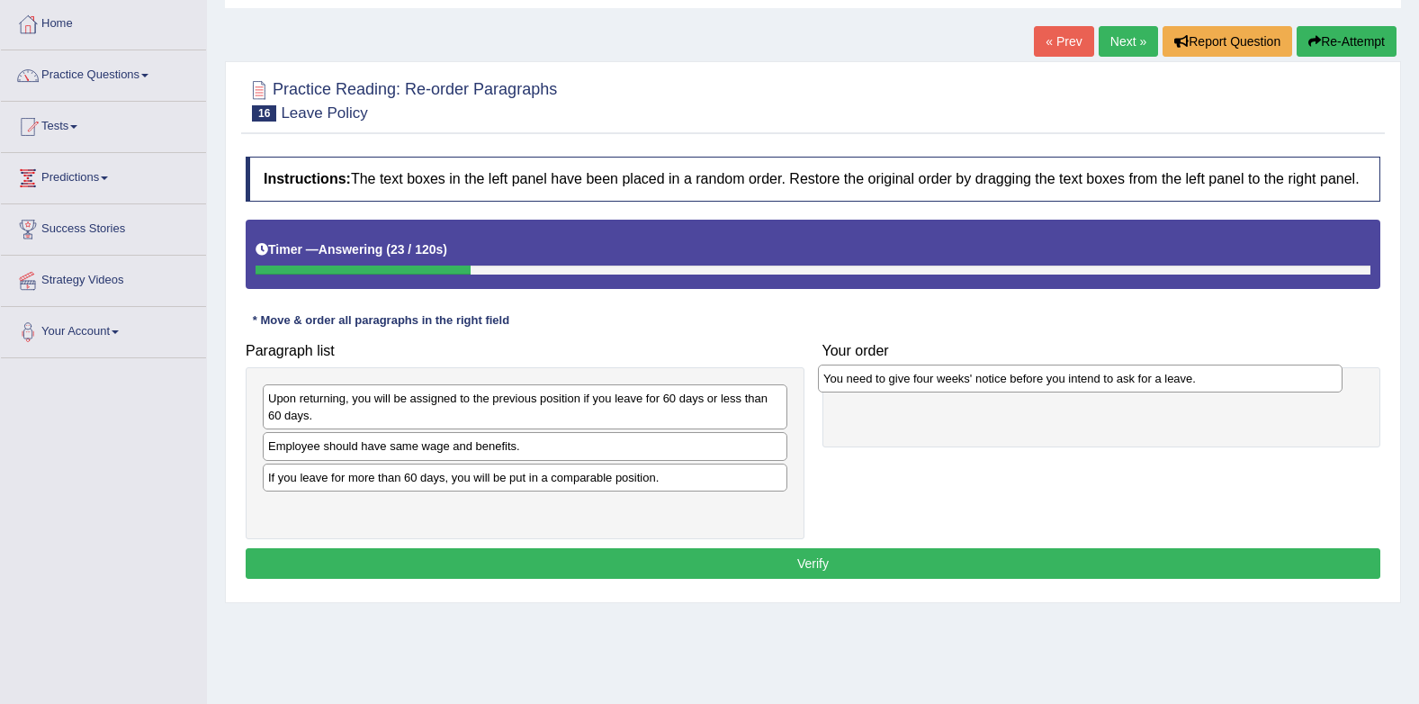
drag, startPoint x: 653, startPoint y: 408, endPoint x: 1208, endPoint y: 388, distance: 555.7
click at [1208, 388] on div "You need to give four weeks' notice before you intend to ask for a leave." at bounding box center [1080, 379] width 525 height 28
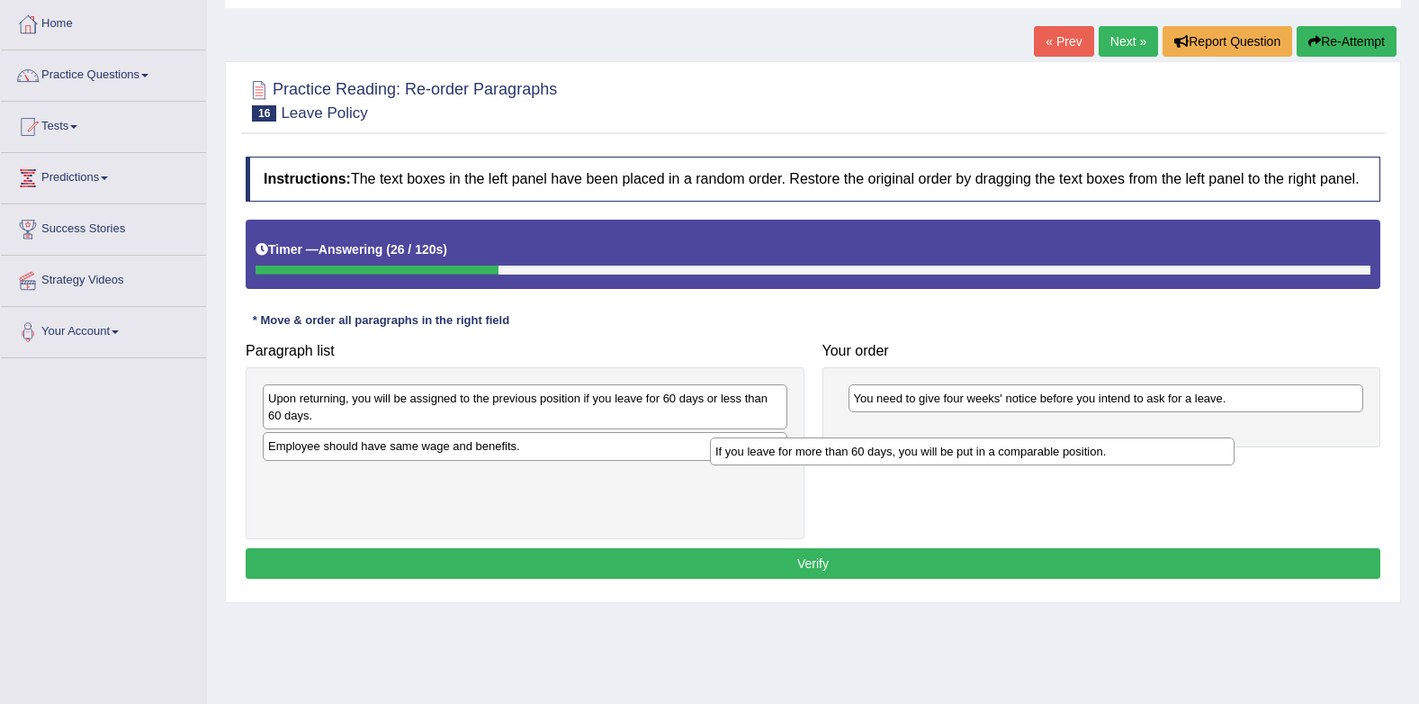
drag, startPoint x: 591, startPoint y: 484, endPoint x: 1113, endPoint y: 444, distance: 523.6
click at [1113, 444] on div "If you leave for more than 60 days, you will be put in a comparable position." at bounding box center [972, 451] width 525 height 28
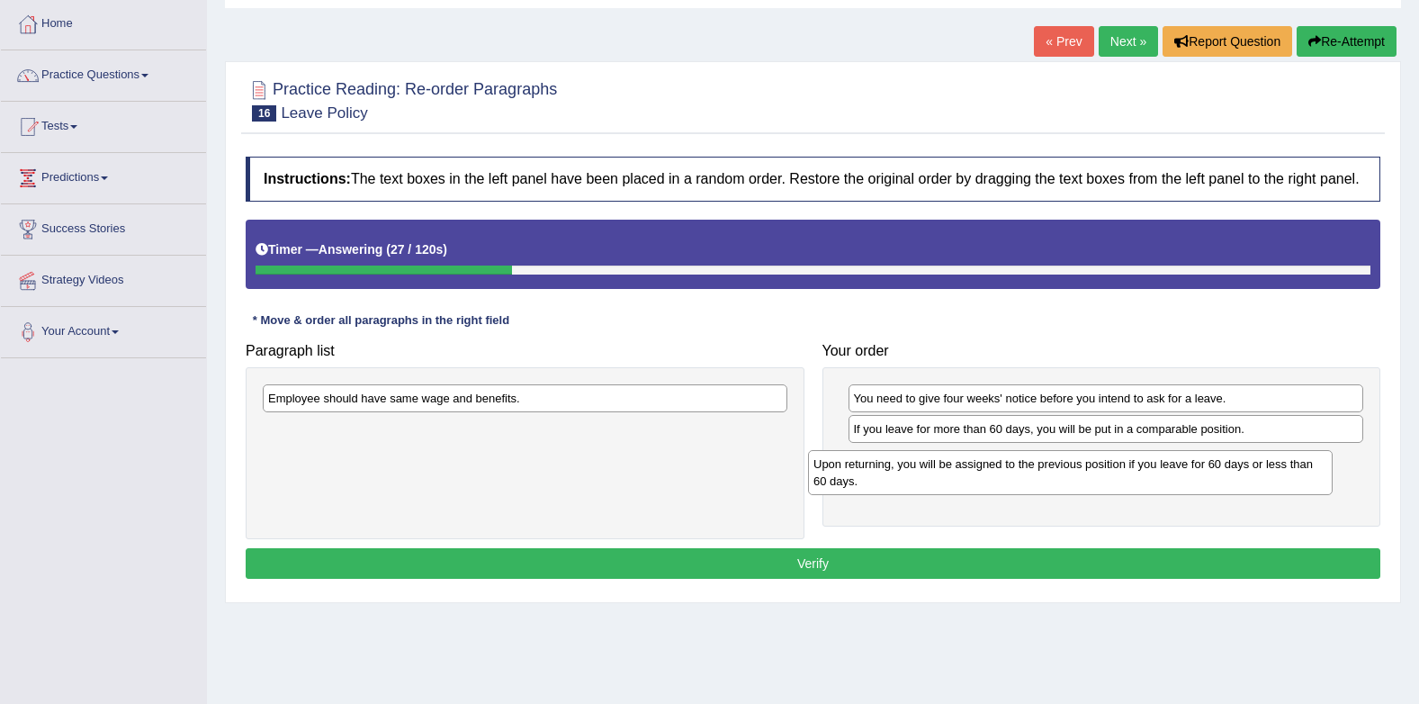
drag, startPoint x: 559, startPoint y: 417, endPoint x: 887, endPoint y: 435, distance: 329.0
click at [1107, 482] on div "Upon returning, you will be assigned to the previous position if you leave for …" at bounding box center [1070, 472] width 525 height 45
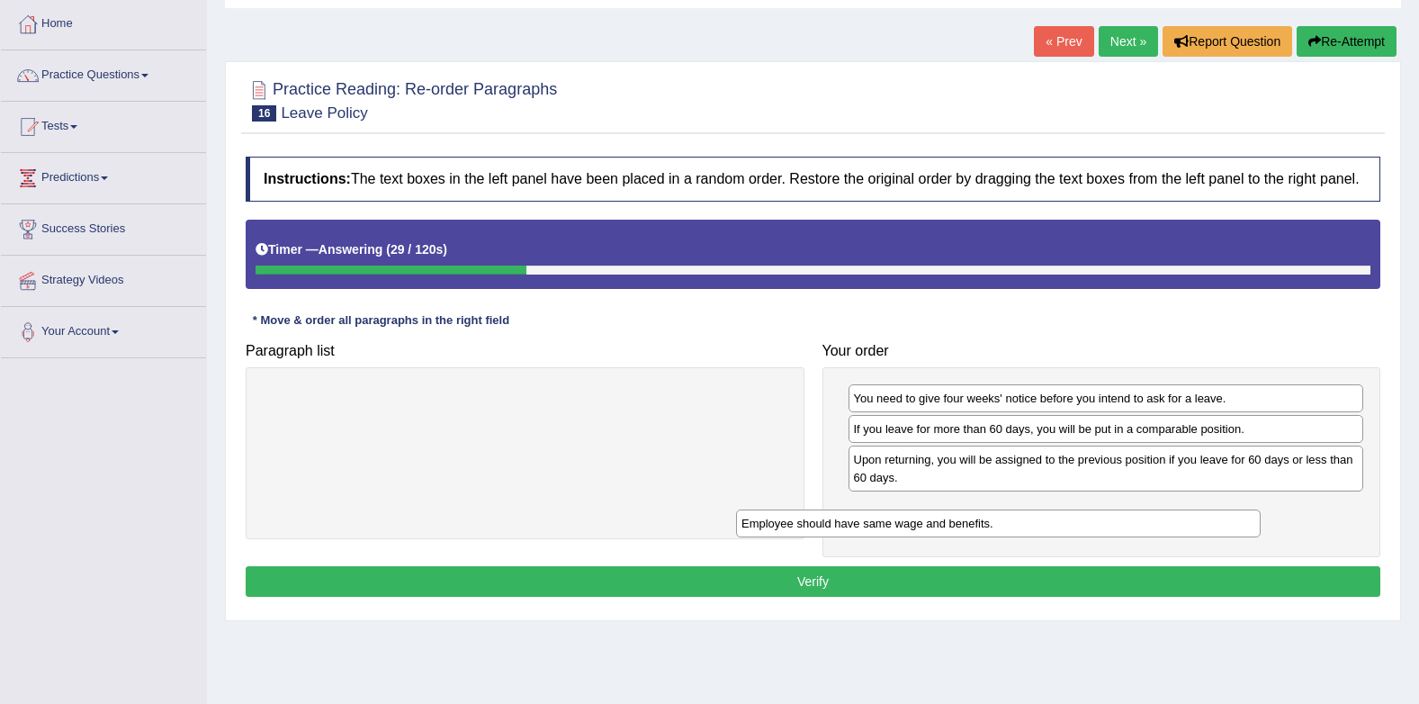
drag, startPoint x: 571, startPoint y: 422, endPoint x: 1169, endPoint y: 554, distance: 613.0
click at [1169, 537] on div "Employee should have same wage and benefits." at bounding box center [998, 523] width 525 height 28
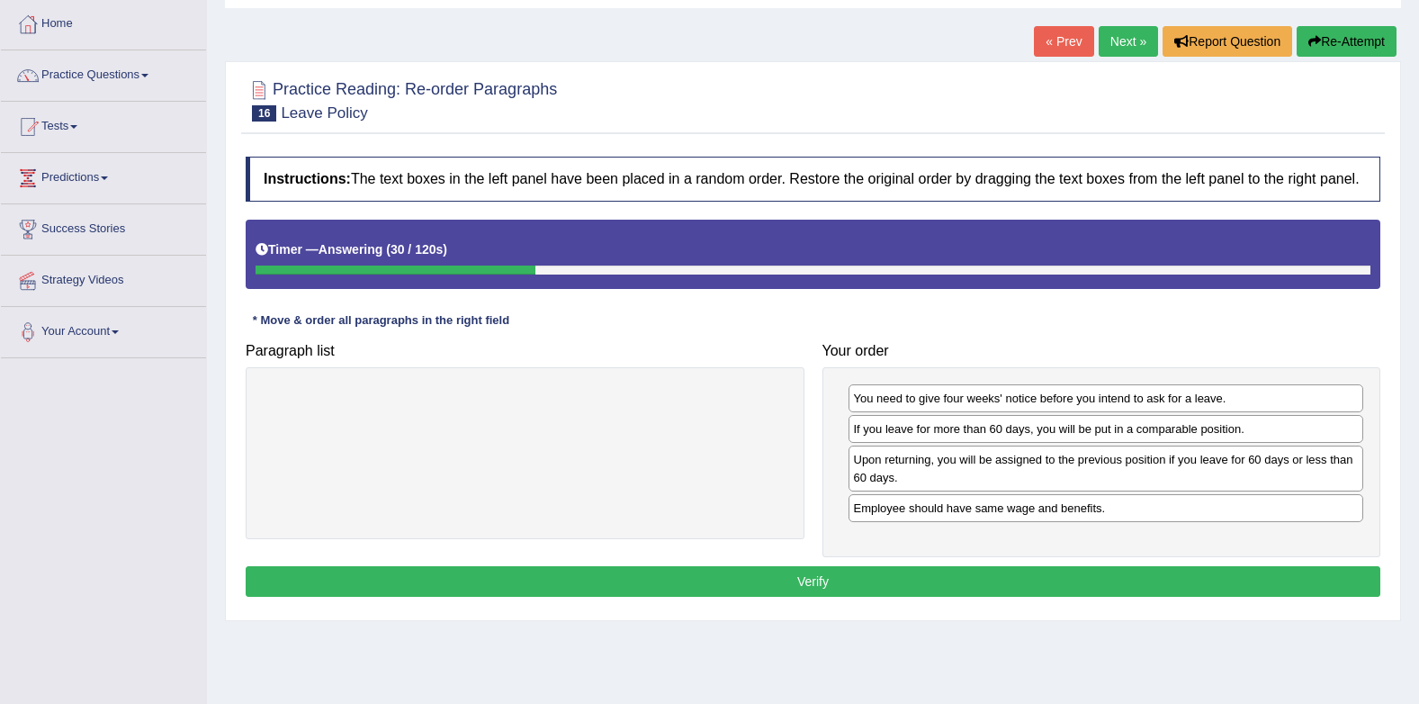
click at [1143, 593] on button "Verify" at bounding box center [813, 581] width 1135 height 31
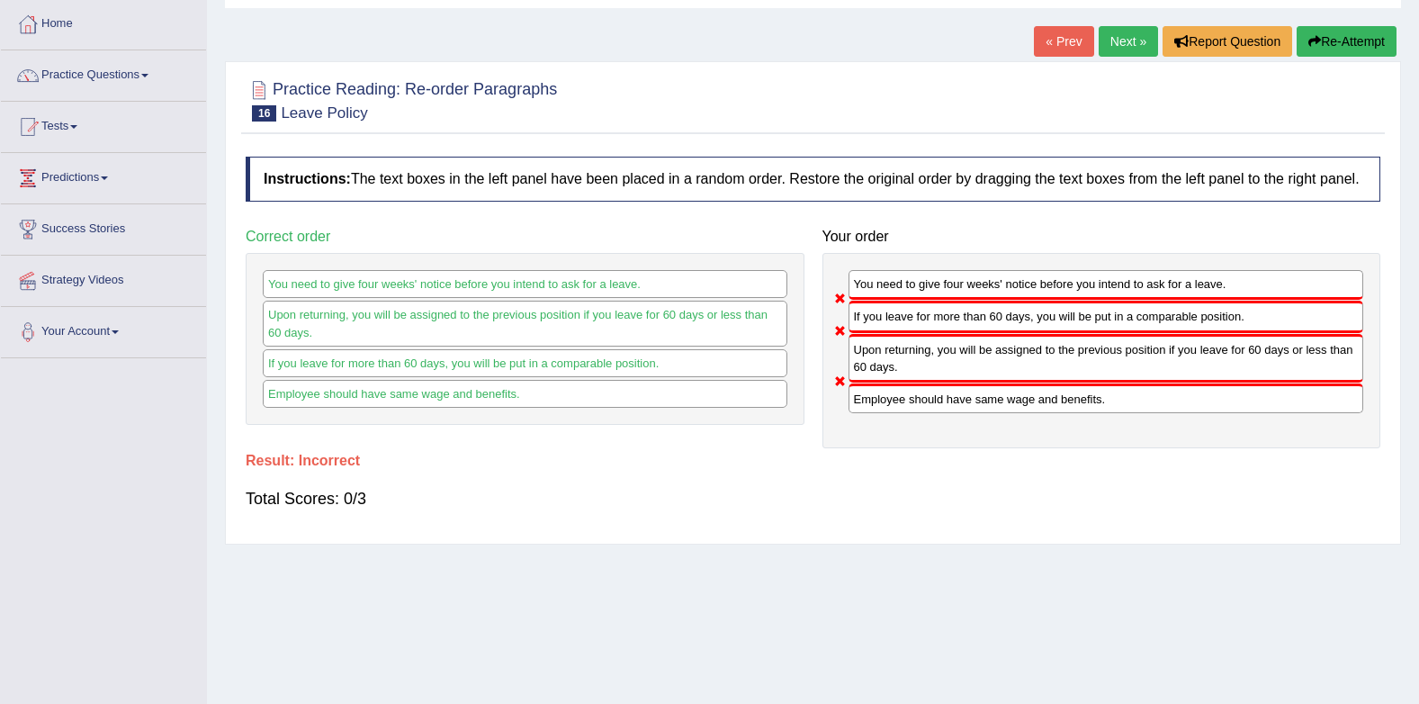
click at [1131, 46] on link "Next »" at bounding box center [1128, 41] width 59 height 31
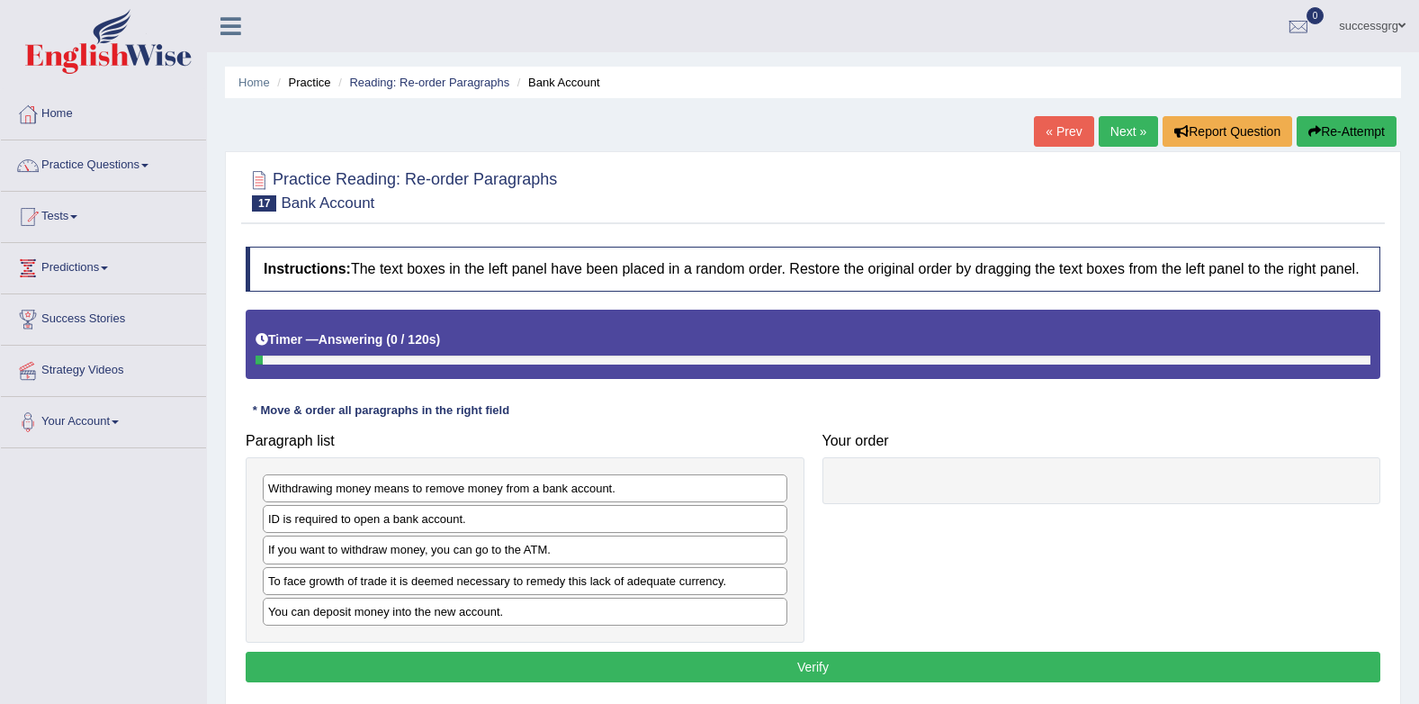
scroll to position [241, 0]
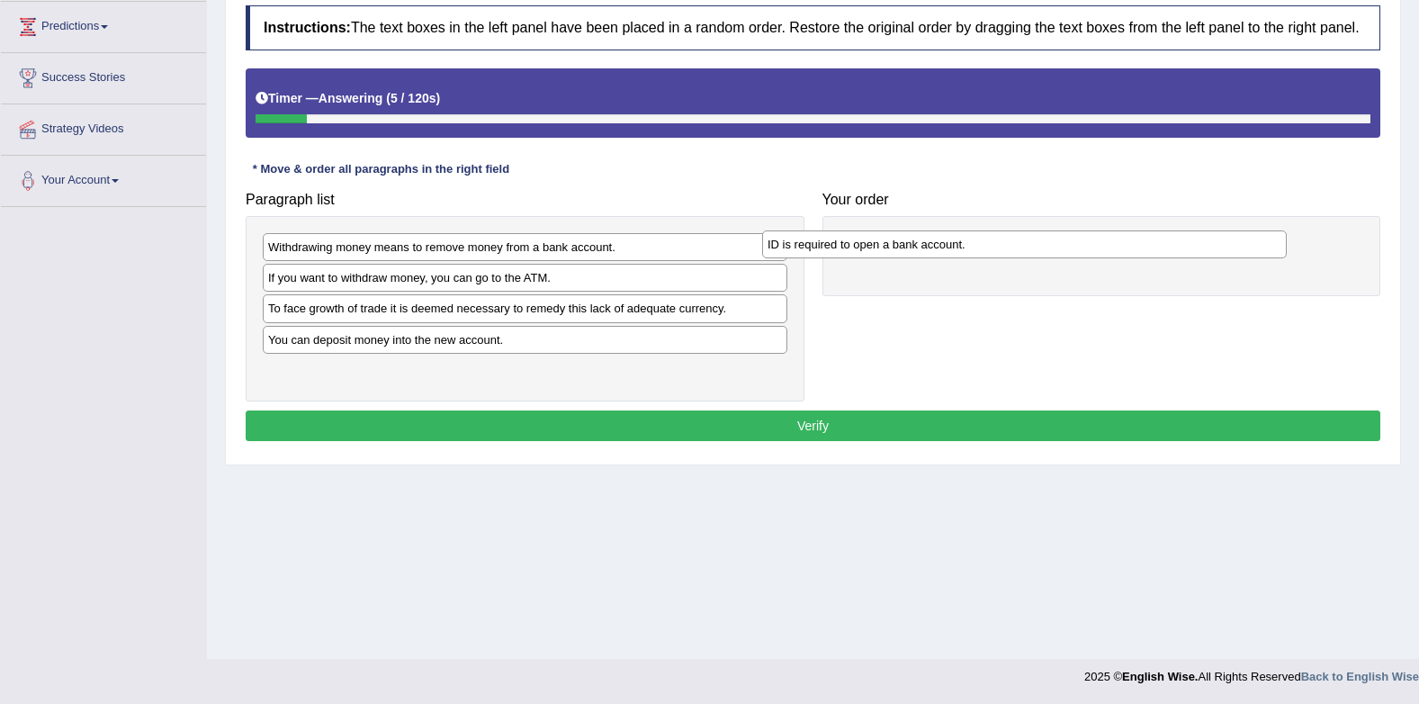
drag, startPoint x: 625, startPoint y: 284, endPoint x: 1124, endPoint y: 251, distance: 500.7
click at [1124, 251] on div "ID is required to open a bank account." at bounding box center [1024, 244] width 525 height 28
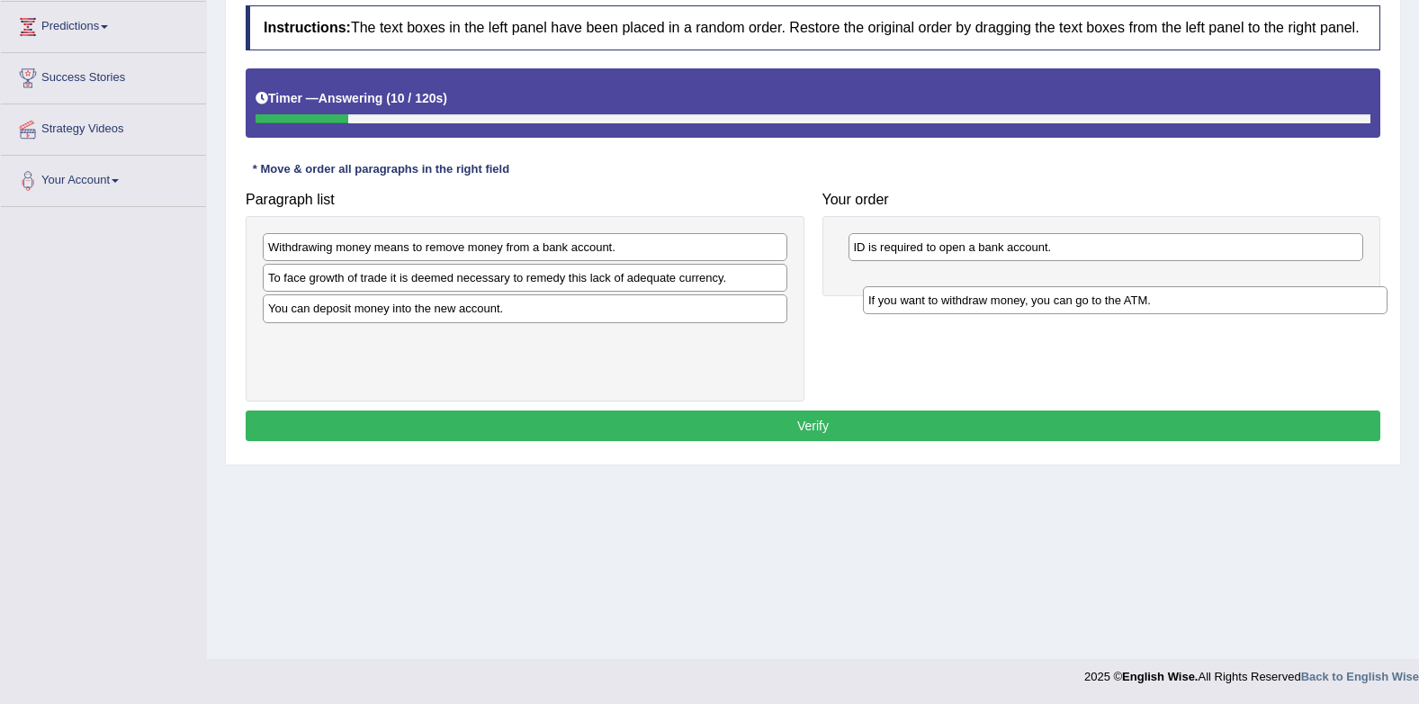
drag, startPoint x: 423, startPoint y: 285, endPoint x: 1026, endPoint y: 300, distance: 603.2
click at [1026, 300] on div "If you want to withdraw money, you can go to the ATM." at bounding box center [1125, 300] width 525 height 28
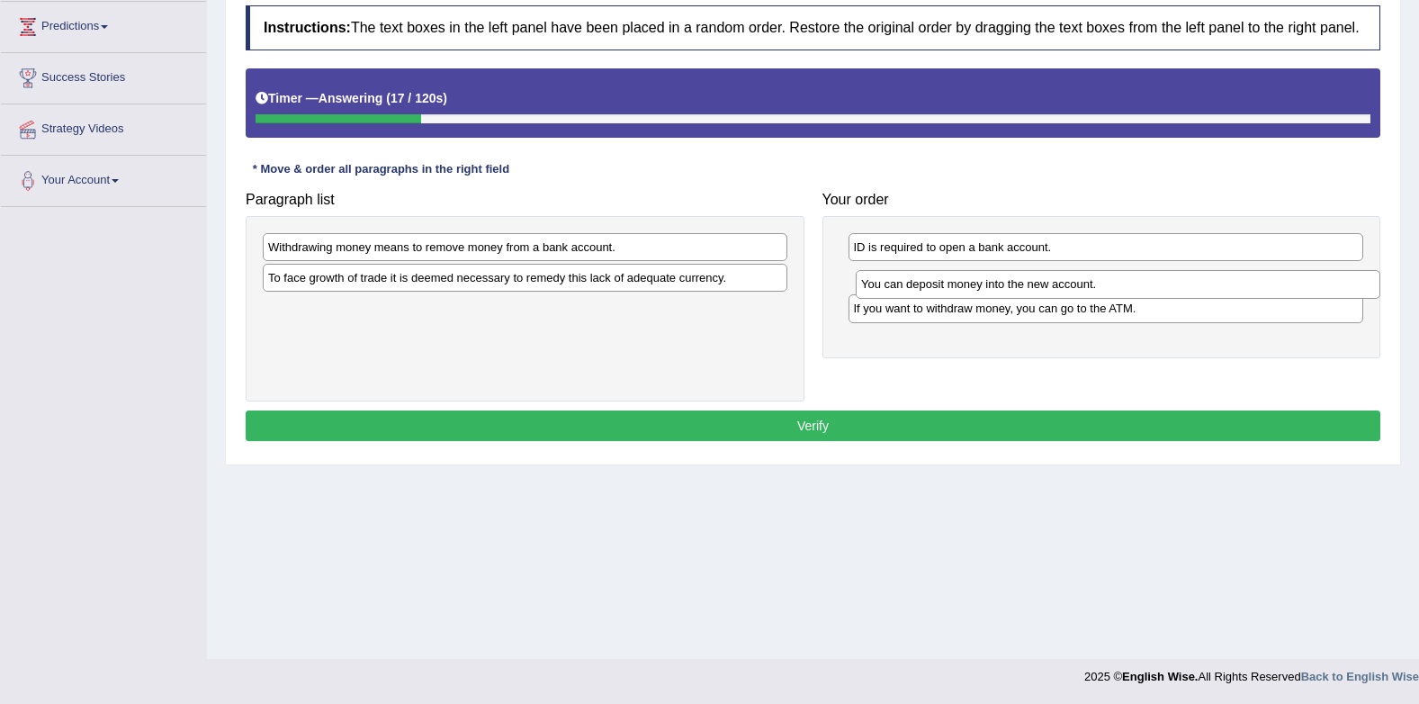
drag, startPoint x: 549, startPoint y: 312, endPoint x: 1142, endPoint y: 288, distance: 593.7
click at [1142, 288] on div "You can deposit money into the new account." at bounding box center [1118, 284] width 525 height 28
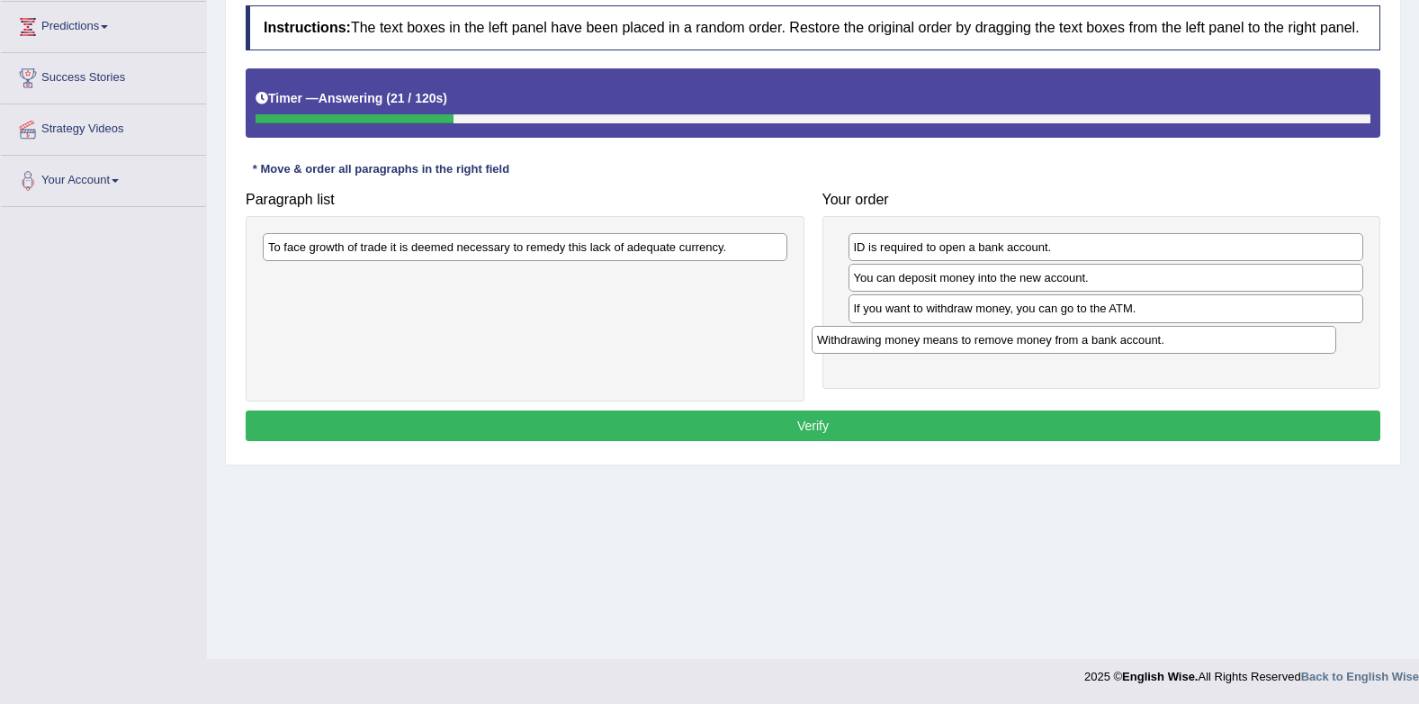
drag, startPoint x: 699, startPoint y: 255, endPoint x: 1248, endPoint y: 347, distance: 556.8
click at [1248, 347] on div "Withdrawing money means to remove money from a bank account." at bounding box center [1074, 340] width 525 height 28
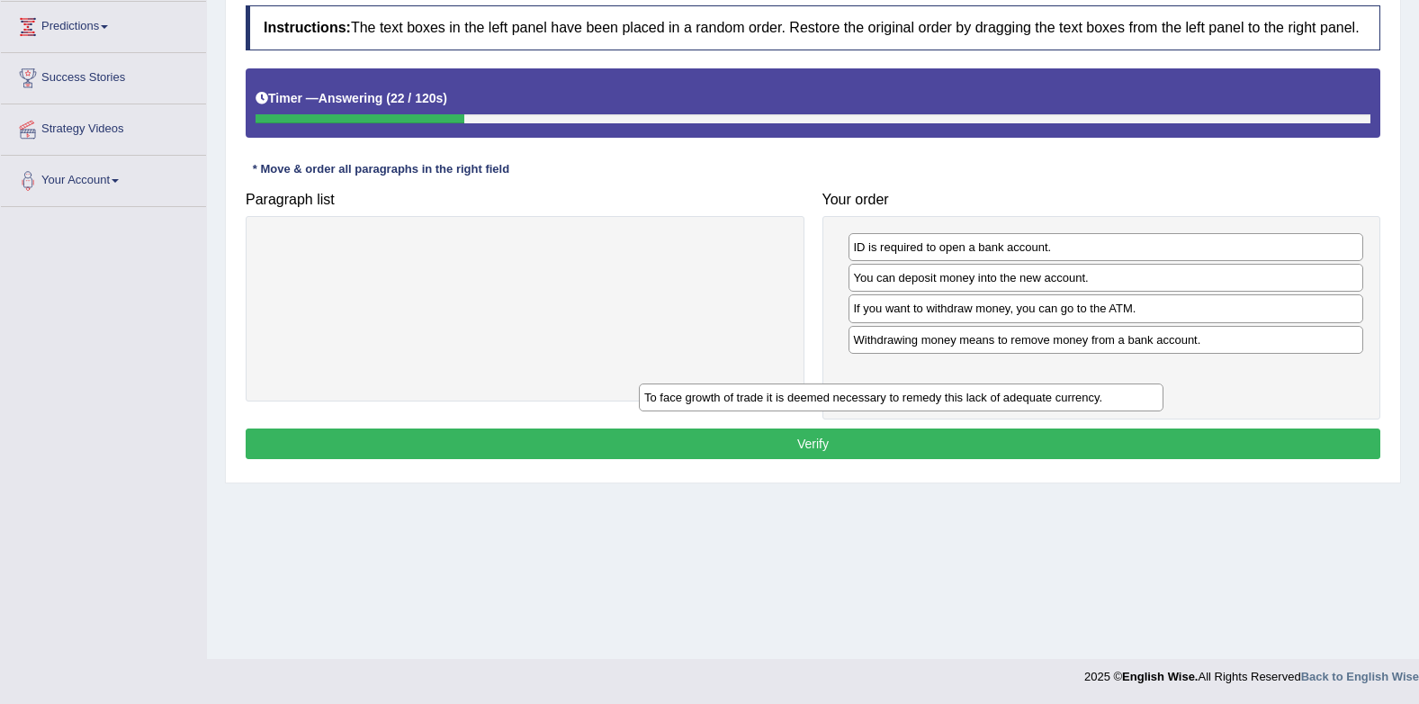
drag, startPoint x: 725, startPoint y: 251, endPoint x: 1332, endPoint y: 383, distance: 620.9
click at [1164, 392] on div "To face growth of trade it is deemed necessary to remedy this lack of adequate …" at bounding box center [901, 397] width 525 height 28
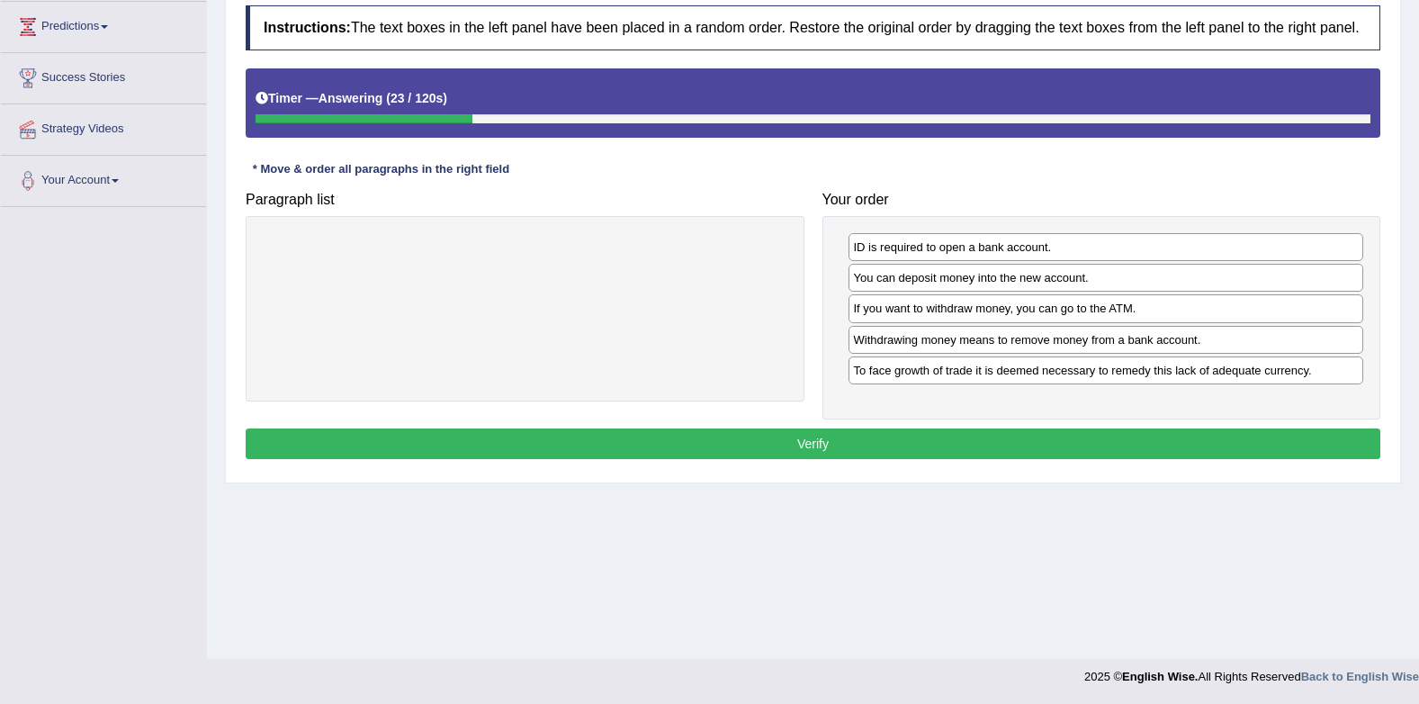
click at [1237, 441] on button "Verify" at bounding box center [813, 443] width 1135 height 31
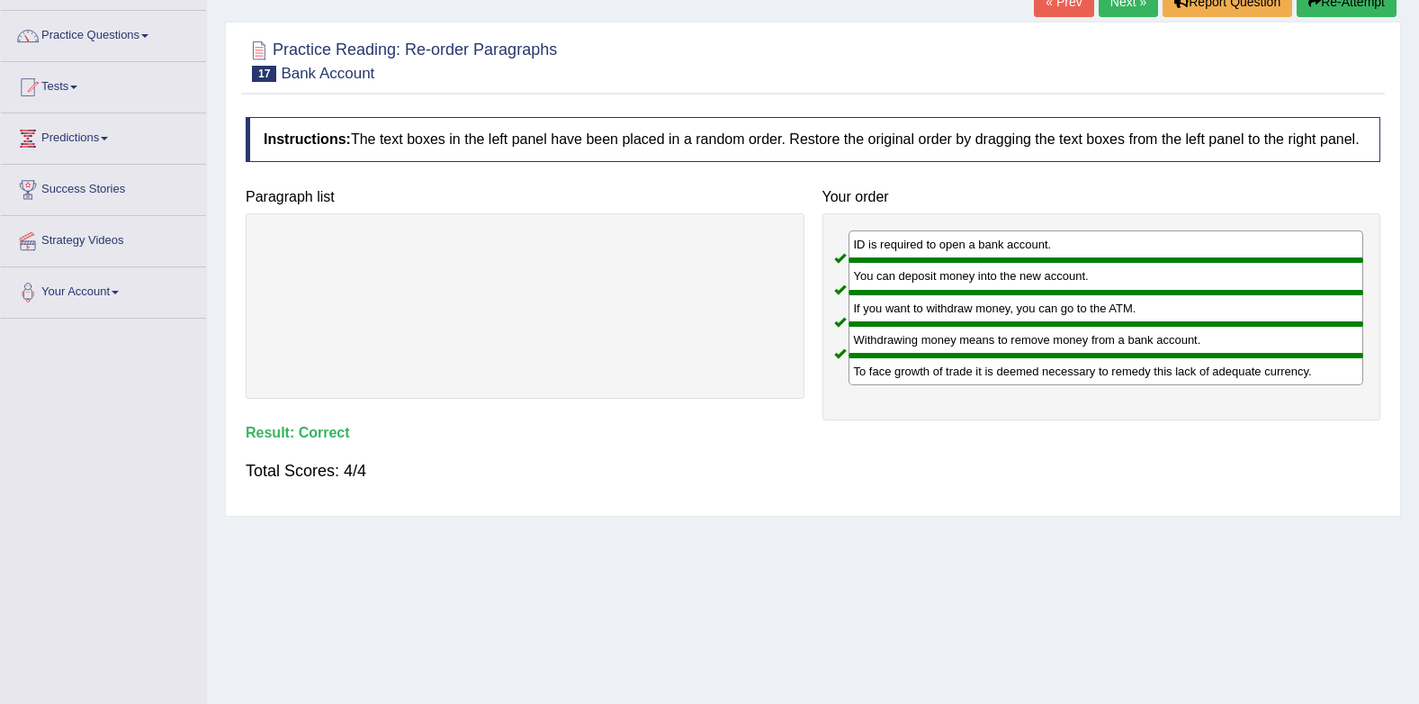
scroll to position [0, 0]
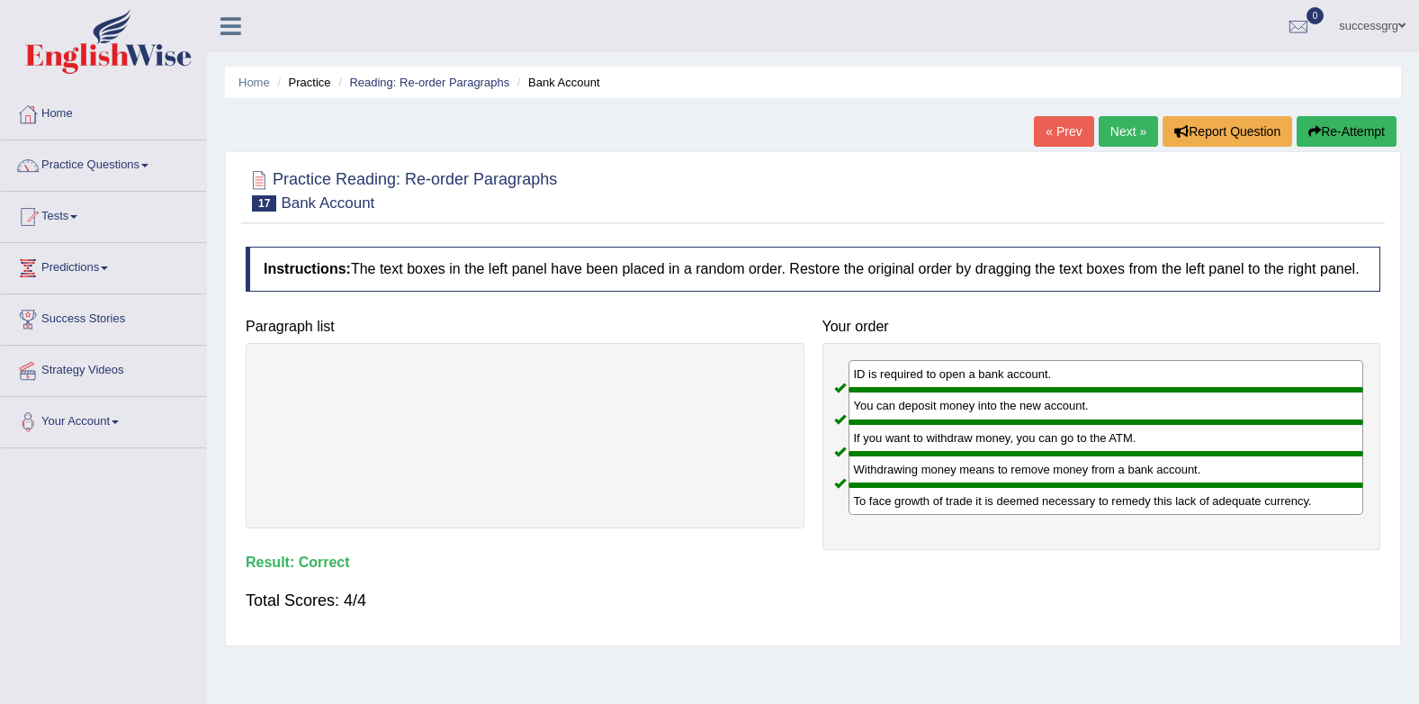
click at [1101, 129] on link "Next »" at bounding box center [1128, 131] width 59 height 31
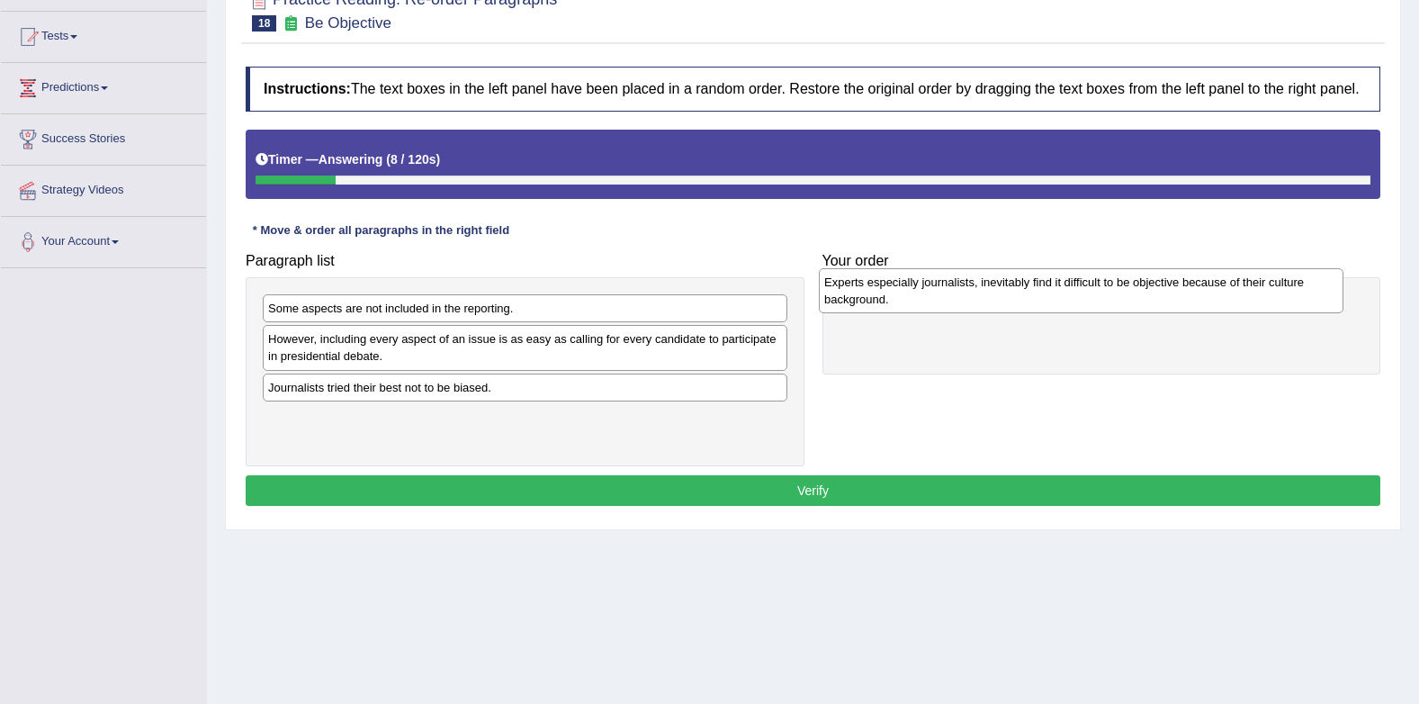
drag, startPoint x: 606, startPoint y: 321, endPoint x: 1162, endPoint y: 295, distance: 556.9
click at [1162, 295] on div "Experts especially journalists, inevitably find it difficult to be objective be…" at bounding box center [1081, 290] width 525 height 45
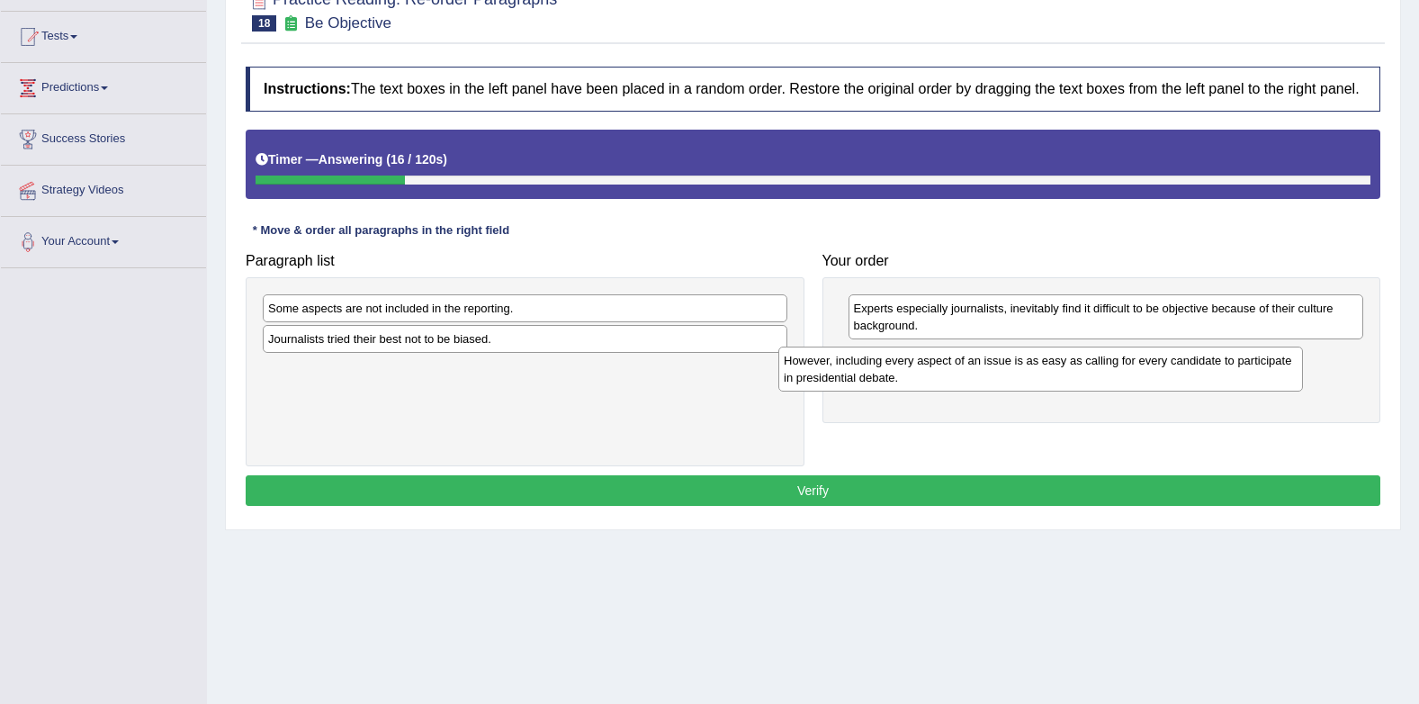
drag, startPoint x: 594, startPoint y: 353, endPoint x: 1110, endPoint y: 374, distance: 516.2
click at [1110, 374] on div "However, including every aspect of an issue is as easy as calling for every can…" at bounding box center [1041, 369] width 525 height 45
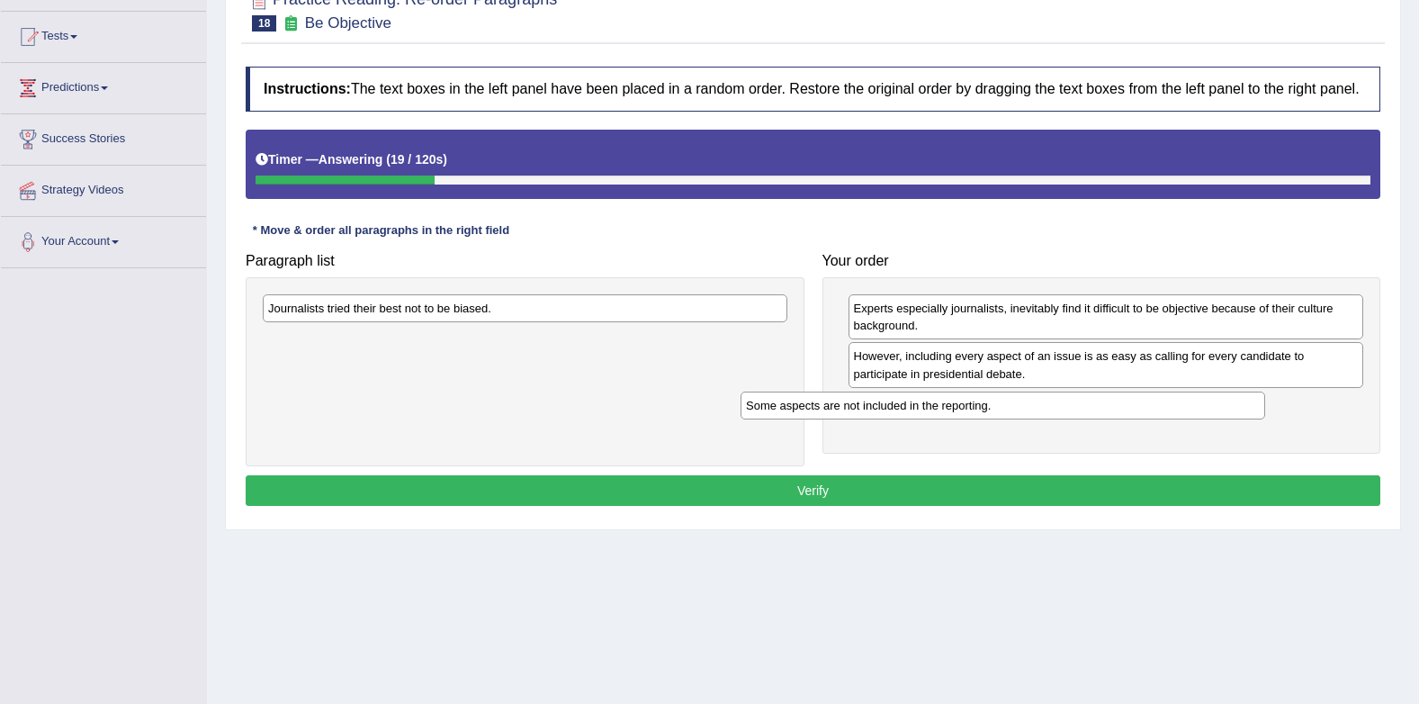
drag, startPoint x: 683, startPoint y: 343, endPoint x: 1140, endPoint y: 411, distance: 461.4
click at [1140, 411] on div "Some aspects are not included in the reporting." at bounding box center [1003, 406] width 525 height 28
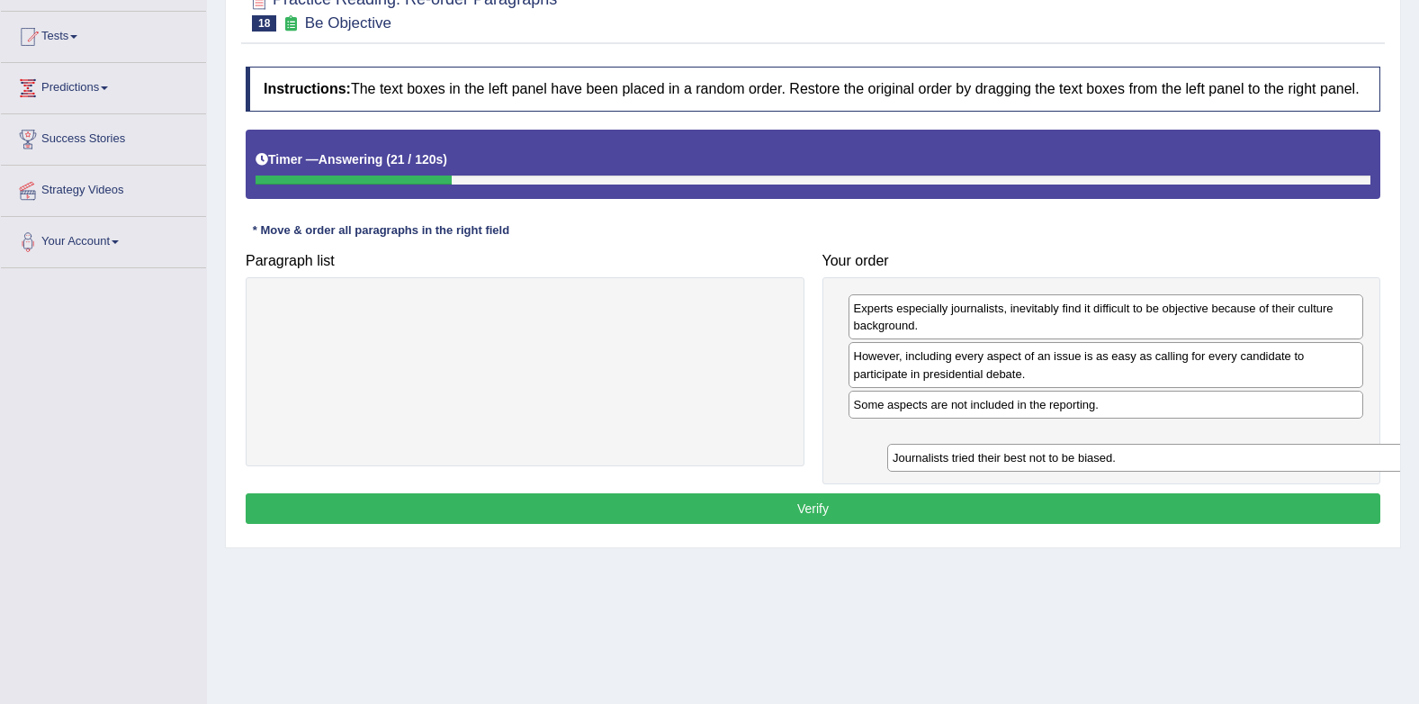
drag, startPoint x: 471, startPoint y: 313, endPoint x: 1095, endPoint y: 463, distance: 642.3
click at [1095, 463] on div "Journalists tried their best not to be biased." at bounding box center [1149, 458] width 525 height 28
click at [1062, 501] on button "Verify" at bounding box center [813, 508] width 1135 height 31
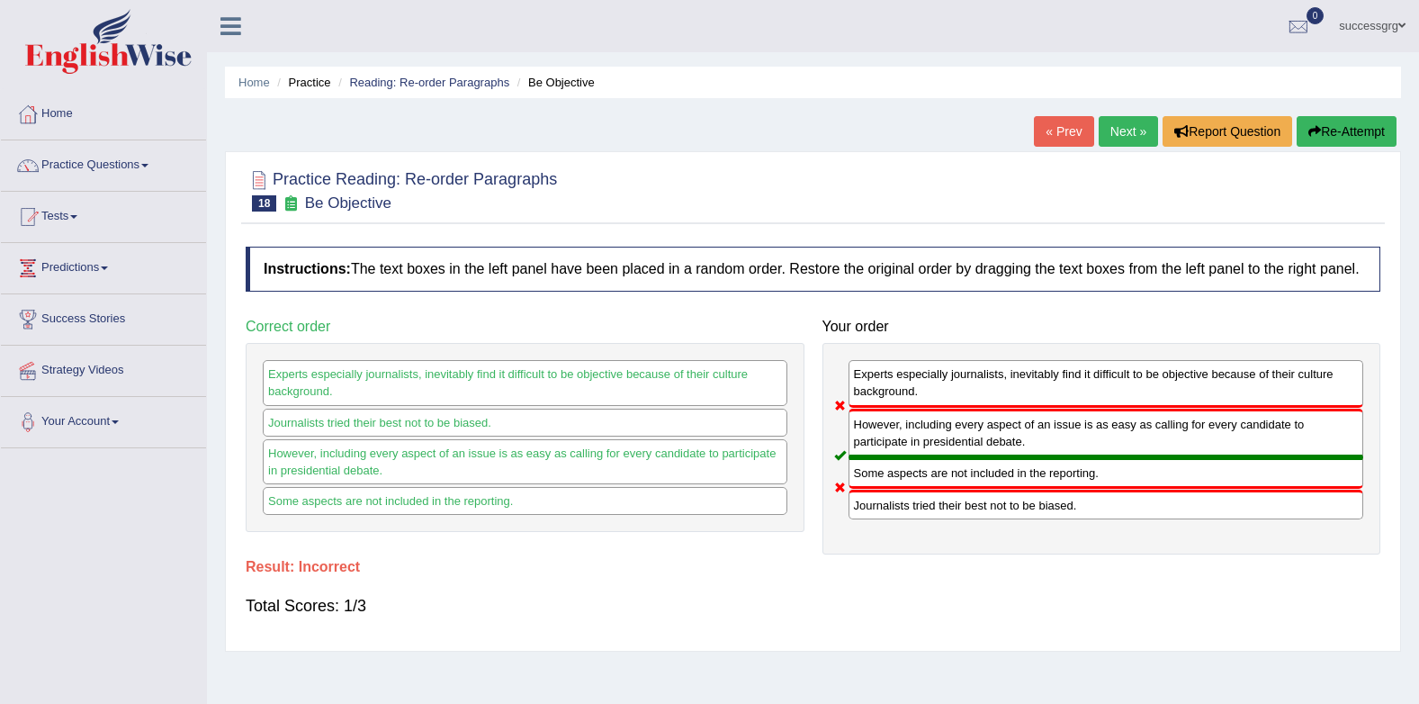
click at [1121, 121] on link "Next »" at bounding box center [1128, 131] width 59 height 31
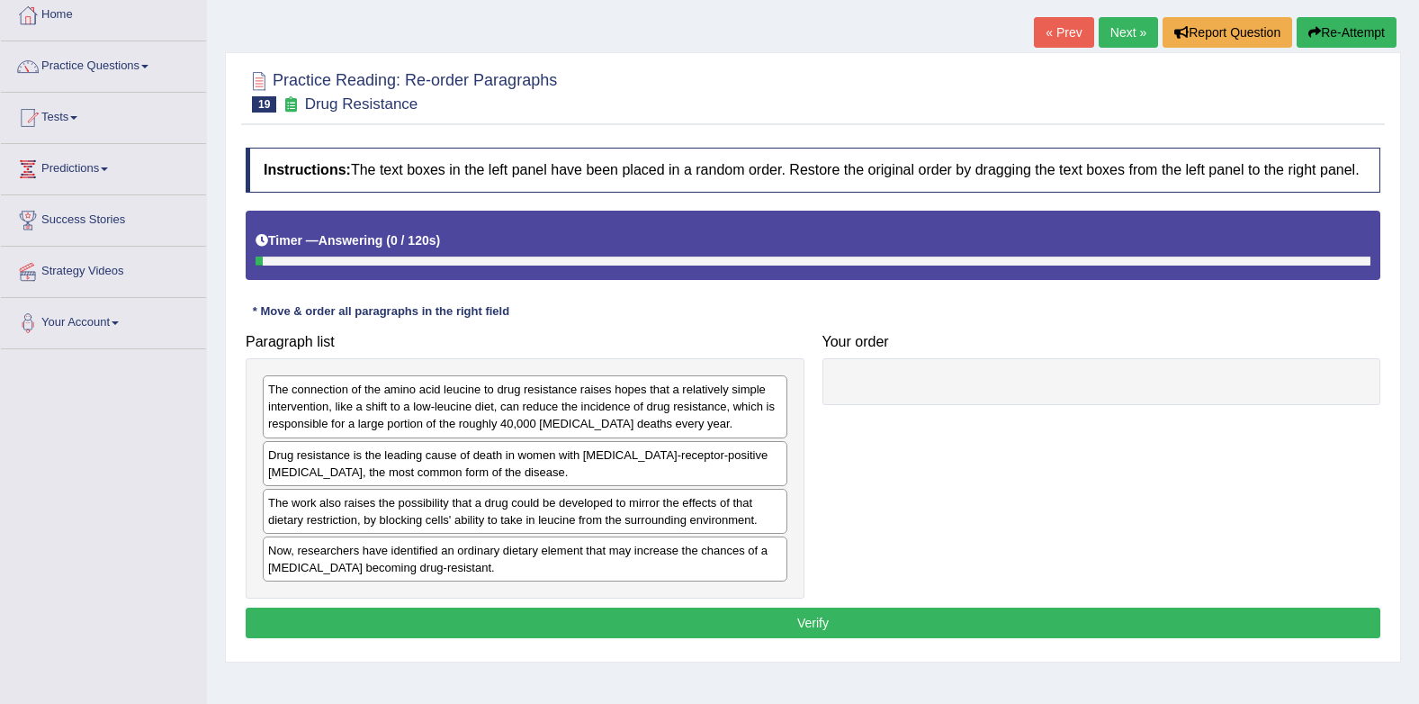
scroll to position [180, 0]
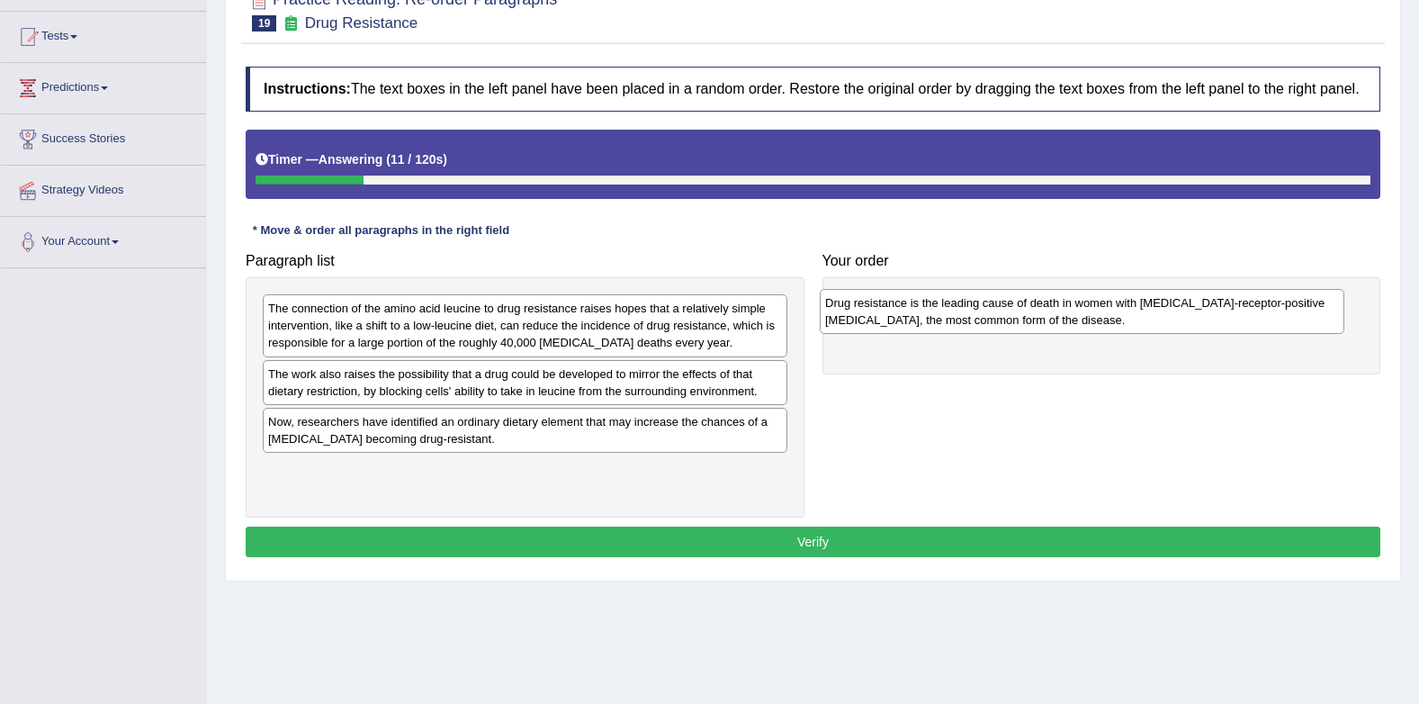
drag, startPoint x: 431, startPoint y: 392, endPoint x: 987, endPoint y: 320, distance: 560.8
click at [987, 320] on div "Drug resistance is the leading cause of death in women with estrogen-receptor-p…" at bounding box center [1082, 311] width 525 height 45
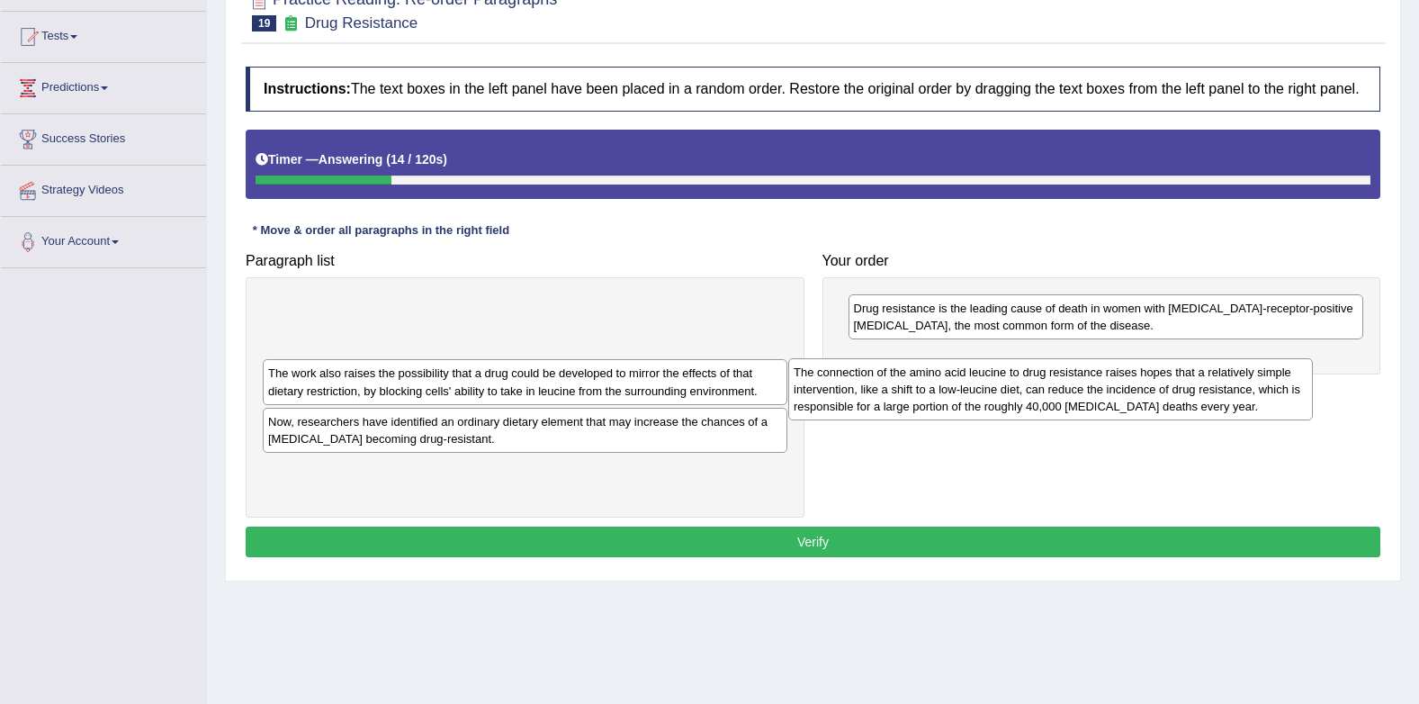
drag, startPoint x: 607, startPoint y: 326, endPoint x: 1202, endPoint y: 388, distance: 598.2
click at [1202, 388] on div "The connection of the amino acid leucine to drug resistance raises hopes that a…" at bounding box center [1050, 389] width 525 height 62
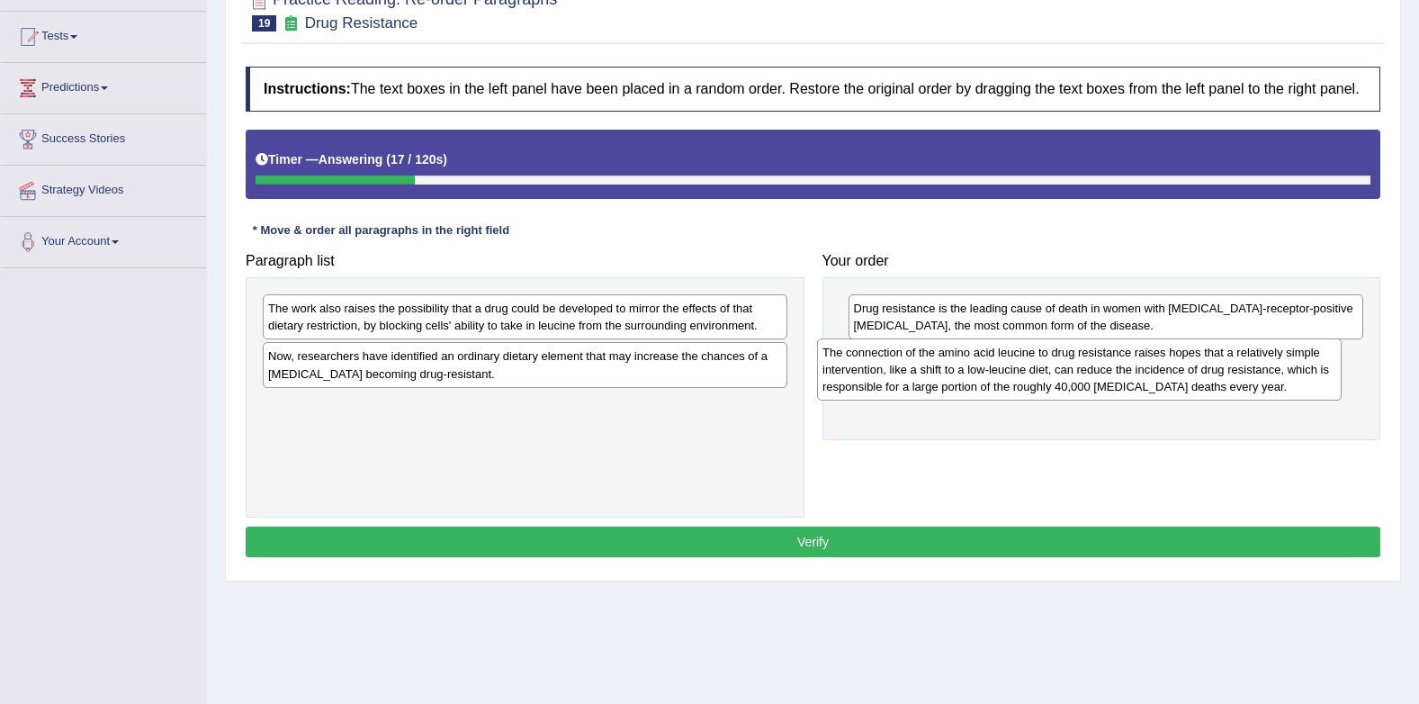
drag, startPoint x: 554, startPoint y: 319, endPoint x: 1165, endPoint y: 372, distance: 612.6
click at [1165, 372] on div "The connection of the amino acid leucine to drug resistance raises hopes that a…" at bounding box center [1079, 369] width 525 height 62
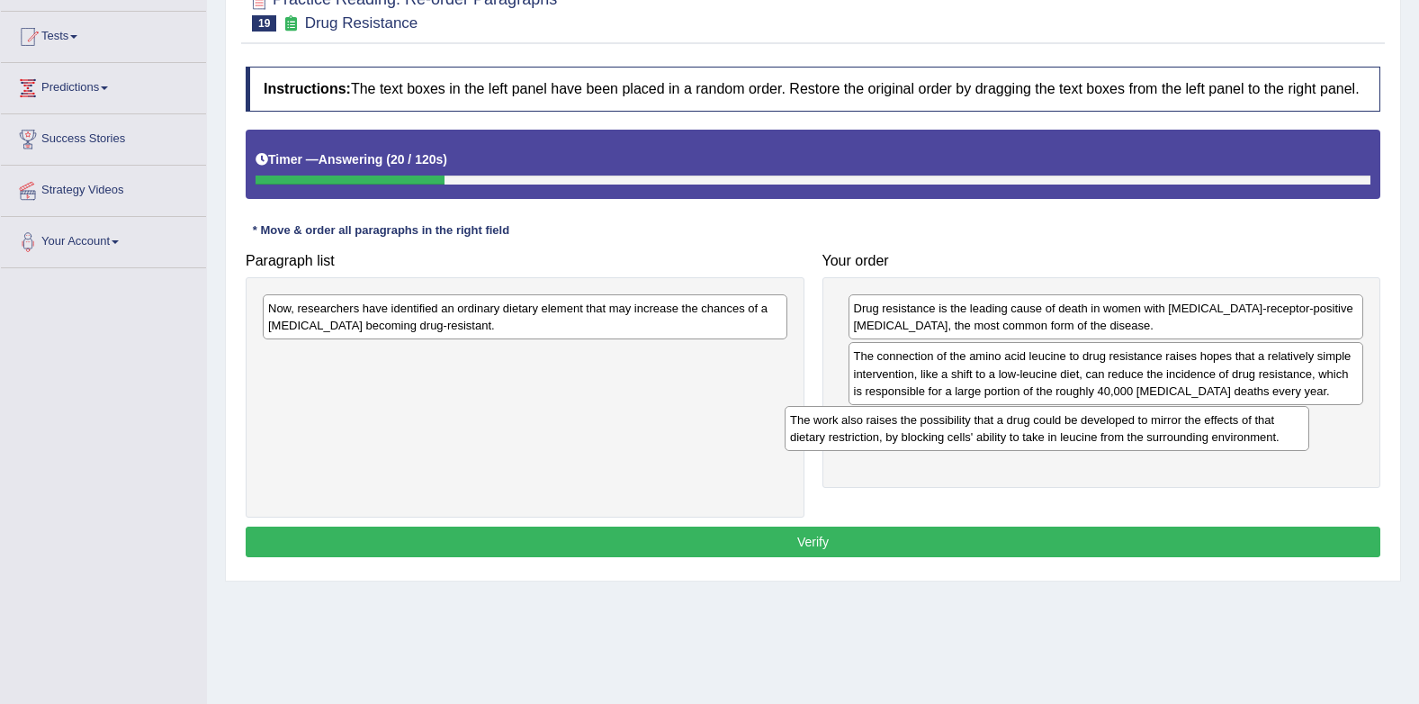
drag, startPoint x: 617, startPoint y: 331, endPoint x: 1158, endPoint y: 439, distance: 550.8
click at [1158, 439] on div "The work also raises the possibility that a drug could be developed to mirror t…" at bounding box center [1047, 428] width 525 height 45
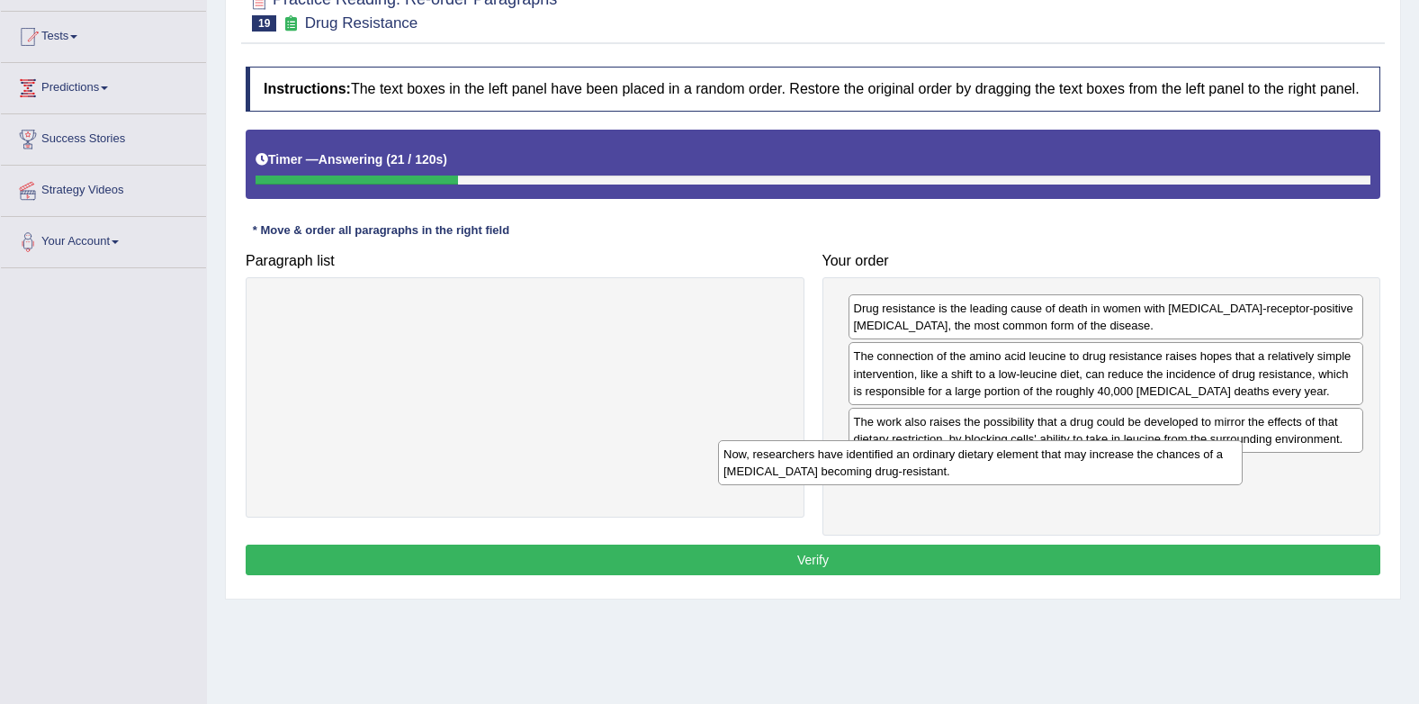
drag, startPoint x: 578, startPoint y: 336, endPoint x: 1099, endPoint y: 503, distance: 547.4
click at [1099, 485] on div "Now, researchers have identified an ordinary dietary element that may increase …" at bounding box center [980, 462] width 525 height 45
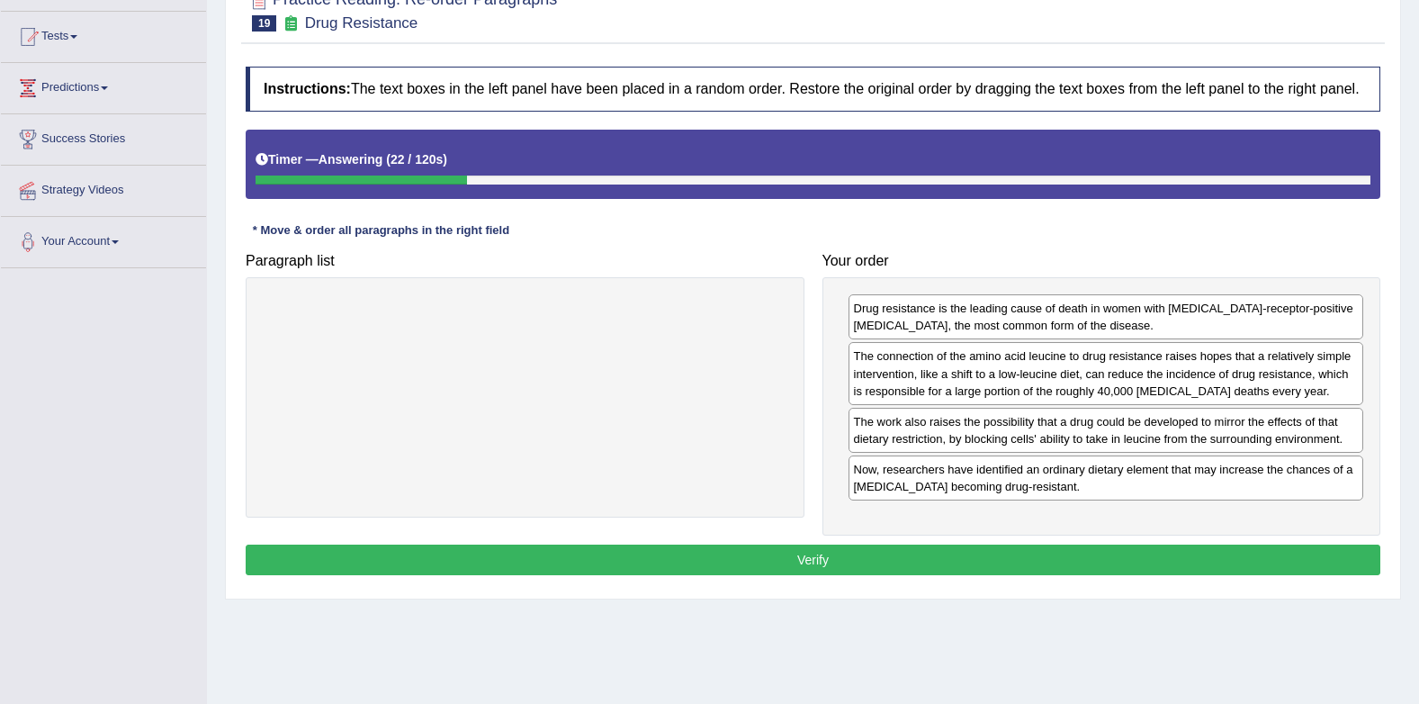
click at [1101, 559] on button "Verify" at bounding box center [813, 560] width 1135 height 31
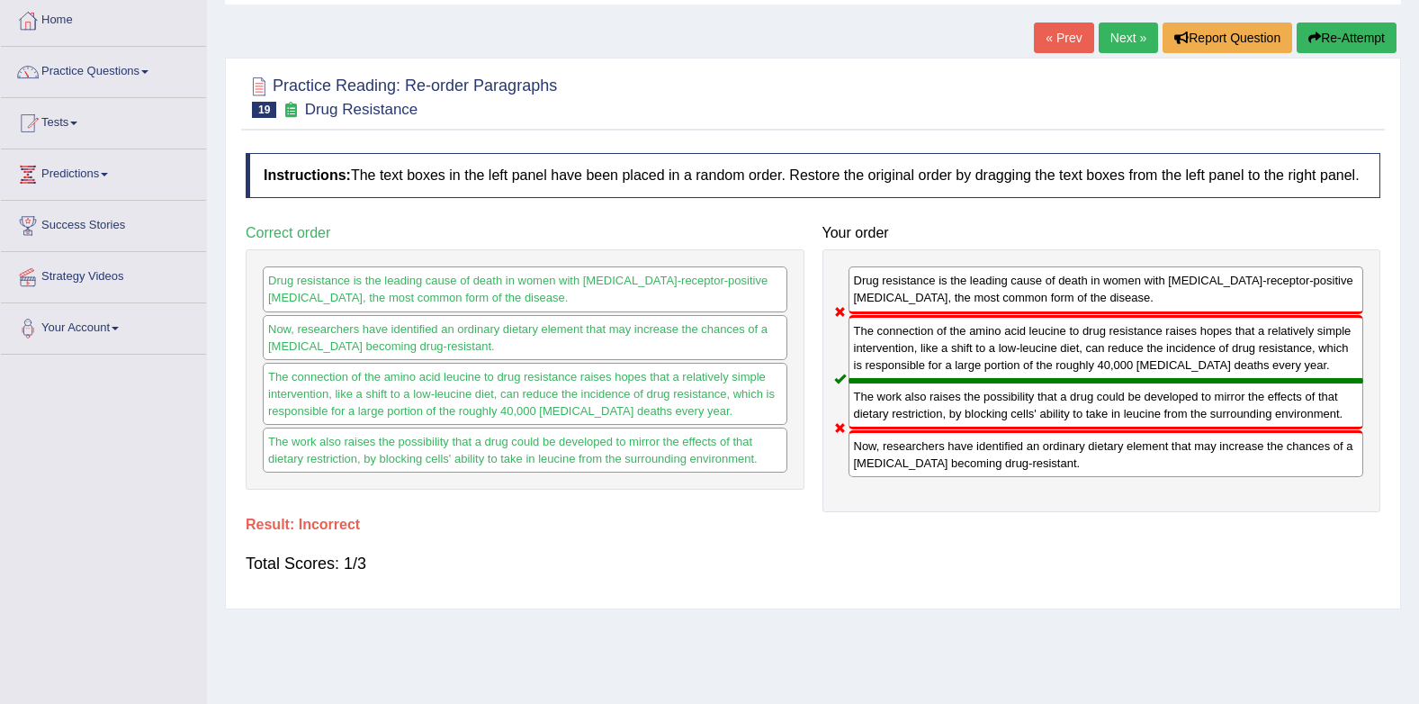
scroll to position [0, 0]
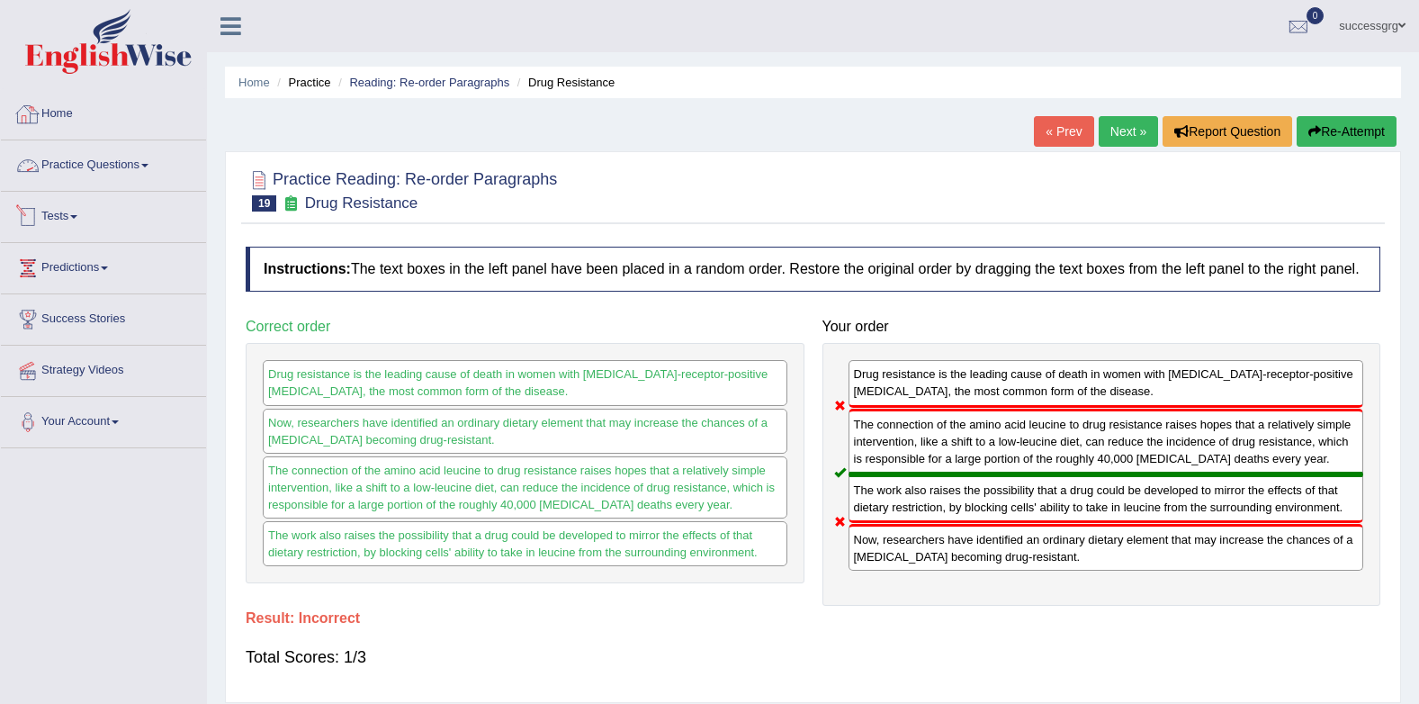
click at [81, 158] on link "Practice Questions" at bounding box center [103, 162] width 205 height 45
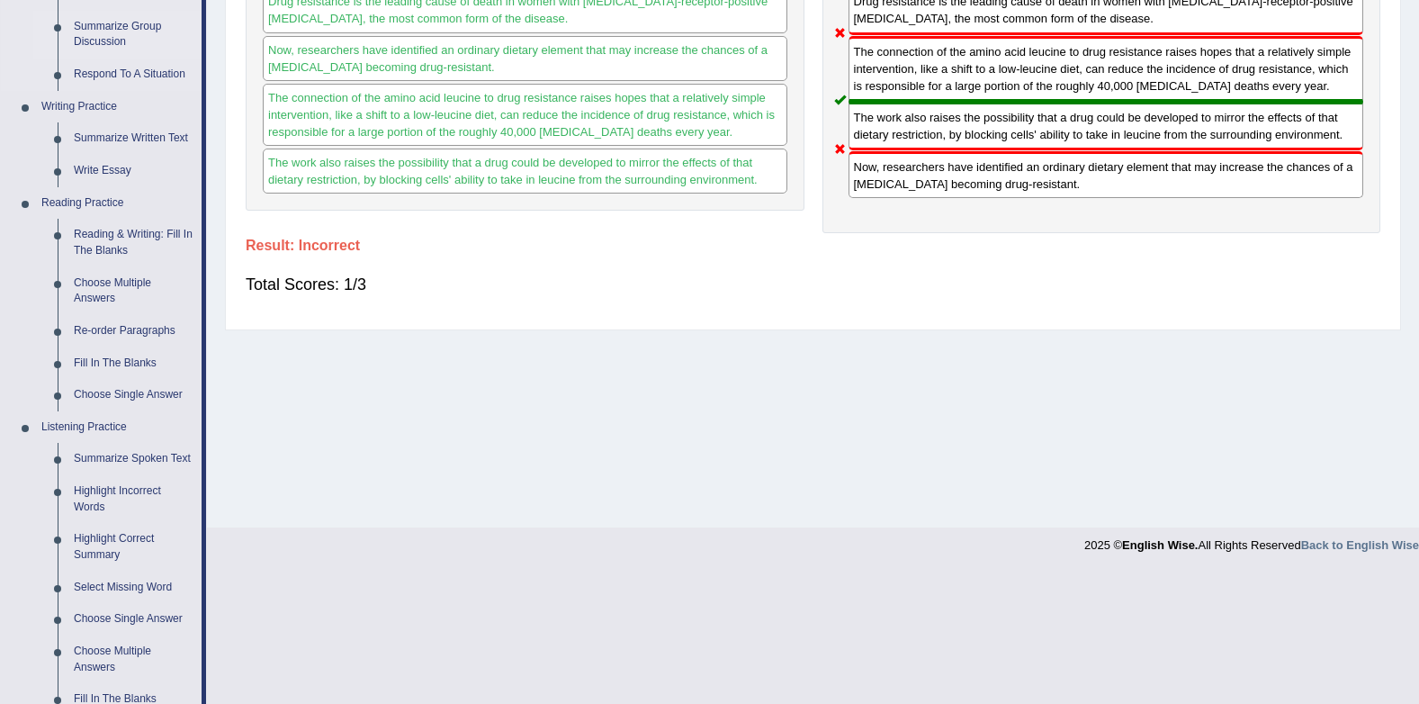
scroll to position [540, 0]
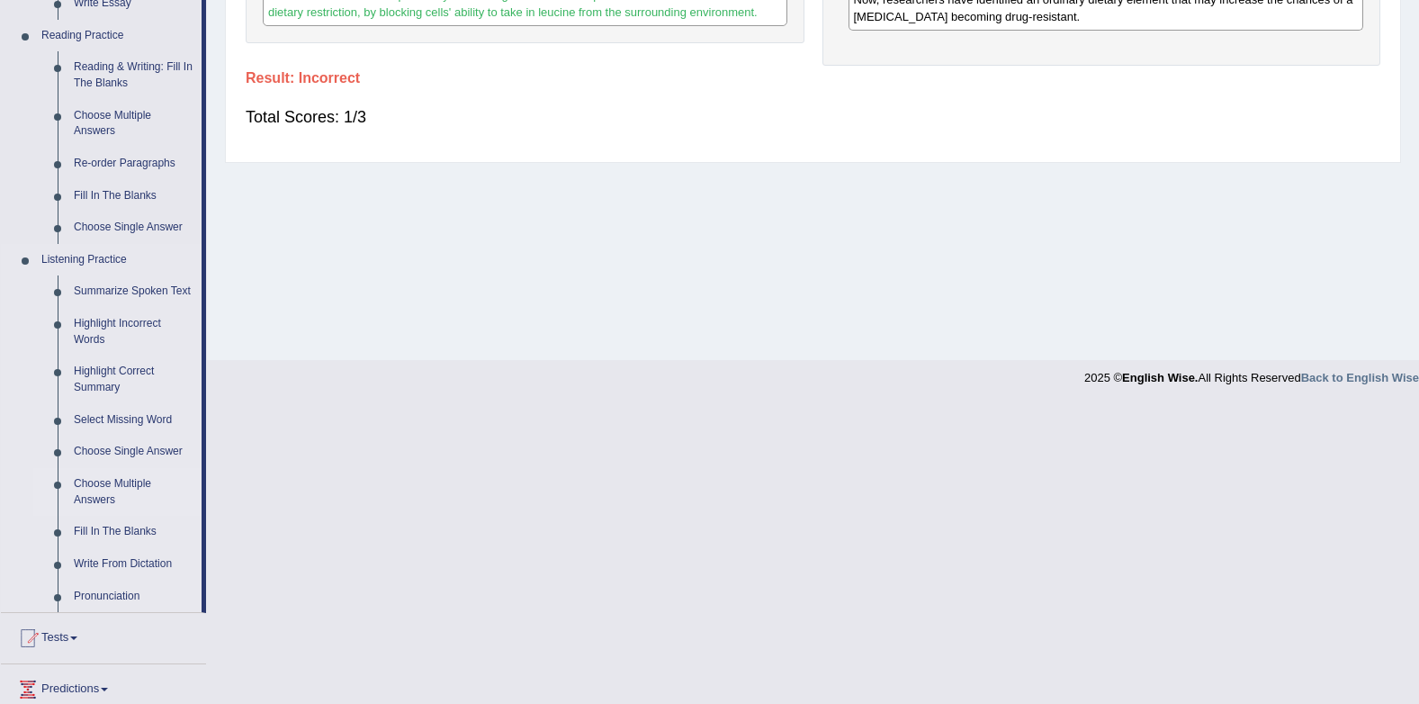
click at [115, 482] on link "Choose Multiple Answers" at bounding box center [134, 492] width 136 height 48
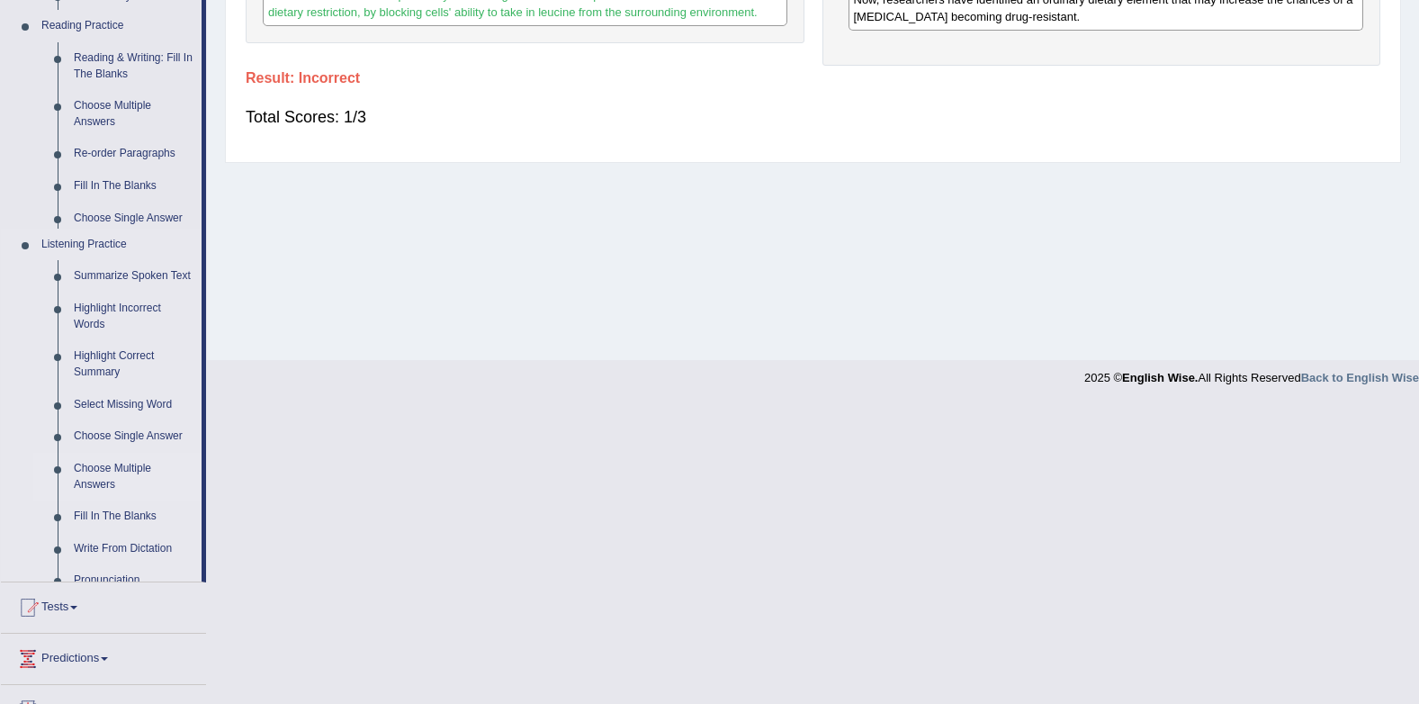
scroll to position [241, 0]
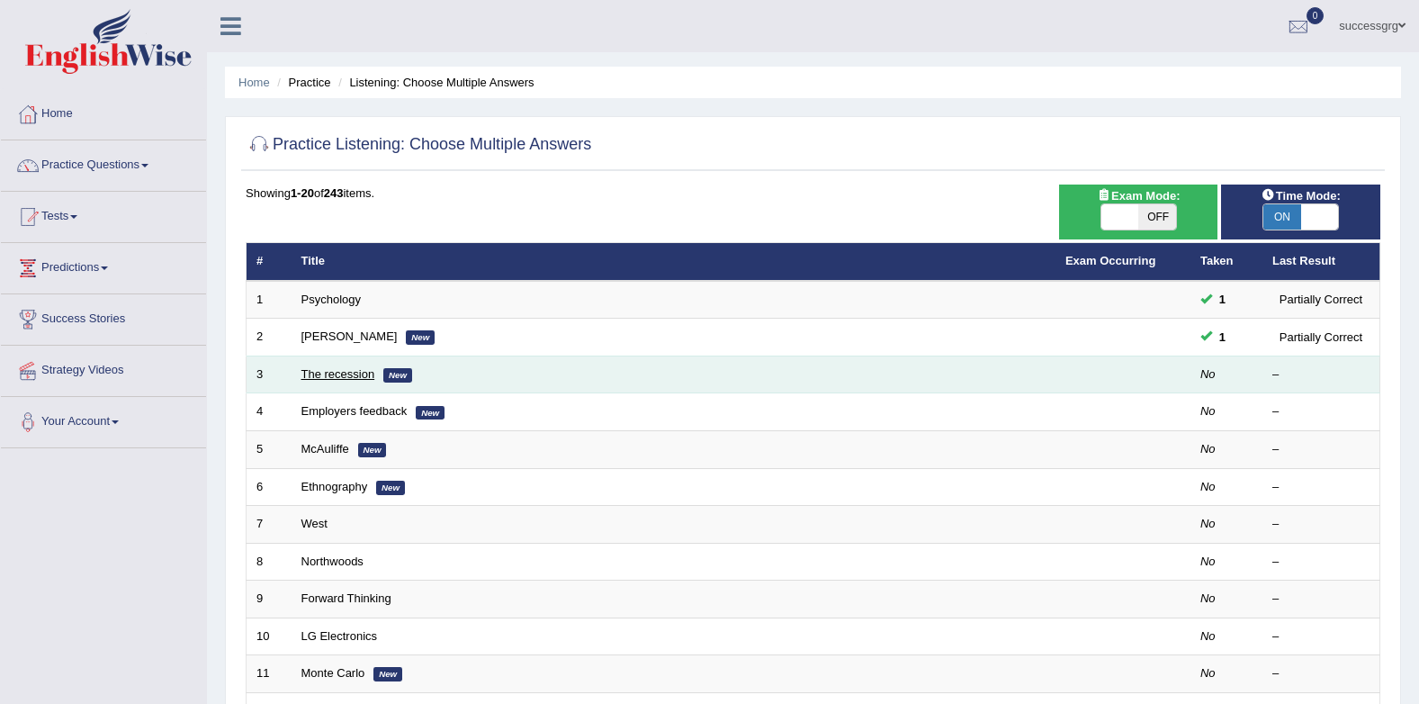
click at [311, 374] on link "The recession" at bounding box center [339, 374] width 74 height 14
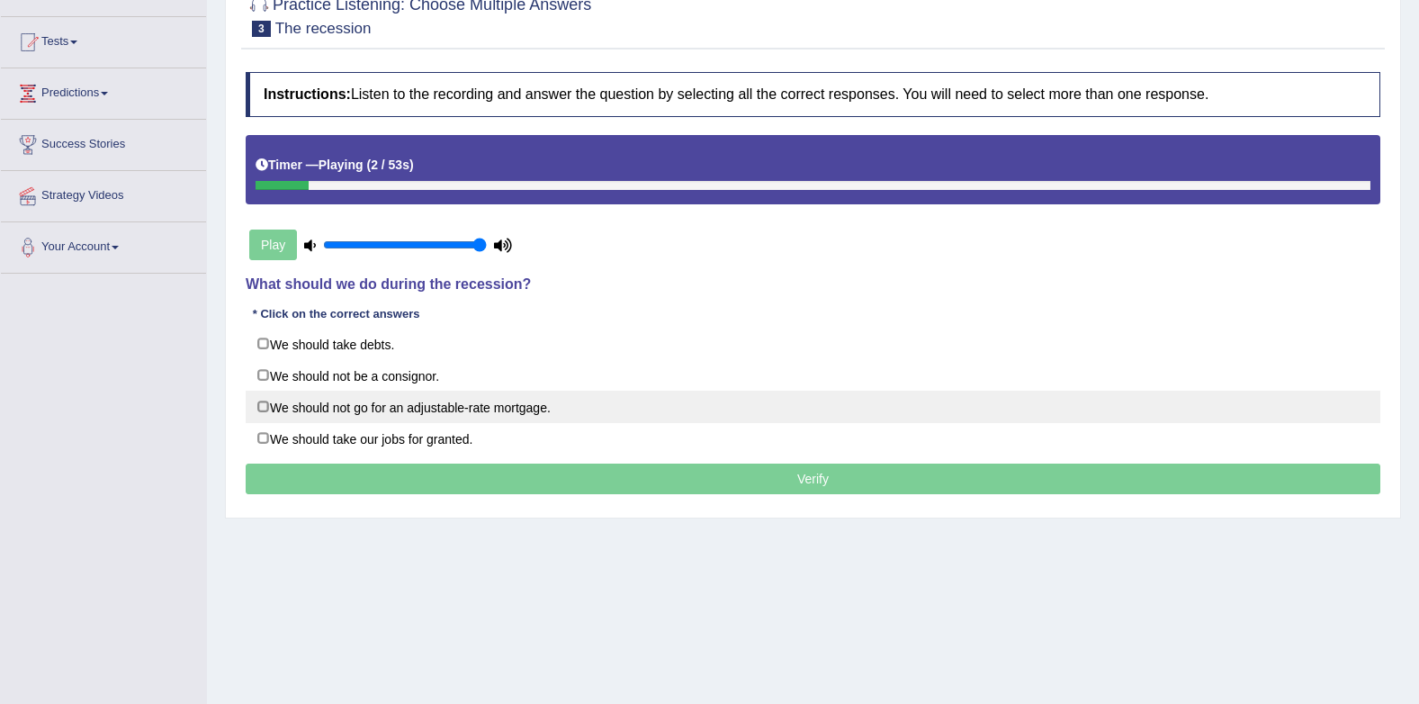
scroll to position [180, 0]
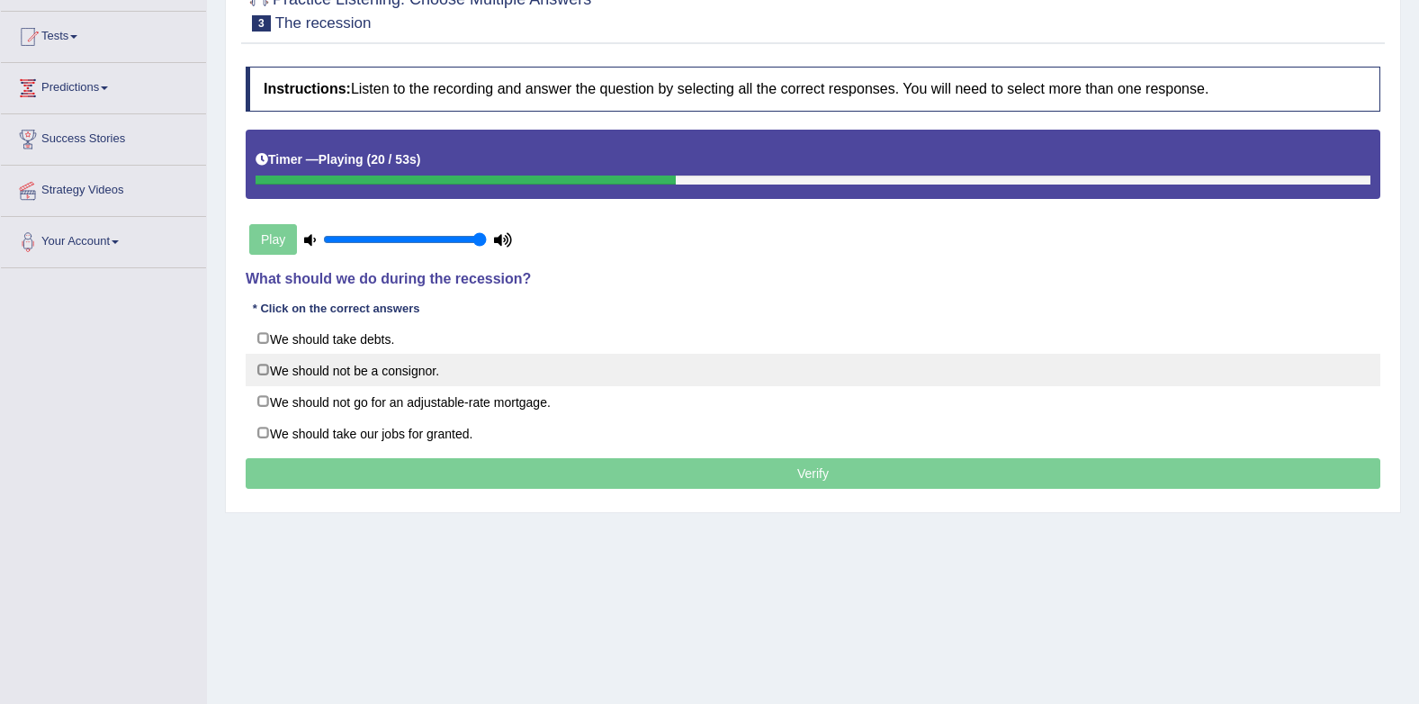
click at [314, 375] on label "We should not be a consignor." at bounding box center [813, 370] width 1135 height 32
checkbox input "true"
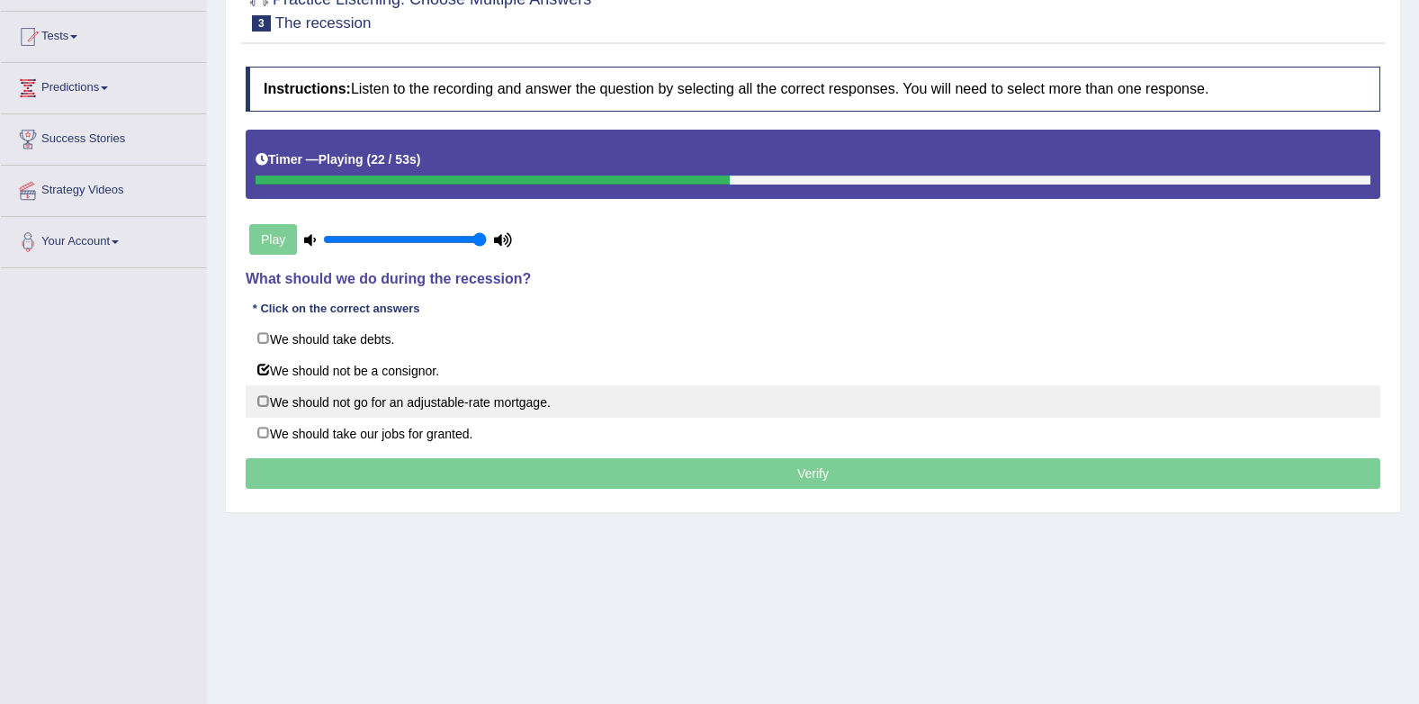
click at [354, 409] on label "We should not go for an adjustable-rate mortgage." at bounding box center [813, 401] width 1135 height 32
checkbox input "true"
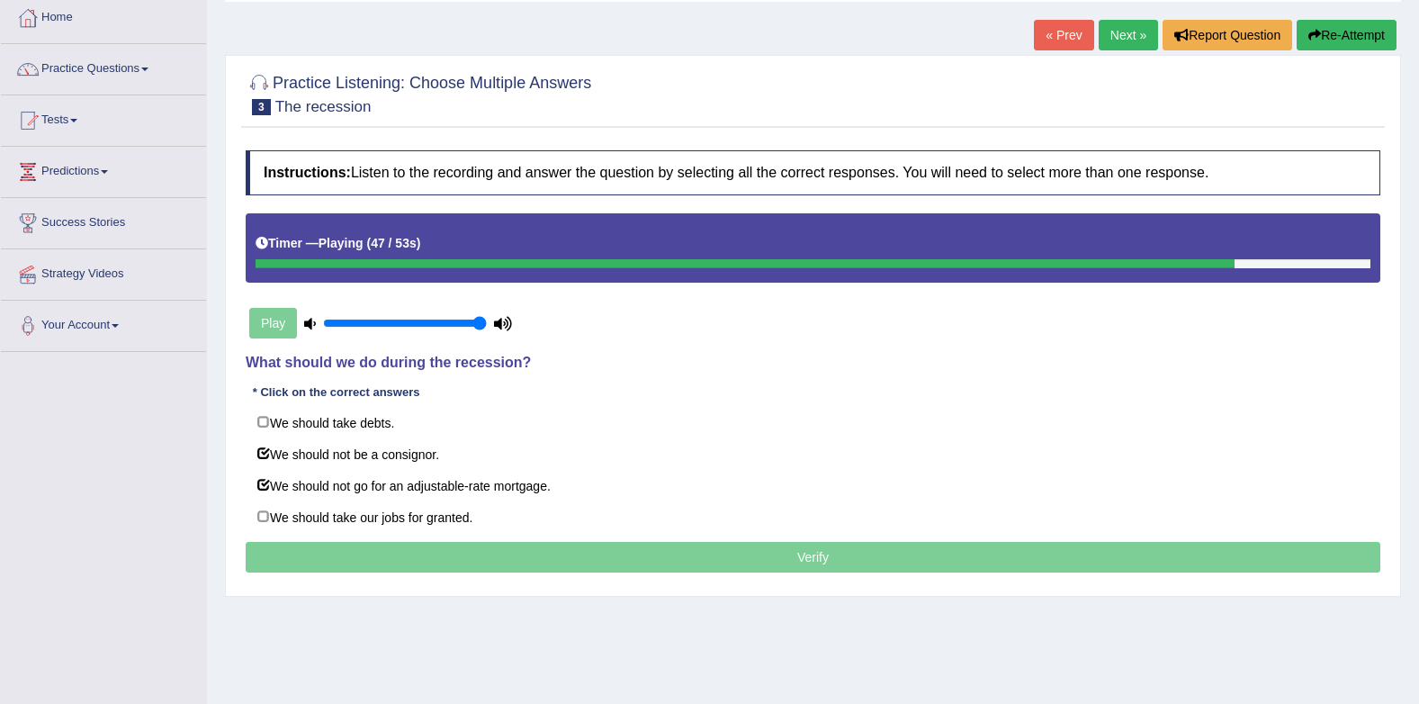
scroll to position [0, 0]
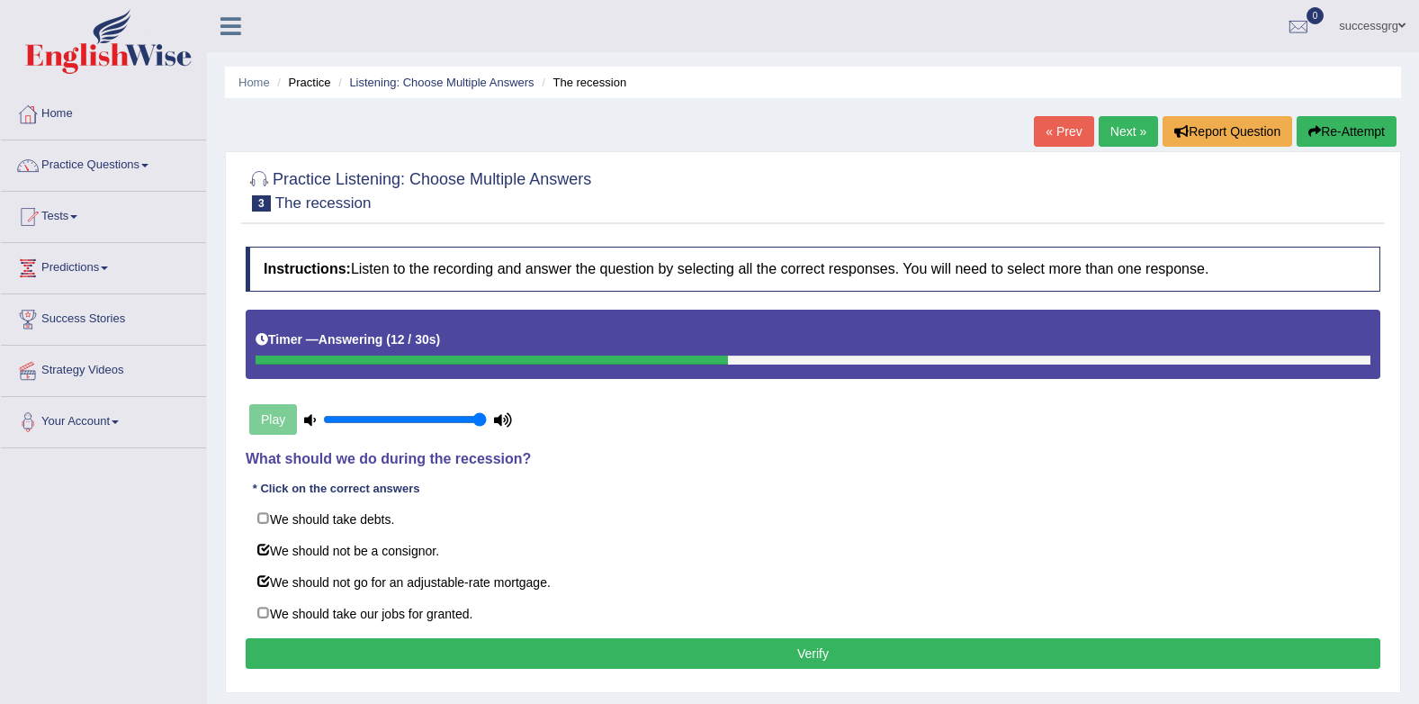
click at [514, 657] on button "Verify" at bounding box center [813, 653] width 1135 height 31
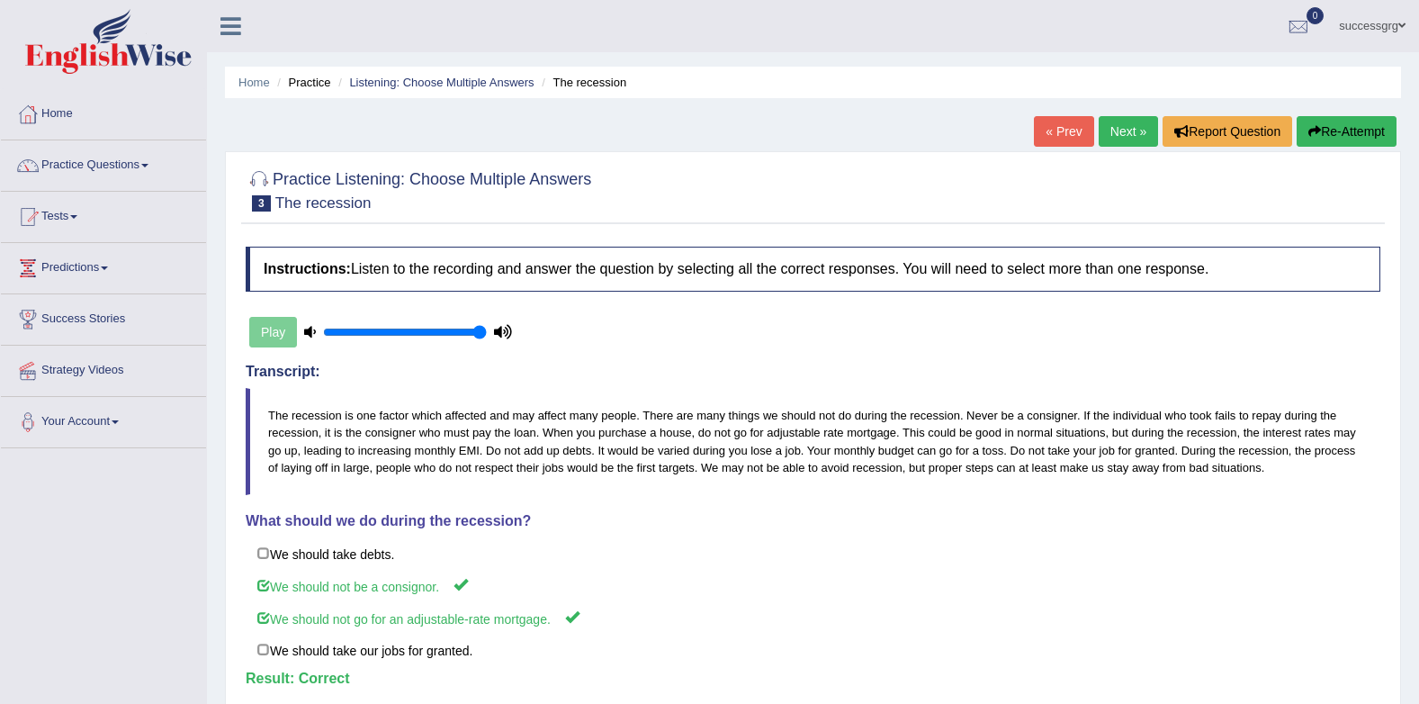
click at [1123, 127] on link "Next »" at bounding box center [1128, 131] width 59 height 31
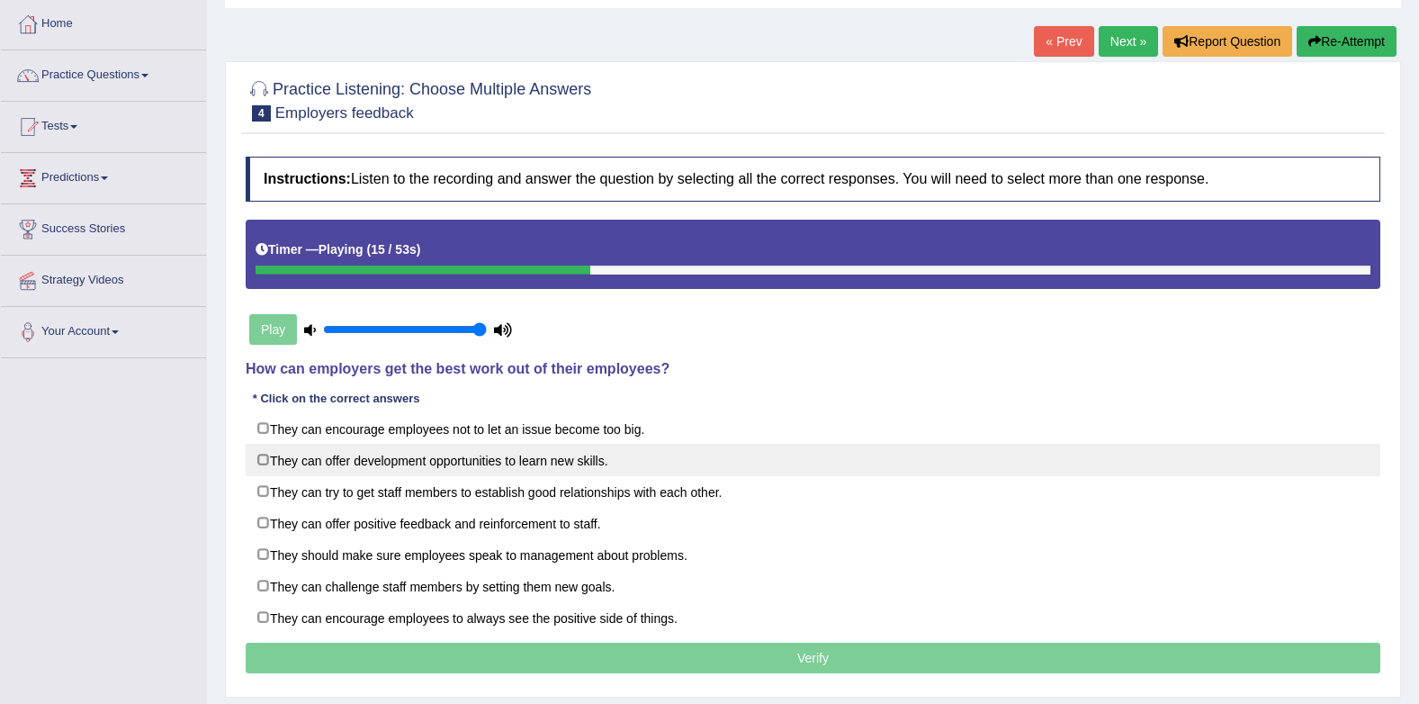
click at [340, 473] on label "They can offer development opportunities to learn new skills." at bounding box center [813, 460] width 1135 height 32
checkbox input "true"
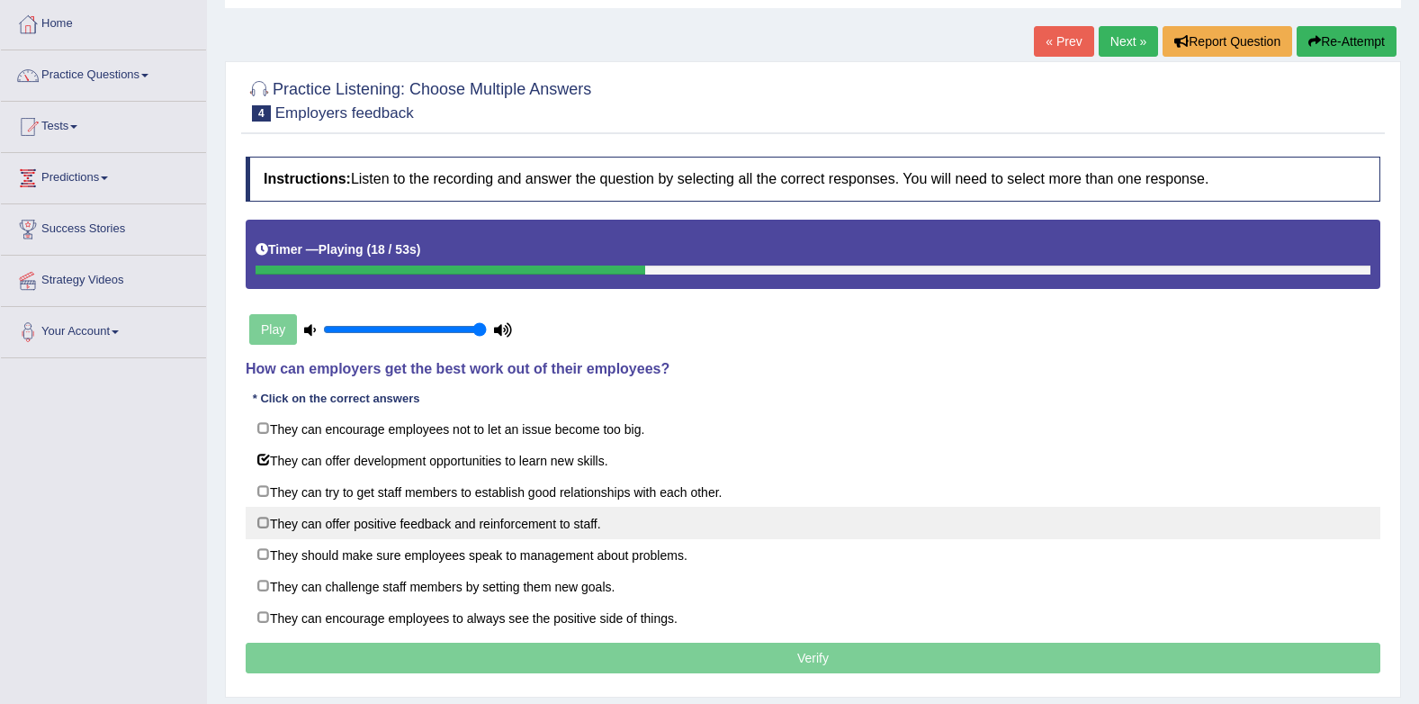
click at [446, 530] on label "They can offer positive feedback and reinforcement to staff." at bounding box center [813, 523] width 1135 height 32
checkbox input "true"
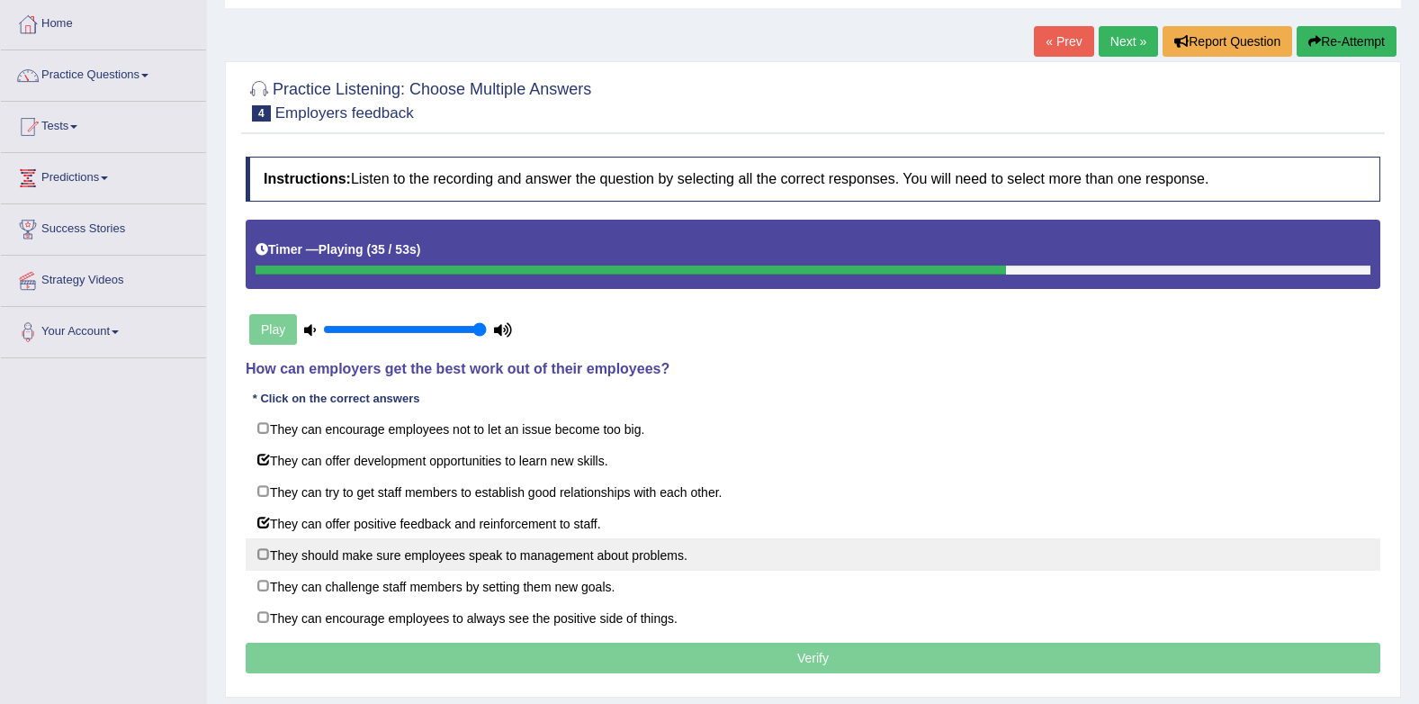
click at [444, 557] on label "They should make sure employees speak to management about problems." at bounding box center [813, 554] width 1135 height 32
checkbox input "true"
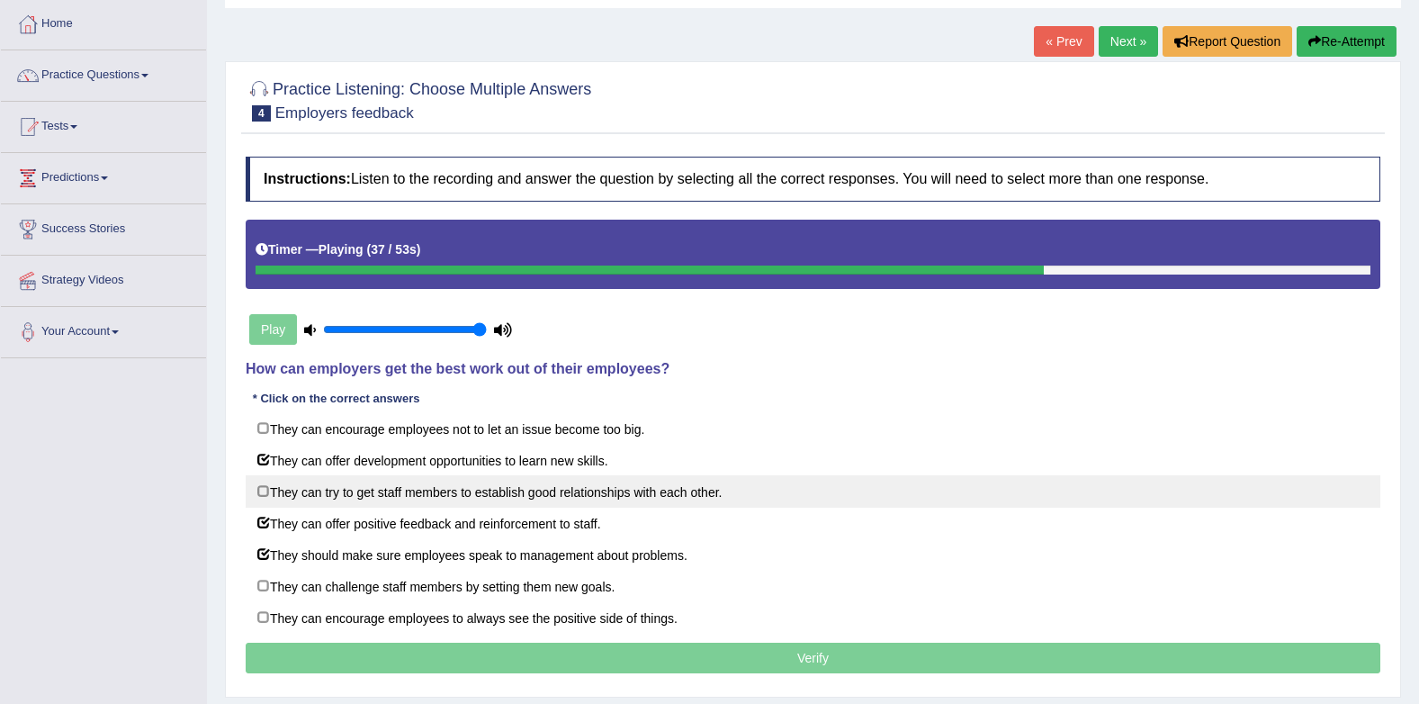
click at [410, 482] on label "They can try to get staff members to establish good relationships with each oth…" at bounding box center [813, 491] width 1135 height 32
checkbox input "true"
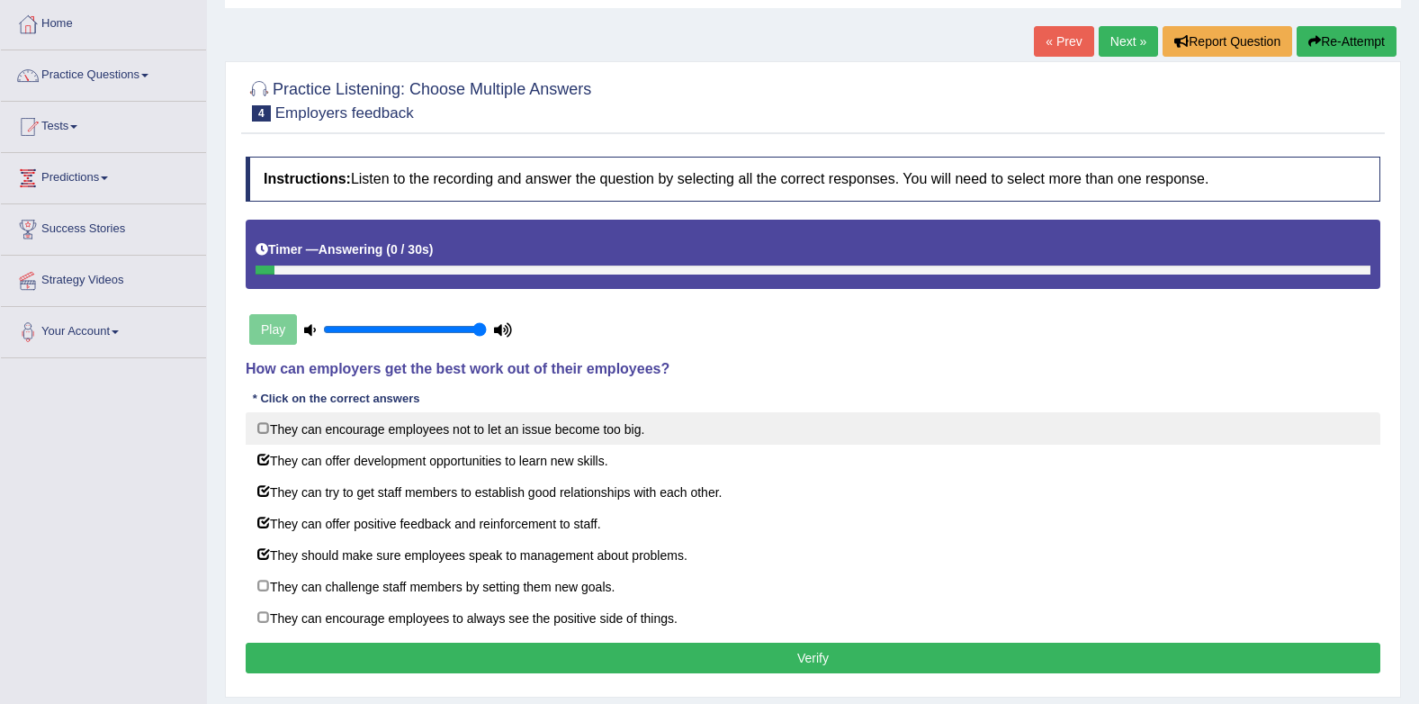
click at [495, 444] on label "They can encourage employees not to let an issue become too big." at bounding box center [813, 428] width 1135 height 32
checkbox input "true"
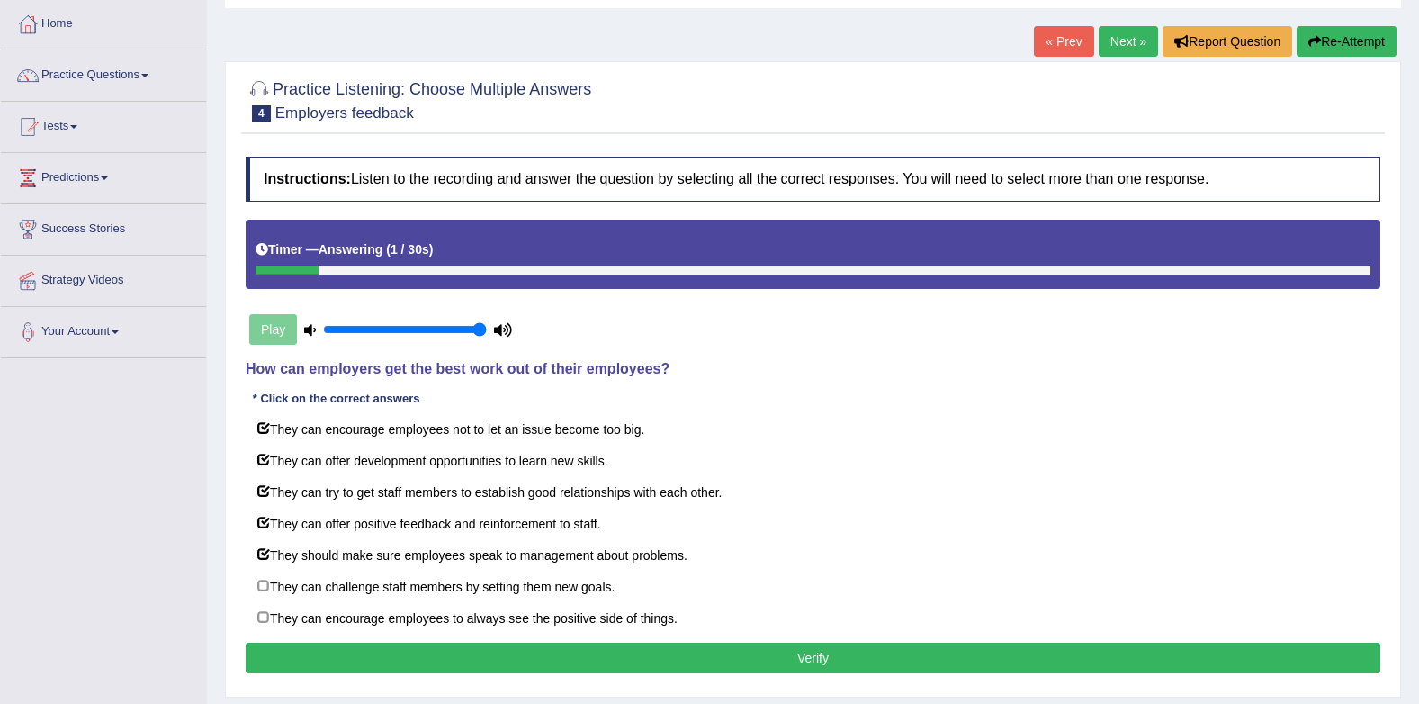
click at [500, 653] on button "Verify" at bounding box center [813, 658] width 1135 height 31
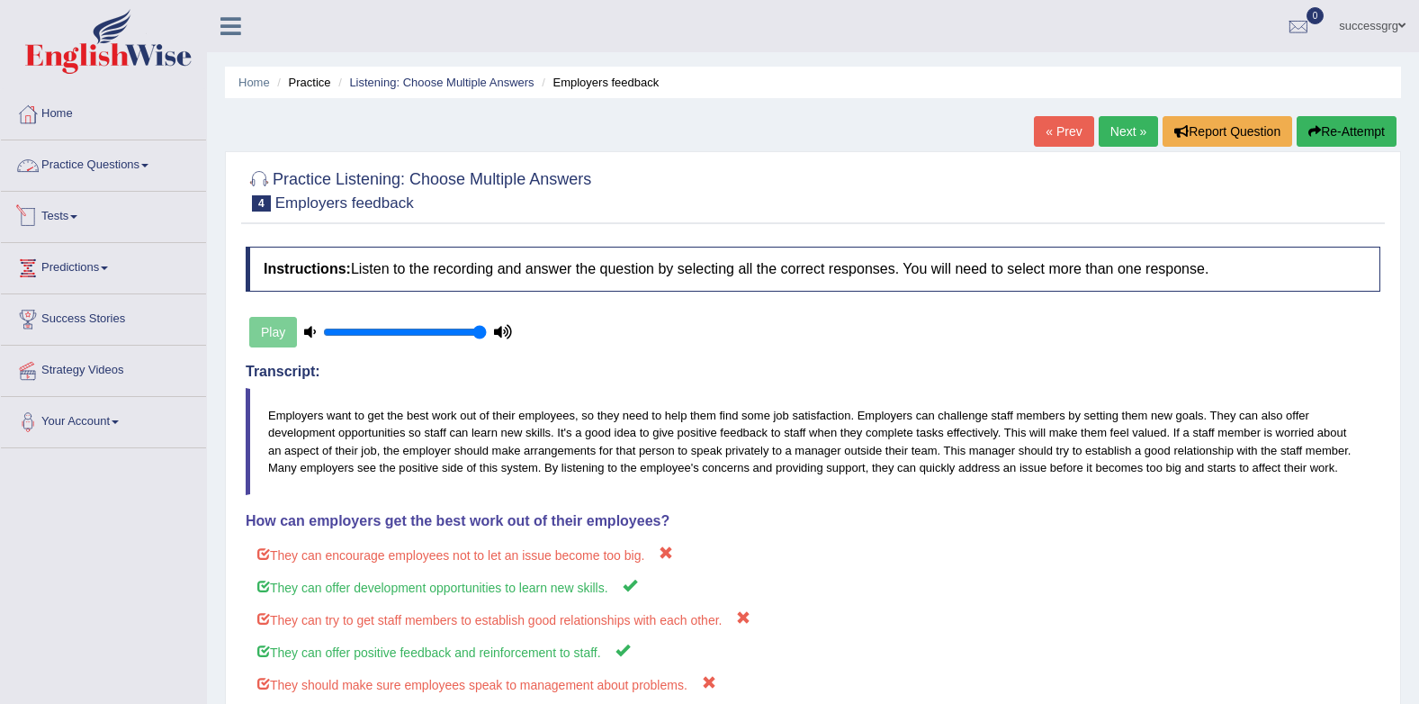
click at [65, 162] on link "Practice Questions" at bounding box center [103, 162] width 205 height 45
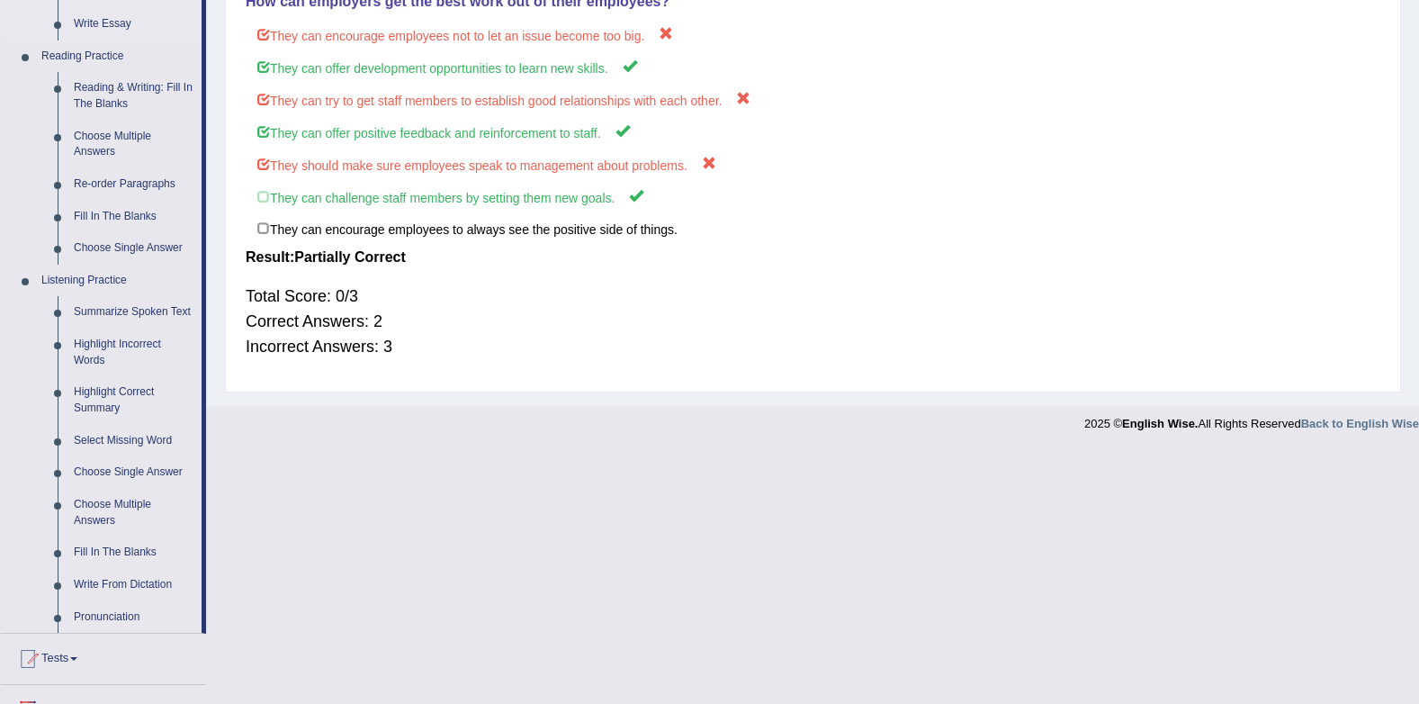
scroll to position [540, 0]
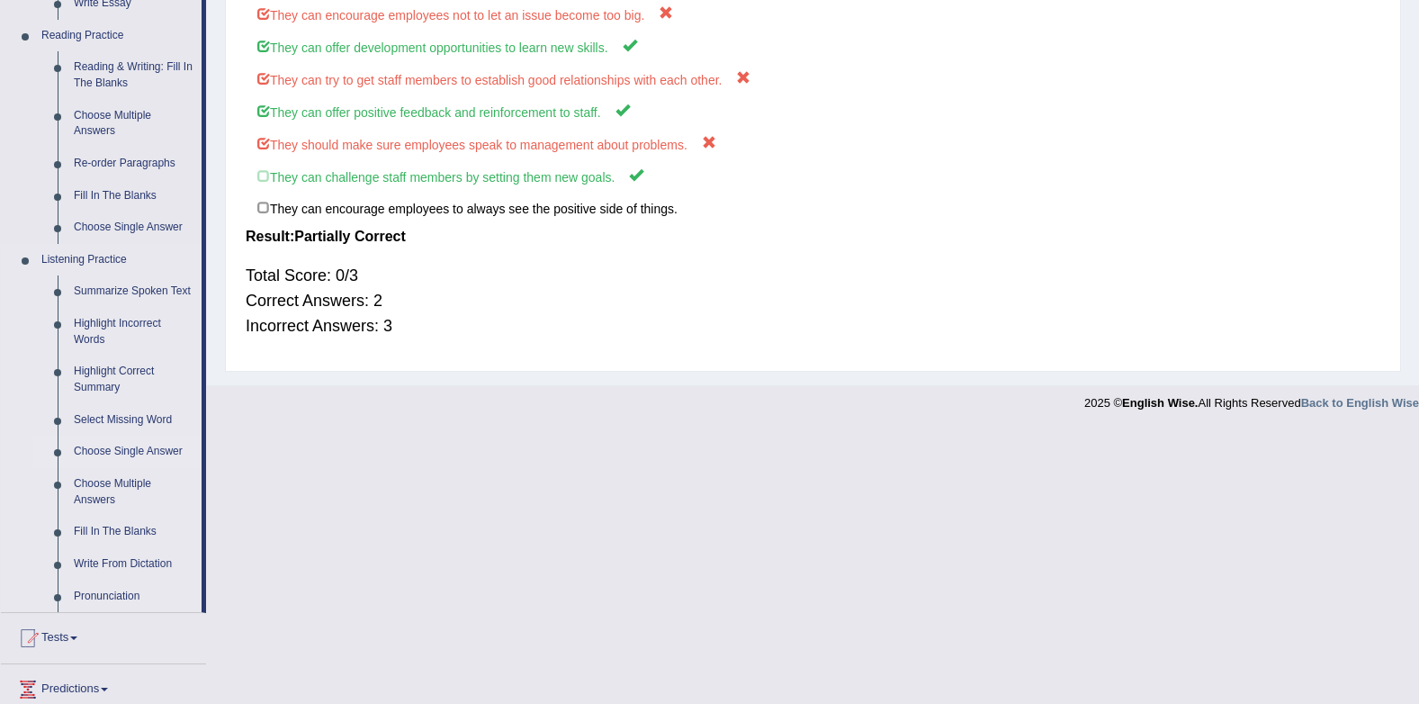
click at [103, 456] on link "Choose Single Answer" at bounding box center [134, 452] width 136 height 32
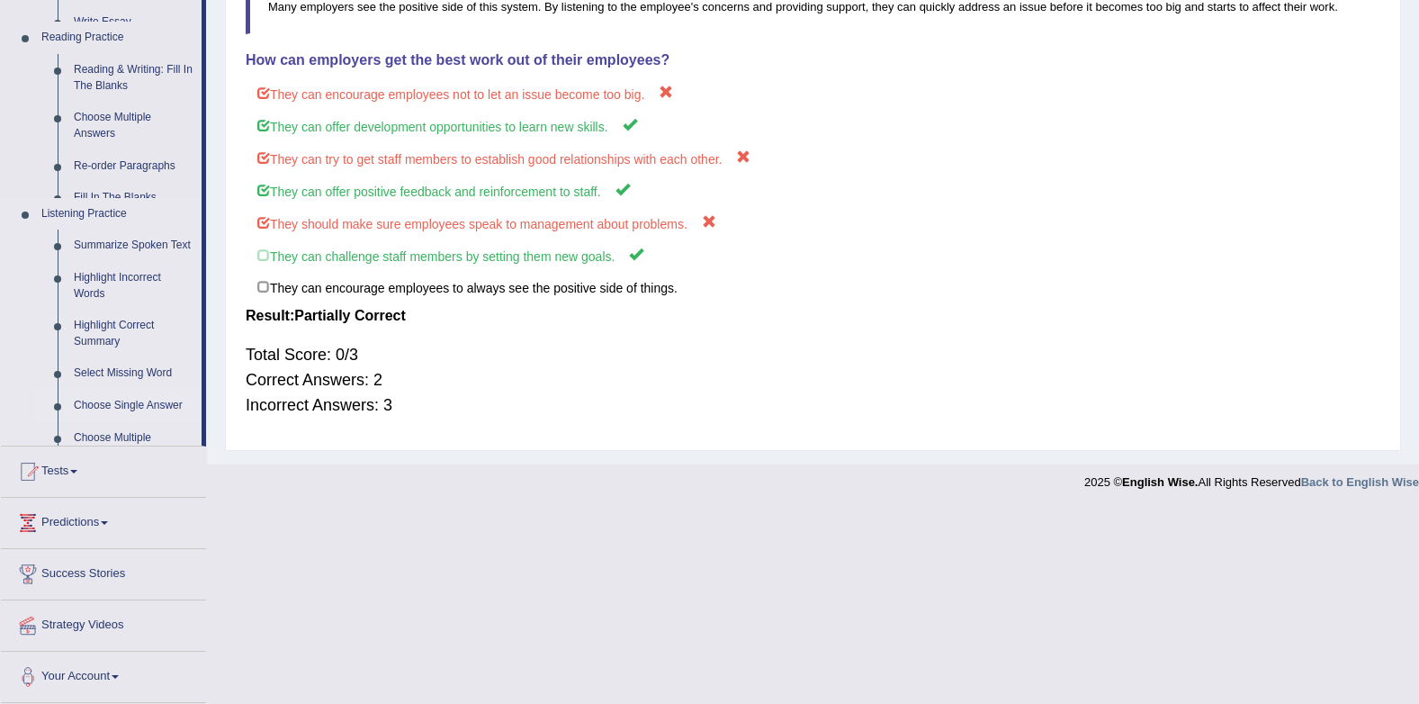
scroll to position [273, 0]
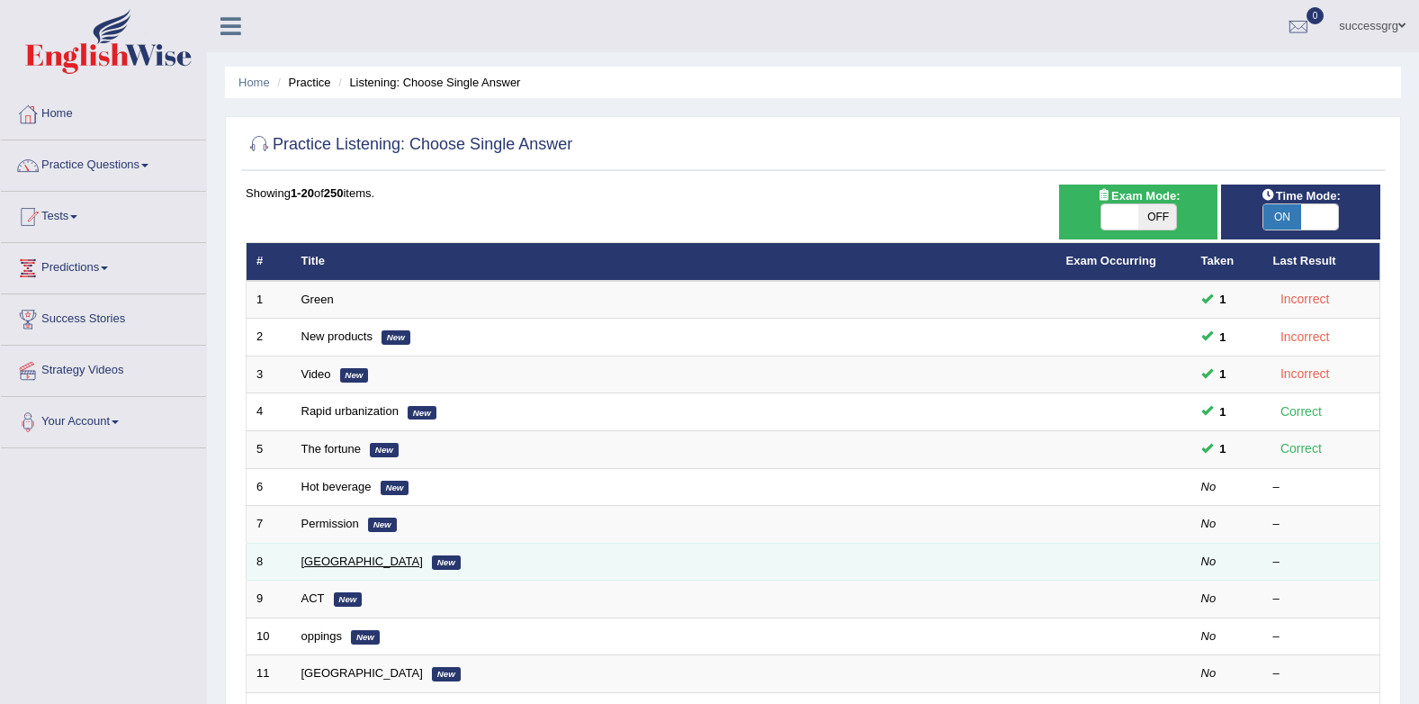
click at [343, 558] on link "[GEOGRAPHIC_DATA]" at bounding box center [363, 561] width 122 height 14
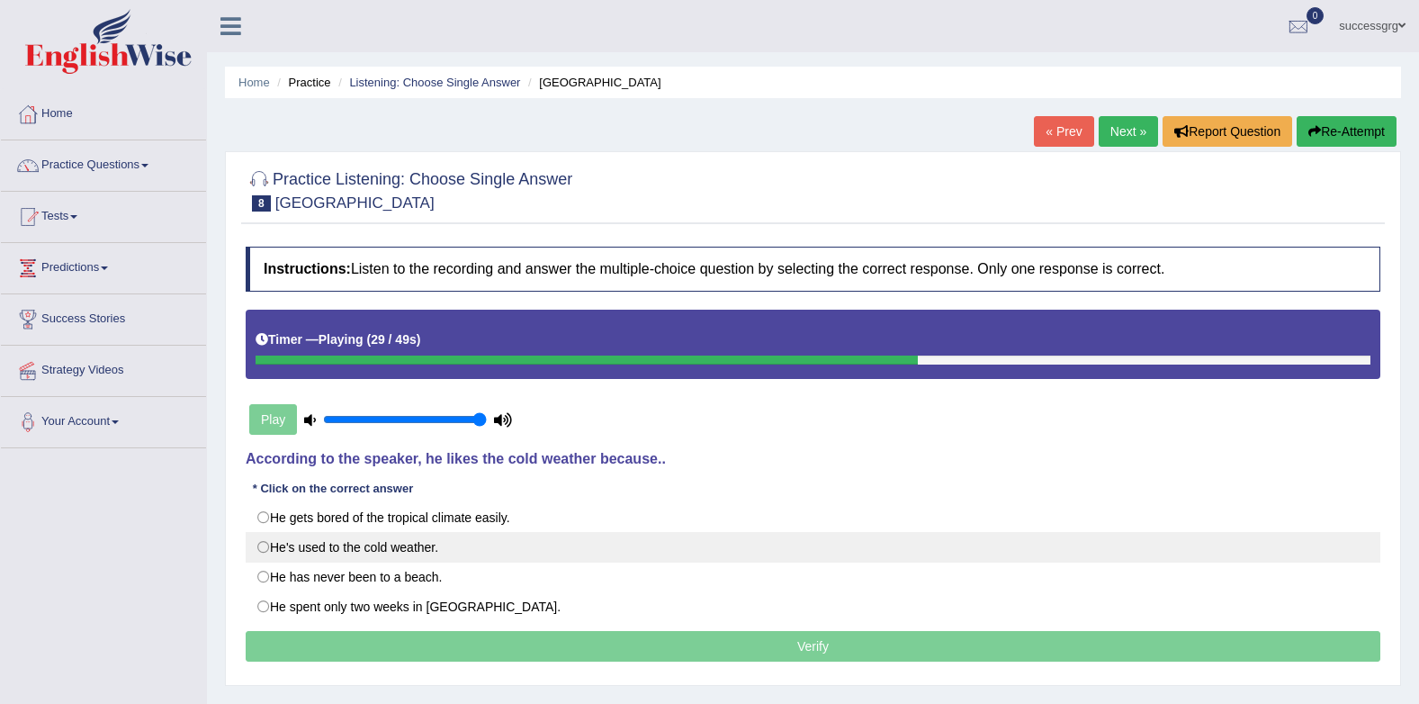
click at [348, 535] on label "He's used to the cold weather." at bounding box center [813, 547] width 1135 height 31
radio input "true"
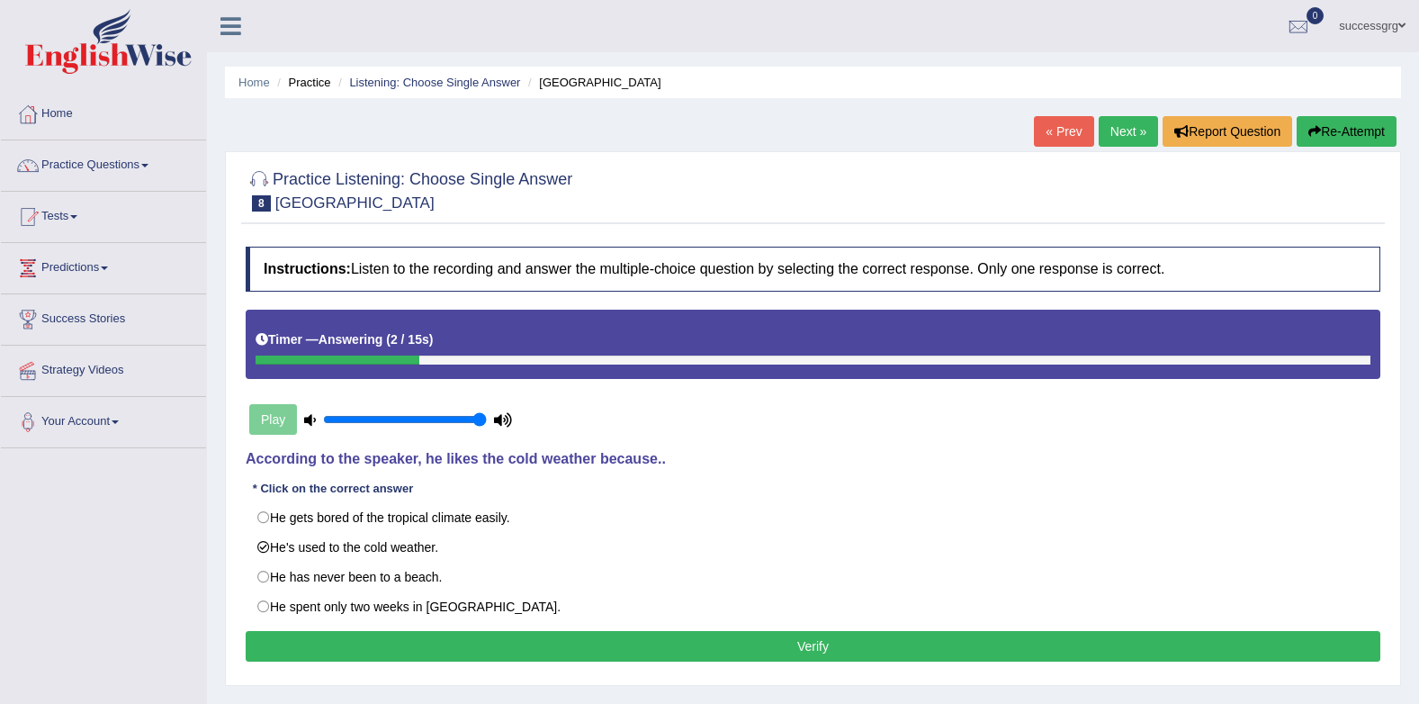
click at [580, 637] on button "Verify" at bounding box center [813, 646] width 1135 height 31
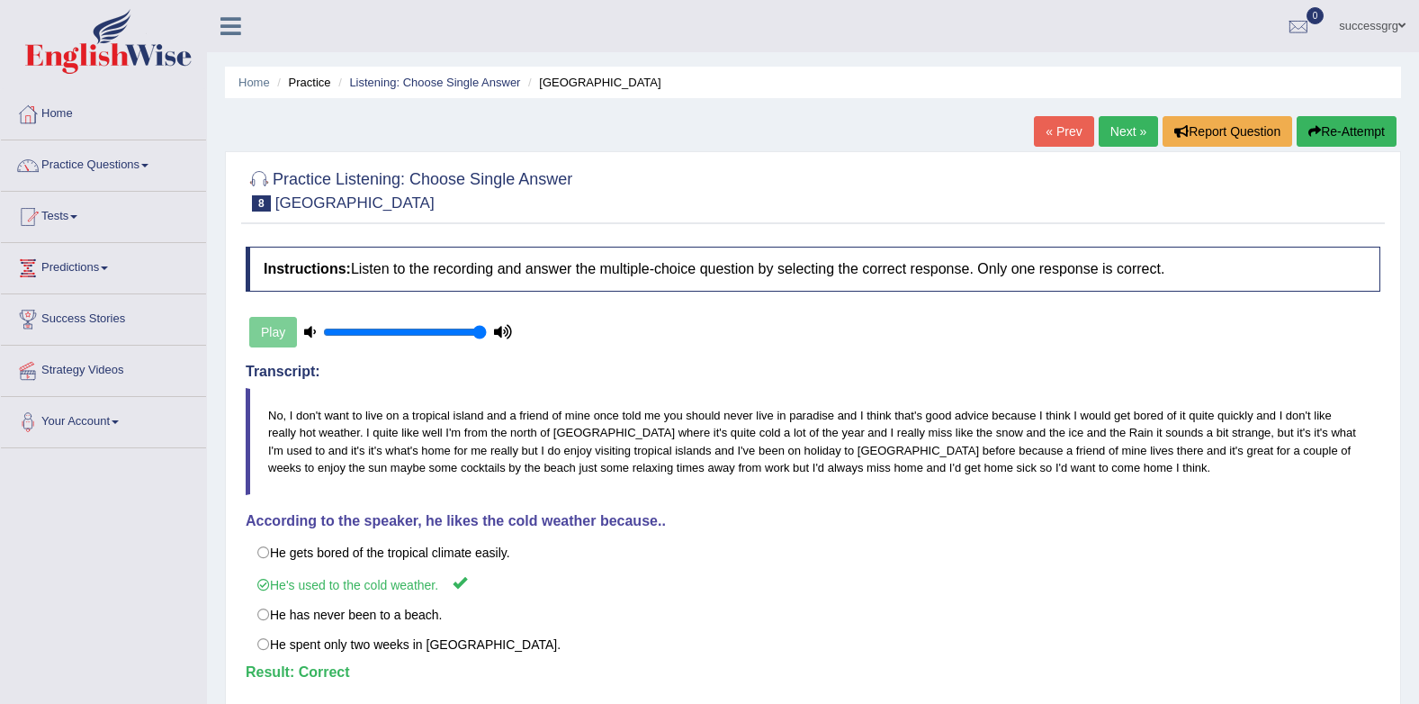
click at [1122, 129] on link "Next »" at bounding box center [1128, 131] width 59 height 31
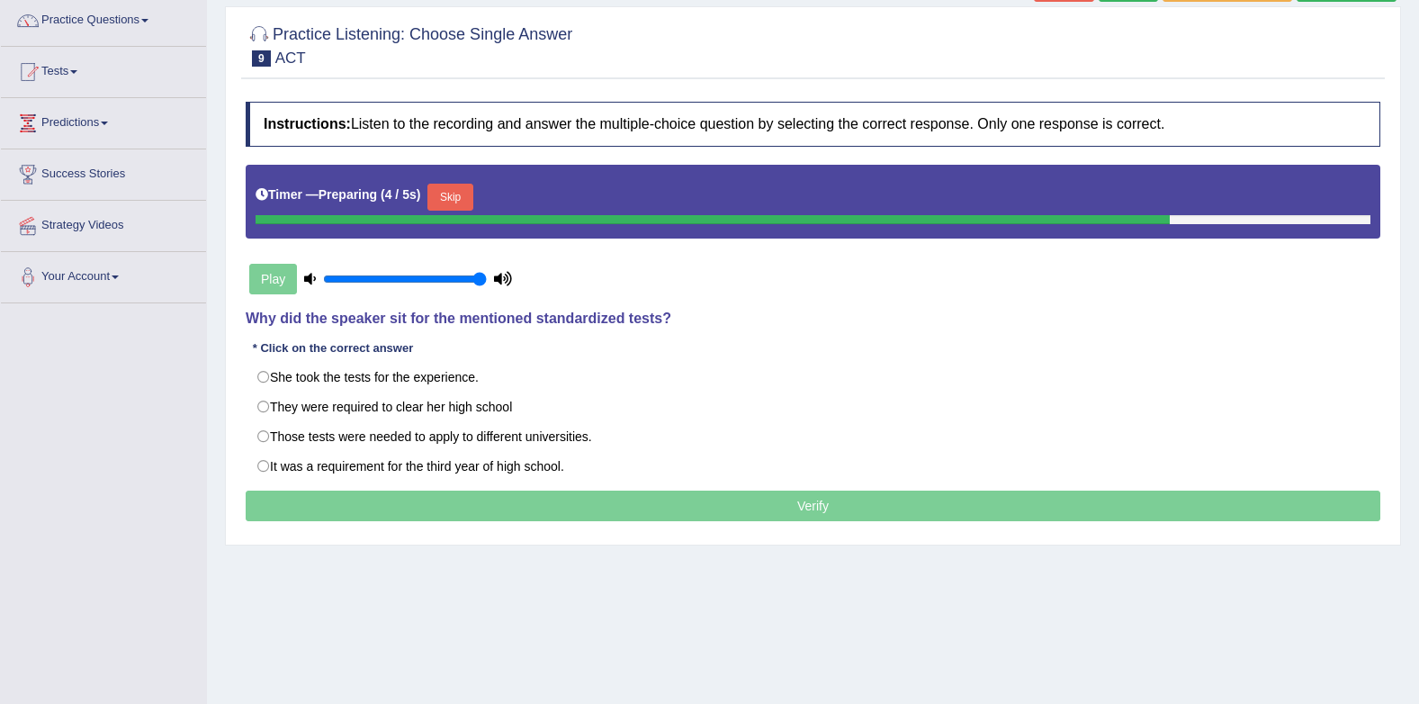
scroll to position [180, 0]
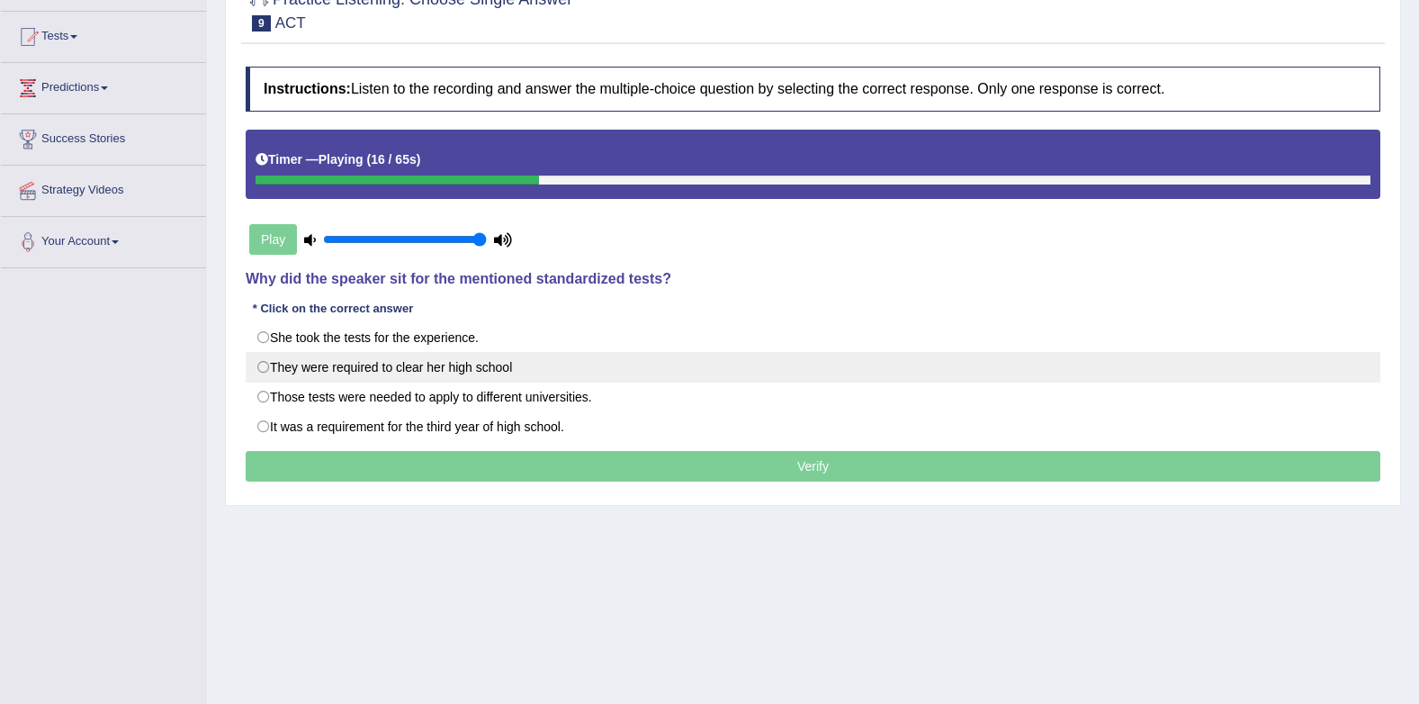
click at [464, 372] on label "They were required to clear her high school" at bounding box center [813, 367] width 1135 height 31
radio input "true"
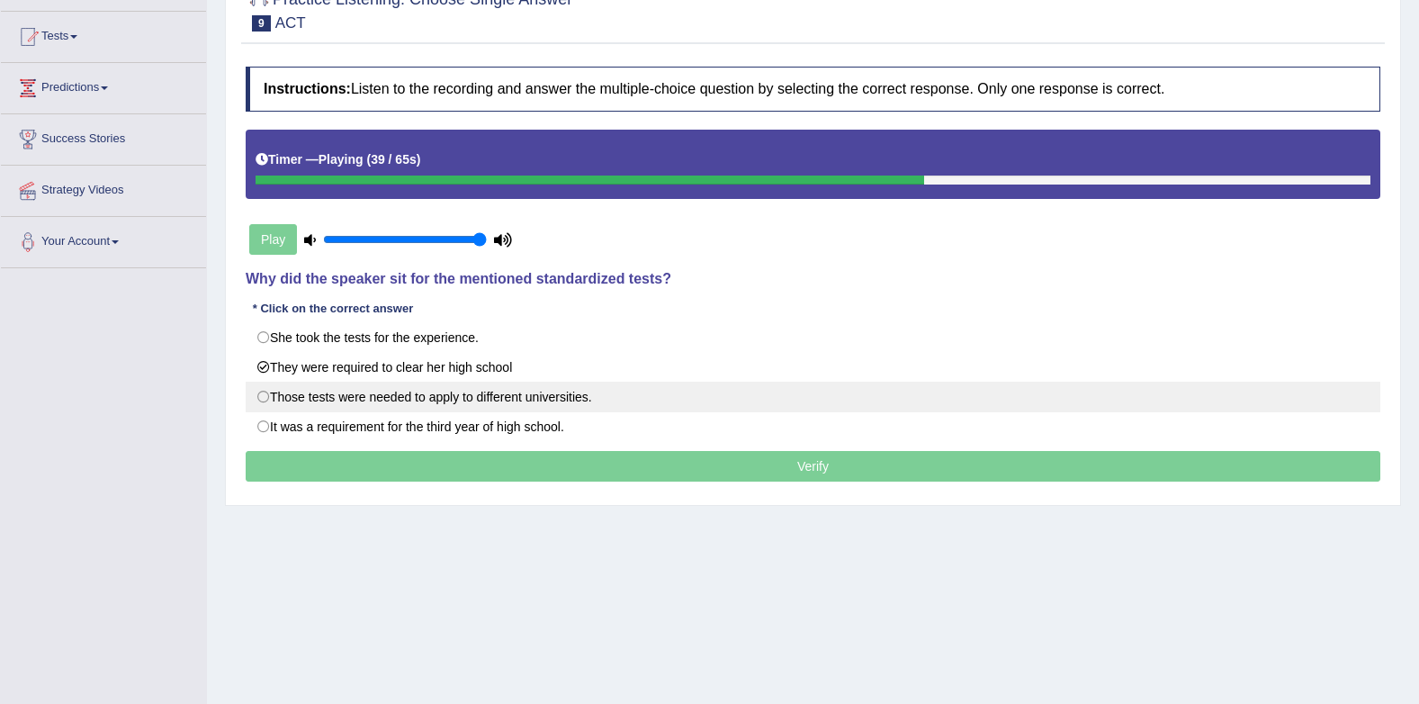
click at [512, 407] on label "Those tests were needed to apply to different universities." at bounding box center [813, 397] width 1135 height 31
radio input "true"
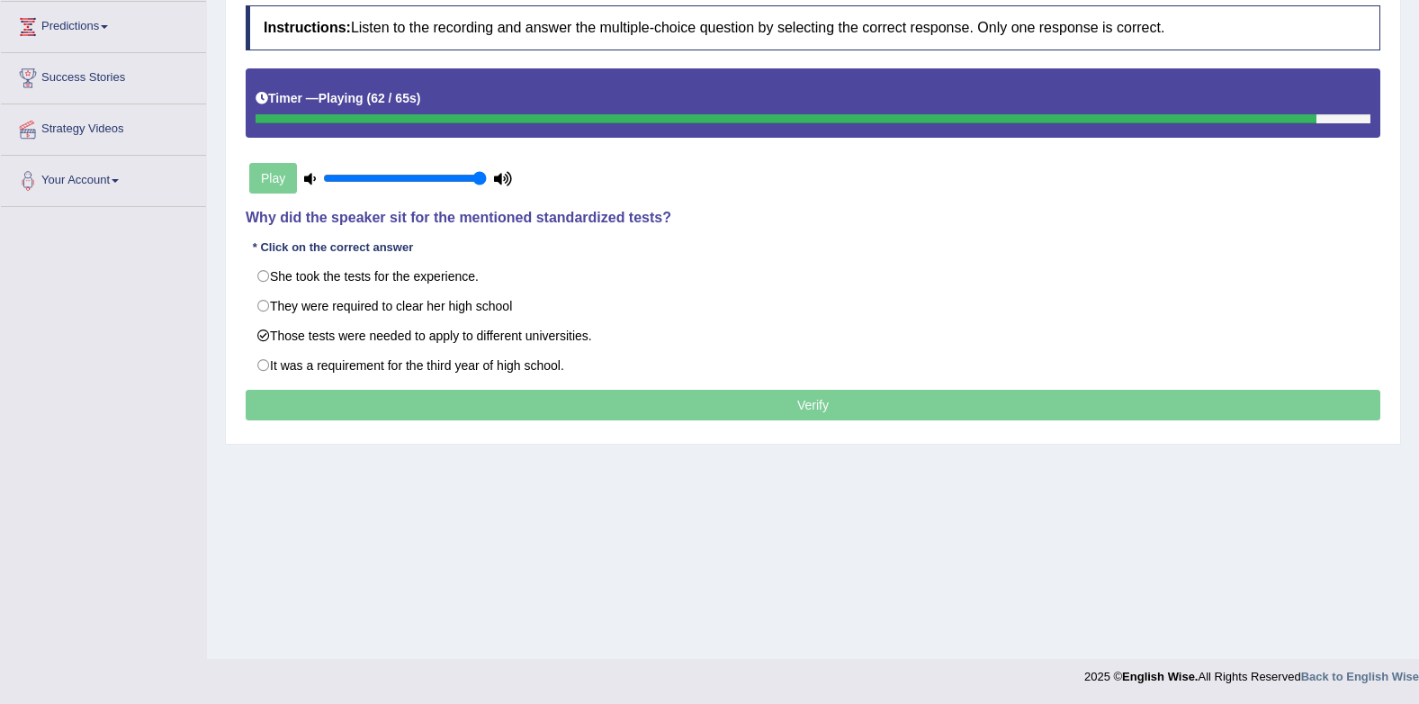
scroll to position [0, 0]
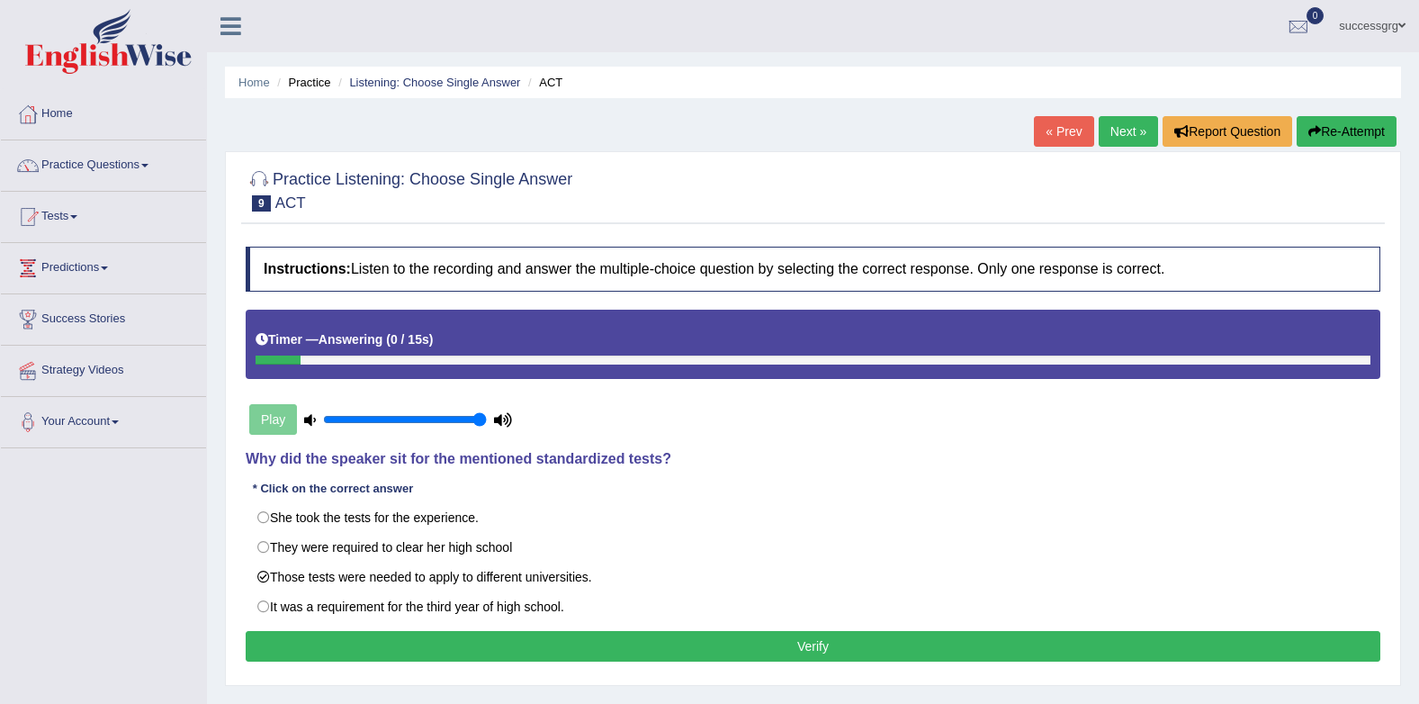
click at [469, 653] on button "Verify" at bounding box center [813, 646] width 1135 height 31
